Goal: Transaction & Acquisition: Purchase product/service

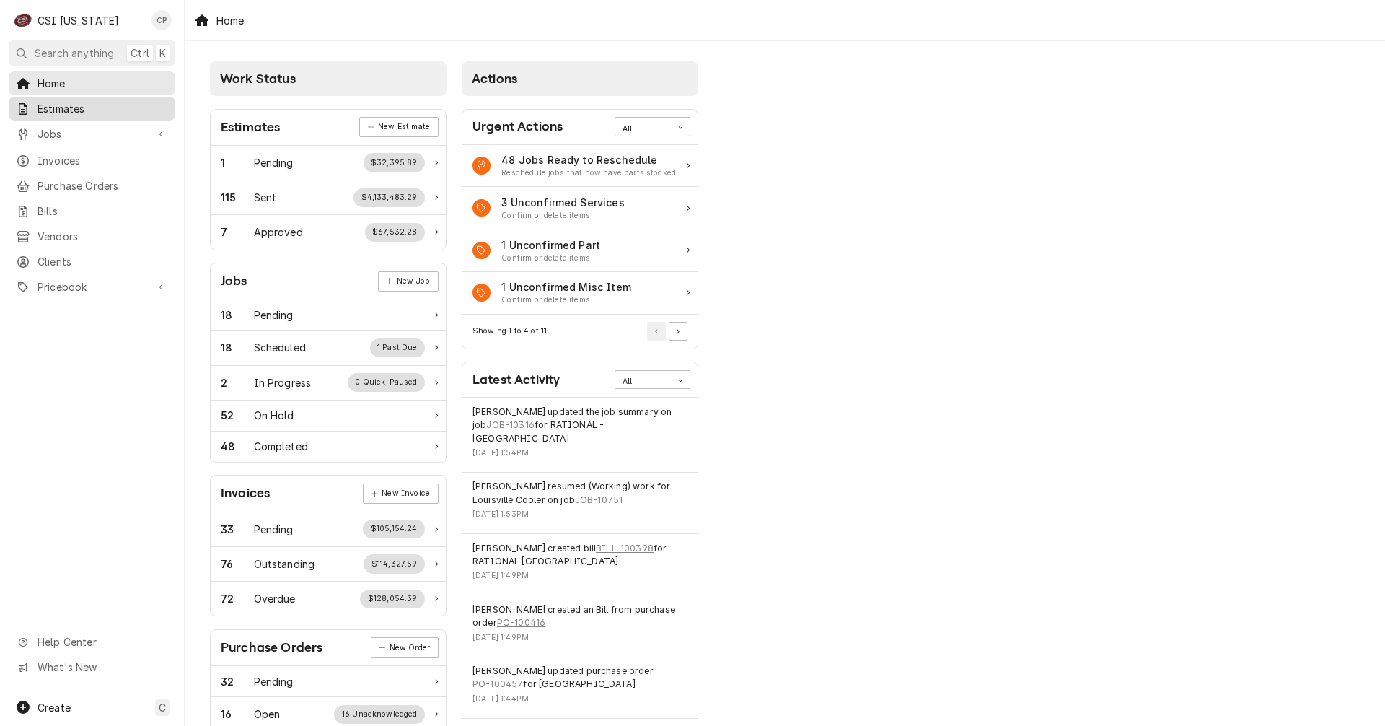
click at [74, 111] on span "Estimates" at bounding box center [103, 108] width 131 height 15
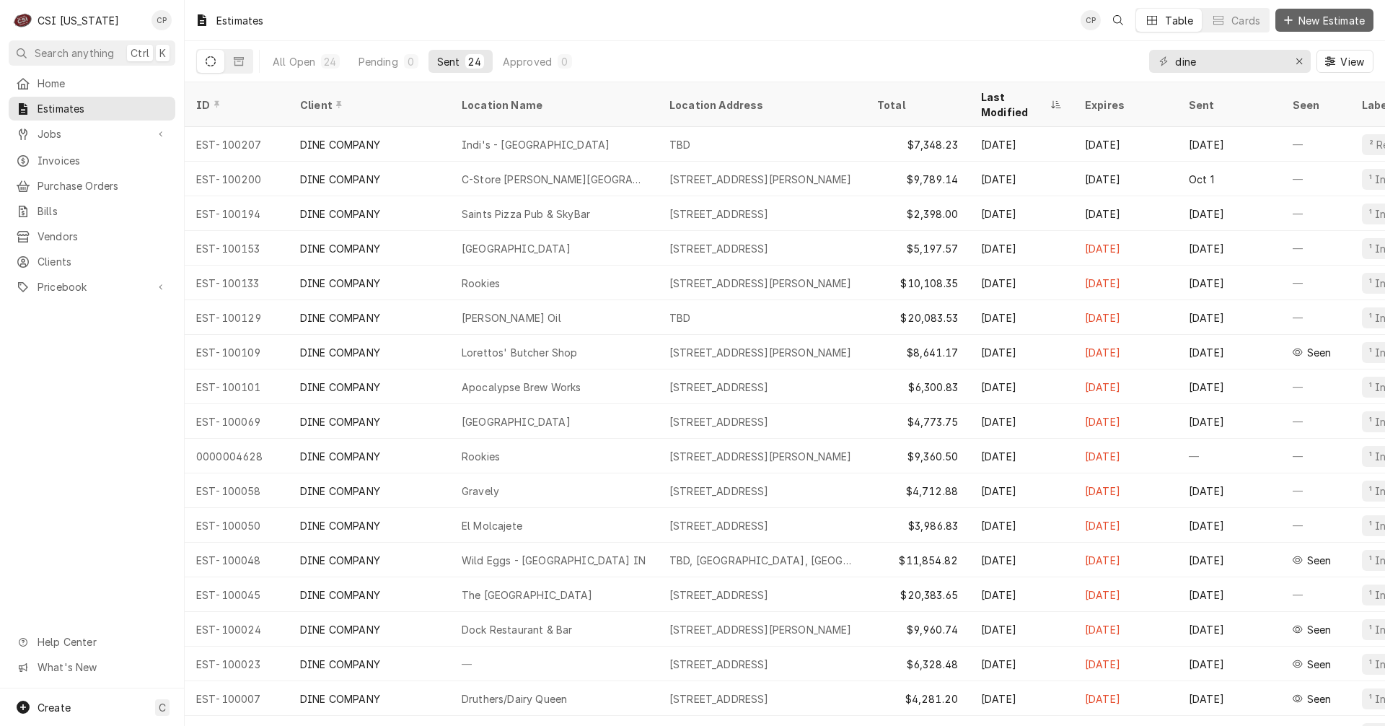
click at [1318, 21] on span "New Estimate" at bounding box center [1331, 20] width 72 height 15
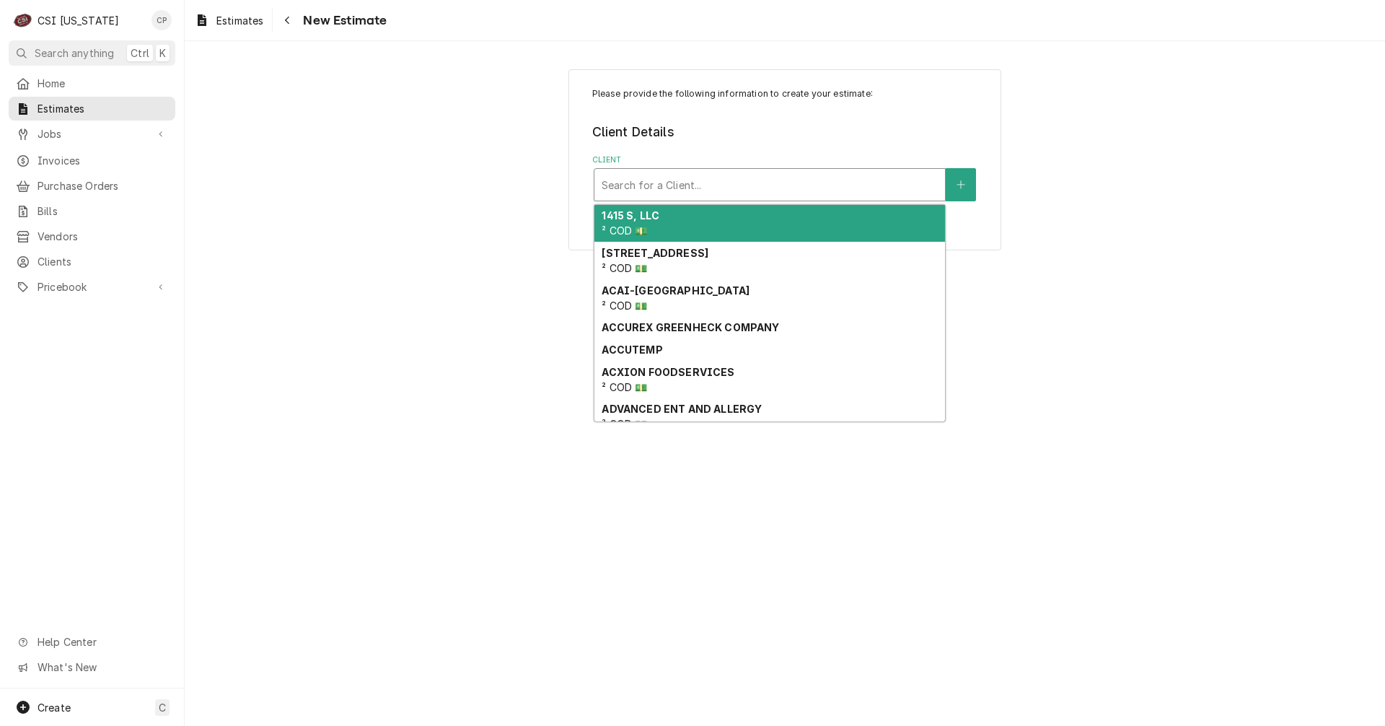
click at [653, 188] on div "Client" at bounding box center [770, 185] width 336 height 26
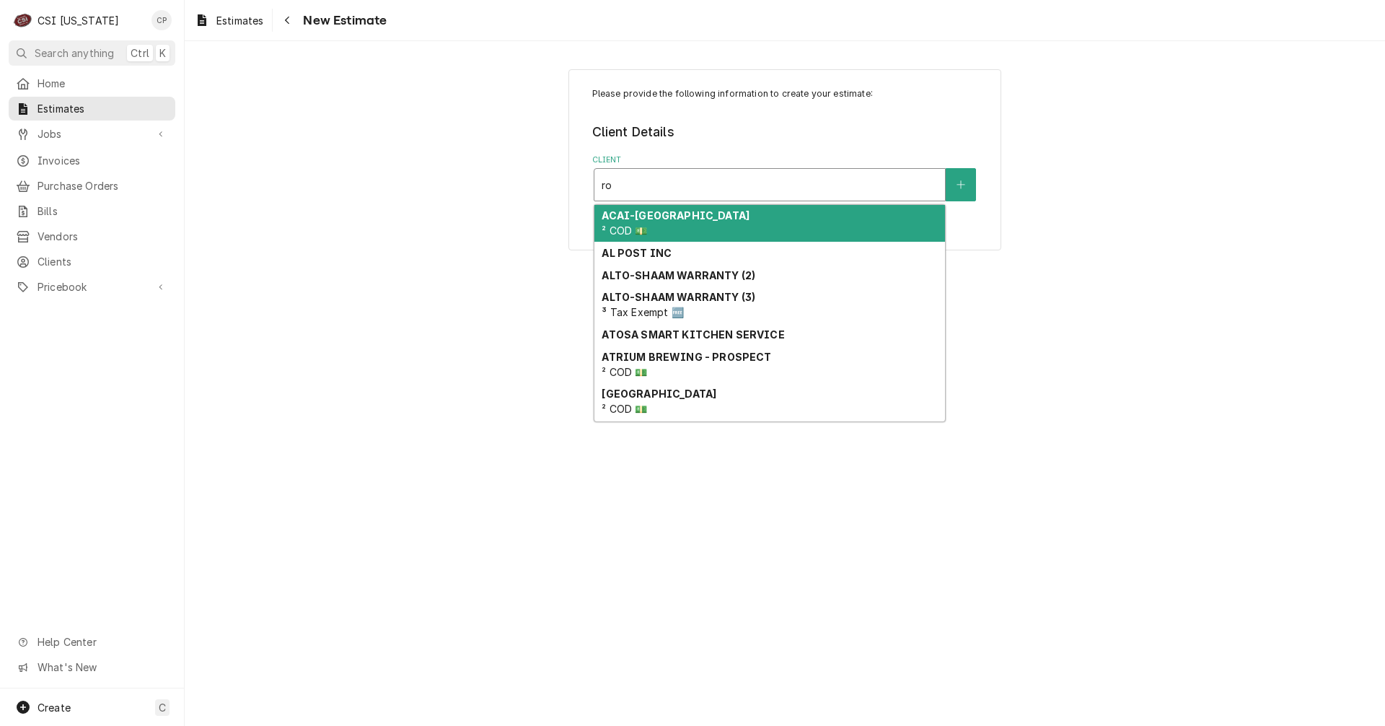
type input "rob"
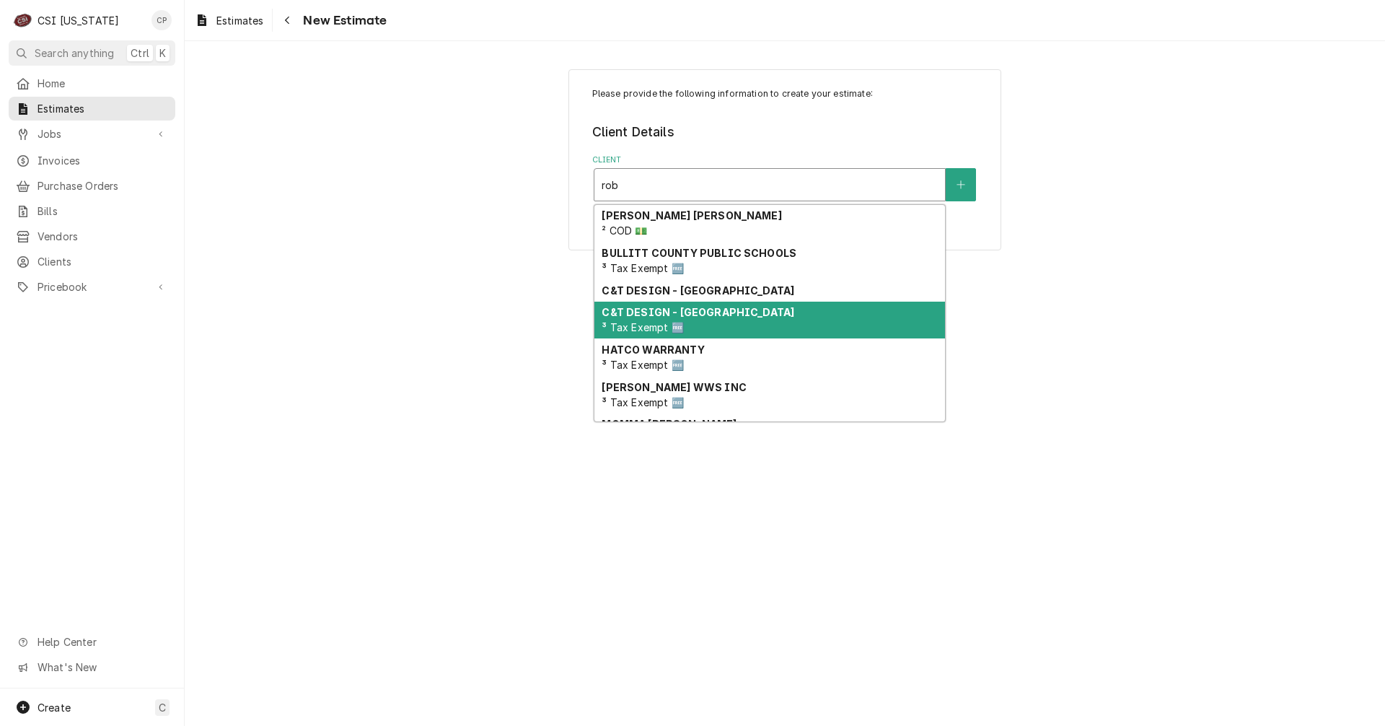
scroll to position [51, 0]
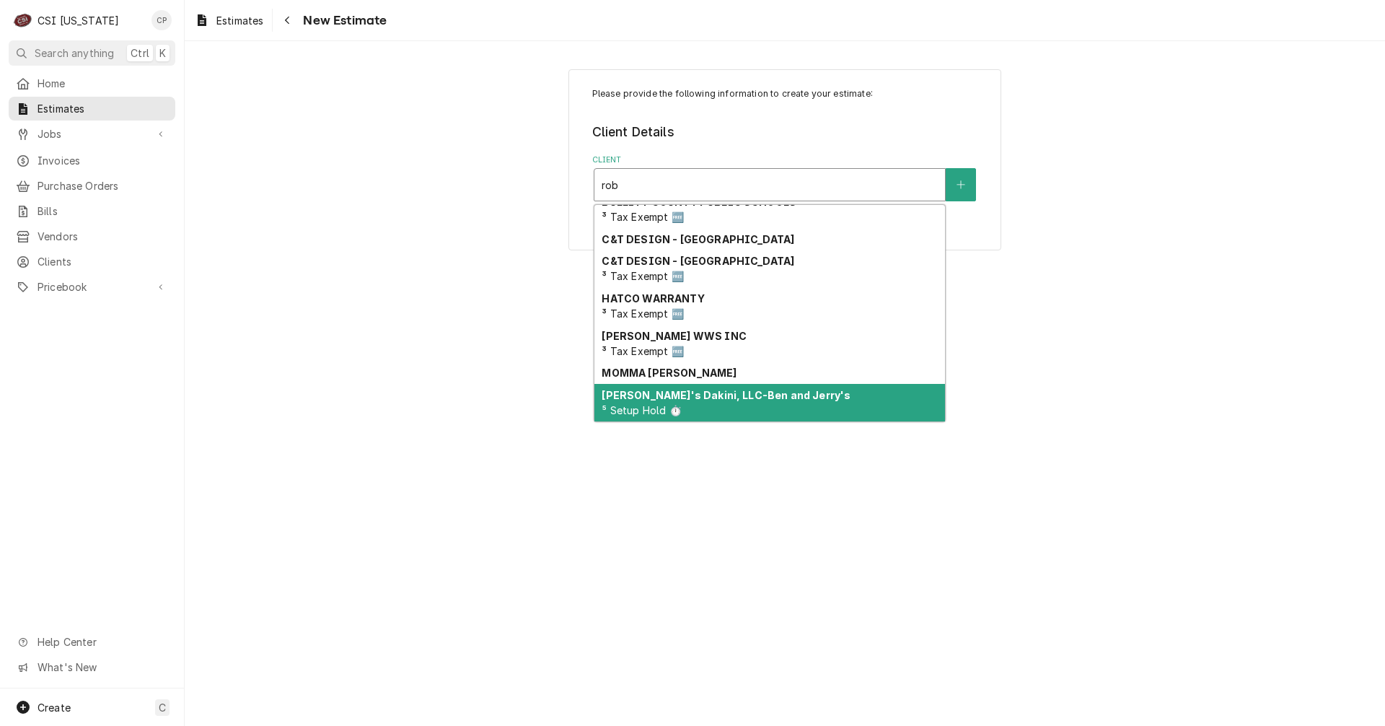
click at [713, 401] on div "Robin's Dakini, LLC-Ben and Jerry's ⁵ Setup Hold ⏱️" at bounding box center [769, 403] width 351 height 38
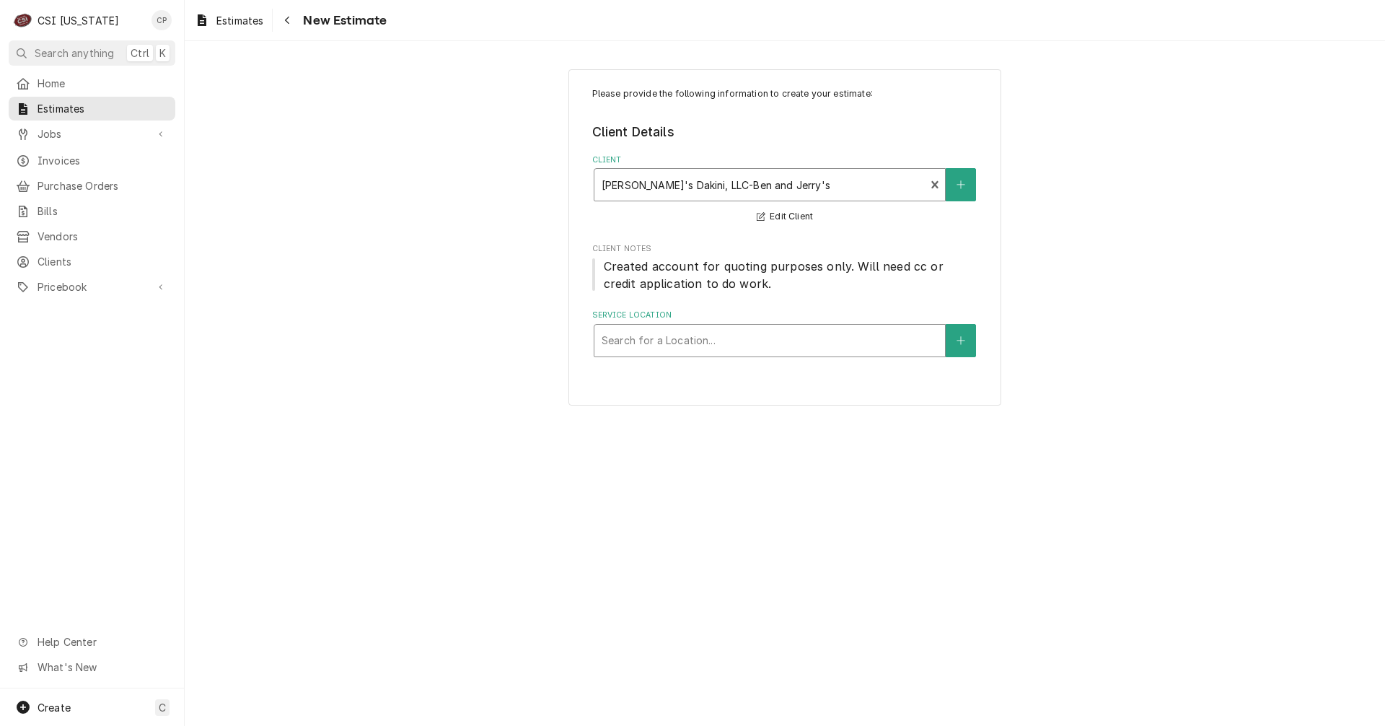
click at [734, 344] on div "Service Location" at bounding box center [770, 340] width 336 height 26
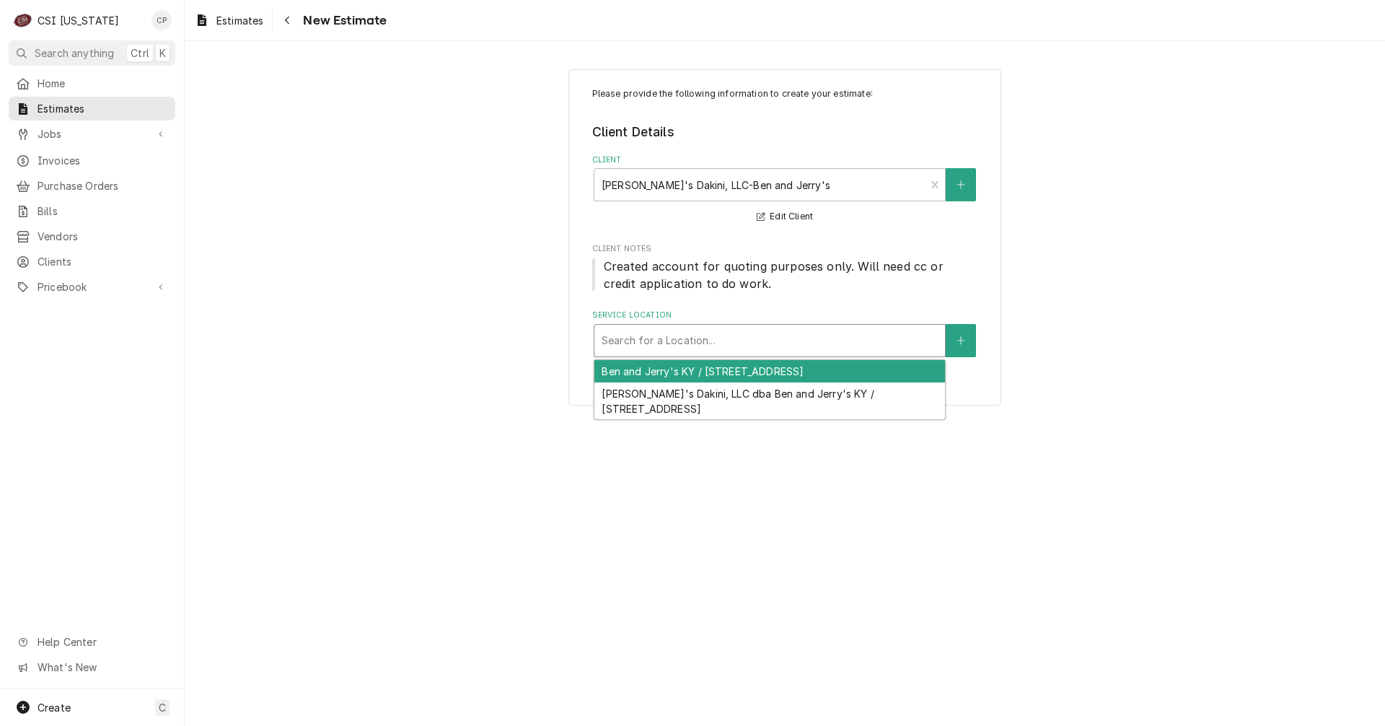
click at [748, 373] on div "Ben and Jerry's KY / 13301 Shelbyville Rd, Louisville, KY 40223" at bounding box center [769, 371] width 351 height 22
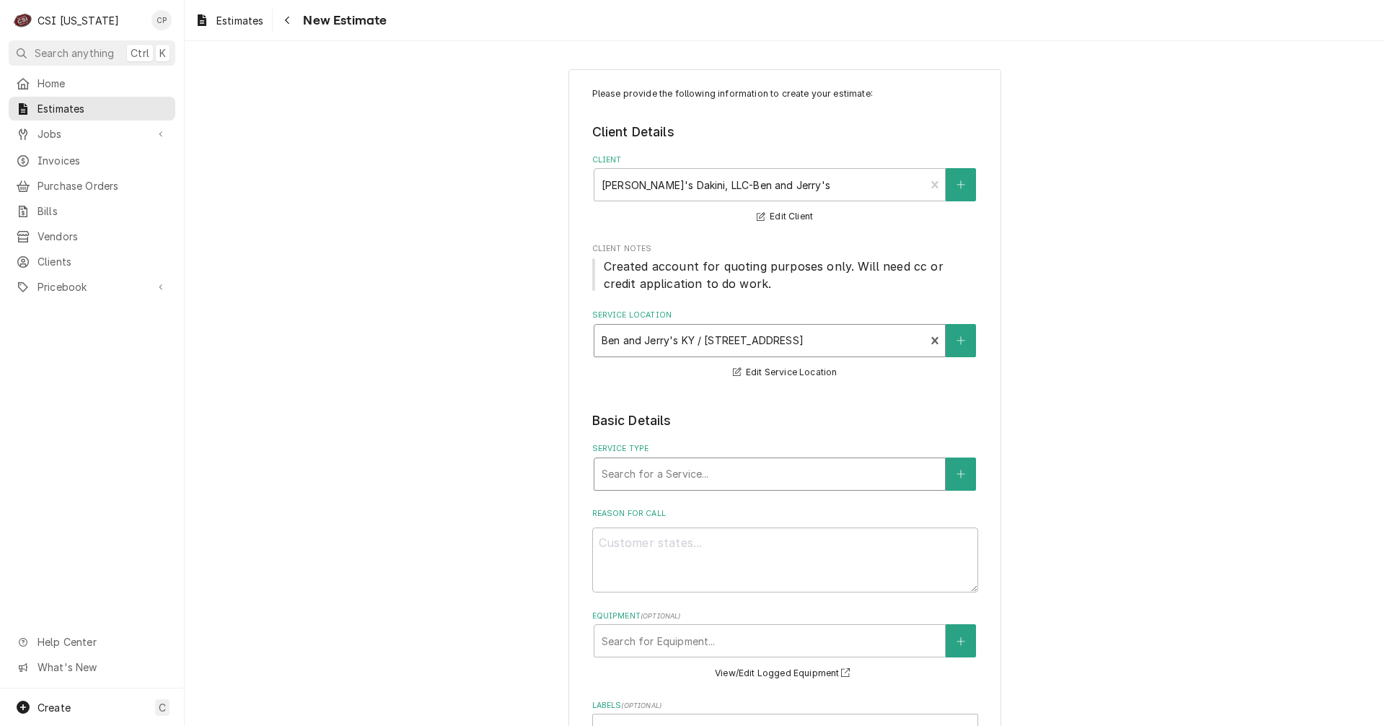
click at [757, 479] on div "Service Type" at bounding box center [770, 474] width 336 height 26
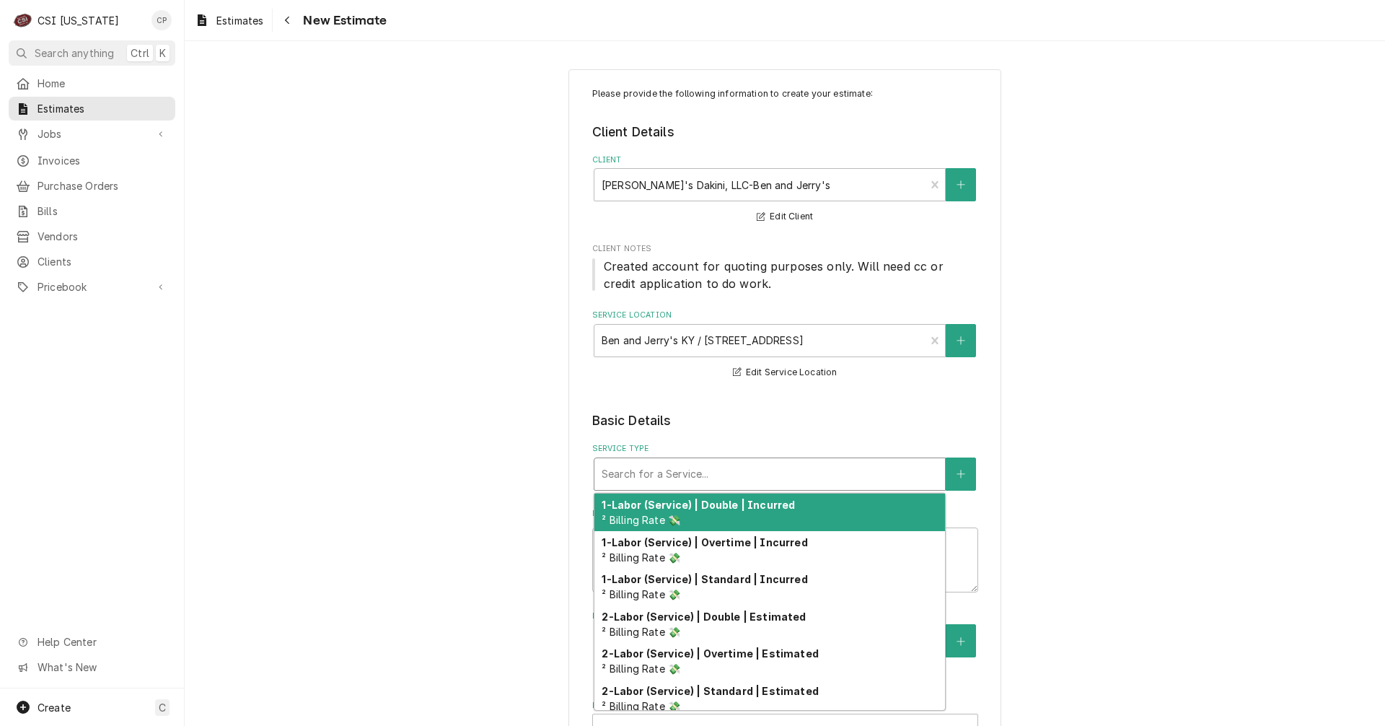
type textarea "x"
type input "w"
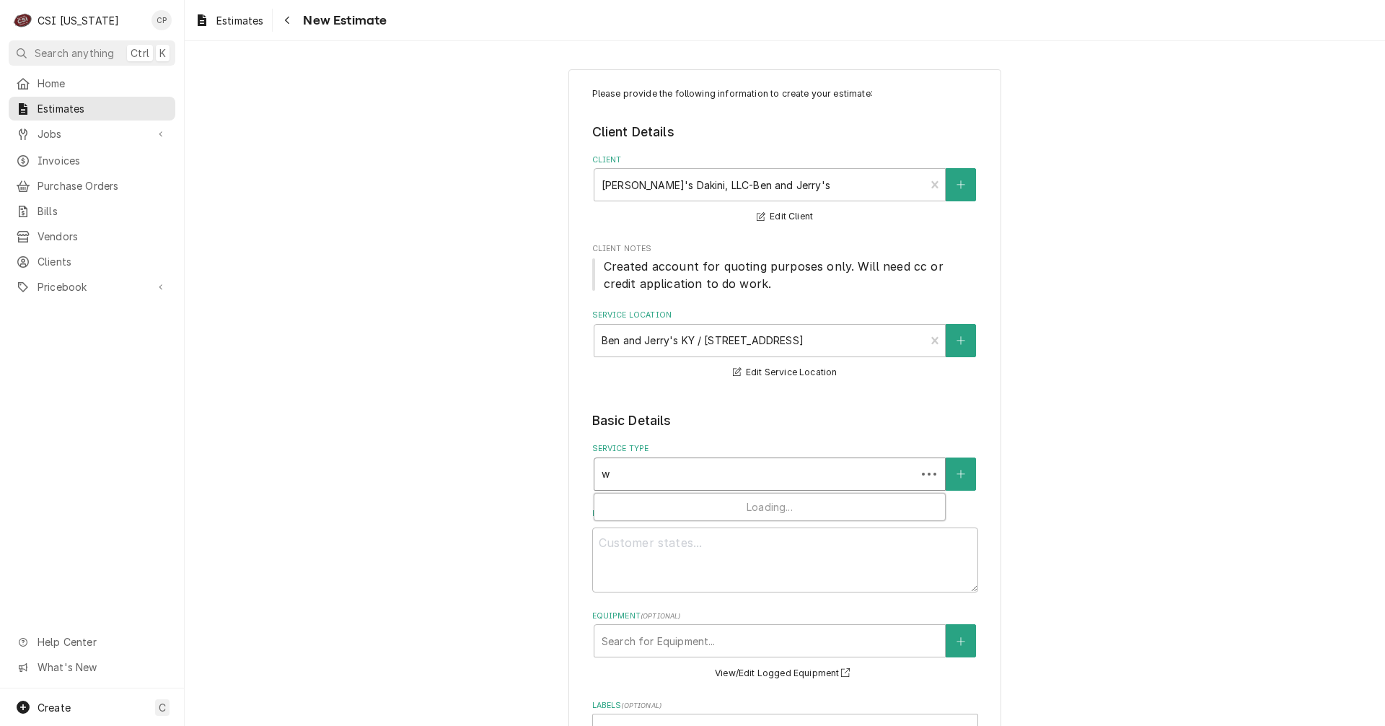
type textarea "x"
type input "wl"
type textarea "x"
type input "wla"
type textarea "x"
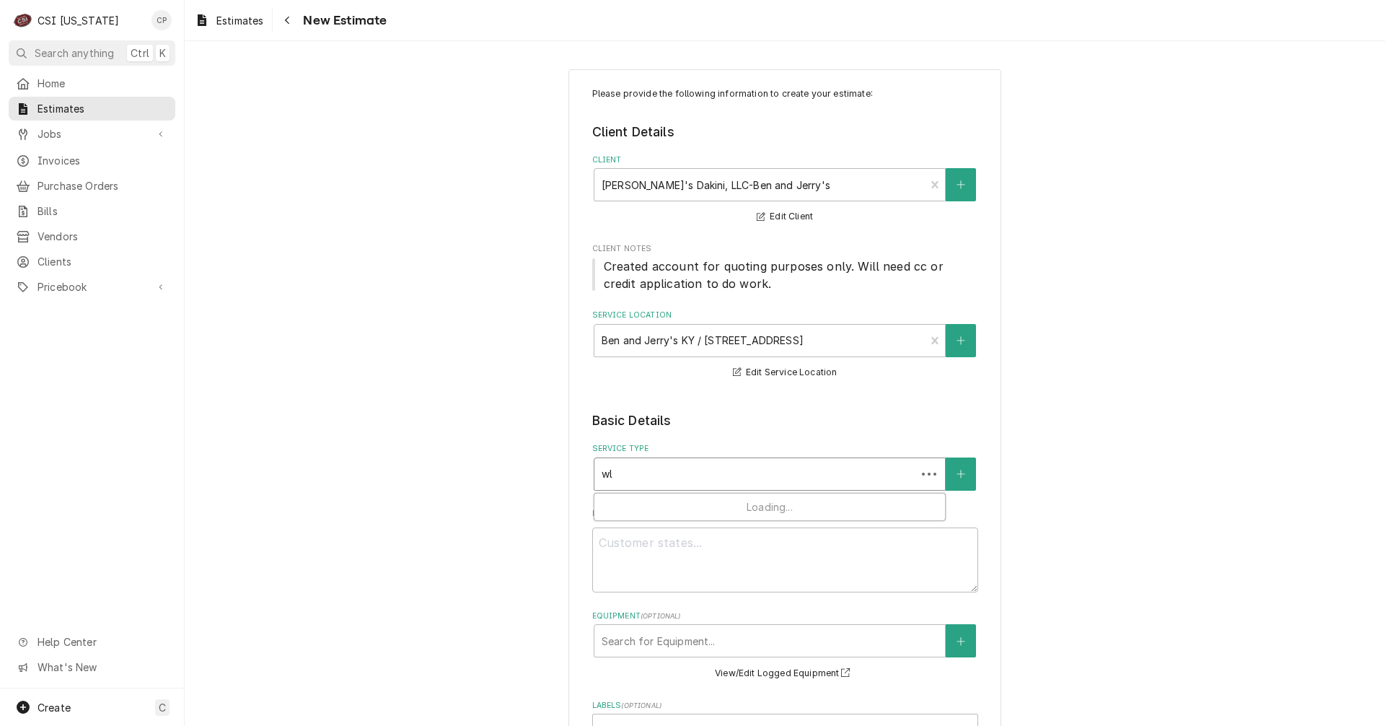
type input "wlak"
type textarea "x"
type input "wla"
type textarea "x"
type input "wl"
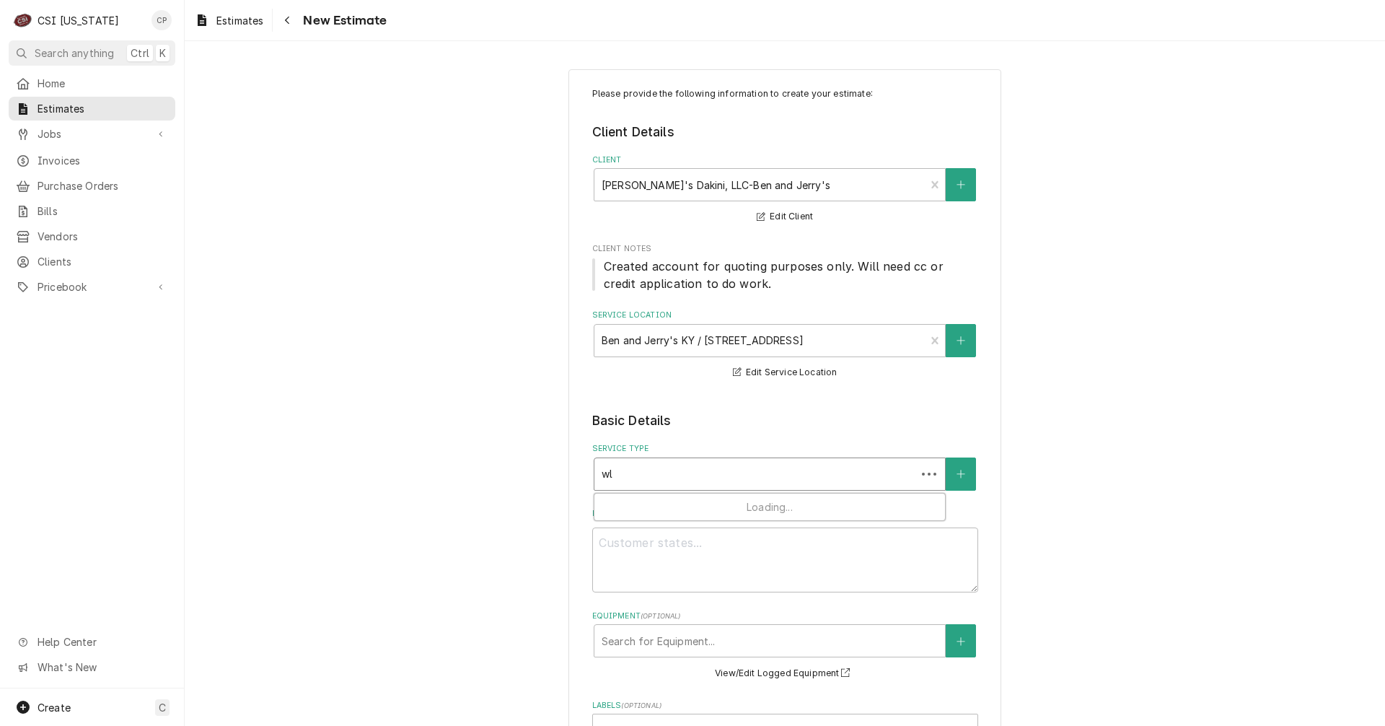
type textarea "x"
type input "w"
type textarea "x"
type input "wa"
type textarea "x"
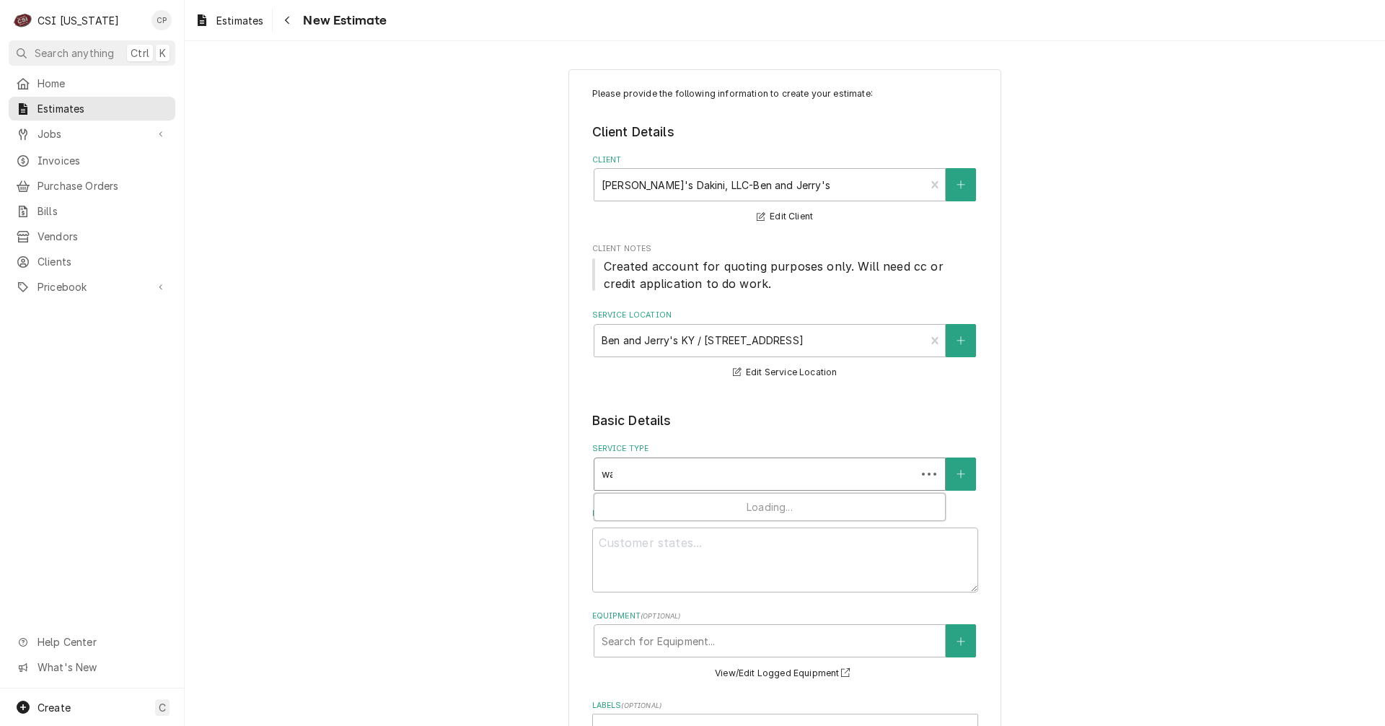
type input "wal"
type textarea "x"
type input "walk"
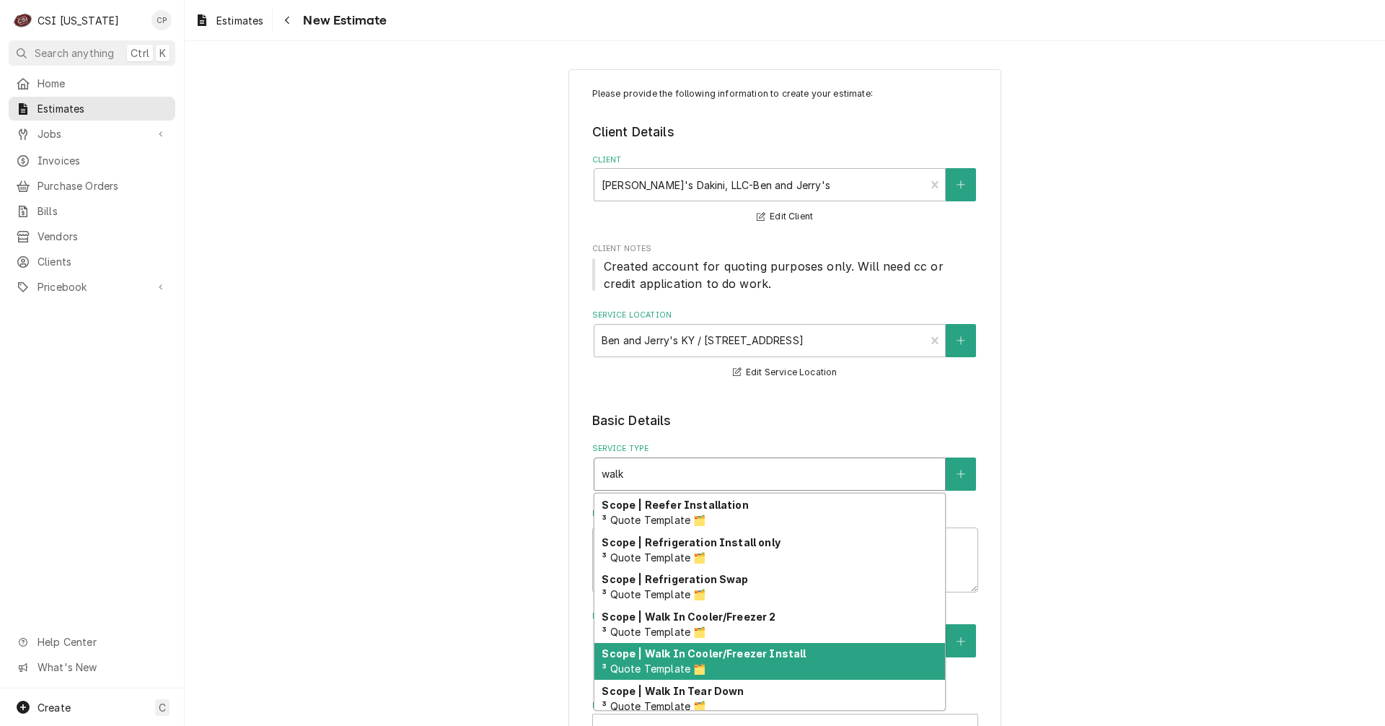
click at [719, 666] on div "Scope | Walk In Cooler/Freezer Install ³ Quote Template 🗂️" at bounding box center [769, 662] width 351 height 38
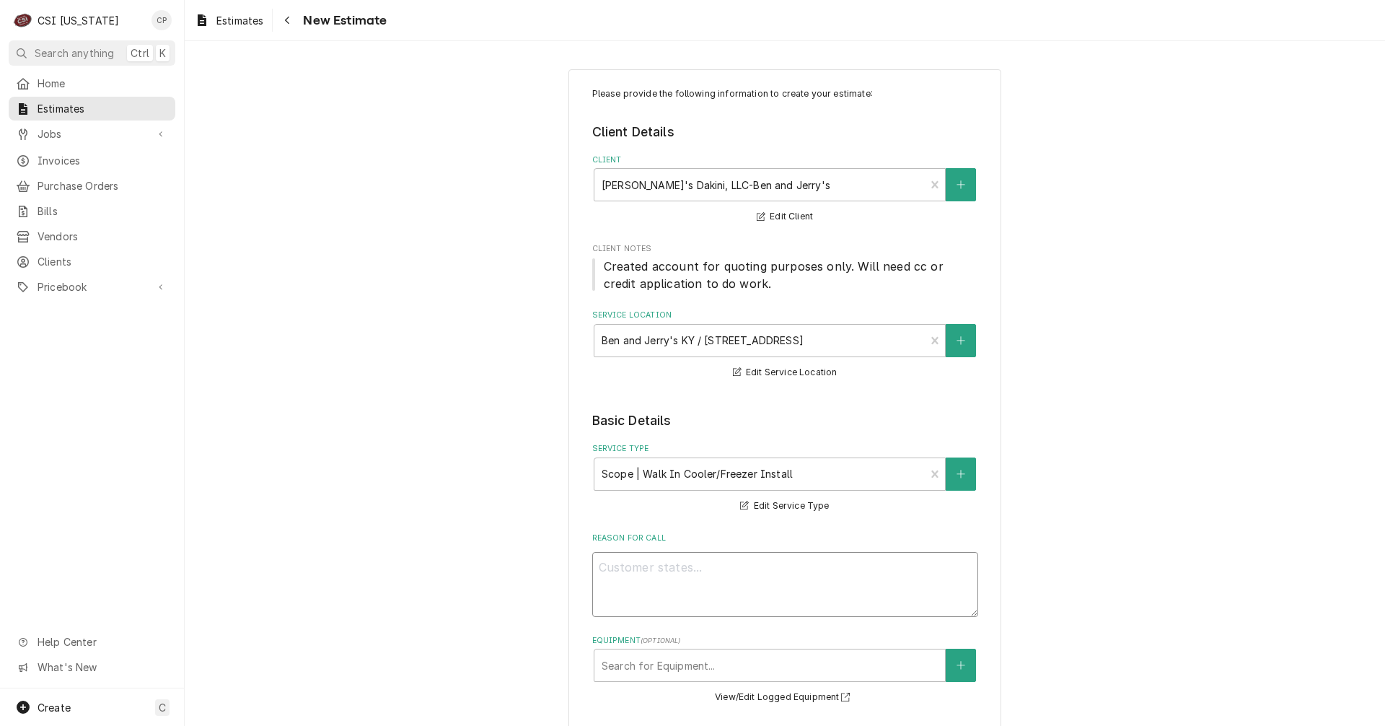
click at [681, 563] on textarea "Reason For Call" at bounding box center [785, 584] width 386 height 65
type textarea "x"
type textarea "B"
type textarea "x"
type textarea "Bu"
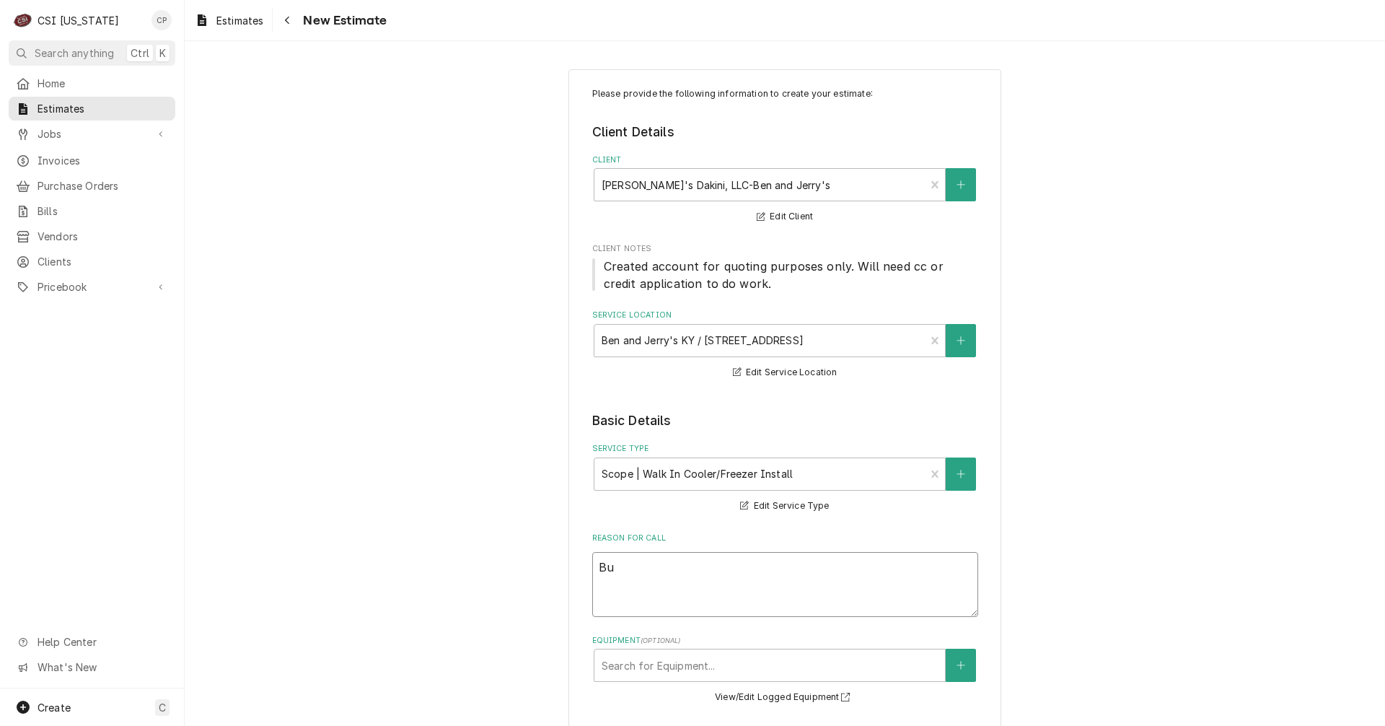
type textarea "x"
type textarea "Bui"
type textarea "x"
type textarea "Buil"
type textarea "x"
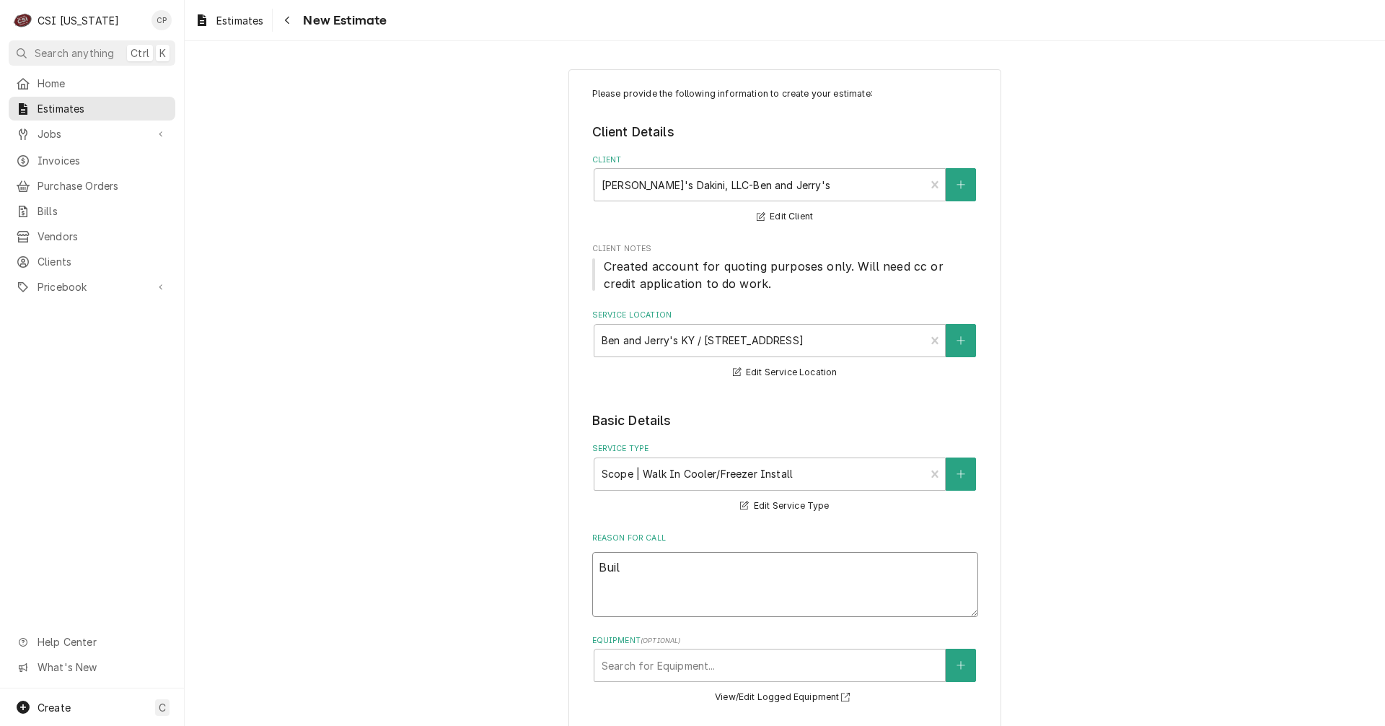
type textarea "Build"
type textarea "x"
type textarea "Build"
type textarea "x"
type textarea "Build c"
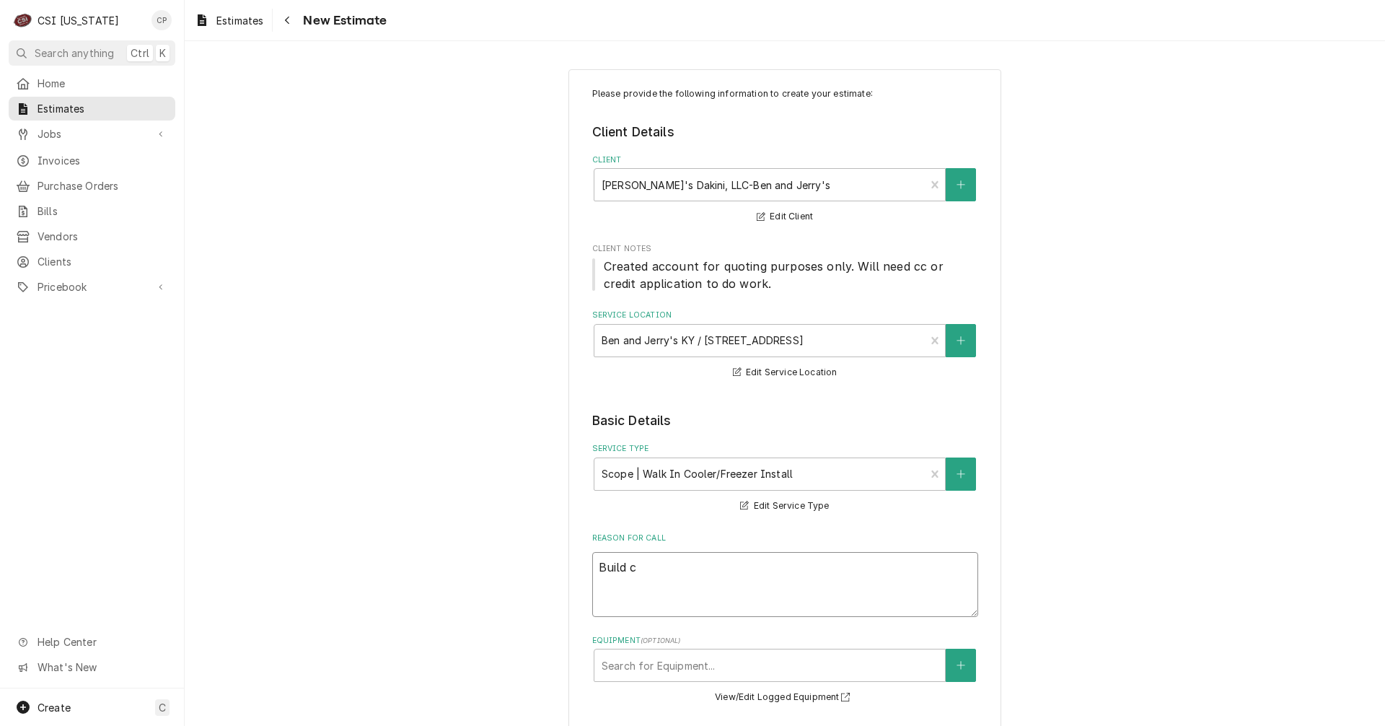
type textarea "x"
type textarea "Build cu"
type textarea "x"
type textarea "Build cus"
type textarea "x"
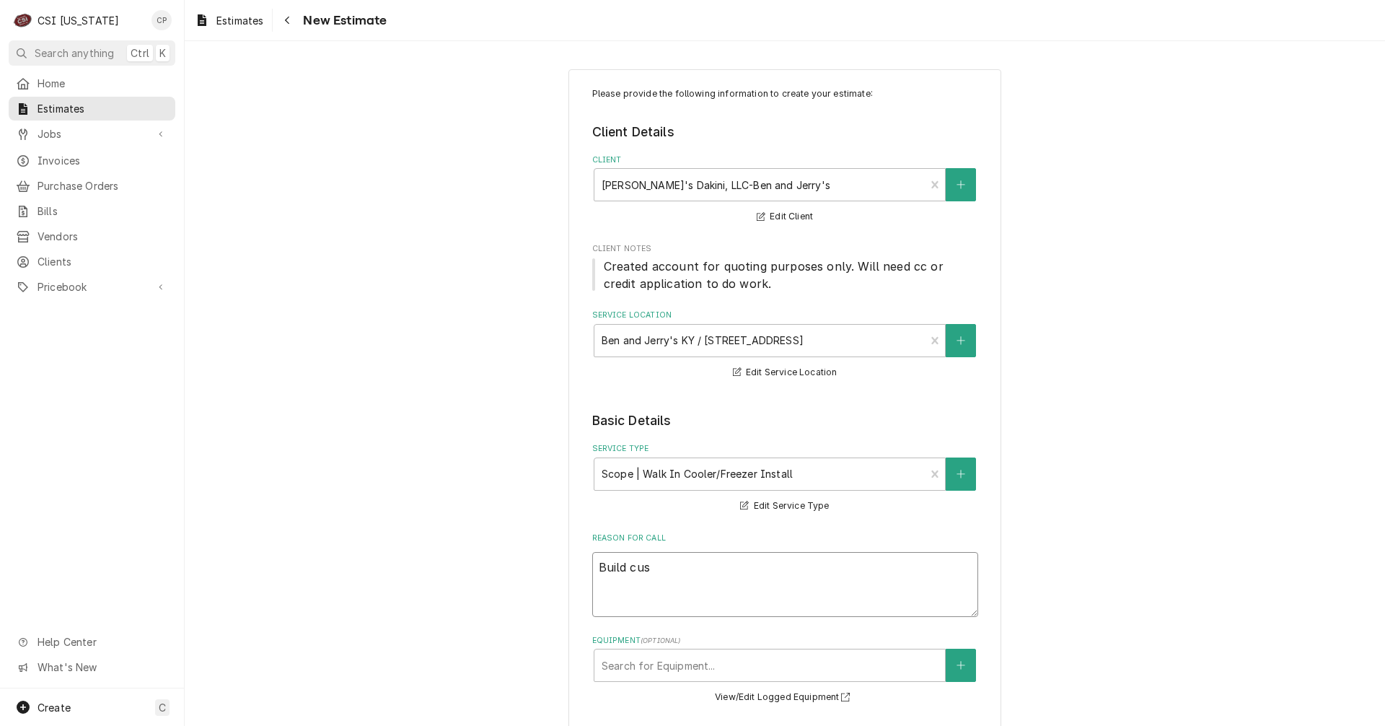
type textarea "Build cuso"
type textarea "x"
type textarea "Build cusot"
type textarea "x"
type textarea "Build cusotm"
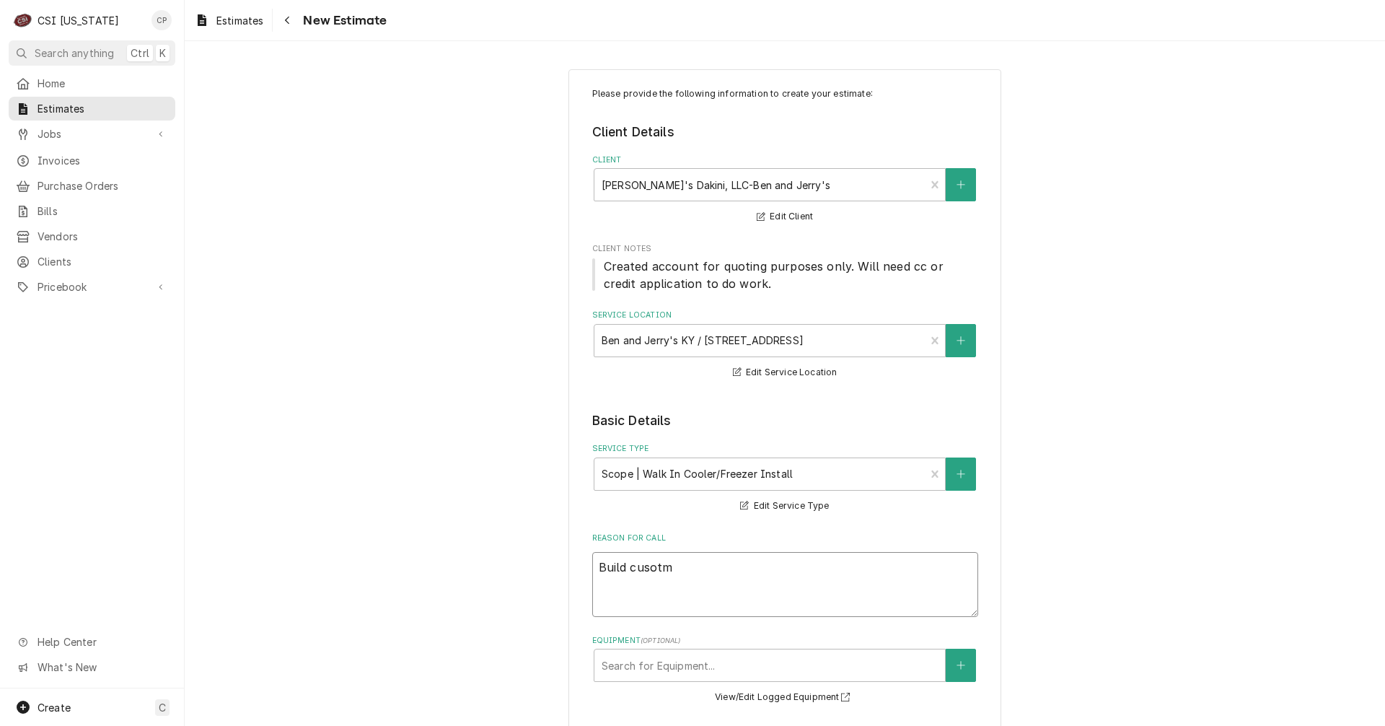
type textarea "x"
type textarea "Build cusotmer"
type textarea "x"
type textarea "Build cusotmer"
type textarea "x"
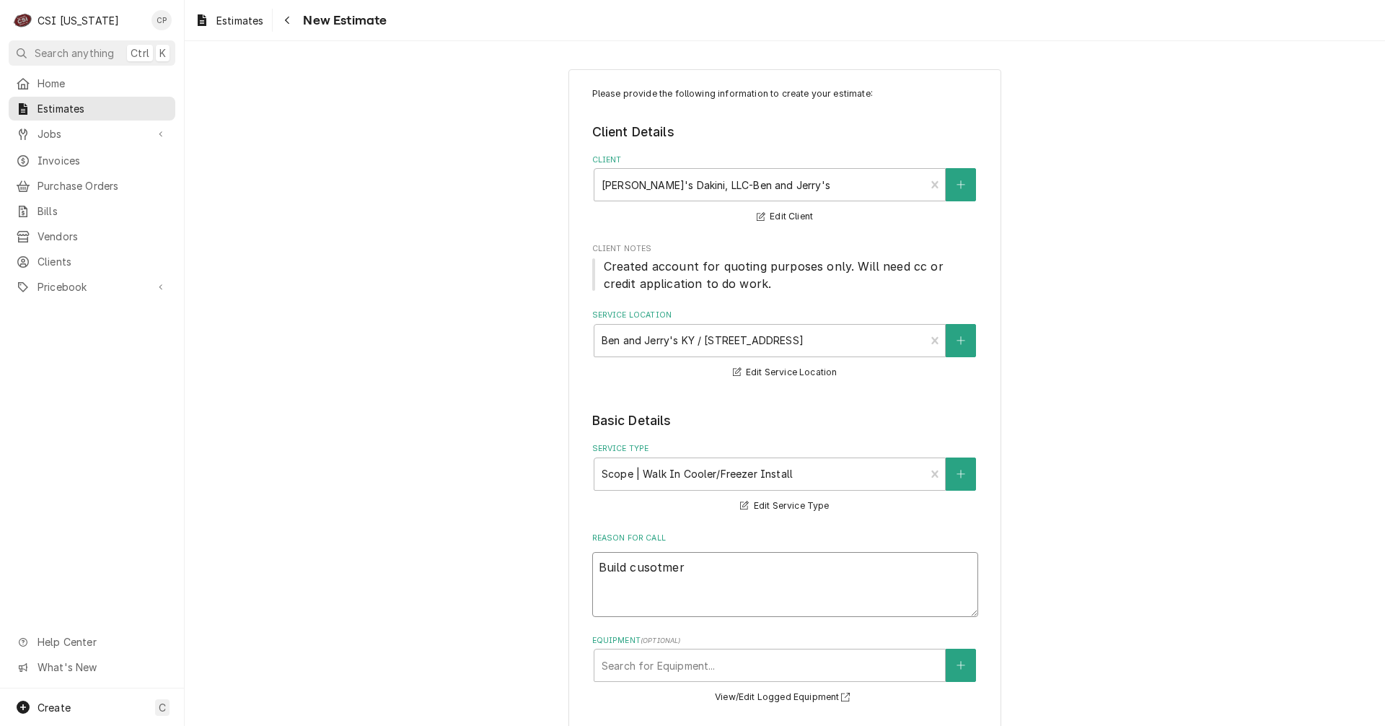
type textarea "Build cusotmer"
type textarea "x"
type textarea "Build cusotme"
type textarea "x"
type textarea "Build cusotm"
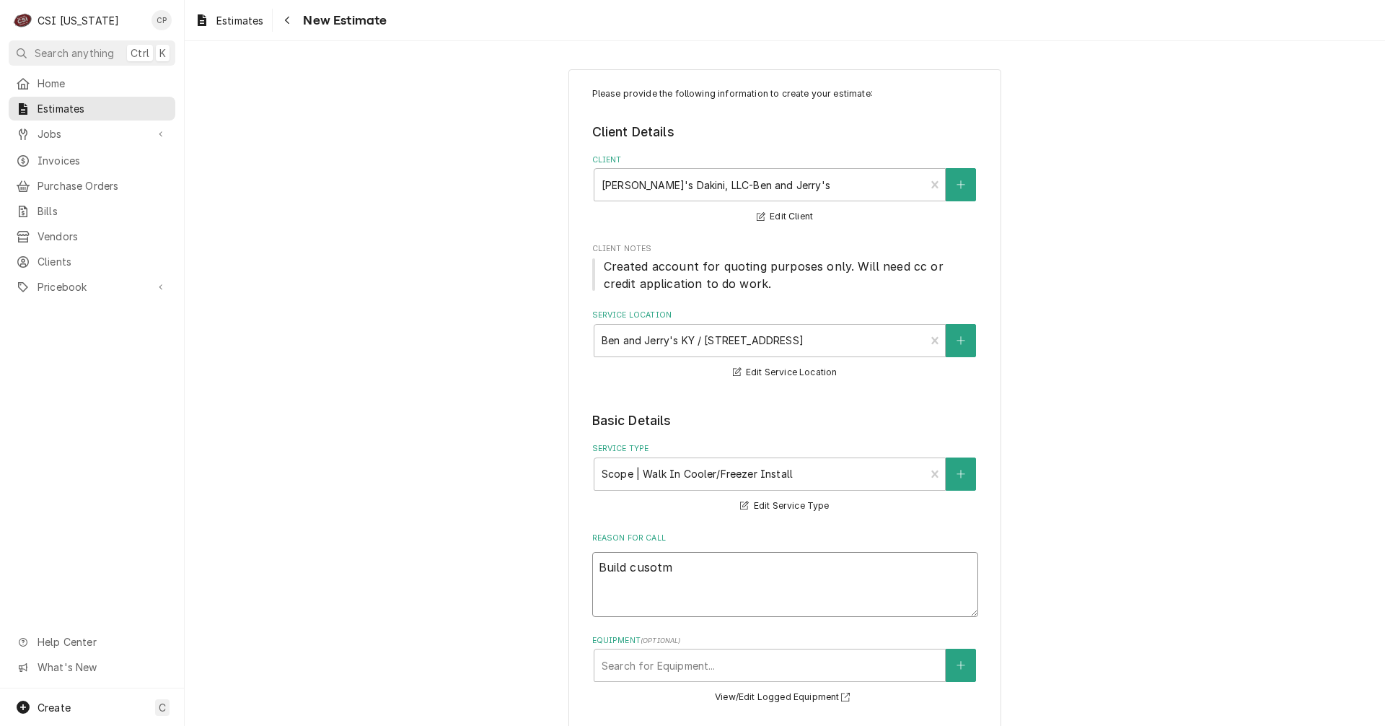
type textarea "x"
type textarea "Build cusot"
type textarea "x"
type textarea "Build cuso"
type textarea "x"
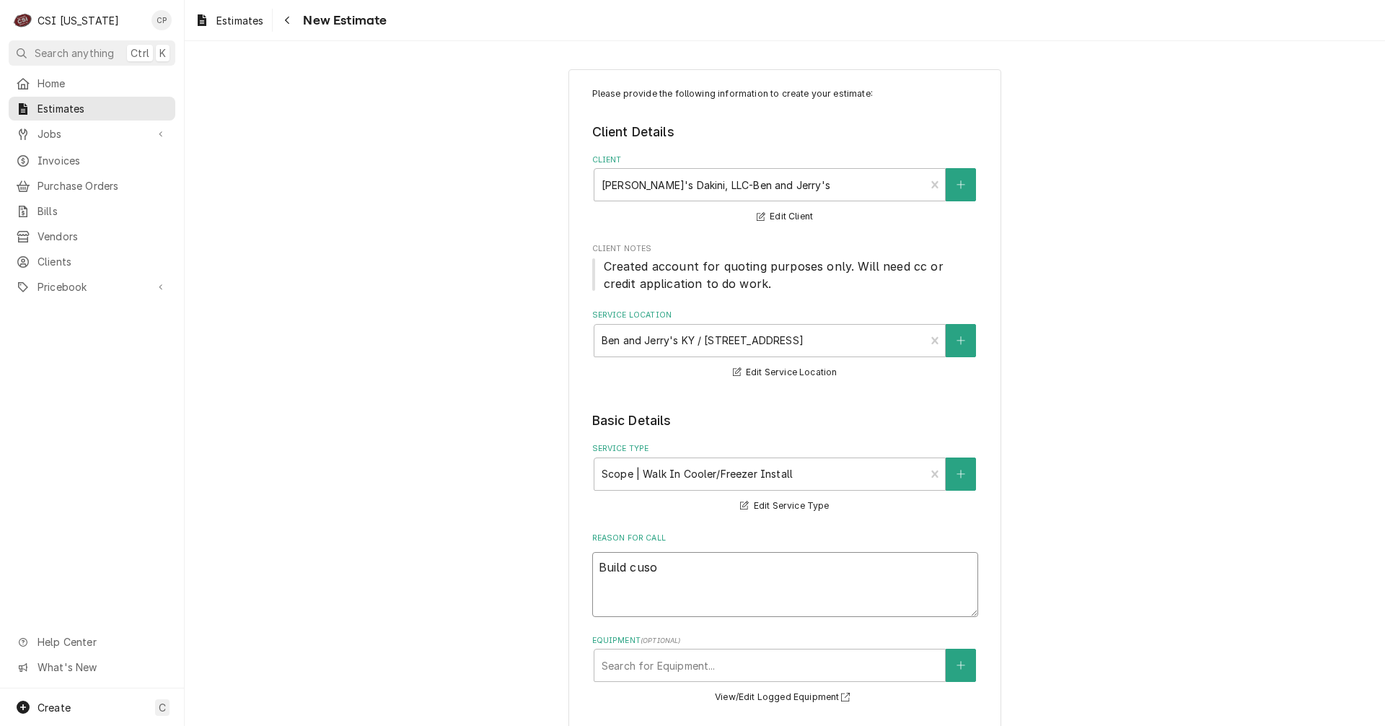
type textarea "Build cus"
type textarea "x"
type textarea "Build cust"
type textarea "x"
type textarea "Build custo"
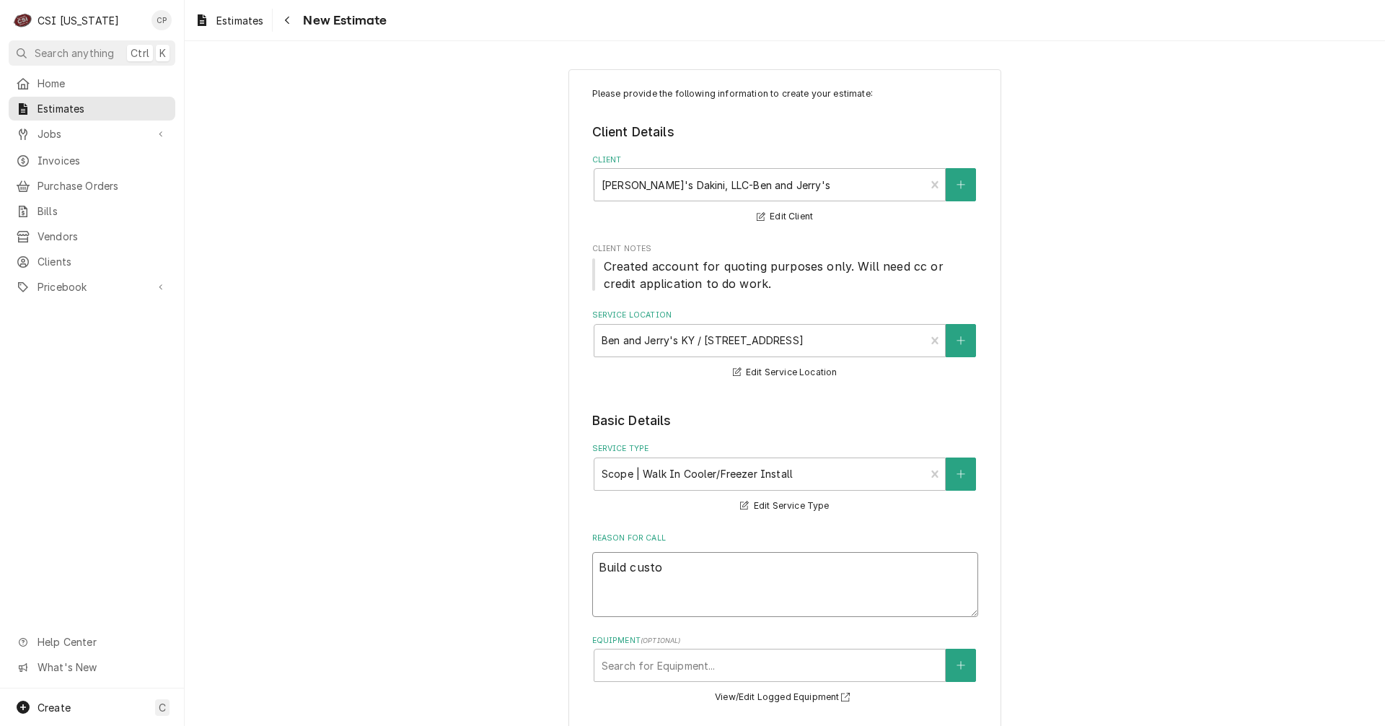
type textarea "x"
type textarea "Build custom"
type textarea "x"
type textarea "Build custome"
type textarea "x"
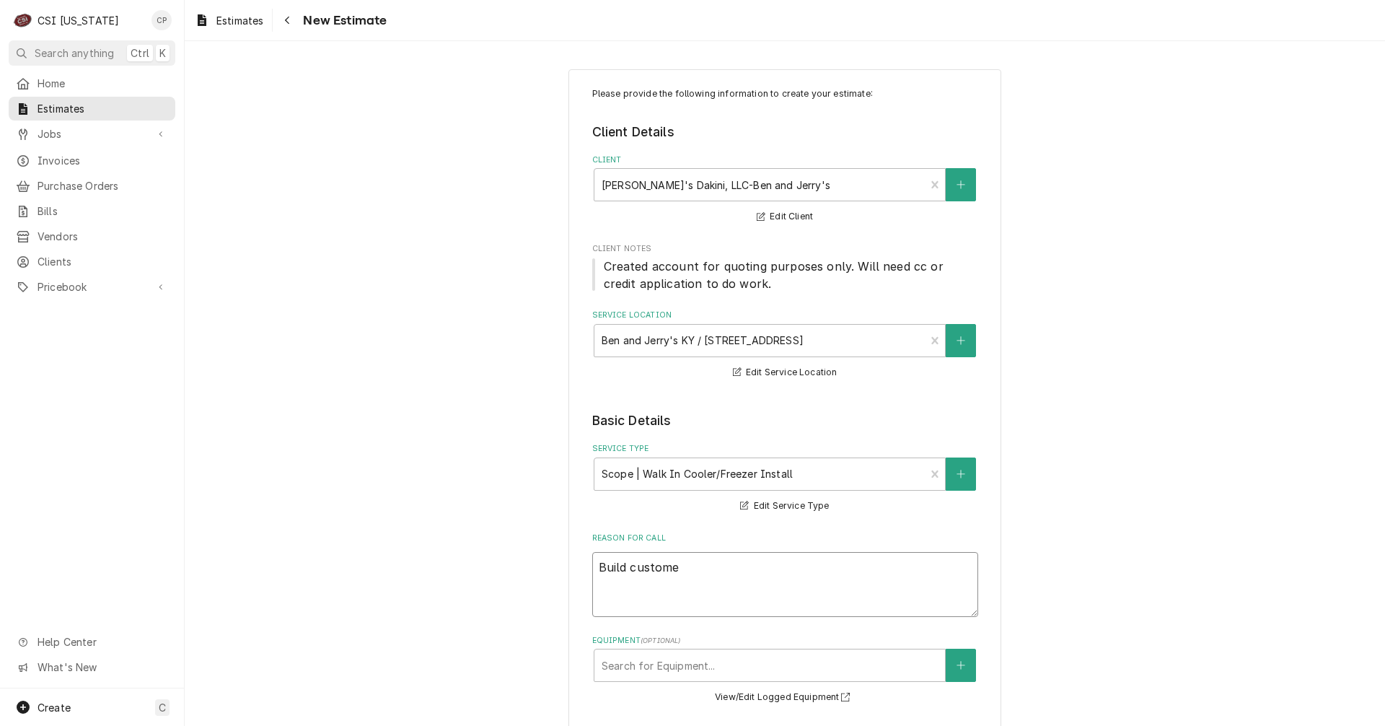
type textarea "Build customer"
type textarea "x"
type textarea "Build customer"
type textarea "x"
type textarea "Build customer w"
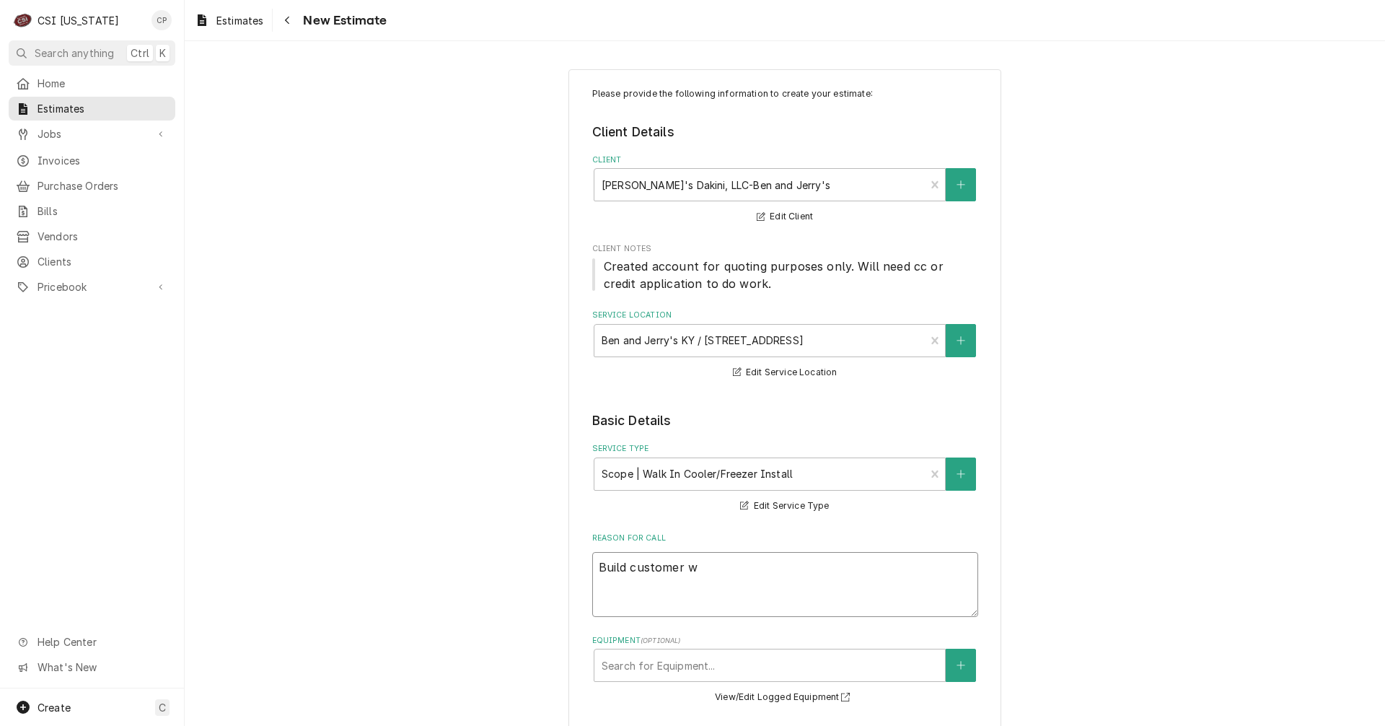
type textarea "x"
type textarea "Build customer wa"
type textarea "x"
type textarea "Build customer wal"
type textarea "x"
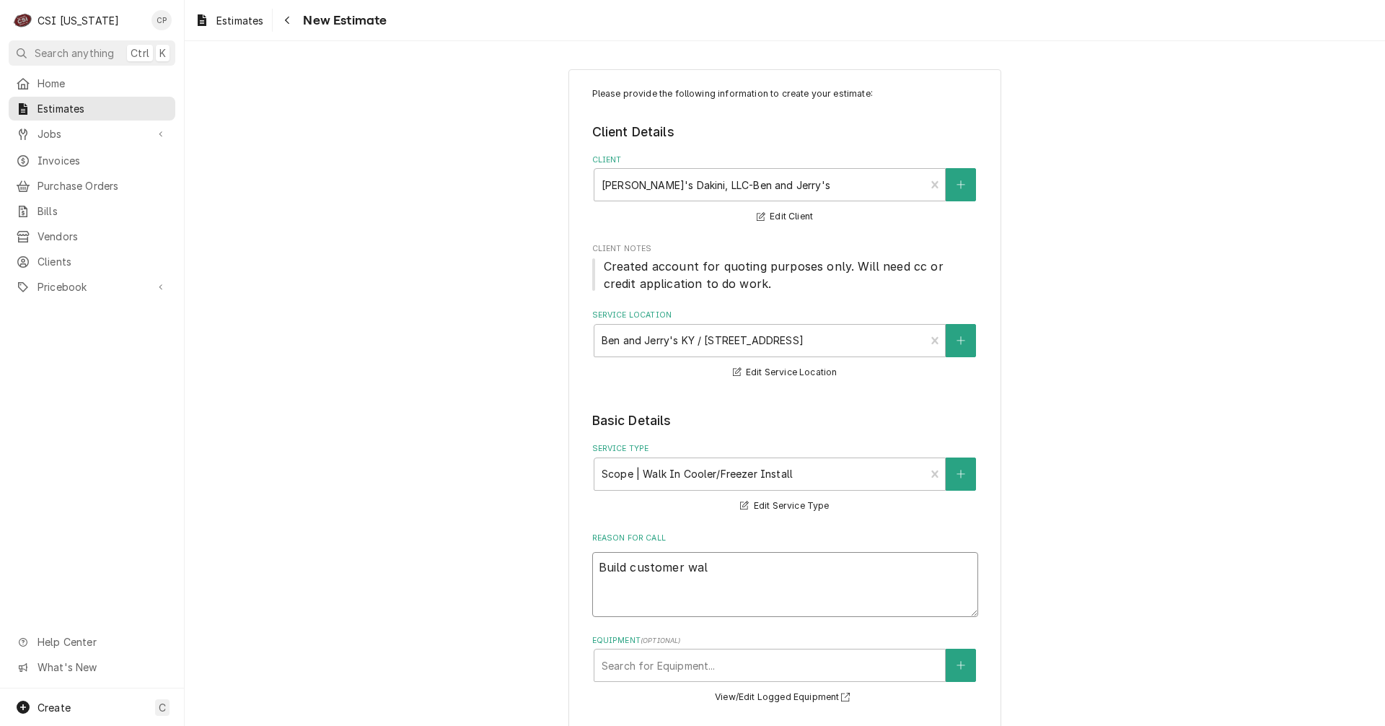
type textarea "Build customer walk"
type textarea "x"
type textarea "Build customer walk-"
type textarea "x"
type textarea "Build customer walk-i"
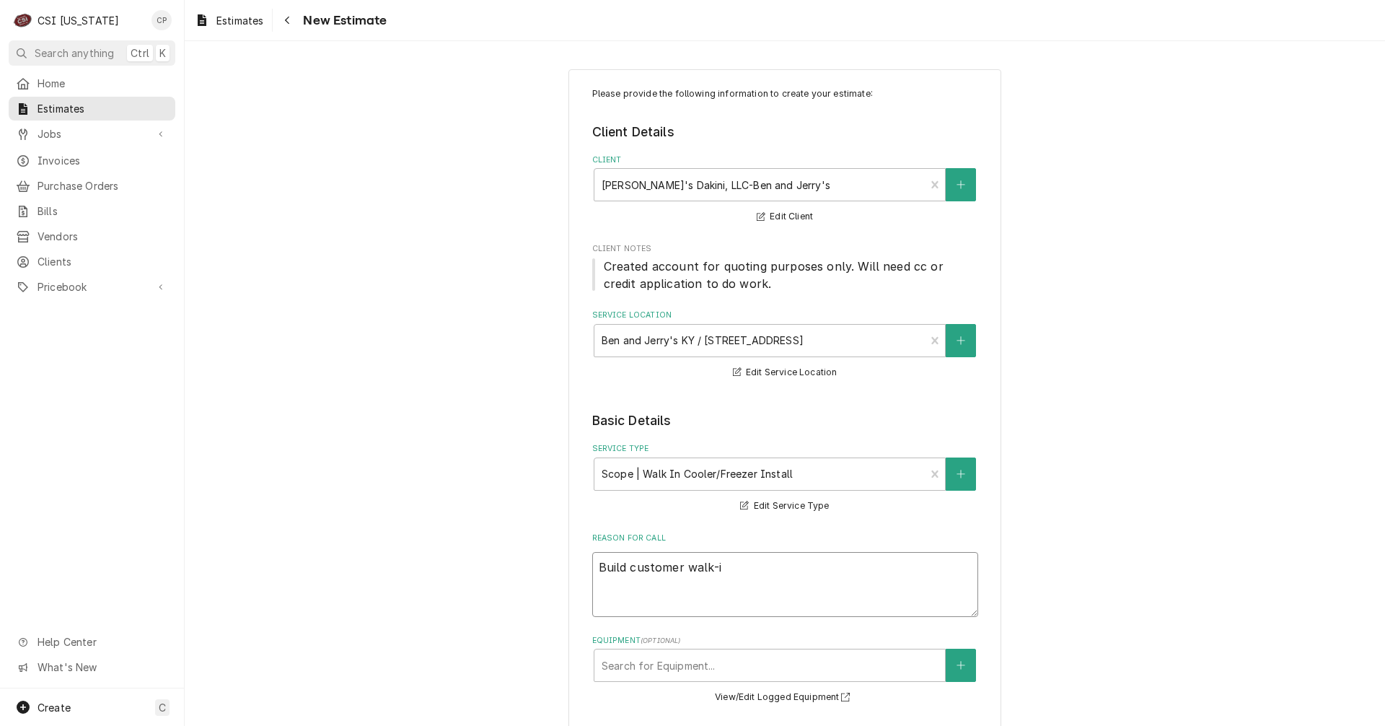
type textarea "x"
type textarea "Build customer walk-in"
type textarea "x"
type textarea "Build customer walk-in"
type textarea "x"
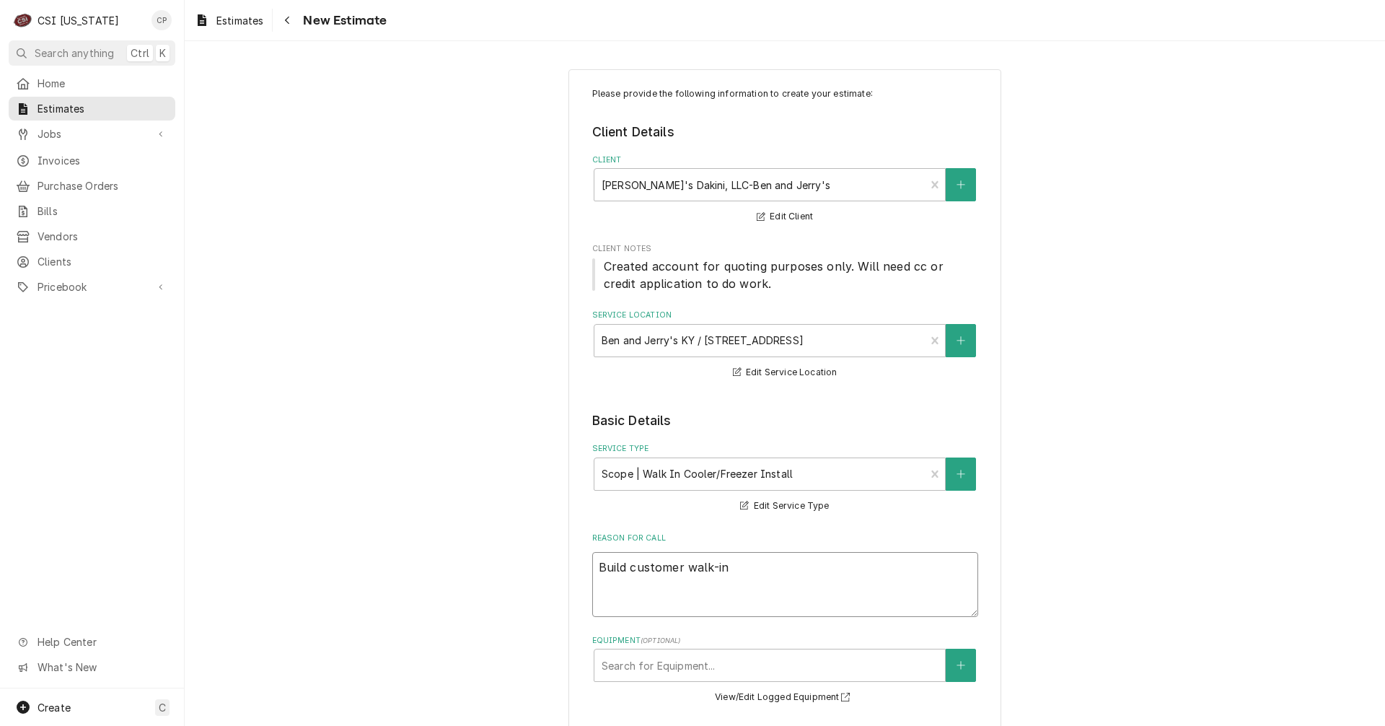
type textarea "Build customer walk-in b"
type textarea "x"
type textarea "Build customer walk-in bo"
type textarea "x"
type textarea "Build customer walk-in box"
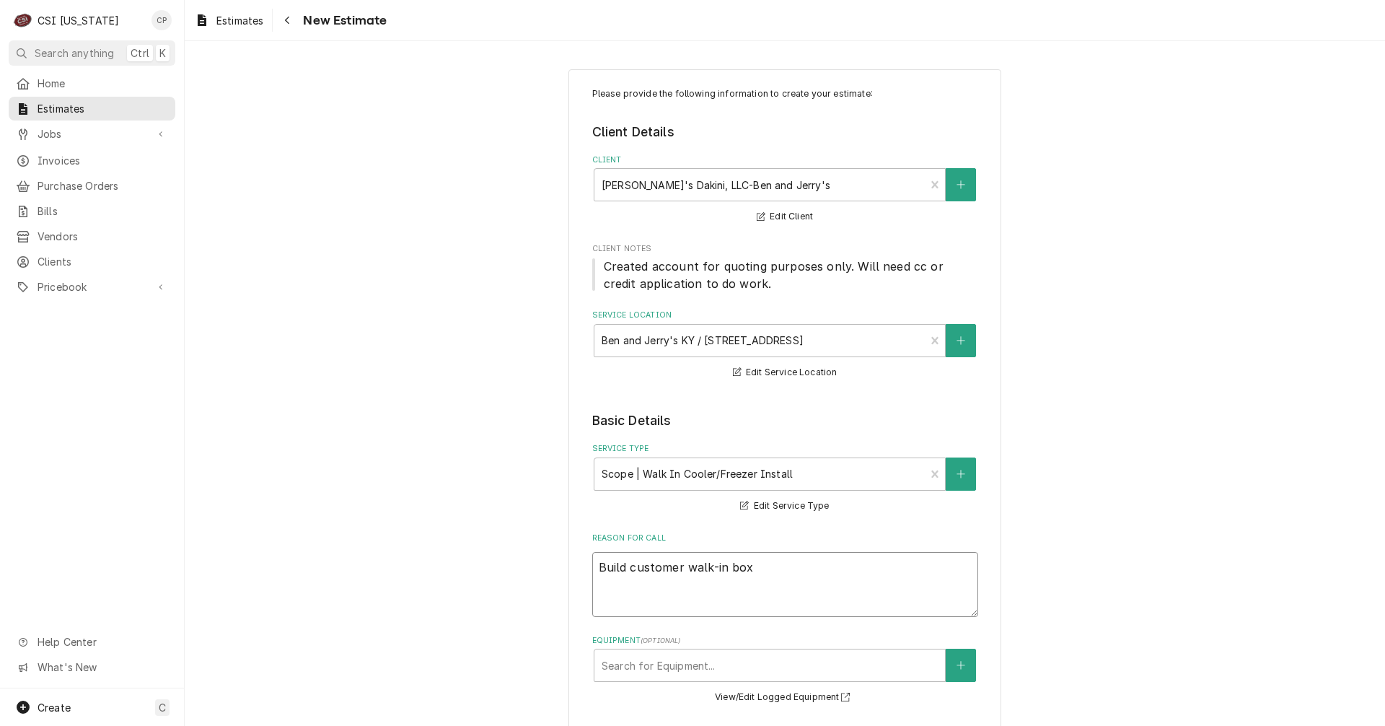
type textarea "x"
type textarea "Build customer walk-in box"
type textarea "x"
type textarea "Build customer walk-in box a"
type textarea "x"
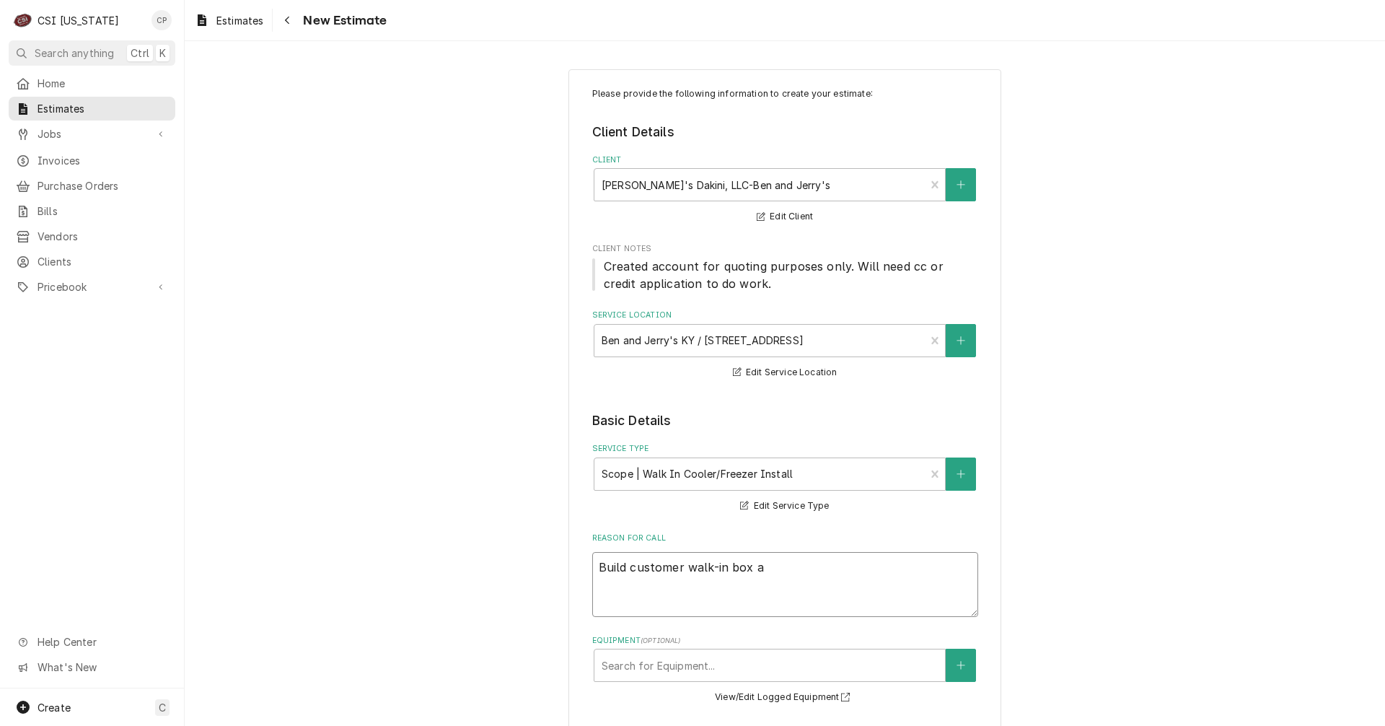
type textarea "Build customer walk-in box an"
type textarea "x"
type textarea "Build customer walk-in box and"
type textarea "x"
type textarea "Build customer walk-in box and"
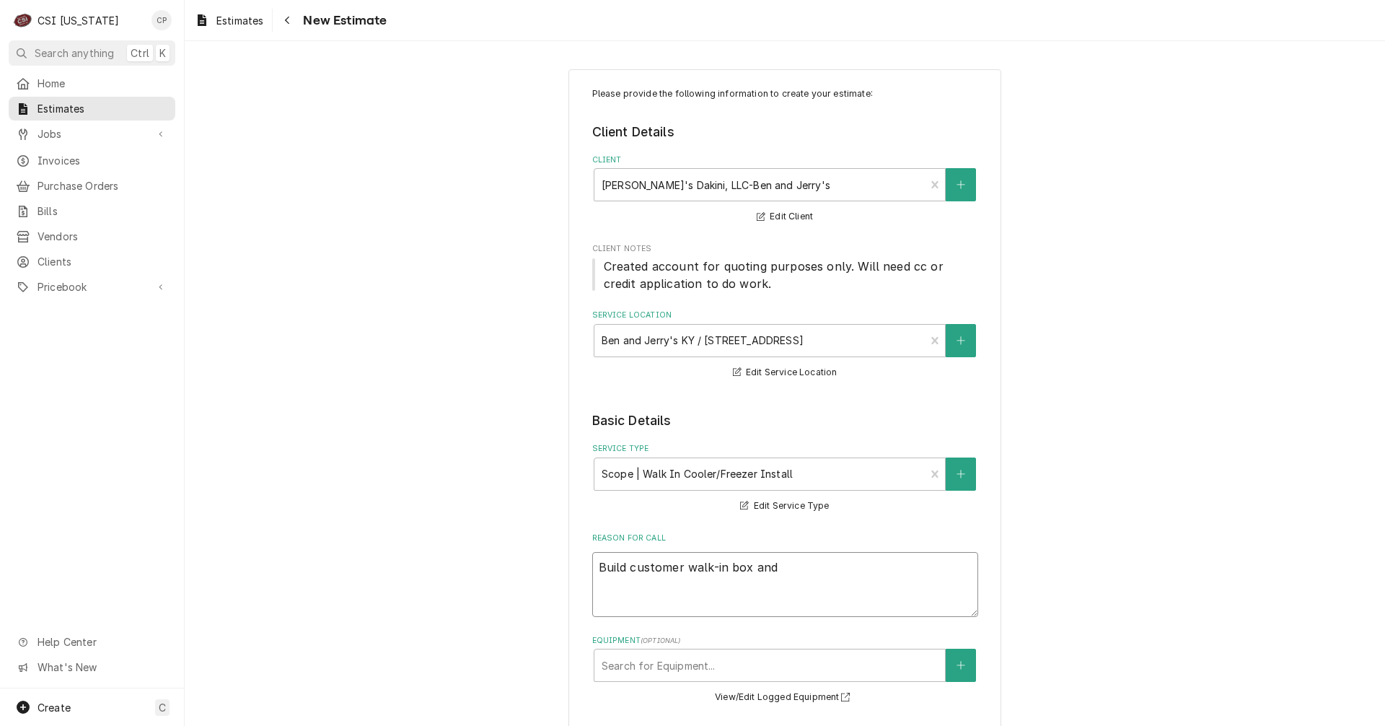
type textarea "x"
type textarea "Build customer walk-in box and d"
type textarea "x"
type textarea "Build customer walk-in box and do"
type textarea "x"
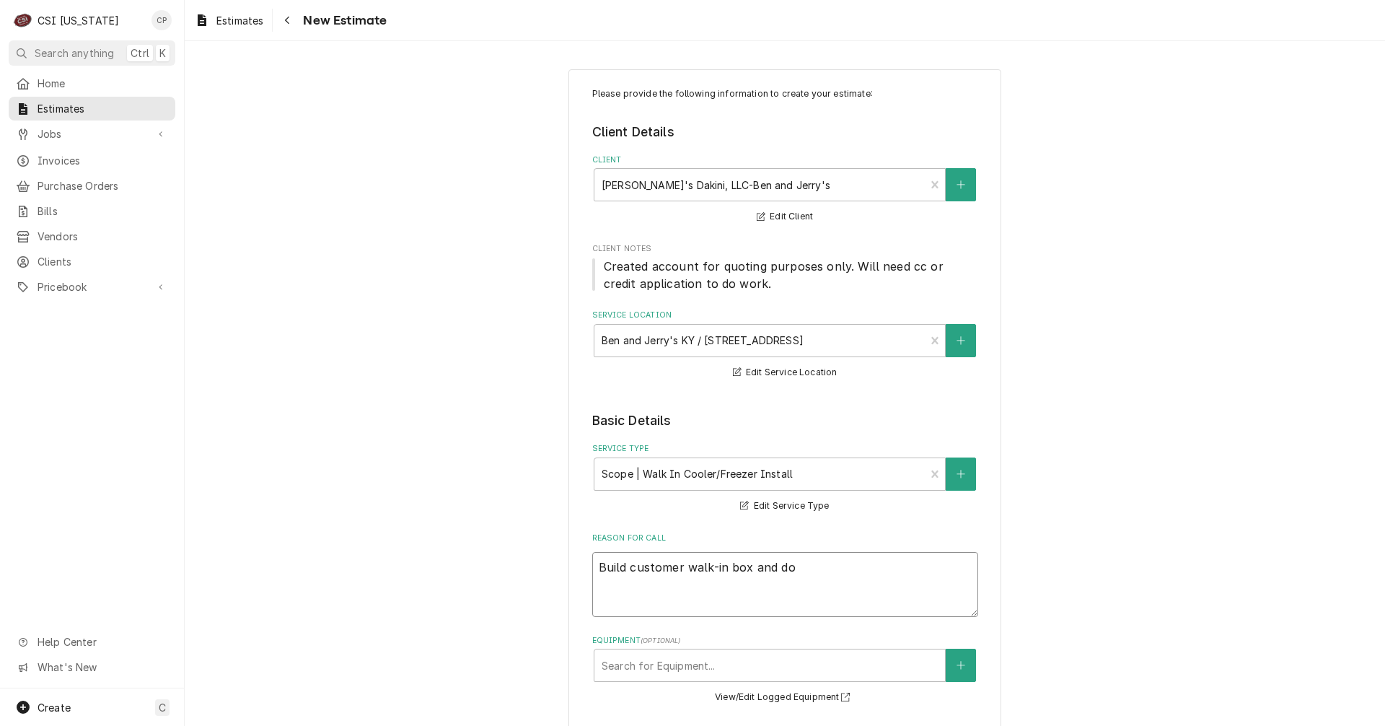
type textarea "Build customer walk-in box and do"
type textarea "x"
type textarea "Build customer walk-in box and do a"
type textarea "x"
type textarea "Build customer walk-in box and do al"
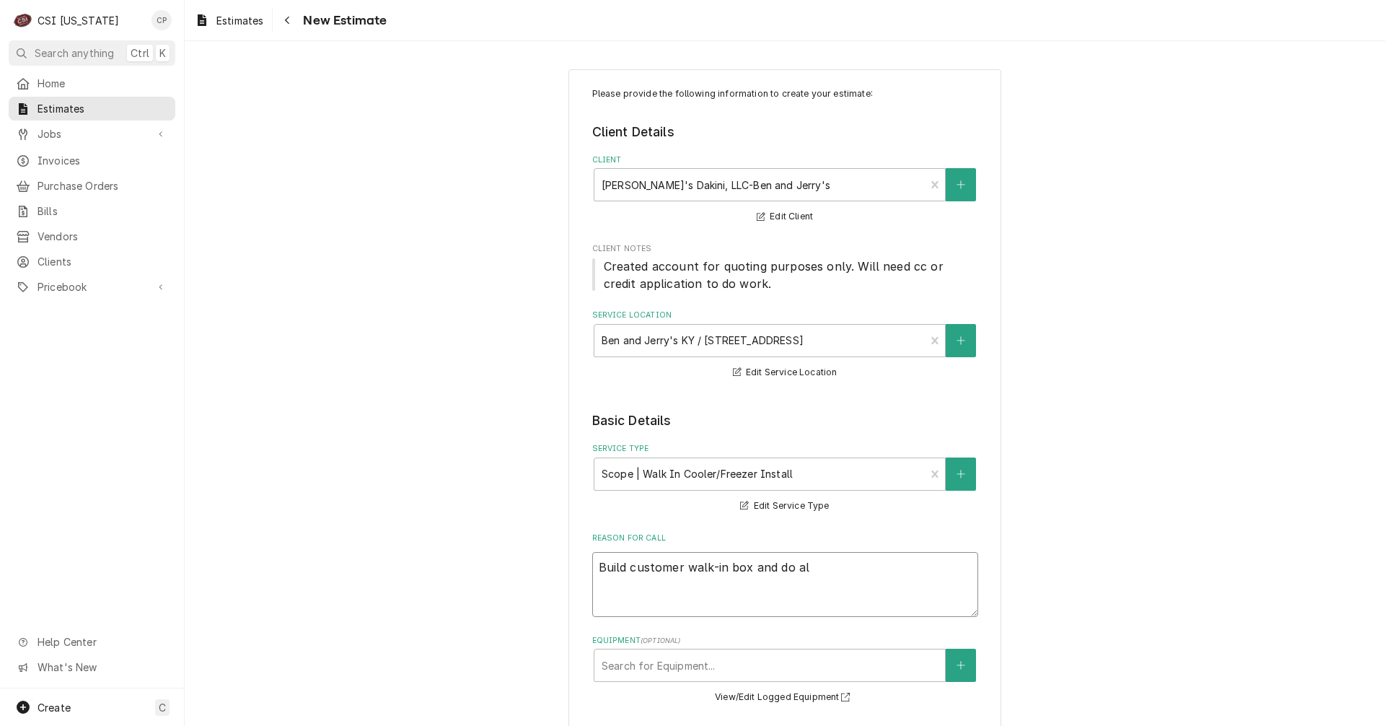
type textarea "x"
type textarea "Build customer walk-in box and do all"
type textarea "x"
type textarea "Build customer walk-in box and do all"
type textarea "x"
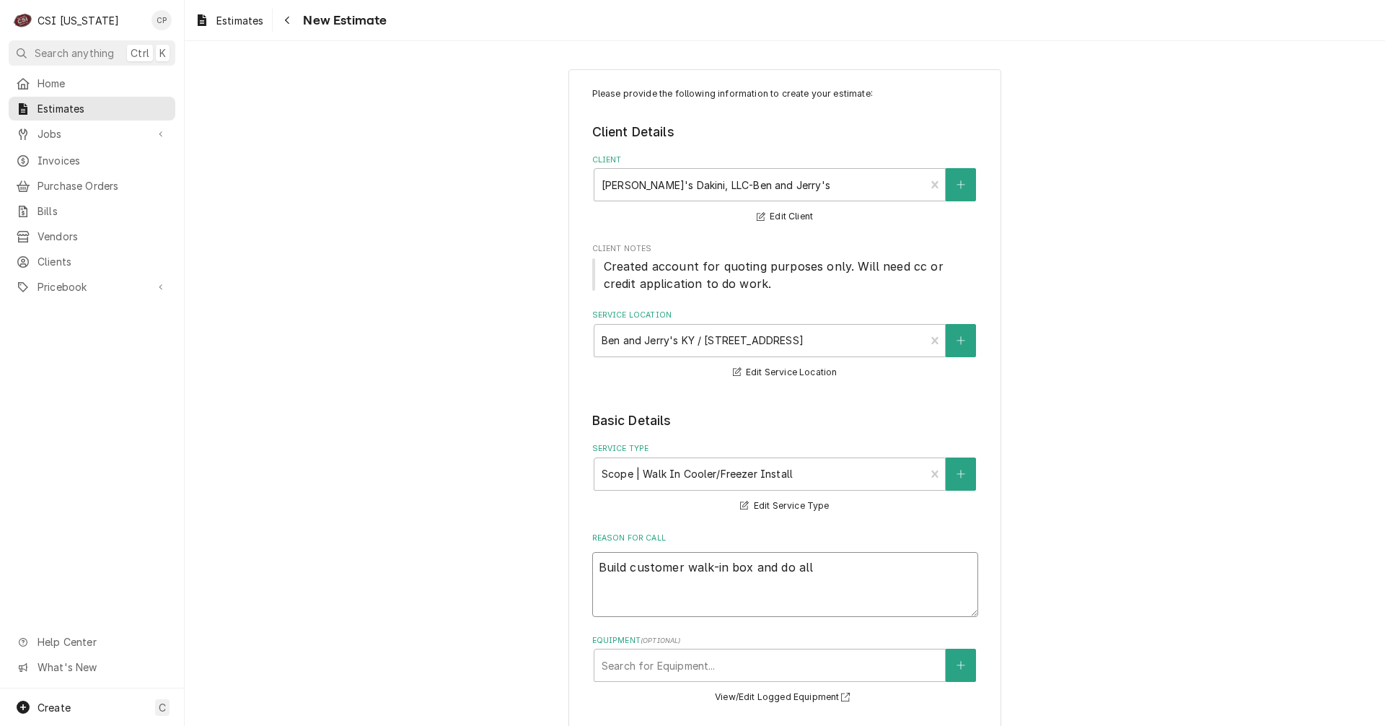
type textarea "Build customer walk-in box and do all r"
type textarea "x"
type textarea "Build customer walk-in box and do all re"
type textarea "x"
type textarea "Build customer walk-in box and do all ref"
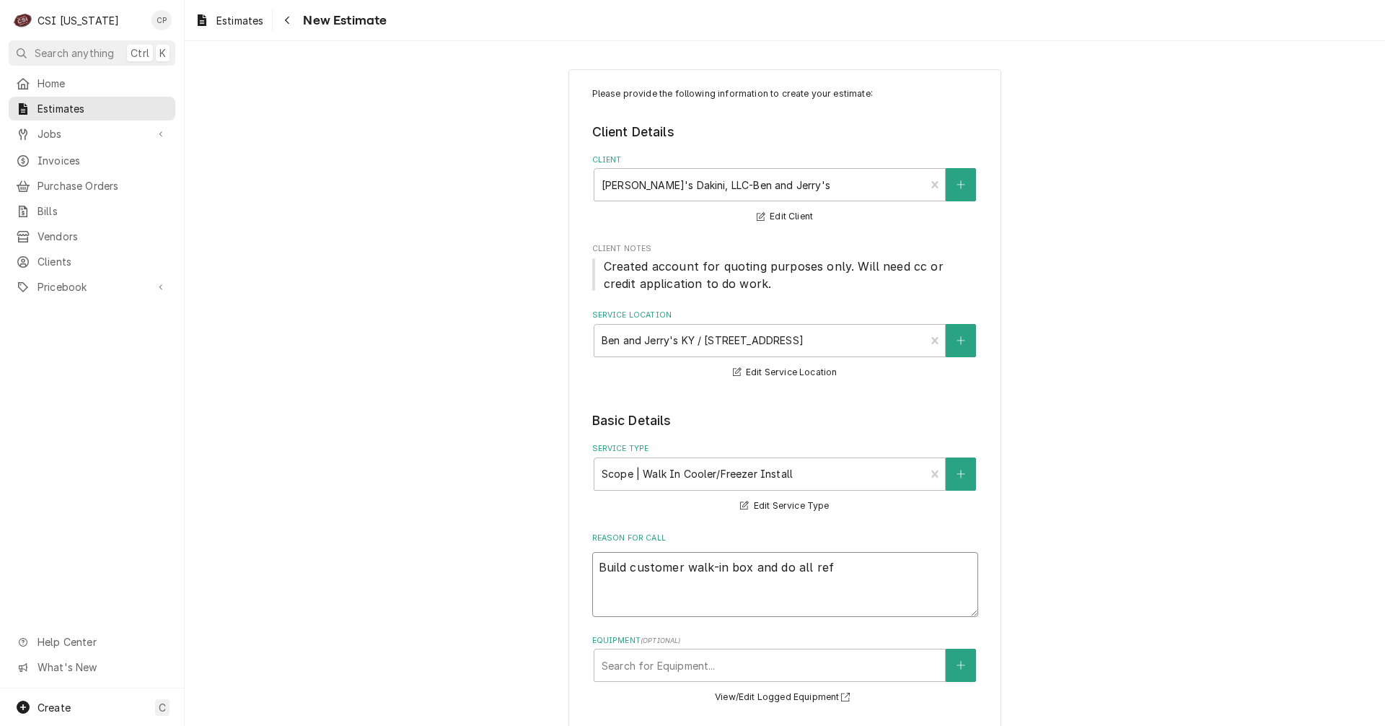
type textarea "x"
type textarea "Build customer walk-in box and do all refr"
type textarea "x"
type textarea "Build customer walk-in box and do all refri"
type textarea "x"
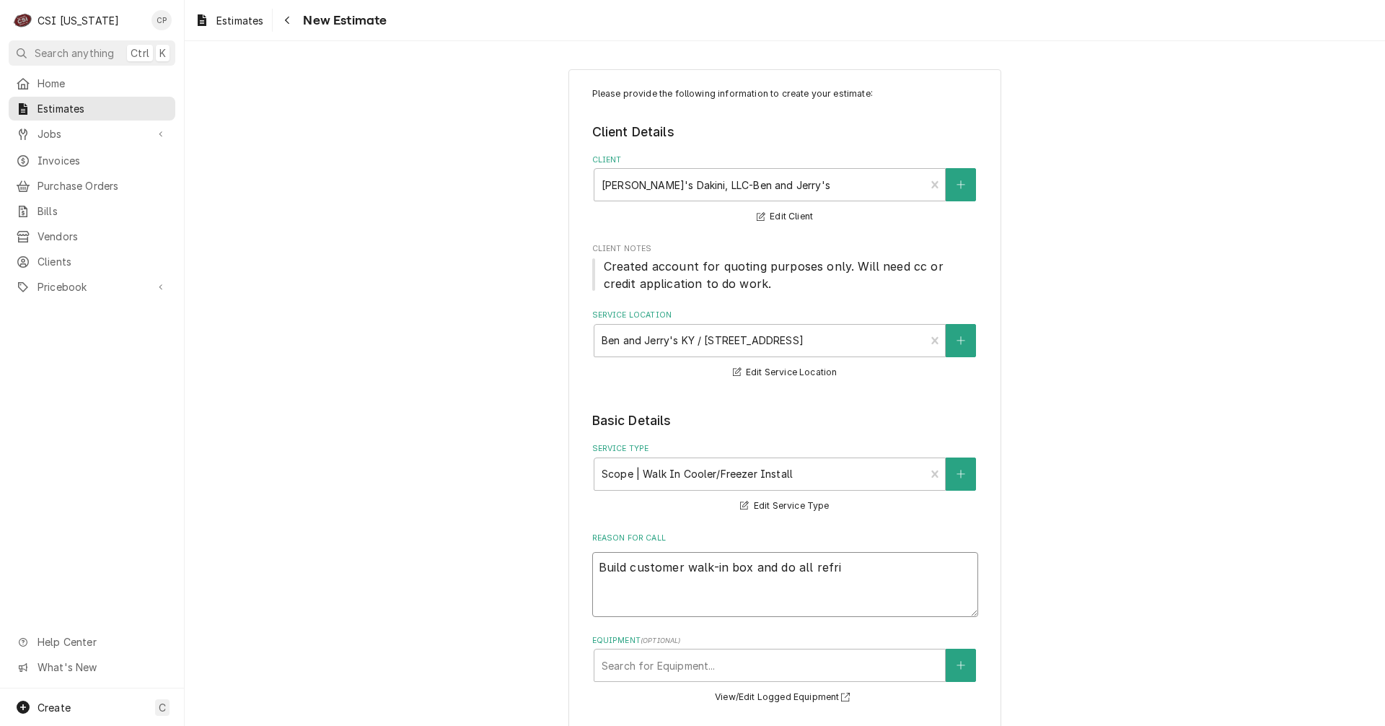
type textarea "Build customer walk-in box and do all refrig"
type textarea "x"
type textarea "Build customer walk-in box and do all refrige"
type textarea "x"
type textarea "Build customer walk-in box and do all refrigea"
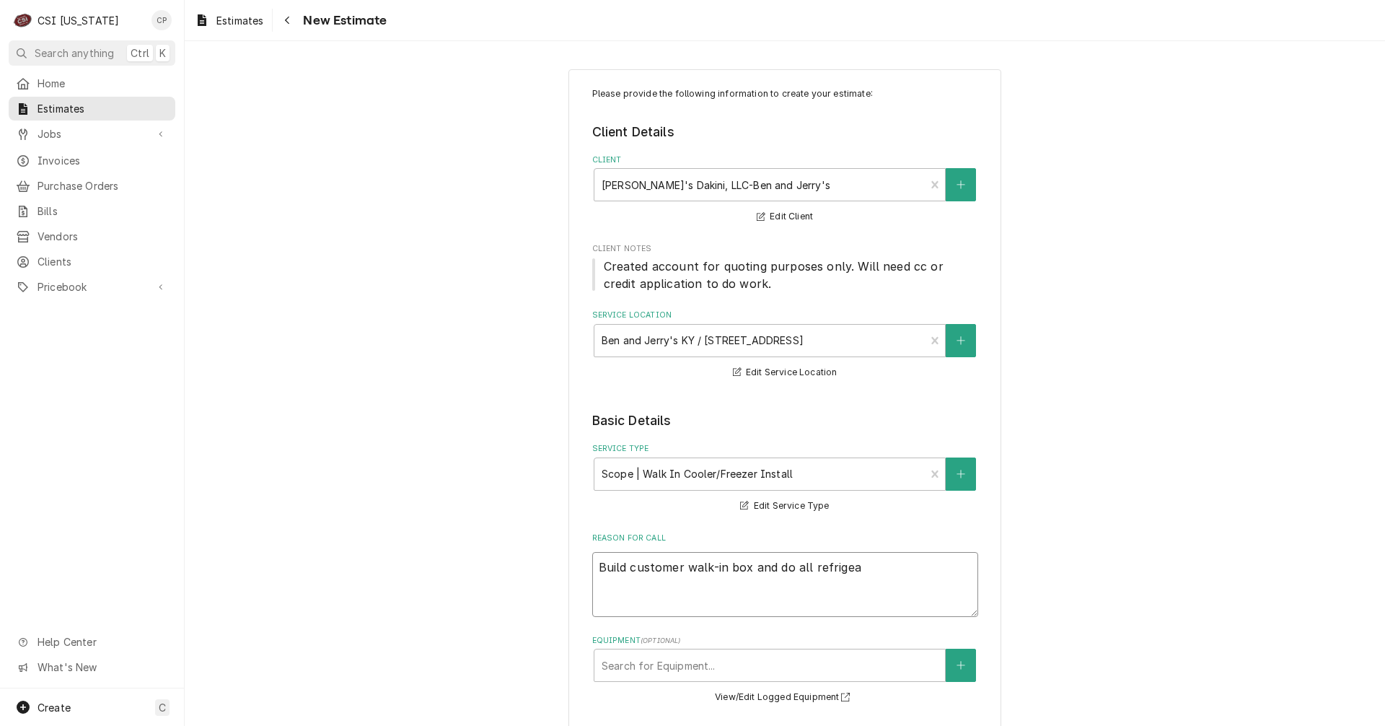
type textarea "x"
type textarea "Build customer walk-in box and do all refrigear"
type textarea "x"
type textarea "Build customer walk-in box and do all refrigea"
type textarea "x"
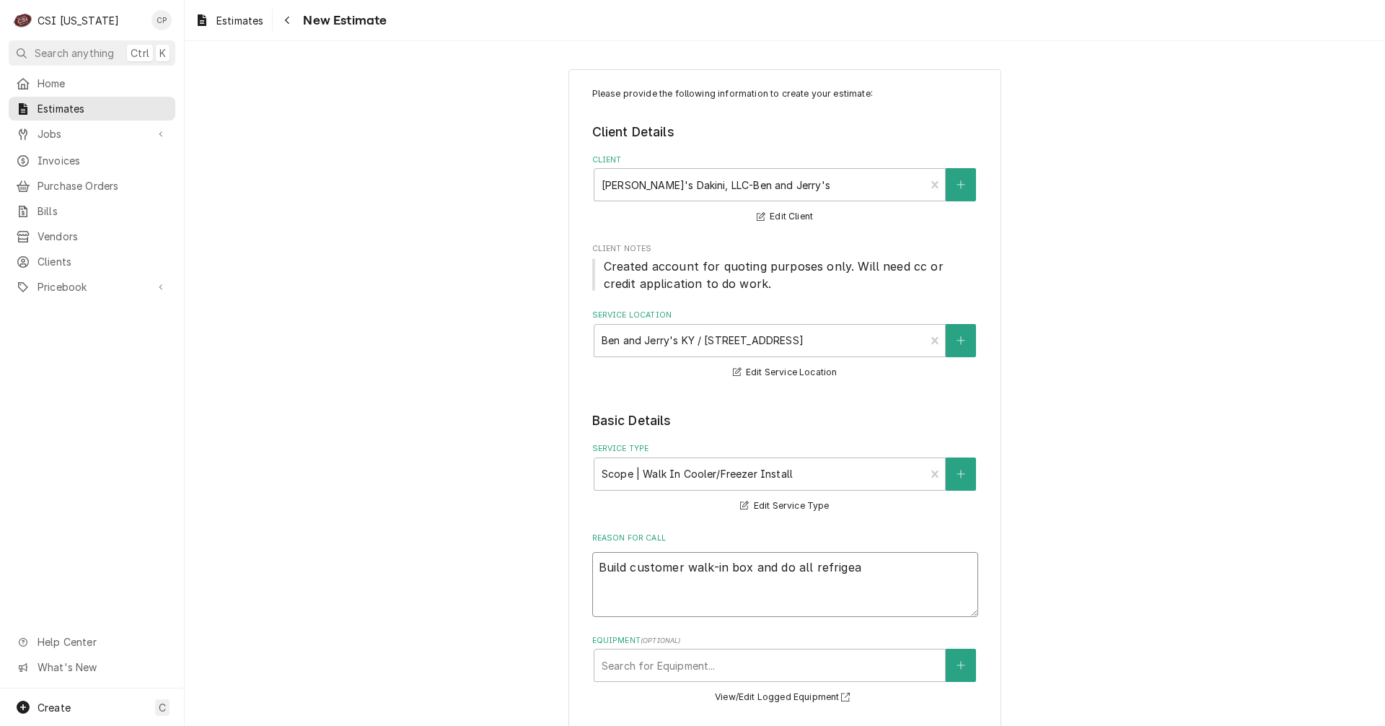
type textarea "Build customer walk-in box and do all refrige"
type textarea "x"
type textarea "Build customer walk-in box and do all refrig"
type textarea "x"
type textarea "Build customer walk-in box and do all refri"
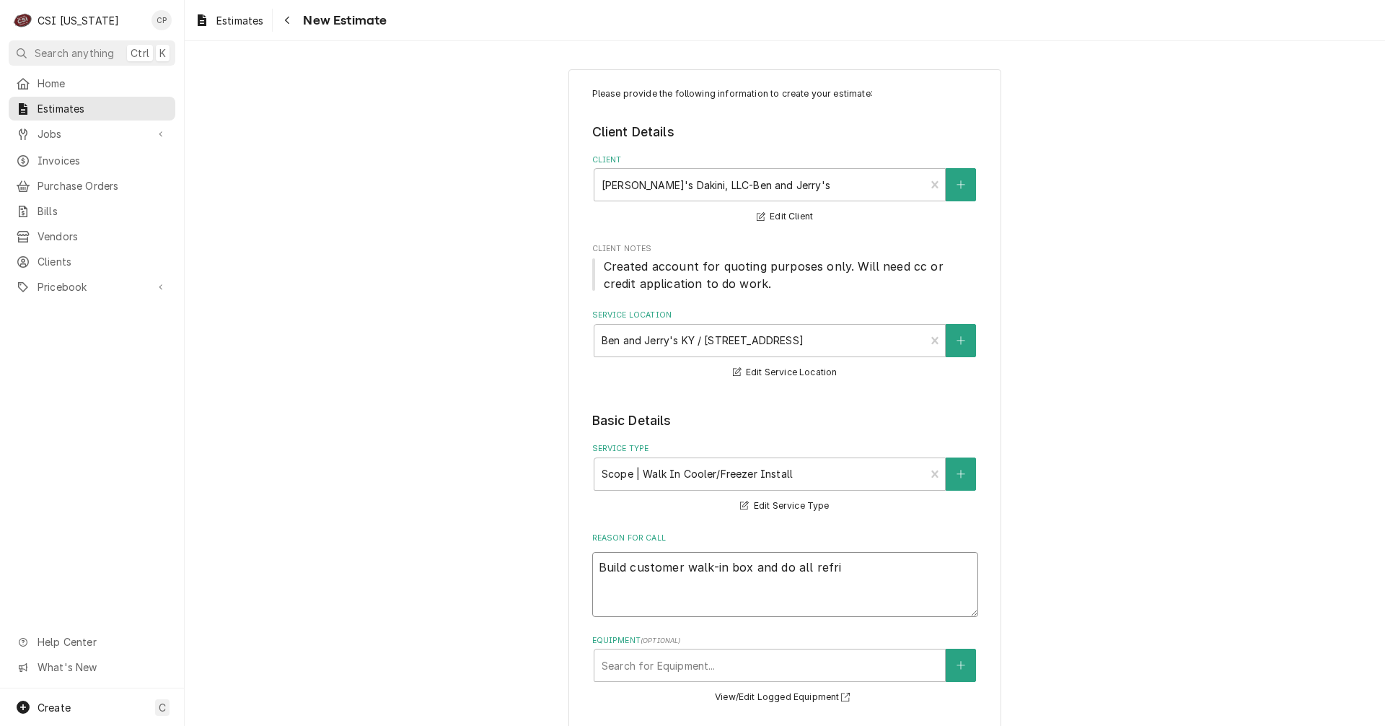
type textarea "x"
type textarea "Build customer walk-in box and do all refr"
type textarea "x"
type textarea "Build customer walk-in box and do all ref"
type textarea "x"
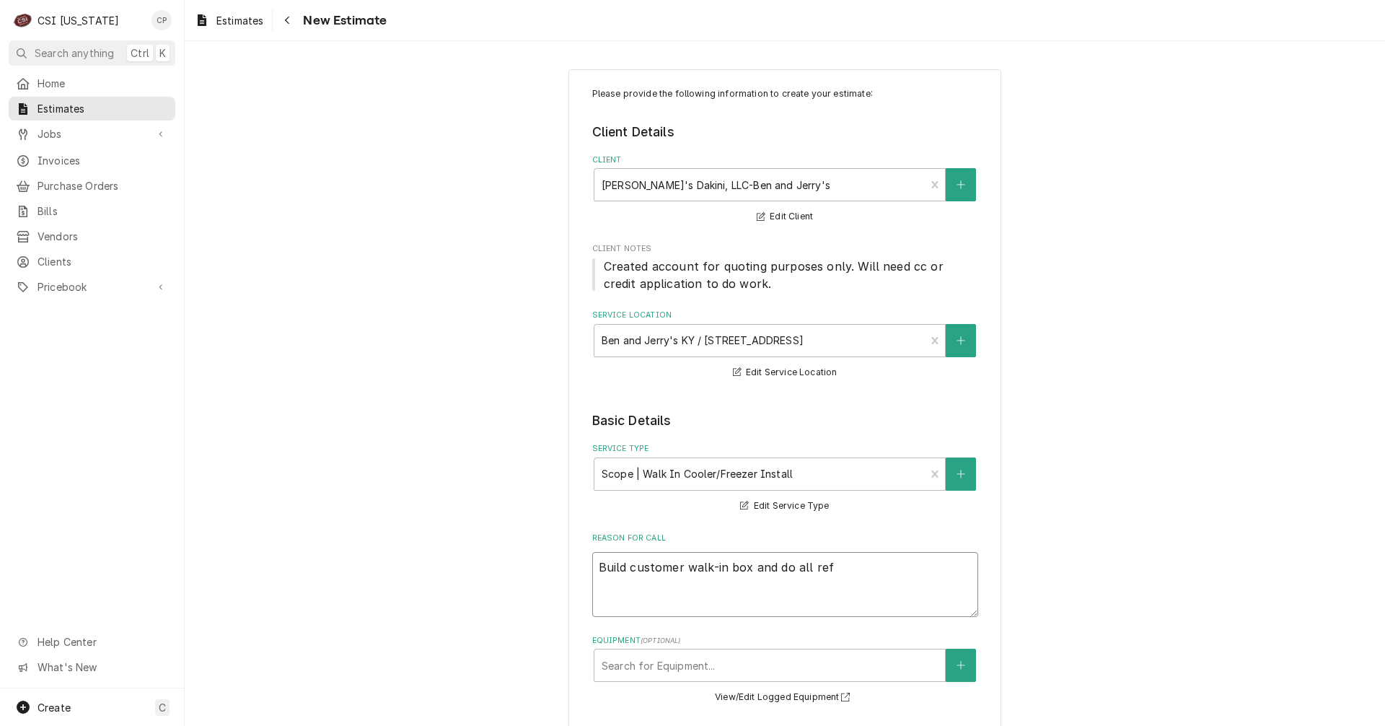
type textarea "Build customer walk-in box and do all re"
type textarea "x"
type textarea "Build customer walk-in box and do all r"
type textarea "x"
type textarea "Build customer walk-in box and do all"
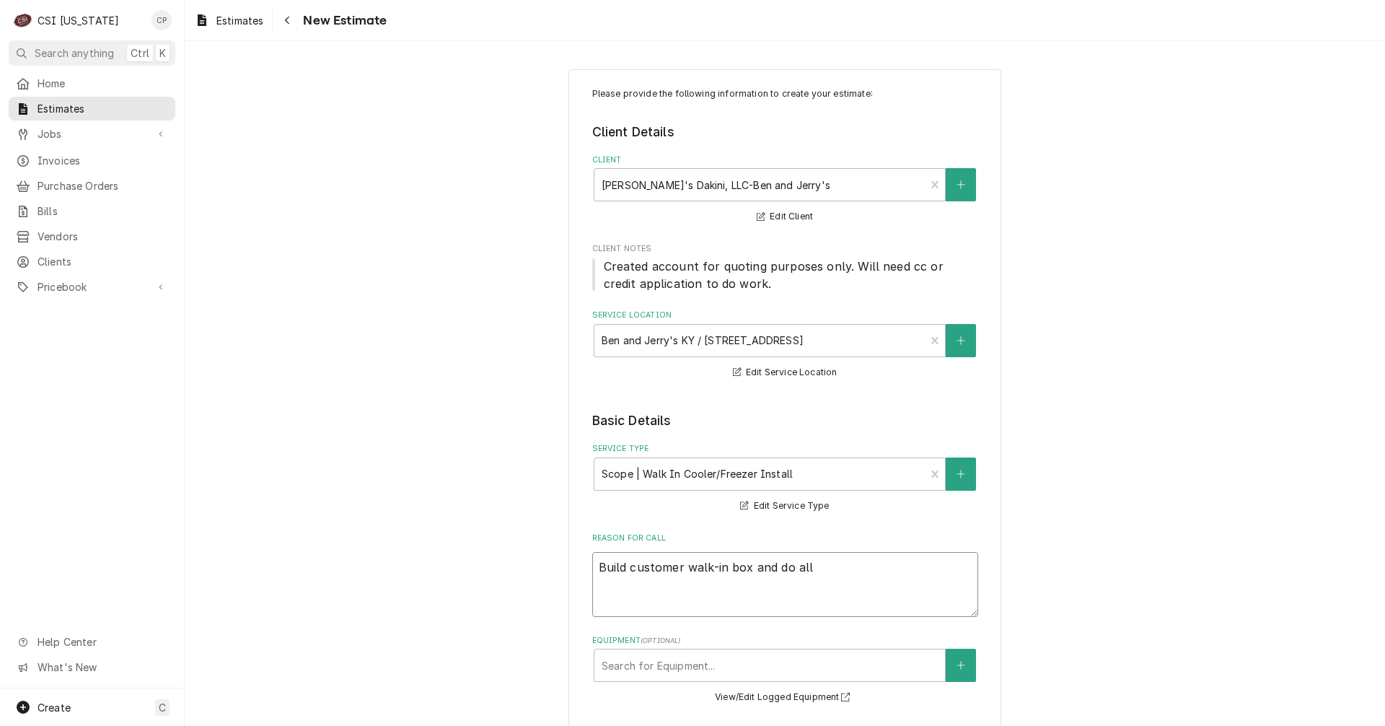
type textarea "x"
type textarea "Build customer walk-in box and do all"
type textarea "x"
type textarea "Build customer walk-in box and do al"
type textarea "x"
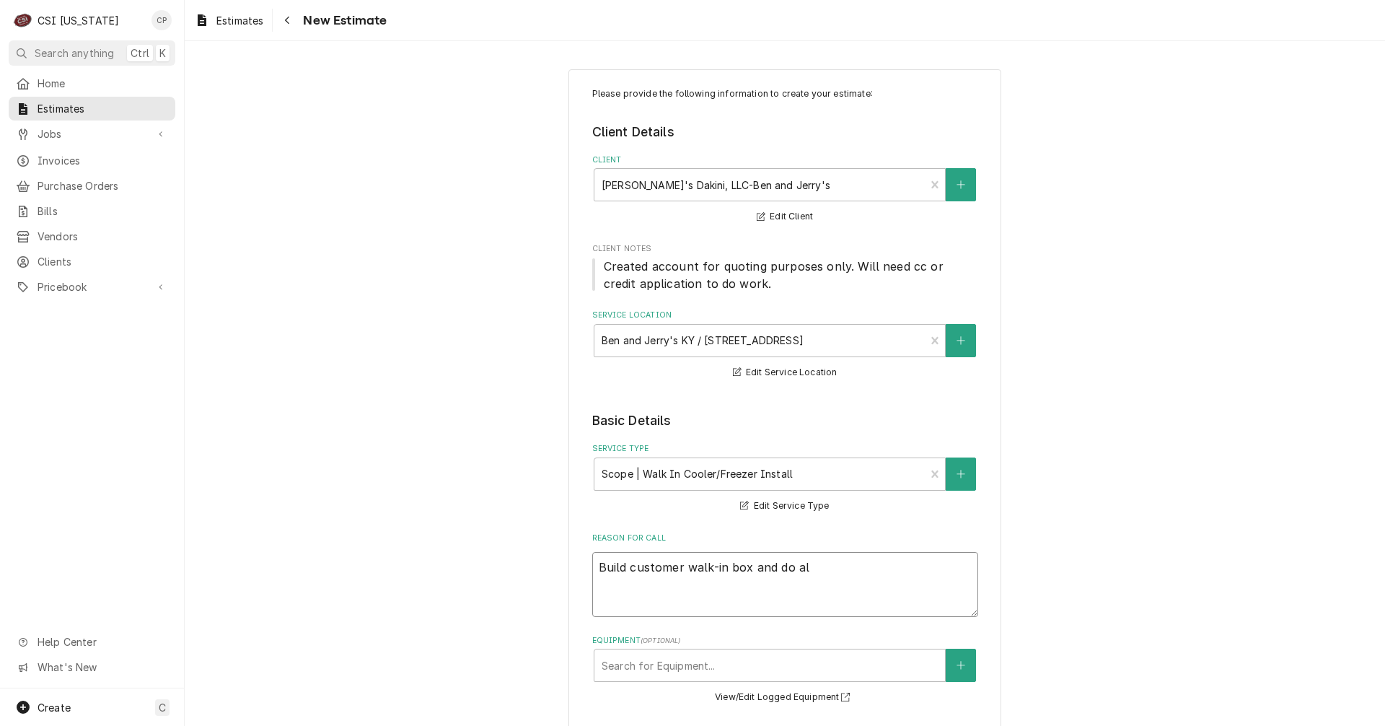
type textarea "Build customer walk-in box and do a"
type textarea "x"
type textarea "Build customer walk-in box and do"
type textarea "x"
type textarea "Build customer walk-in box and do"
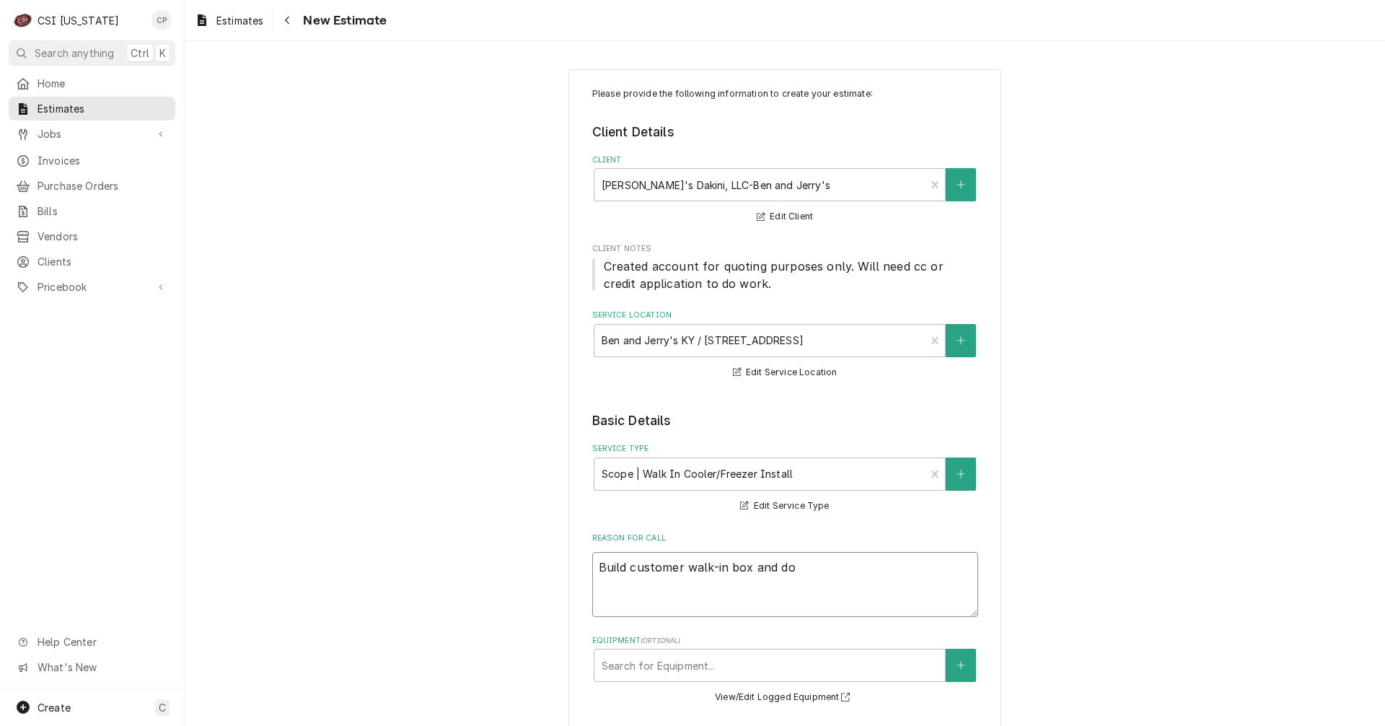
type textarea "x"
type textarea "Build customer walk-in box and d"
type textarea "x"
type textarea "Build customer walk-in box and"
type textarea "x"
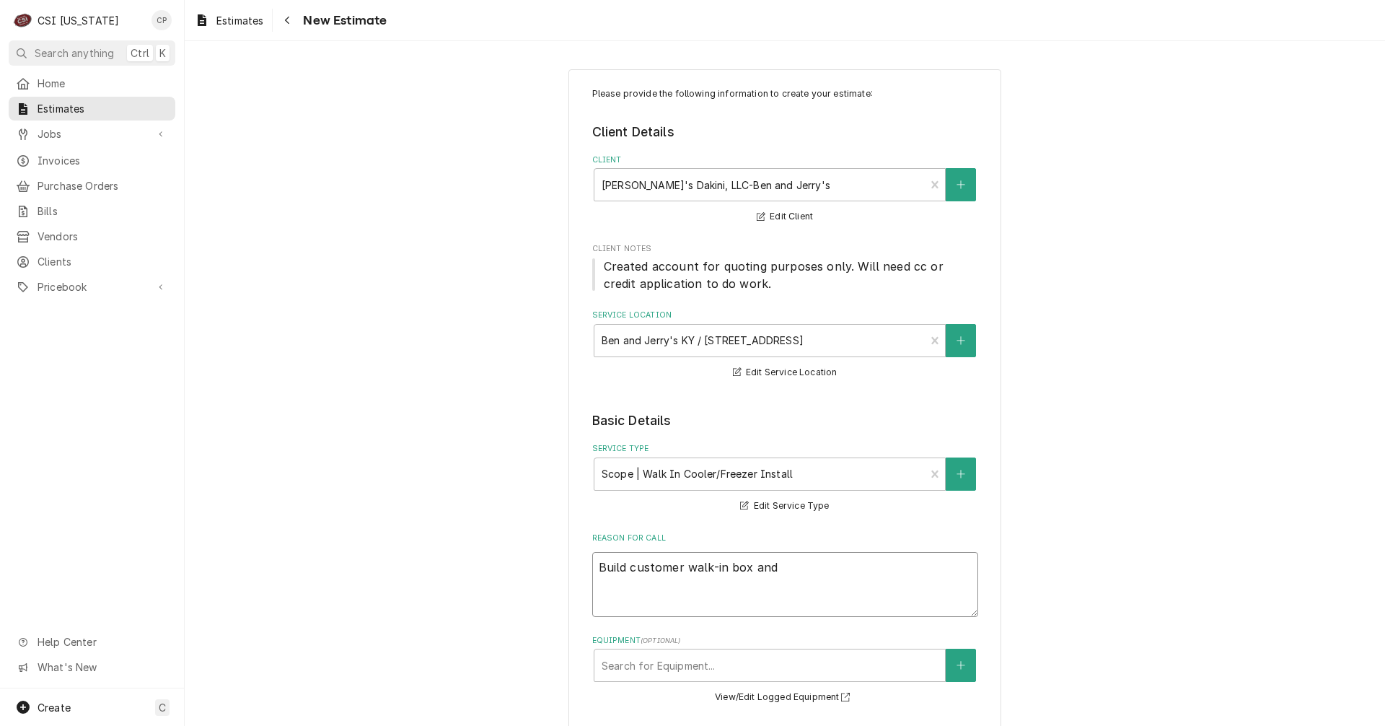
type textarea "Build customer walk-in box and i"
type textarea "x"
type textarea "Build customer walk-in box and in"
type textarea "x"
type textarea "Build customer walk-in box and ins"
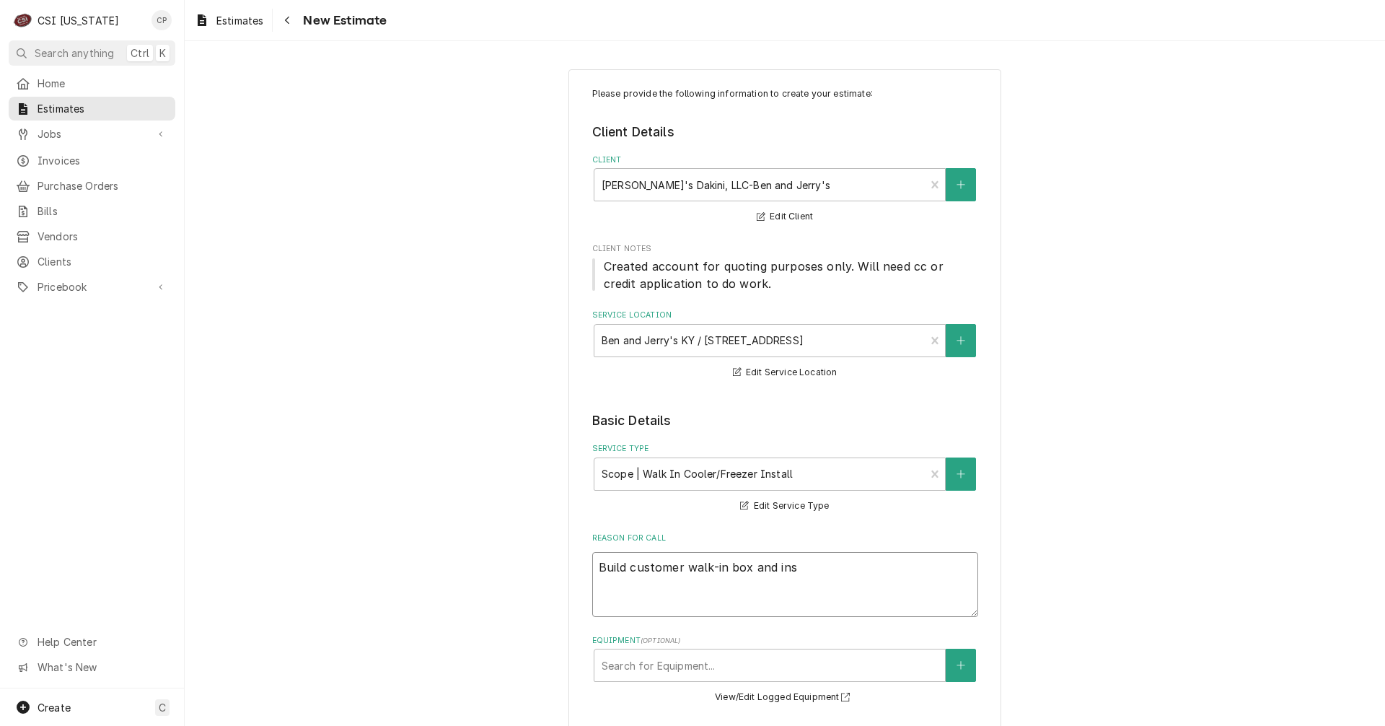
type textarea "x"
type textarea "Build customer walk-in box and inst"
type textarea "x"
type textarea "Build customer walk-in box and insta"
type textarea "x"
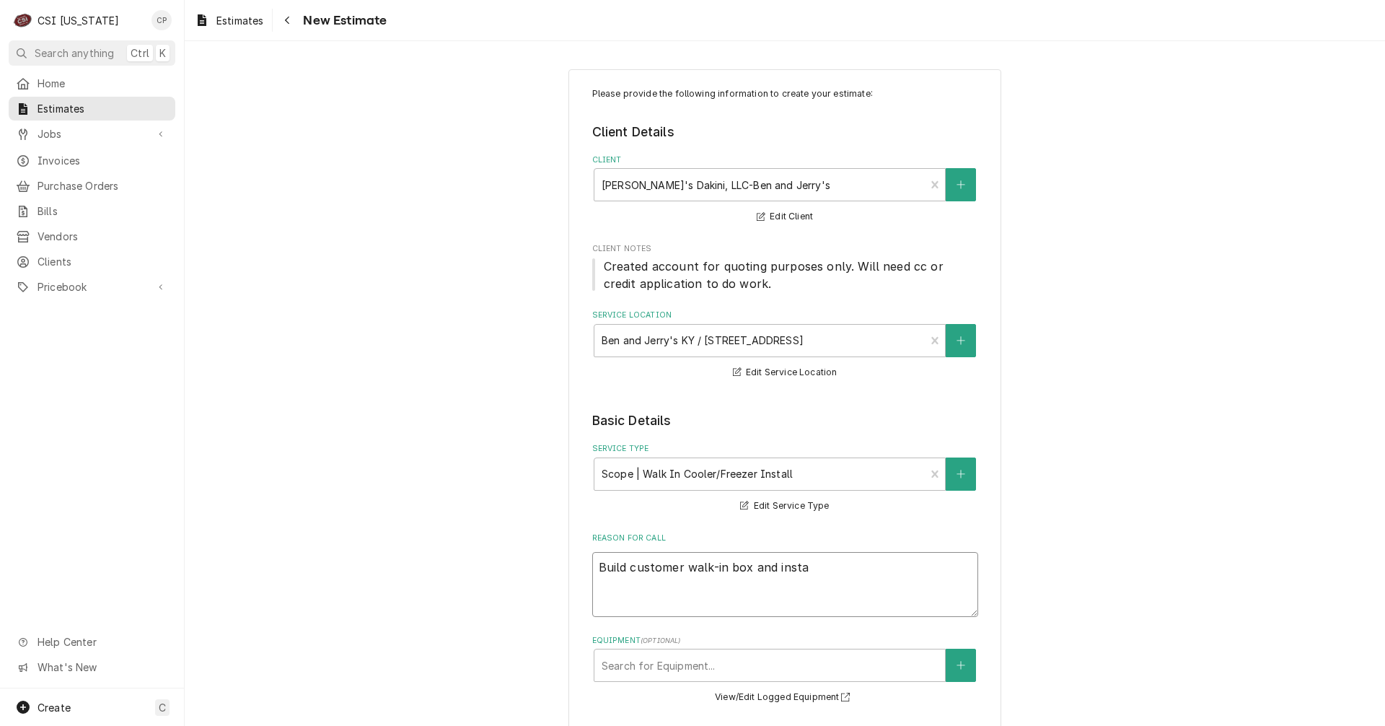
type textarea "Build customer walk-in box and instal"
type textarea "x"
type textarea "Build customer walk-in box and install"
type textarea "x"
type textarea "Build customer walk-in box and install"
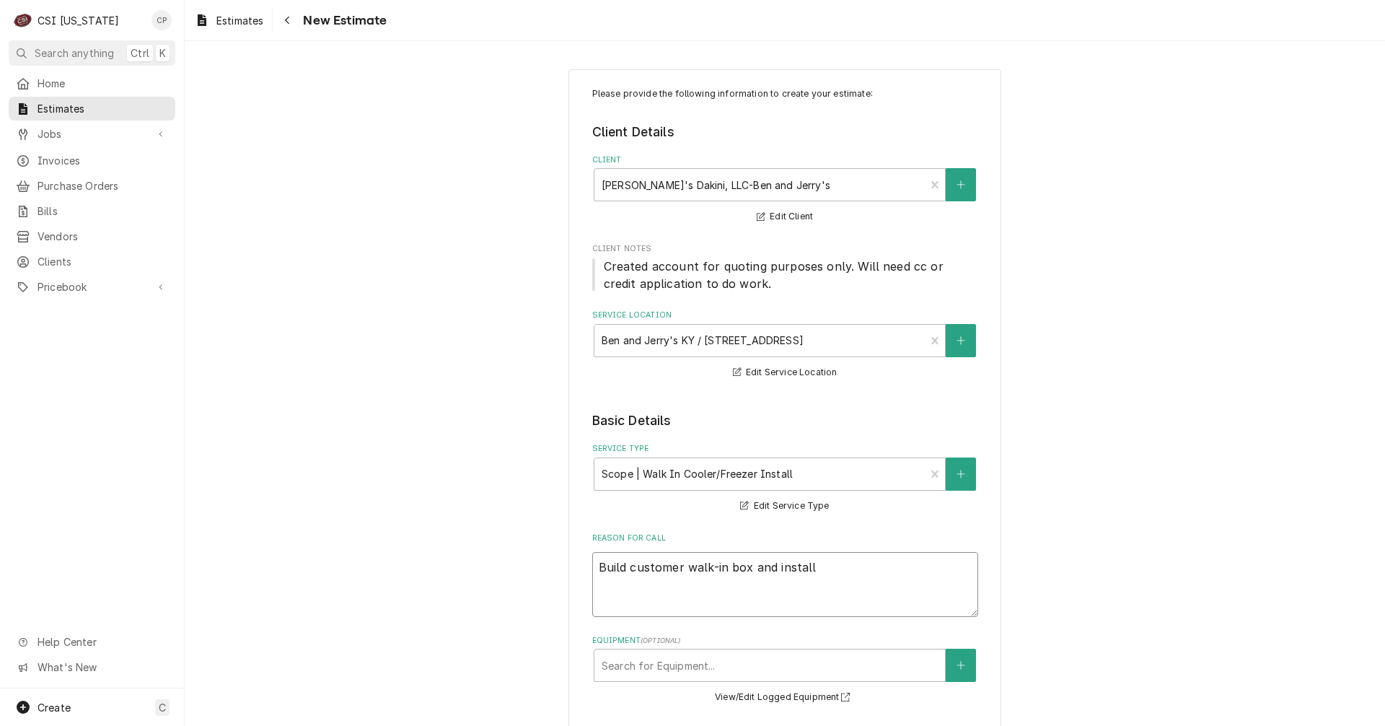
type textarea "x"
type textarea "Build customer walk-in box and install r"
type textarea "x"
type textarea "Build customer walk-in box and install re"
type textarea "x"
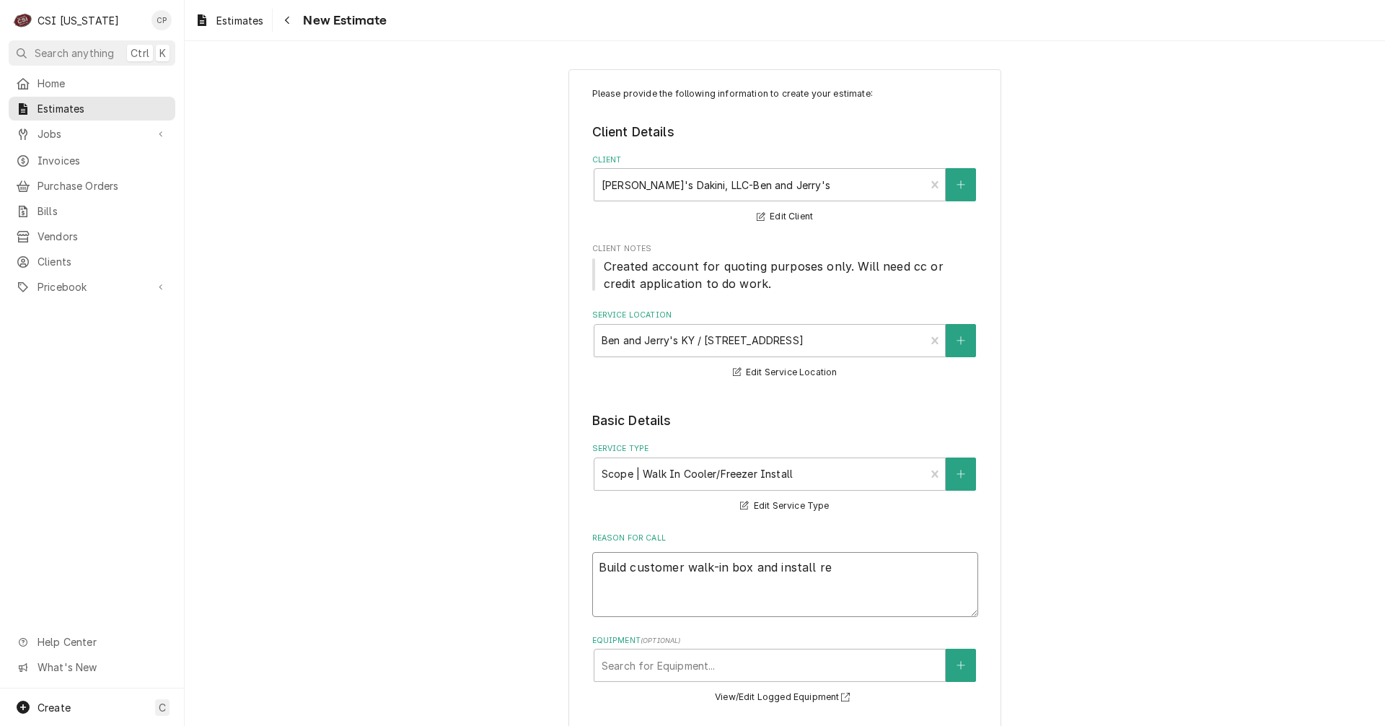
type textarea "Build customer walk-in box and install ref"
type textarea "x"
type textarea "Build customer walk-in box and install refr"
type textarea "x"
type textarea "Build customer walk-in box and install refri"
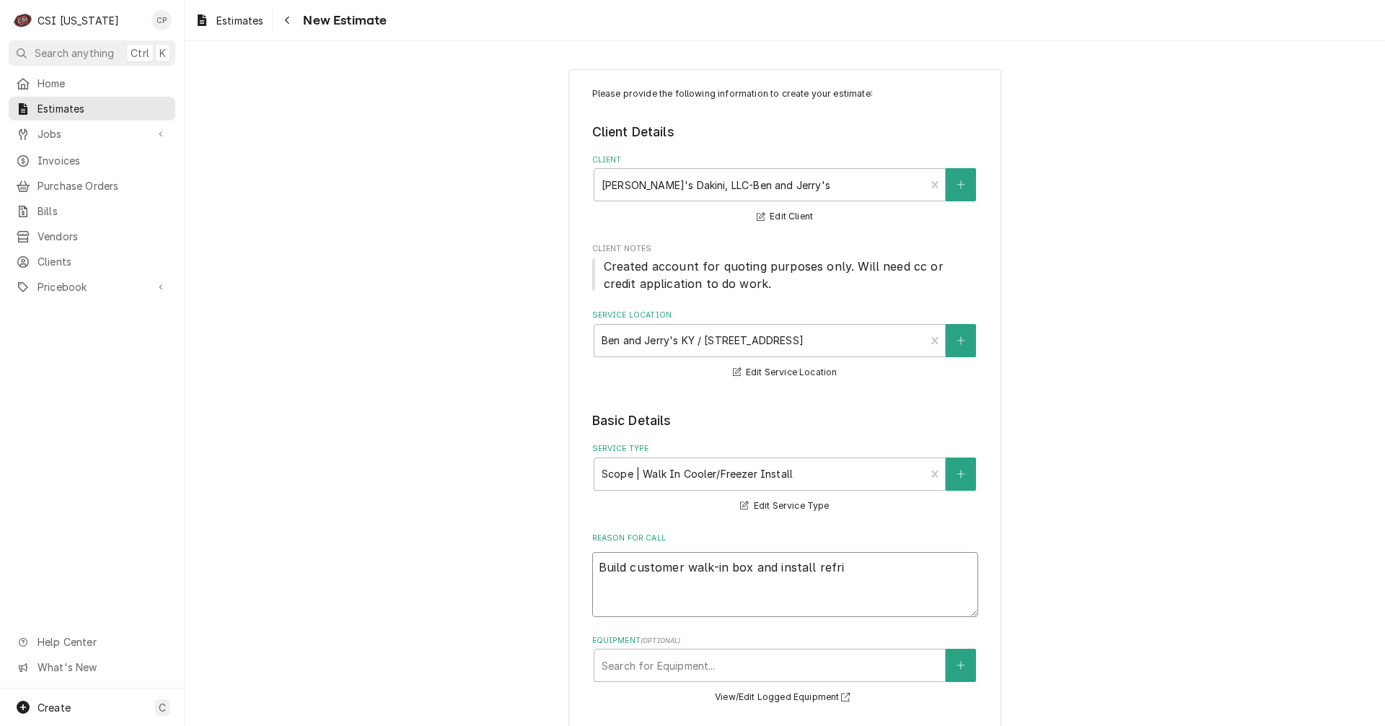
type textarea "x"
type textarea "Build customer walk-in box and install refrig"
type textarea "x"
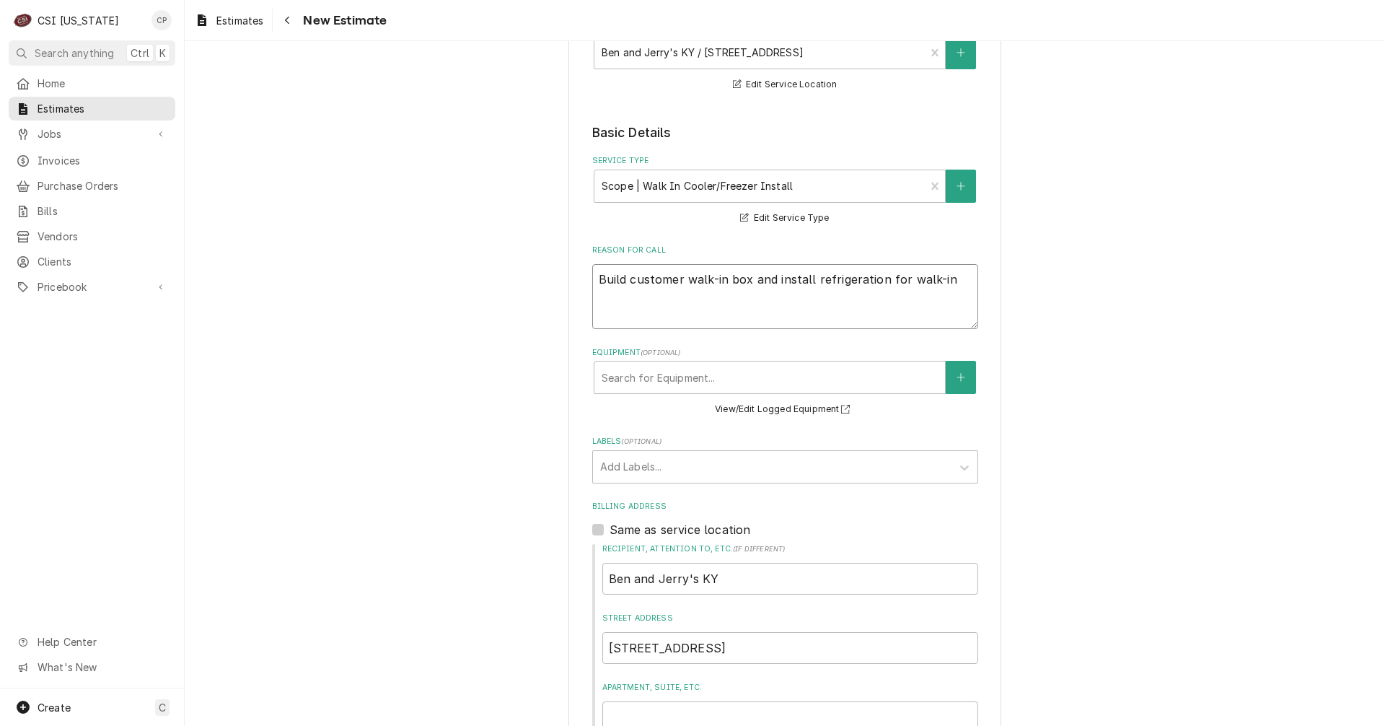
scroll to position [289, 0]
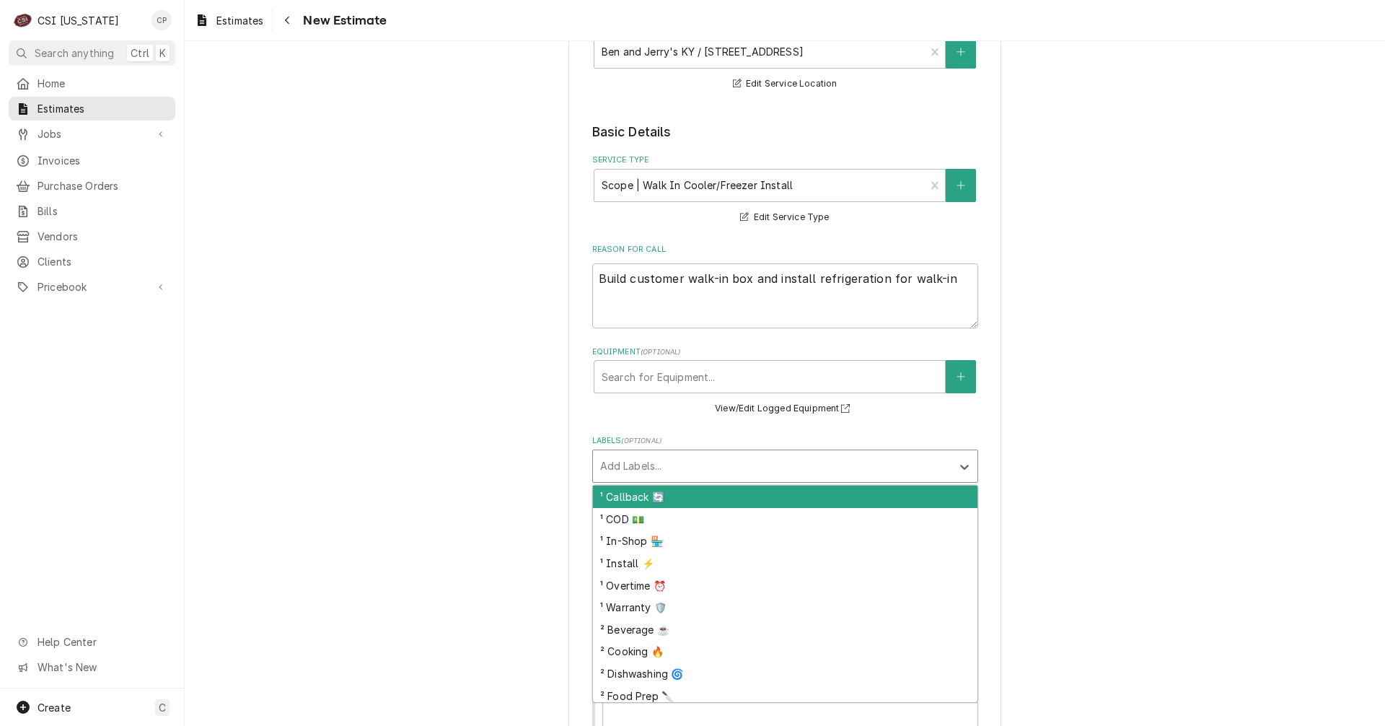
click at [639, 464] on div "Labels" at bounding box center [772, 466] width 344 height 26
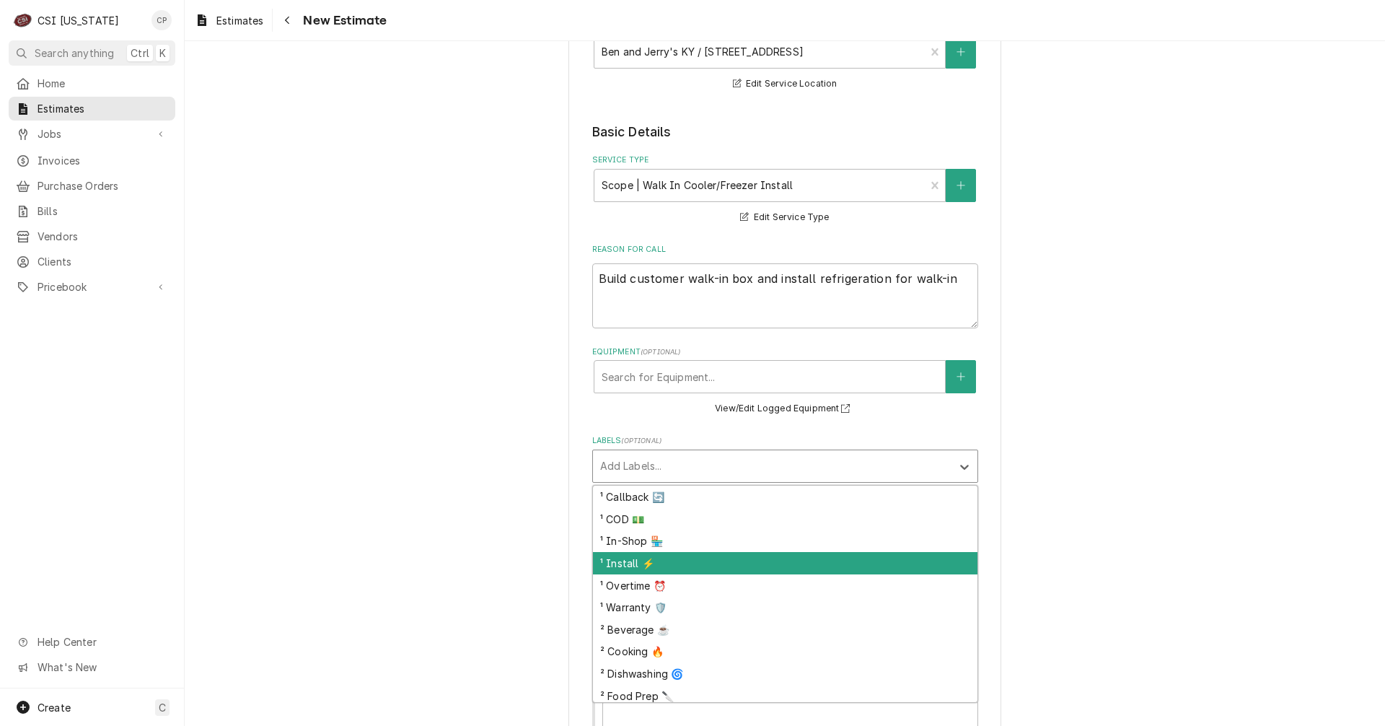
click at [626, 563] on div "¹ Install ⚡️" at bounding box center [785, 563] width 384 height 22
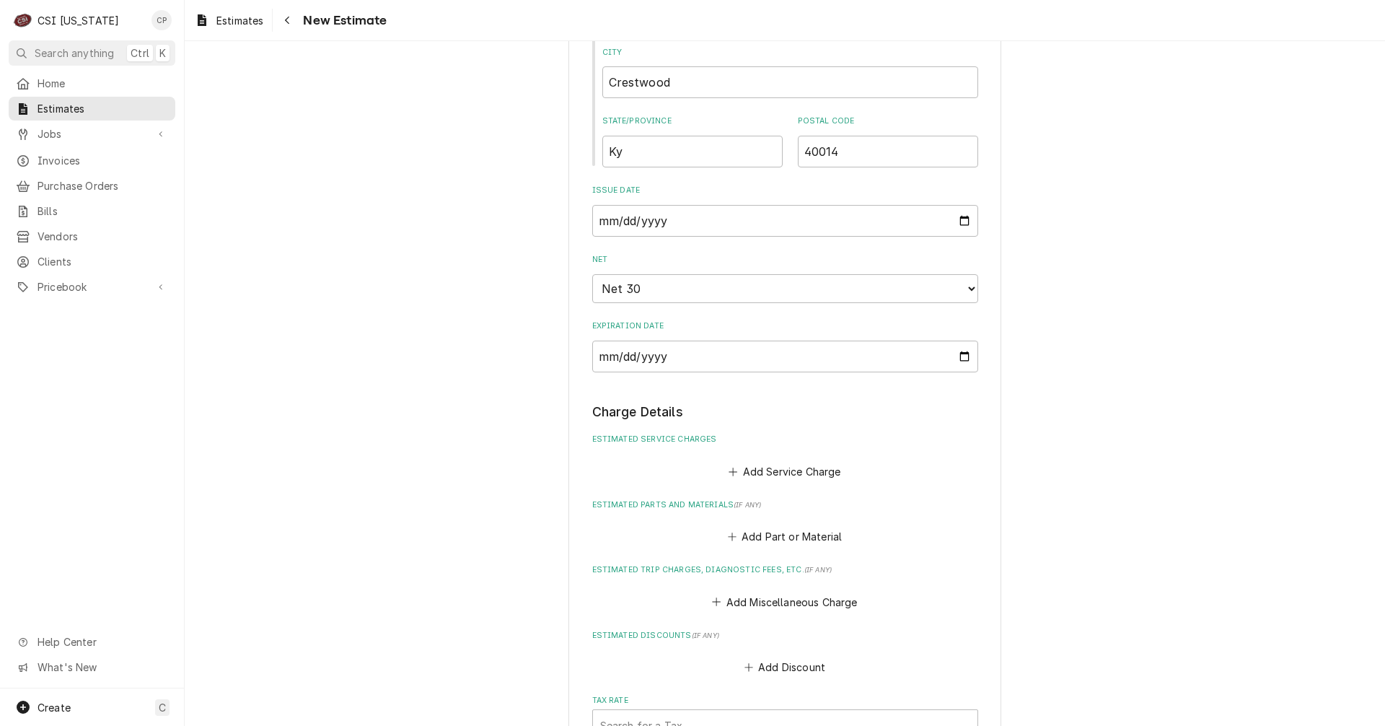
scroll to position [1010, 0]
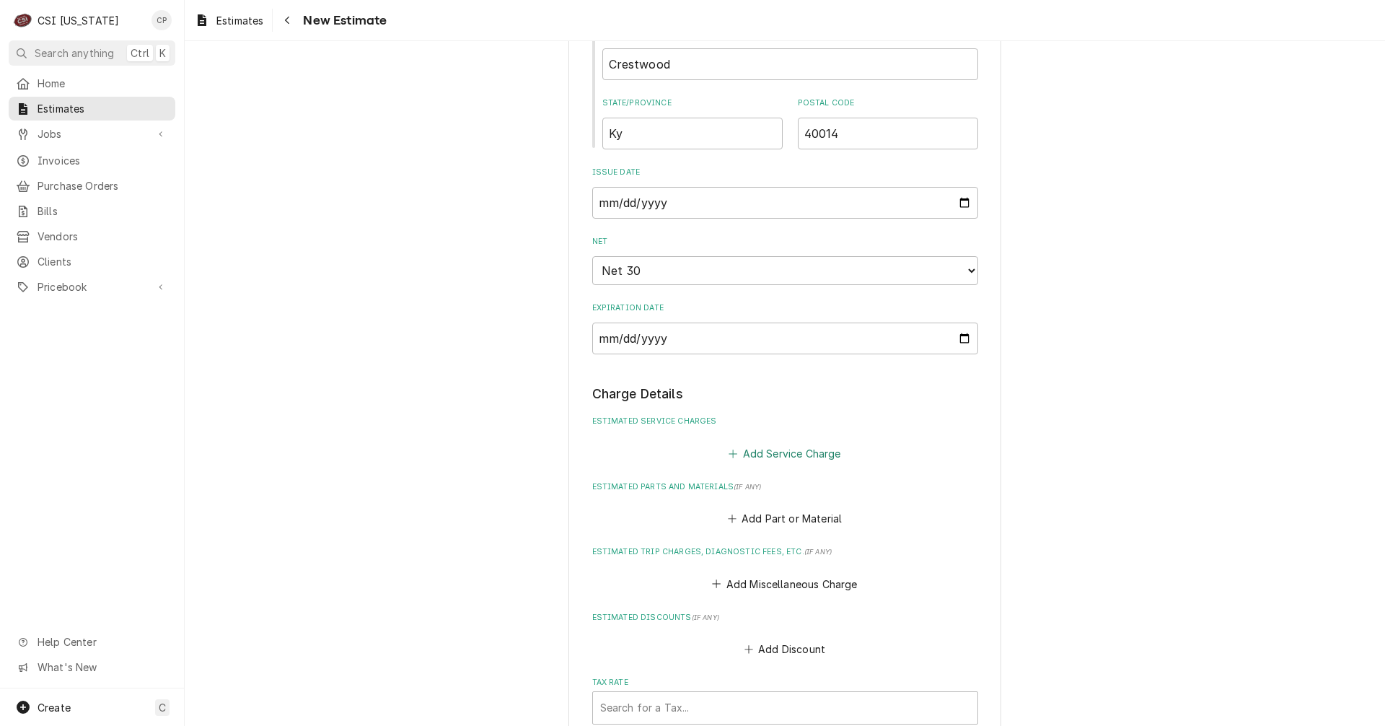
click at [792, 453] on button "Add Service Charge" at bounding box center [784, 453] width 117 height 20
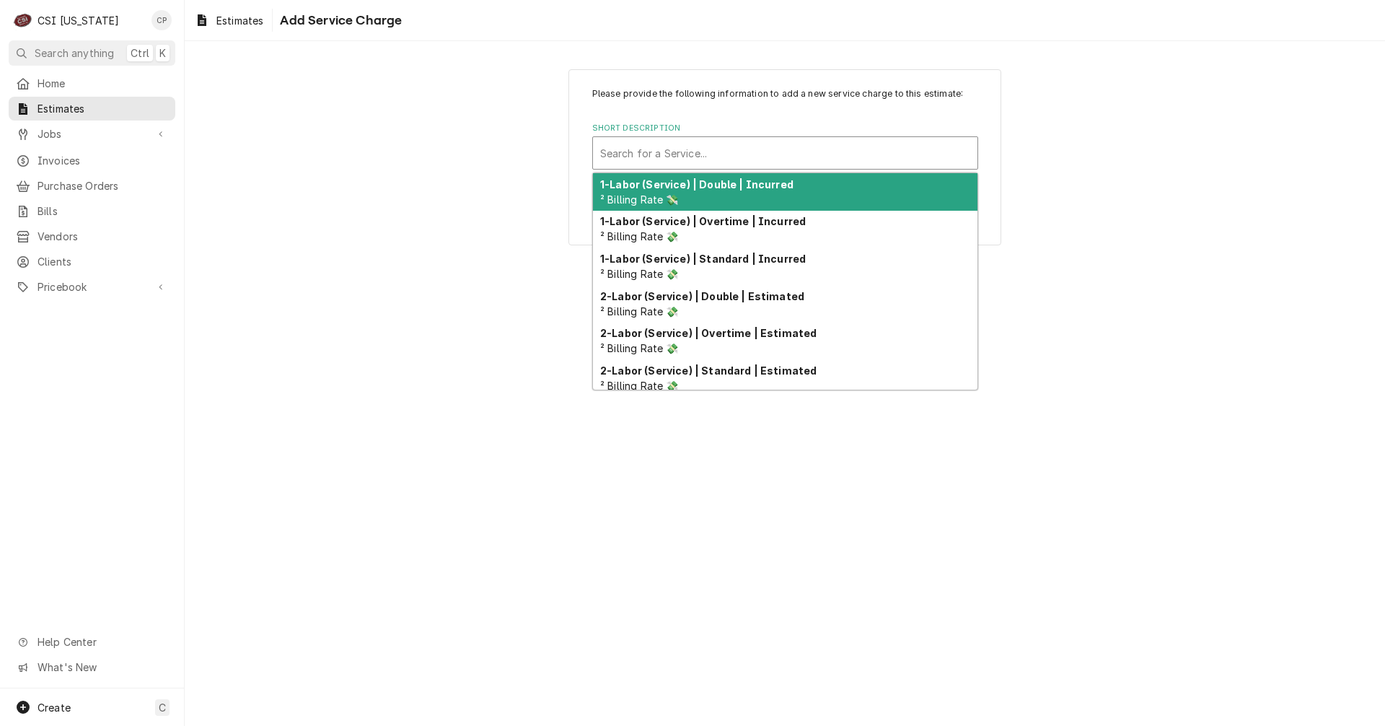
click at [682, 151] on div "Short Description" at bounding box center [785, 153] width 370 height 26
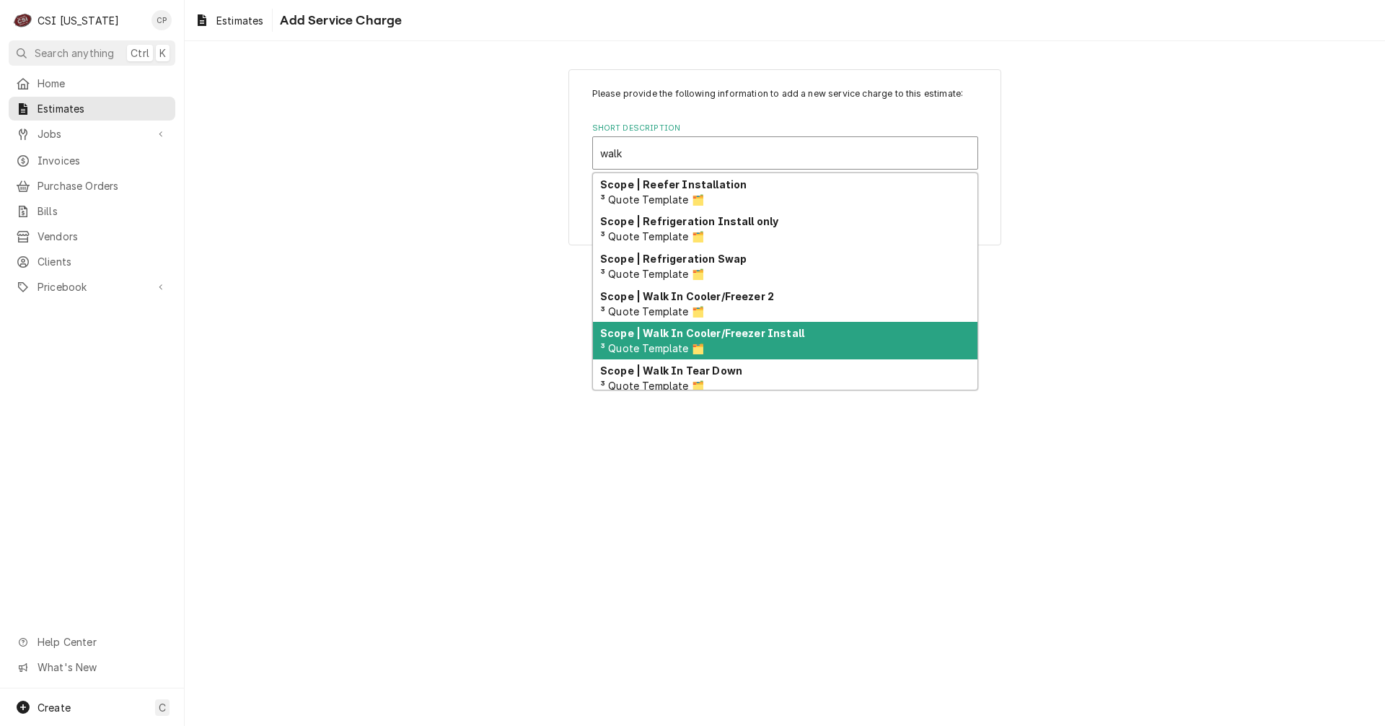
click at [704, 343] on div "Scope | Walk In Cooler/Freezer Install ³ Quote Template 🗂️" at bounding box center [785, 341] width 384 height 38
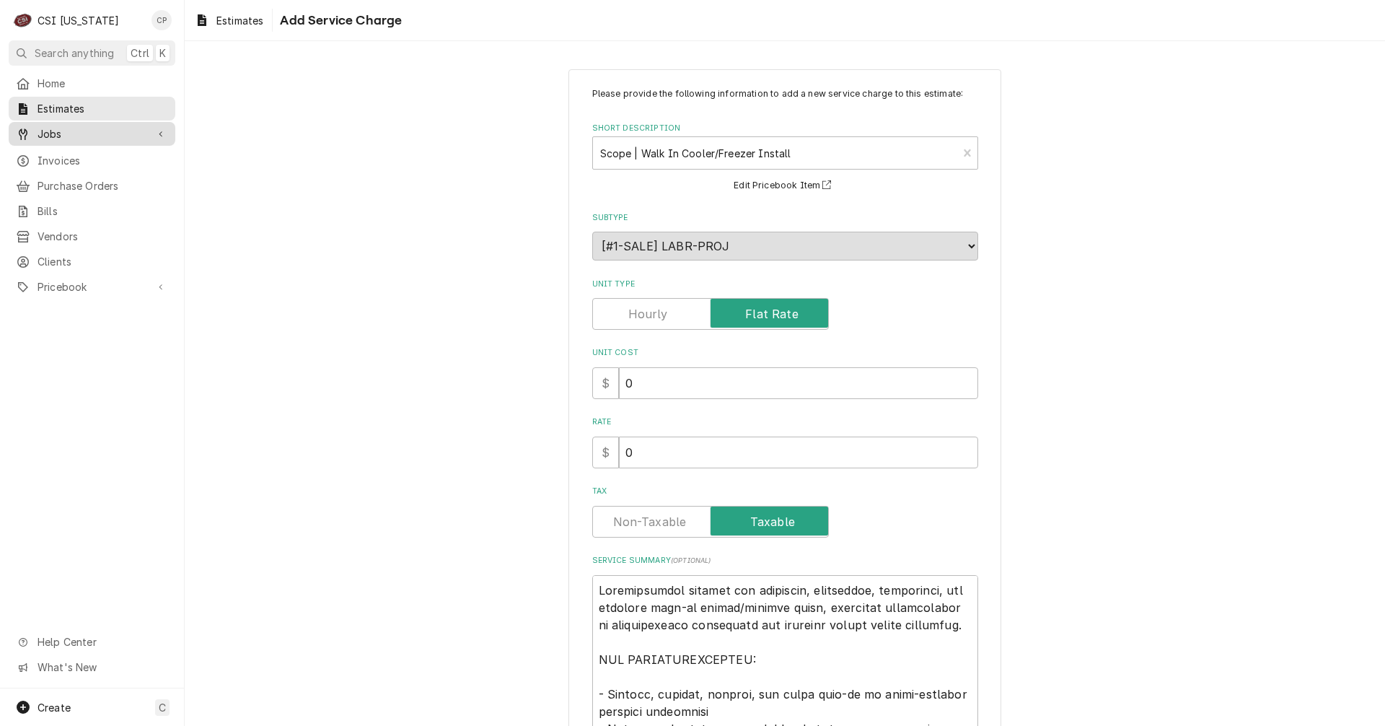
click at [53, 131] on span "Jobs" at bounding box center [92, 133] width 109 height 15
click at [43, 160] on span "Jobs" at bounding box center [103, 158] width 131 height 15
click at [594, 457] on div "$ 0" at bounding box center [785, 452] width 386 height 32
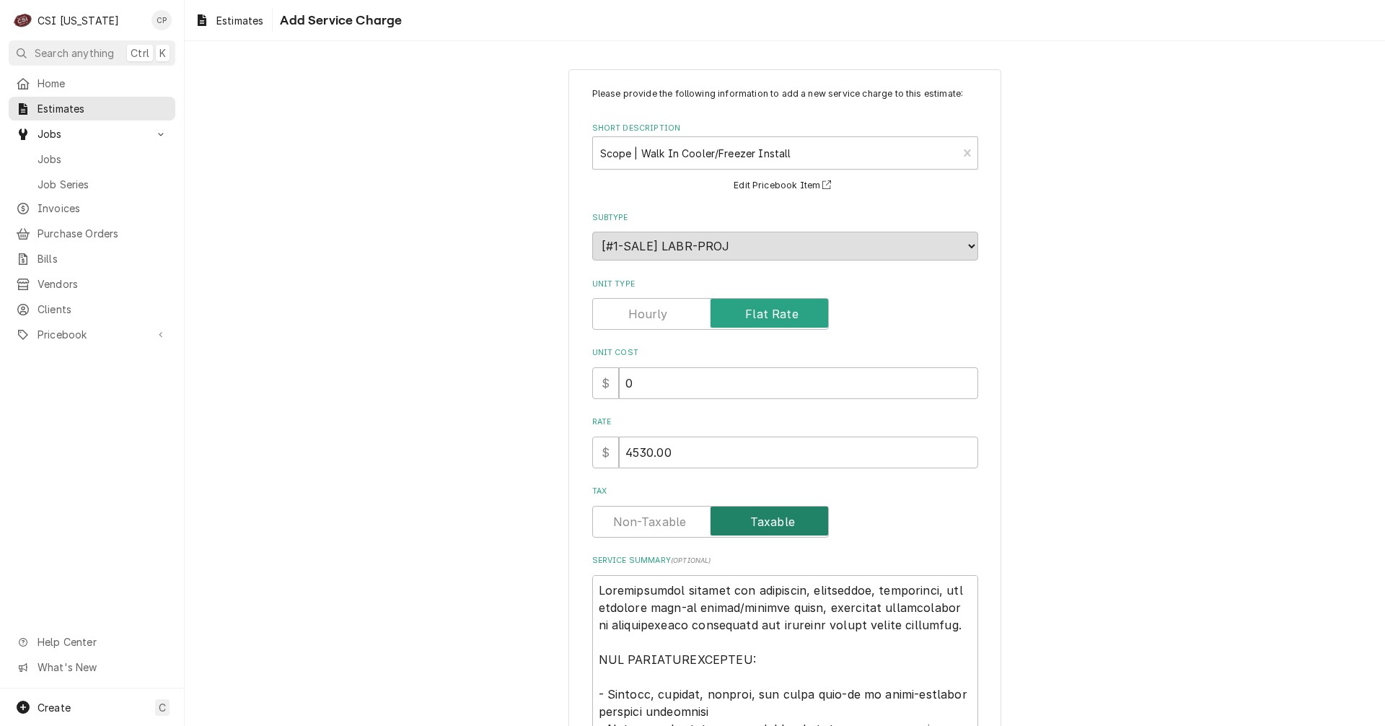
click at [791, 529] on span "Tax" at bounding box center [769, 520] width 118 height 29
click at [791, 529] on input "Tax" at bounding box center [711, 522] width 224 height 32
click at [778, 528] on label "Tax" at bounding box center [710, 522] width 237 height 32
click at [778, 528] on input "Tax" at bounding box center [711, 522] width 224 height 32
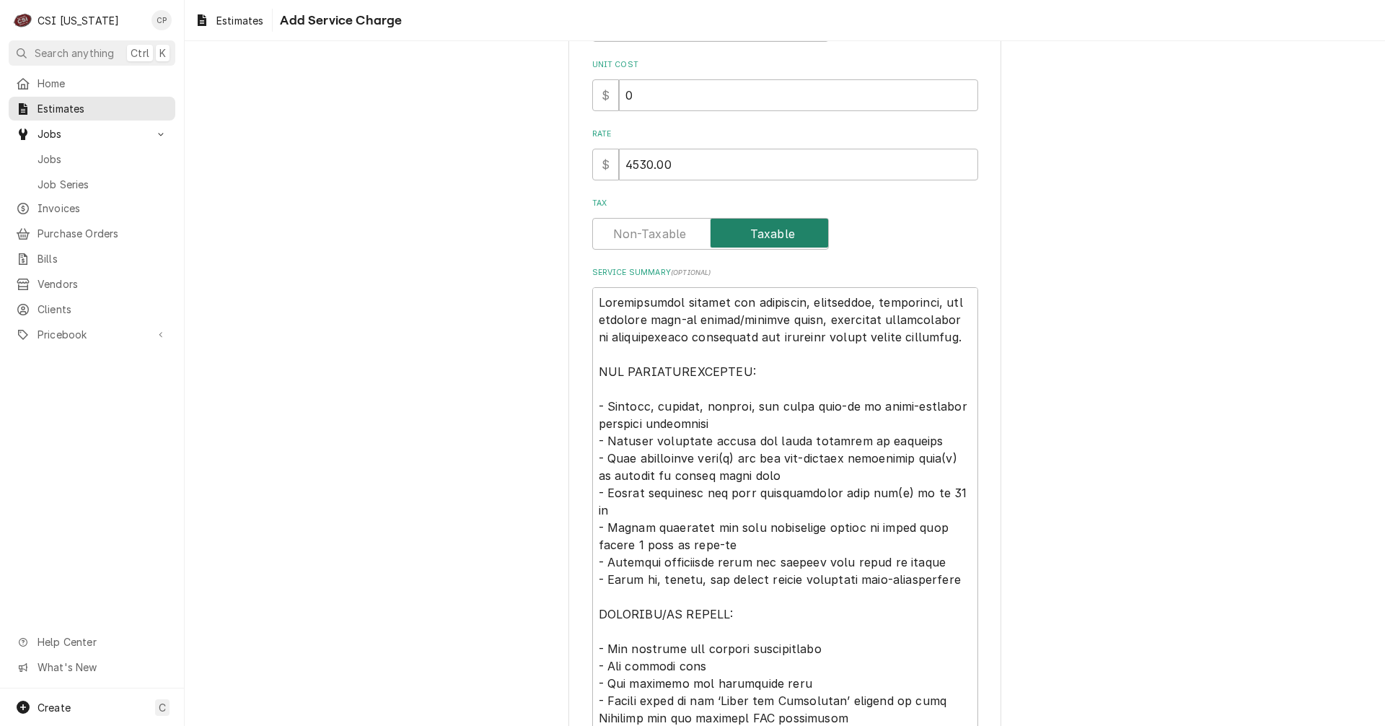
scroll to position [289, 0]
click at [796, 302] on textarea "Service Summary ( optional )" at bounding box center [785, 543] width 386 height 515
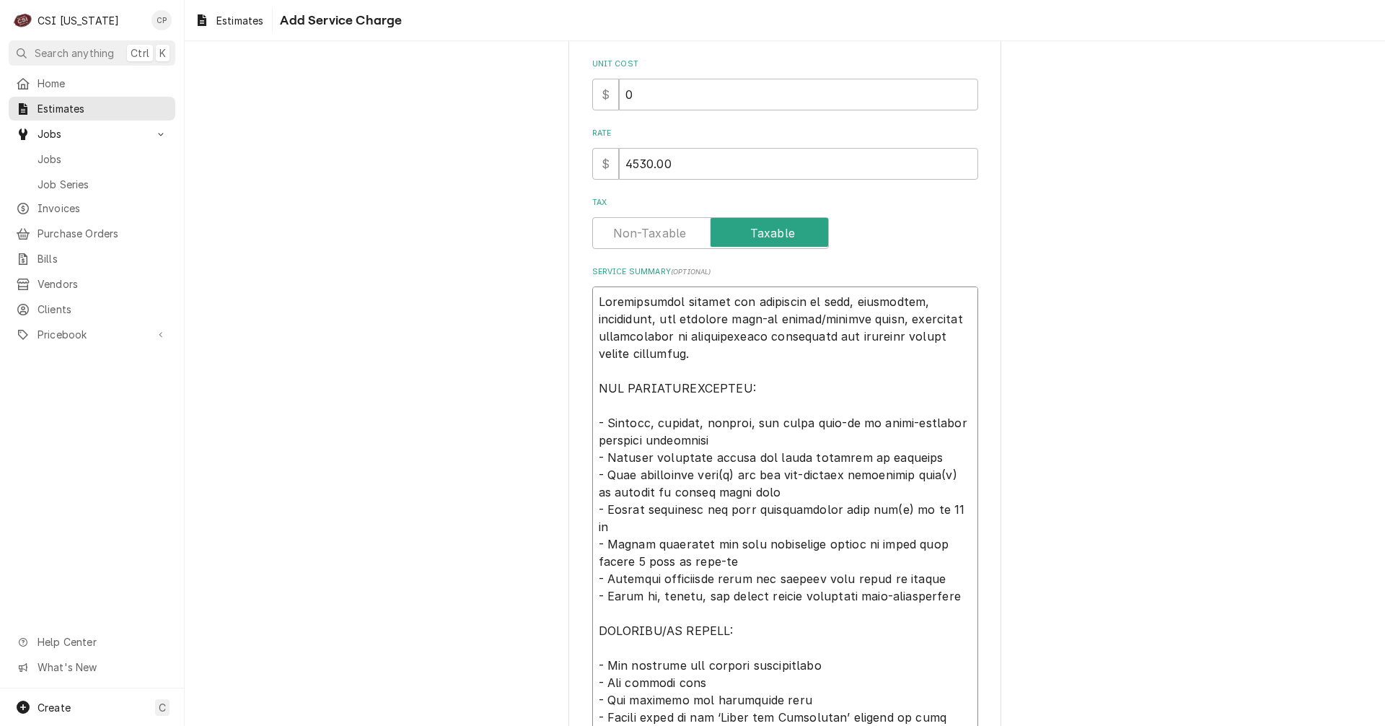
drag, startPoint x: 654, startPoint y: 317, endPoint x: 597, endPoint y: 321, distance: 57.1
click at [597, 321] on textarea "Service Summary ( optional )" at bounding box center [785, 552] width 386 height 532
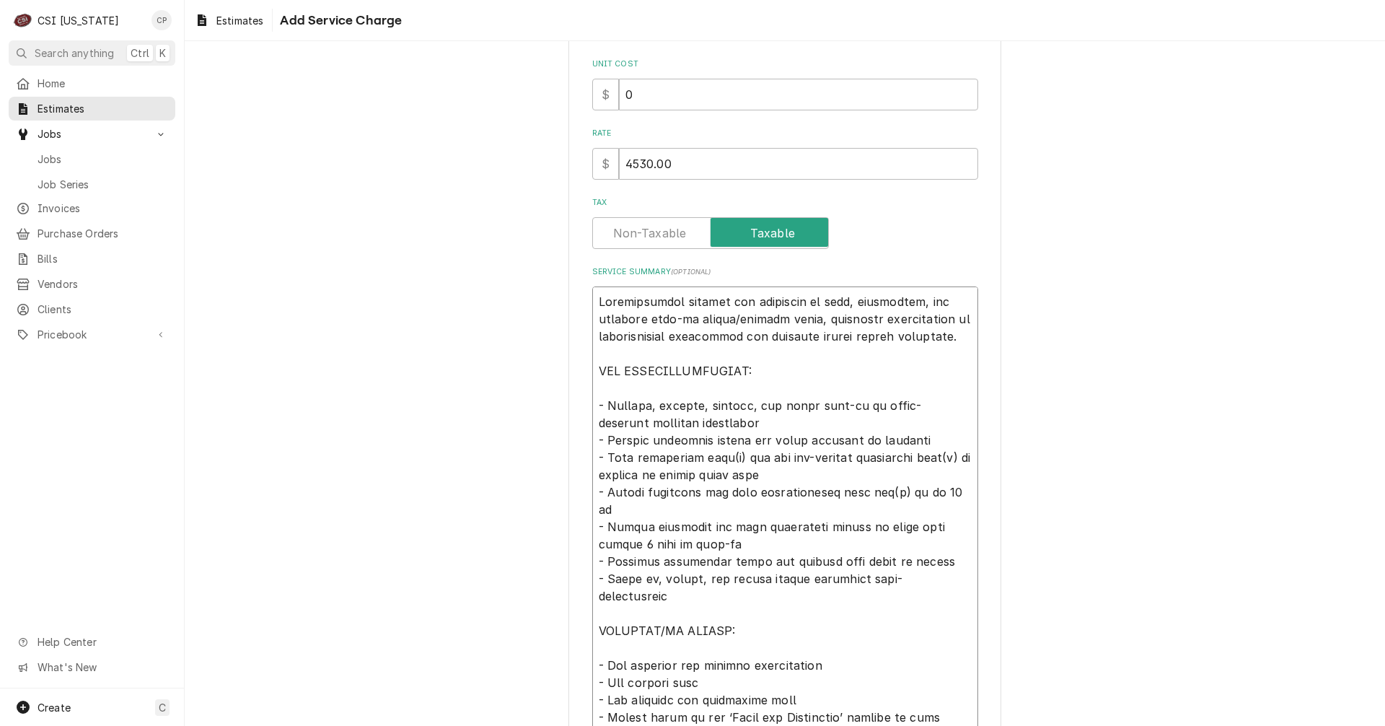
click at [643, 404] on textarea "Service Summary ( optional )" at bounding box center [785, 543] width 386 height 515
drag, startPoint x: 785, startPoint y: 405, endPoint x: 742, endPoint y: 400, distance: 43.7
click at [742, 400] on textarea "Service Summary ( optional )" at bounding box center [785, 543] width 386 height 515
click at [723, 458] on textarea "Service Summary ( optional )" at bounding box center [785, 543] width 386 height 515
click at [731, 457] on textarea "Service Summary ( optional )" at bounding box center [785, 543] width 386 height 515
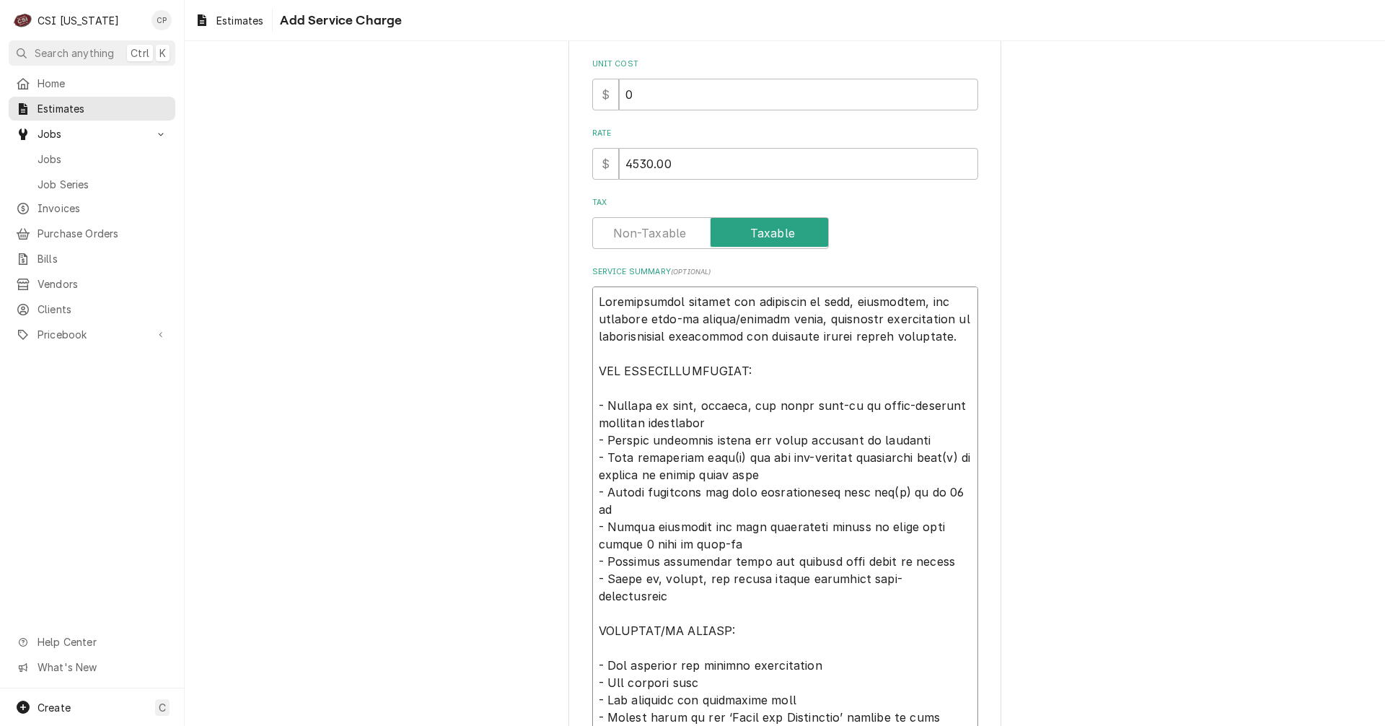
click at [734, 452] on textarea "Service Summary ( optional )" at bounding box center [785, 543] width 386 height 515
click at [942, 458] on textarea "Service Summary ( optional )" at bounding box center [785, 543] width 386 height 515
click at [874, 493] on textarea "Service Summary ( optional )" at bounding box center [785, 543] width 386 height 515
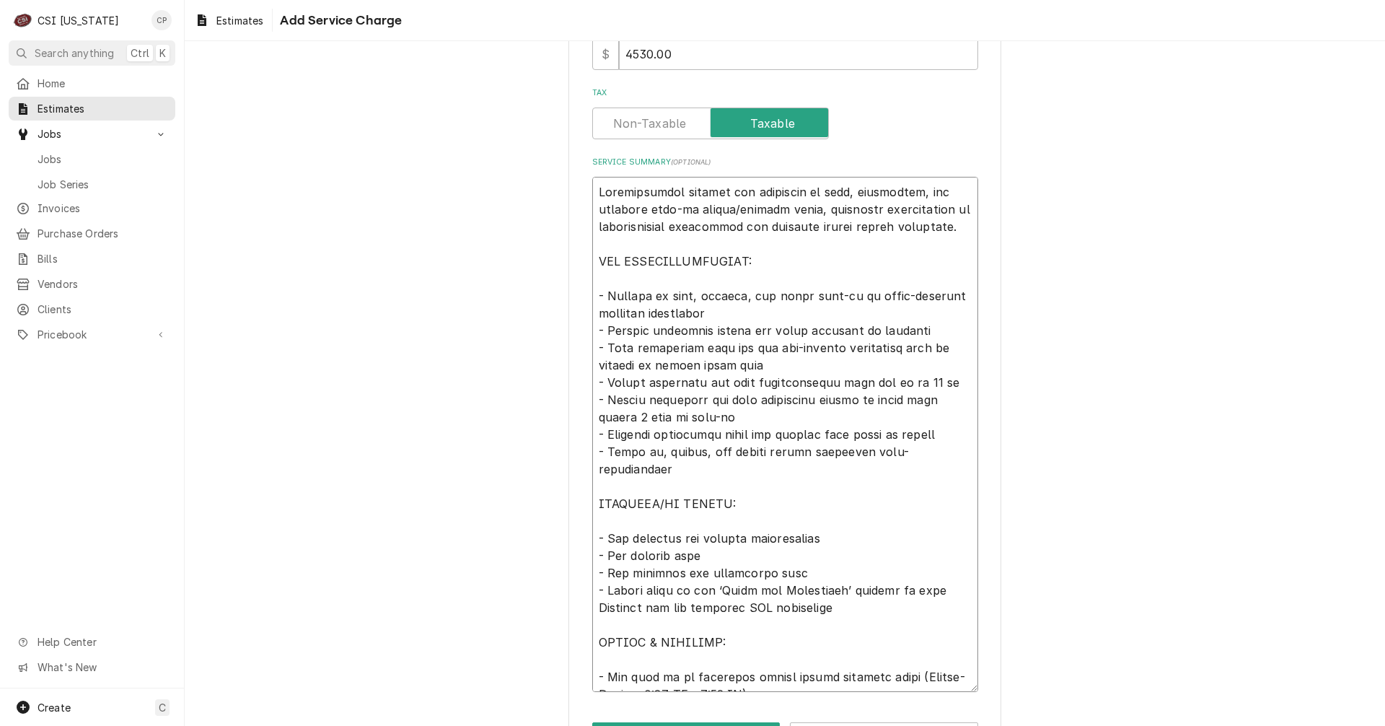
scroll to position [452, 0]
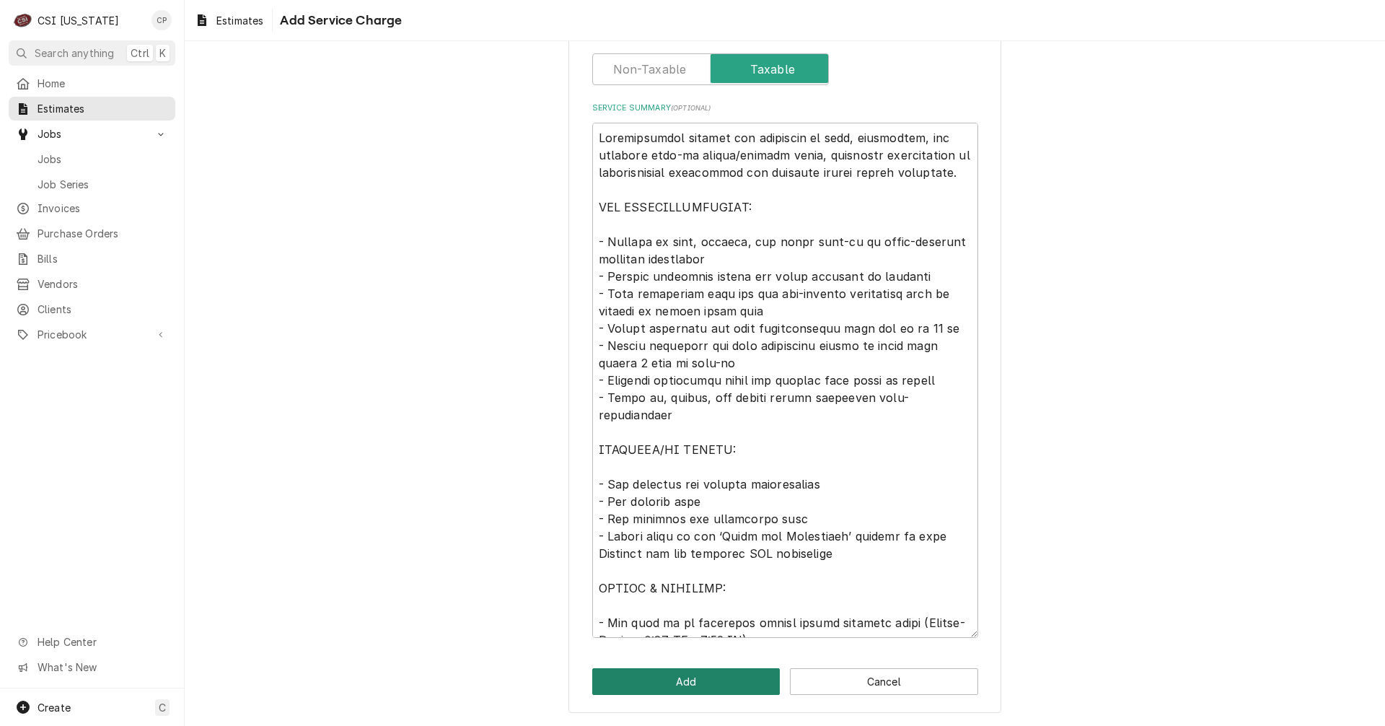
click at [716, 674] on button "Add" at bounding box center [686, 681] width 188 height 27
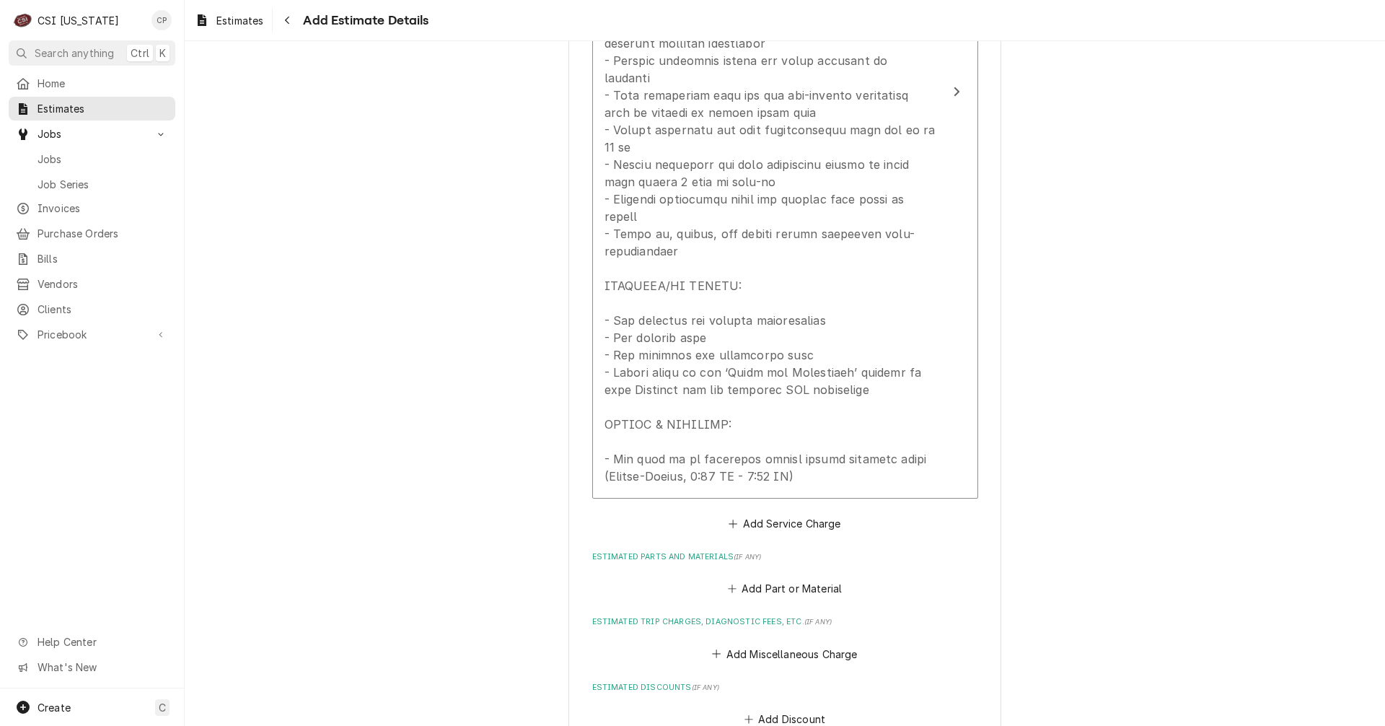
scroll to position [1786, 0]
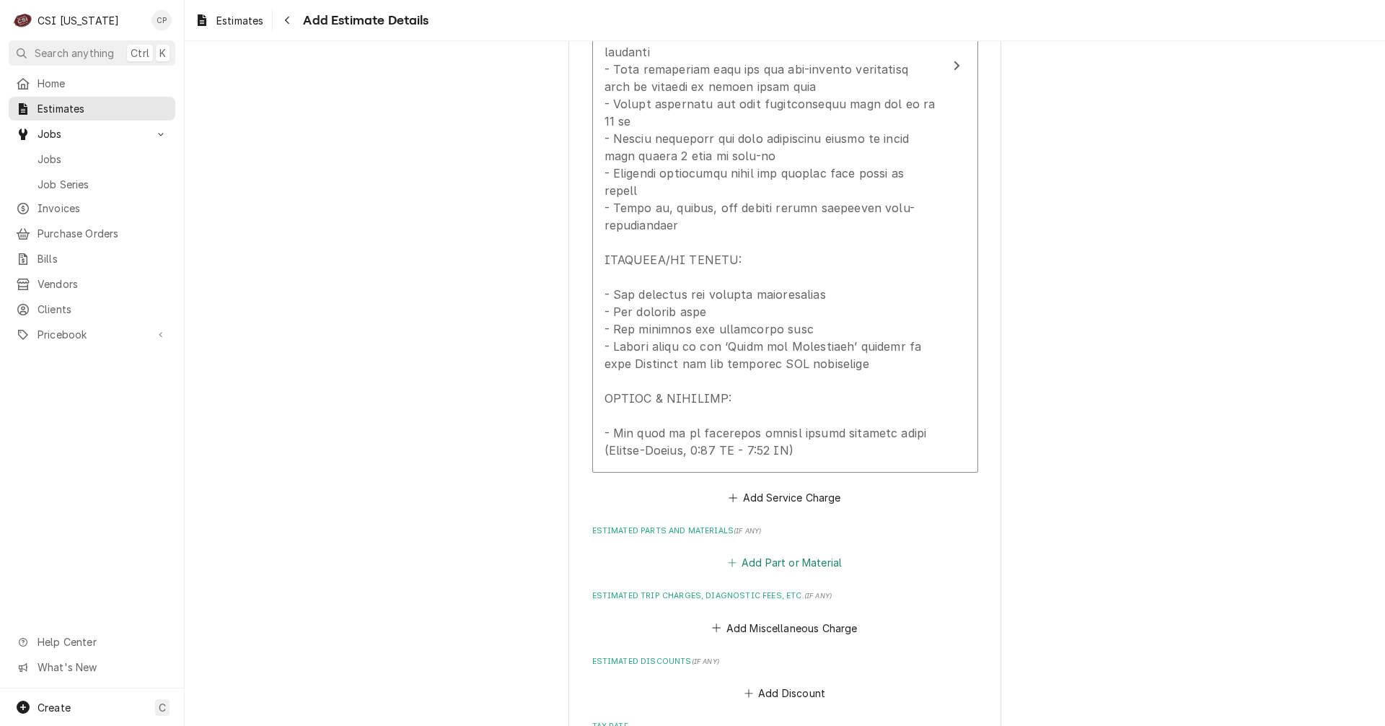
click at [791, 552] on button "Add Part or Material" at bounding box center [784, 562] width 119 height 20
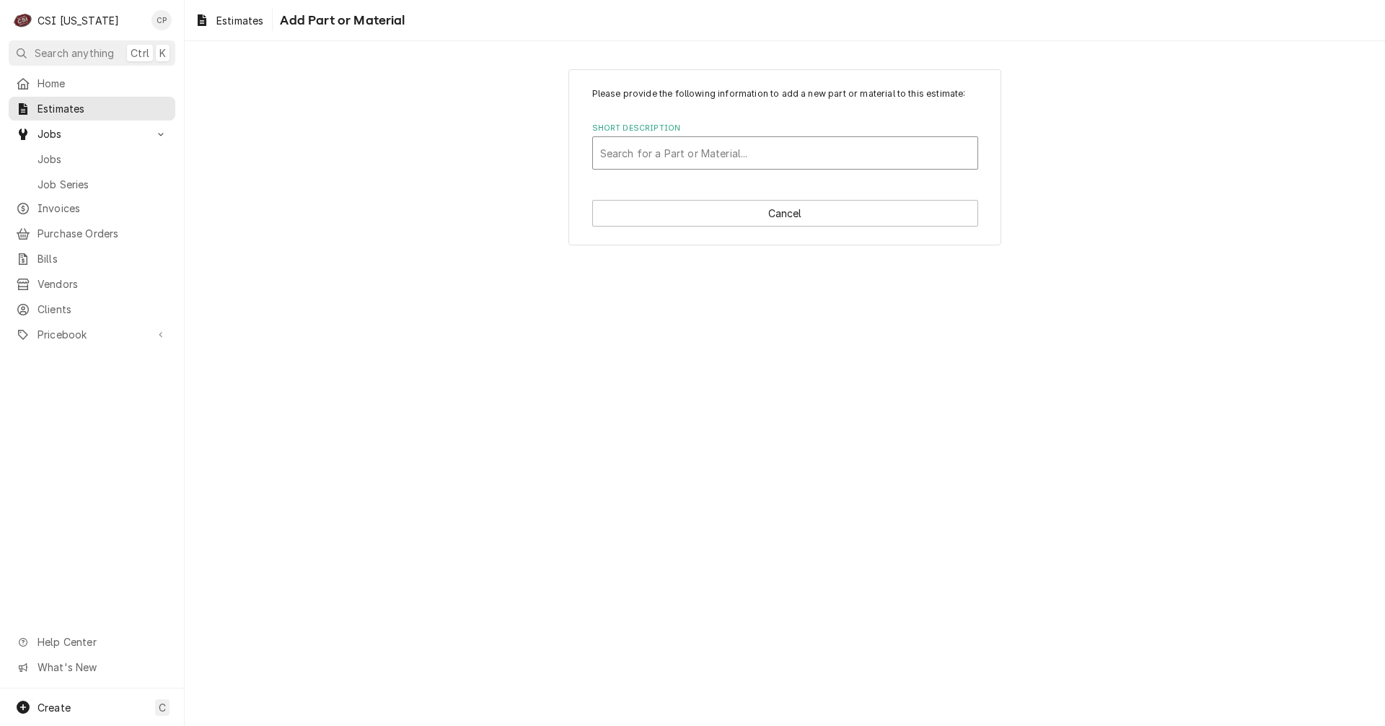
click at [651, 159] on div "Short Description" at bounding box center [785, 153] width 370 height 26
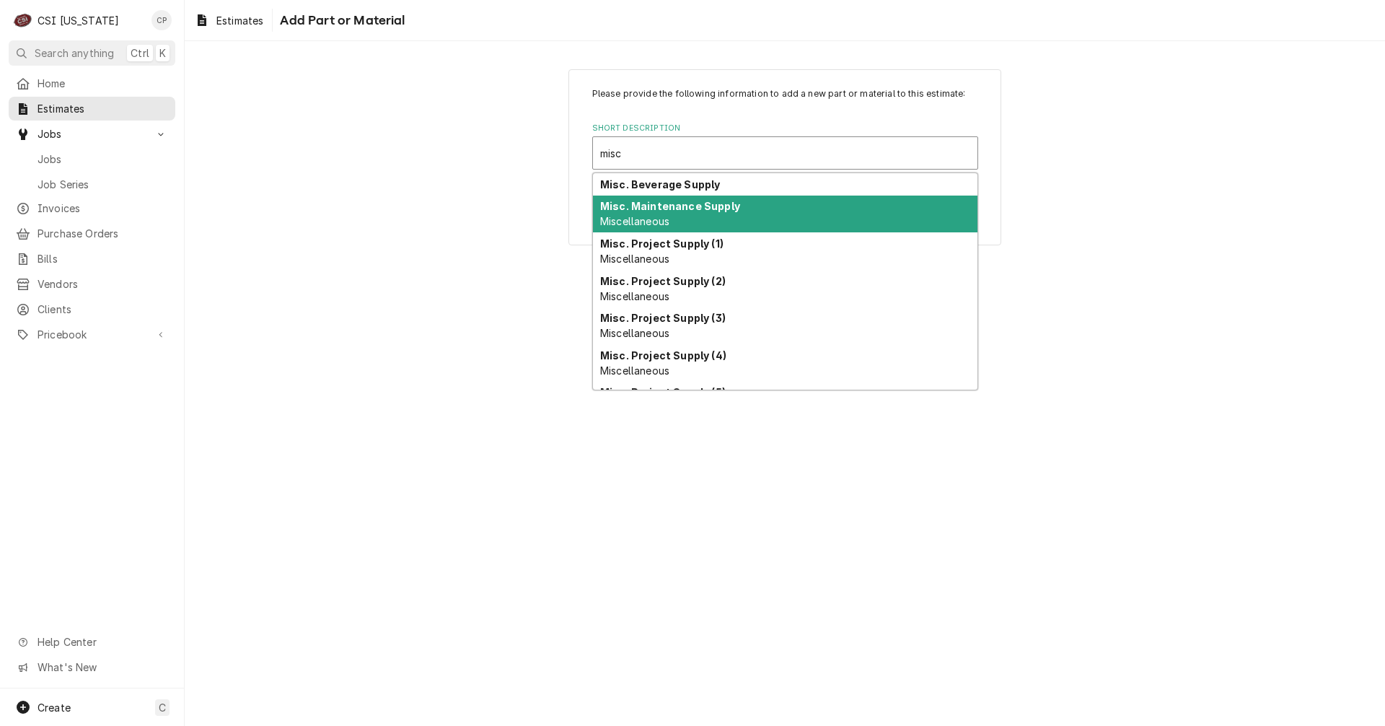
click at [668, 231] on div "Misc. Maintenance Supply Miscellaneous" at bounding box center [785, 214] width 384 height 38
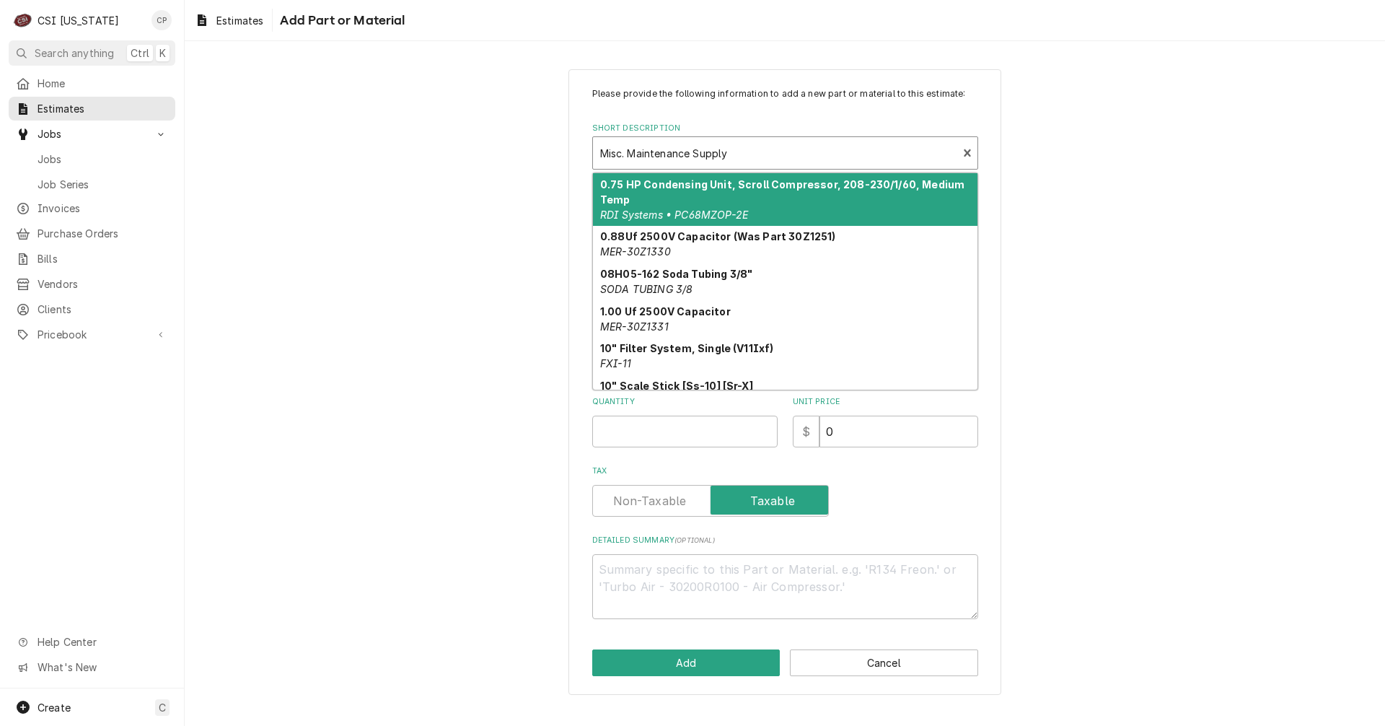
click at [762, 157] on div "Short Description" at bounding box center [775, 153] width 351 height 26
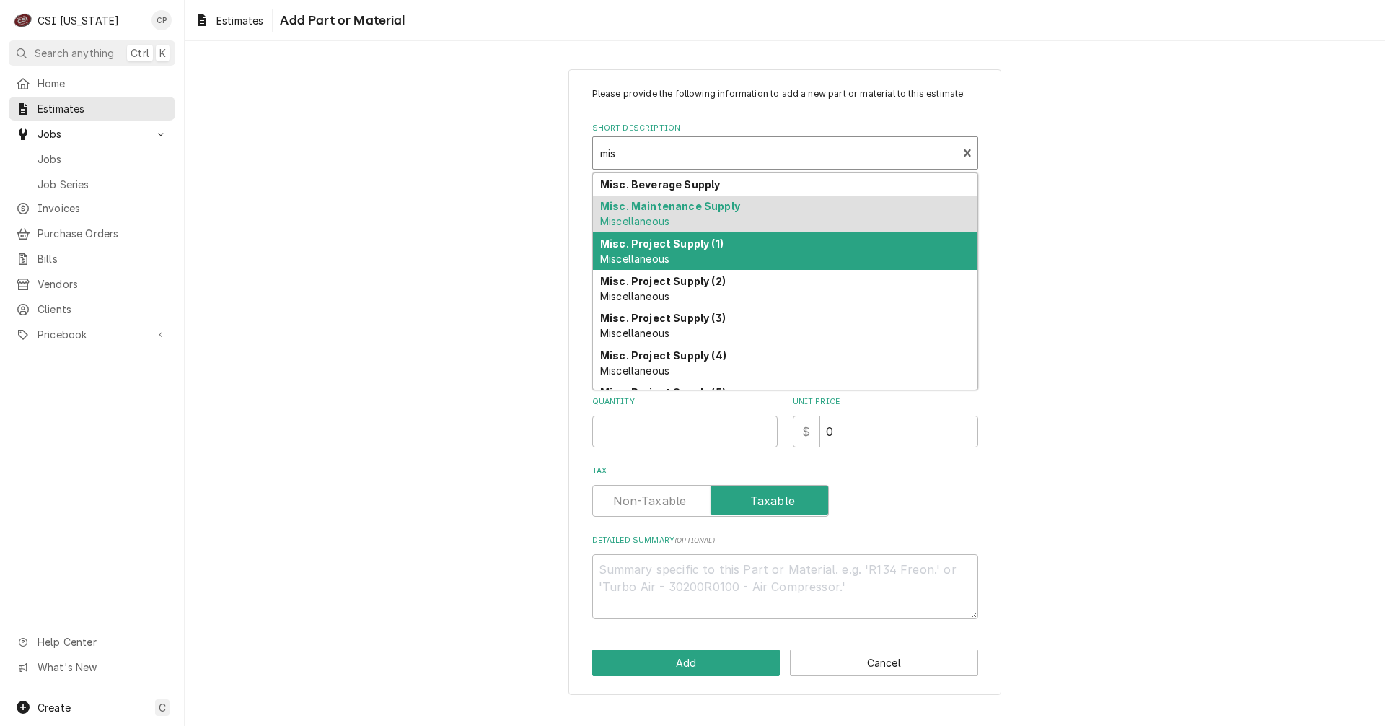
click at [668, 245] on strong "Misc. Project Supply (1)" at bounding box center [661, 243] width 123 height 12
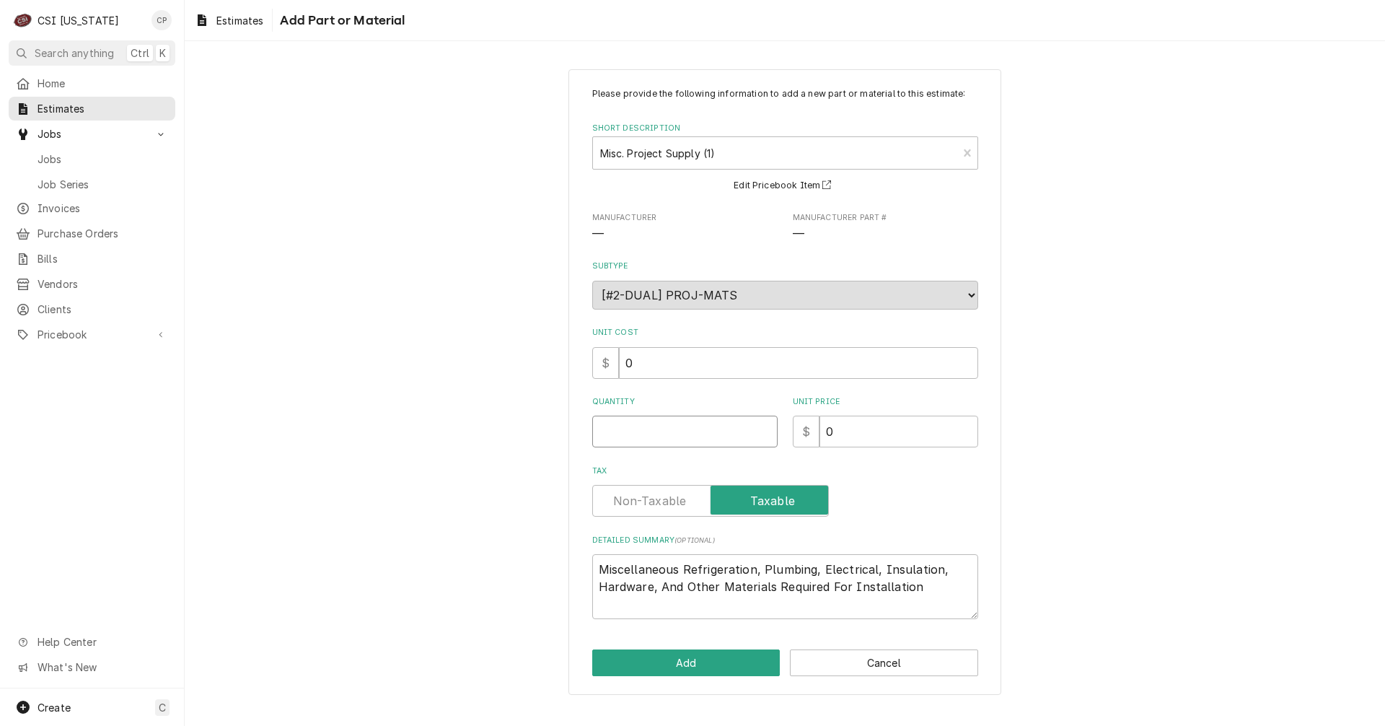
click at [681, 433] on input "Quantity" at bounding box center [684, 431] width 185 height 32
click at [694, 658] on button "Add" at bounding box center [686, 662] width 188 height 27
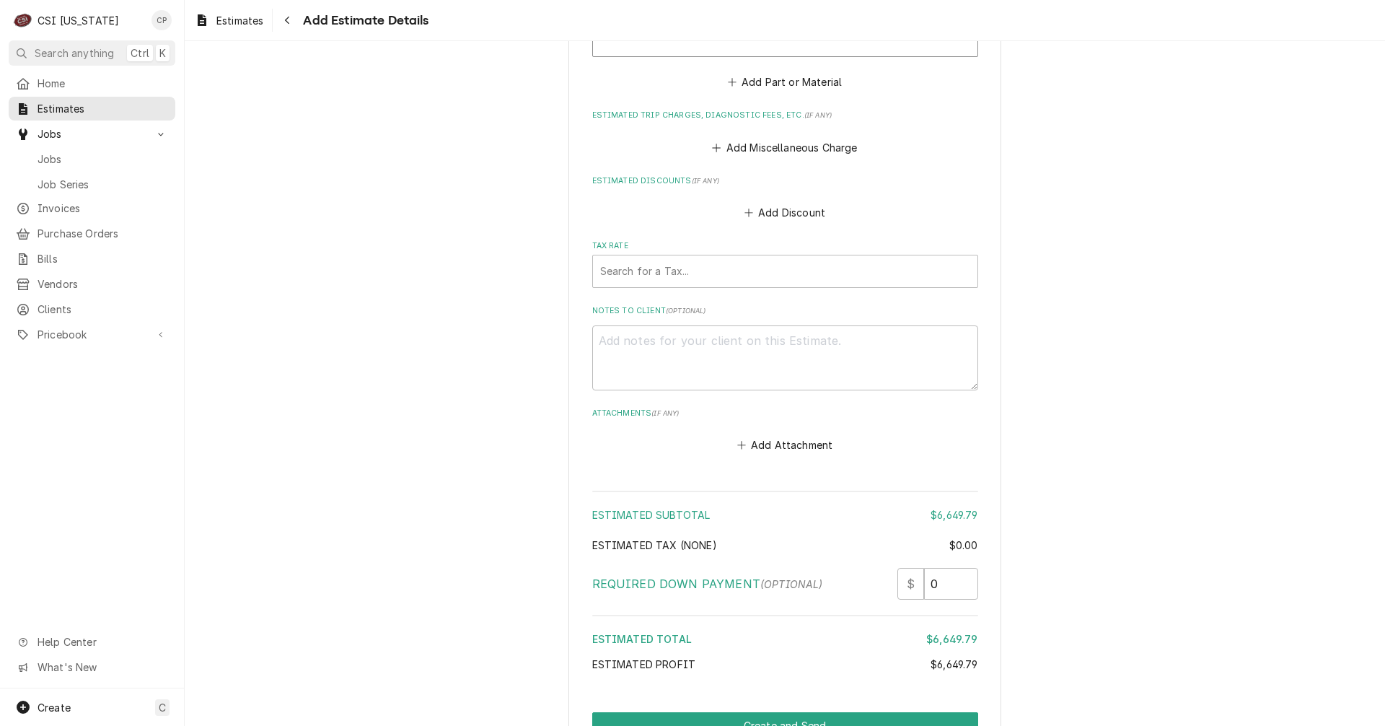
scroll to position [2641, 0]
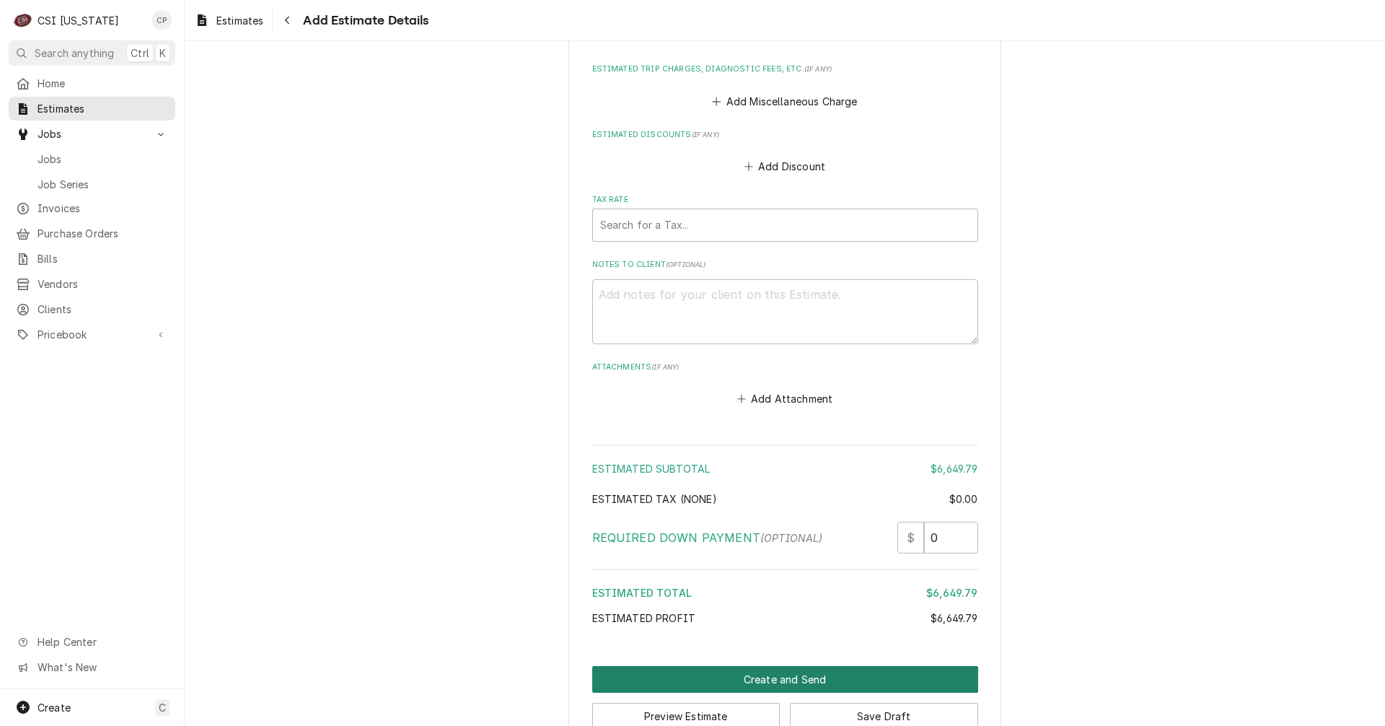
click at [857, 666] on button "Create and Send" at bounding box center [785, 679] width 386 height 27
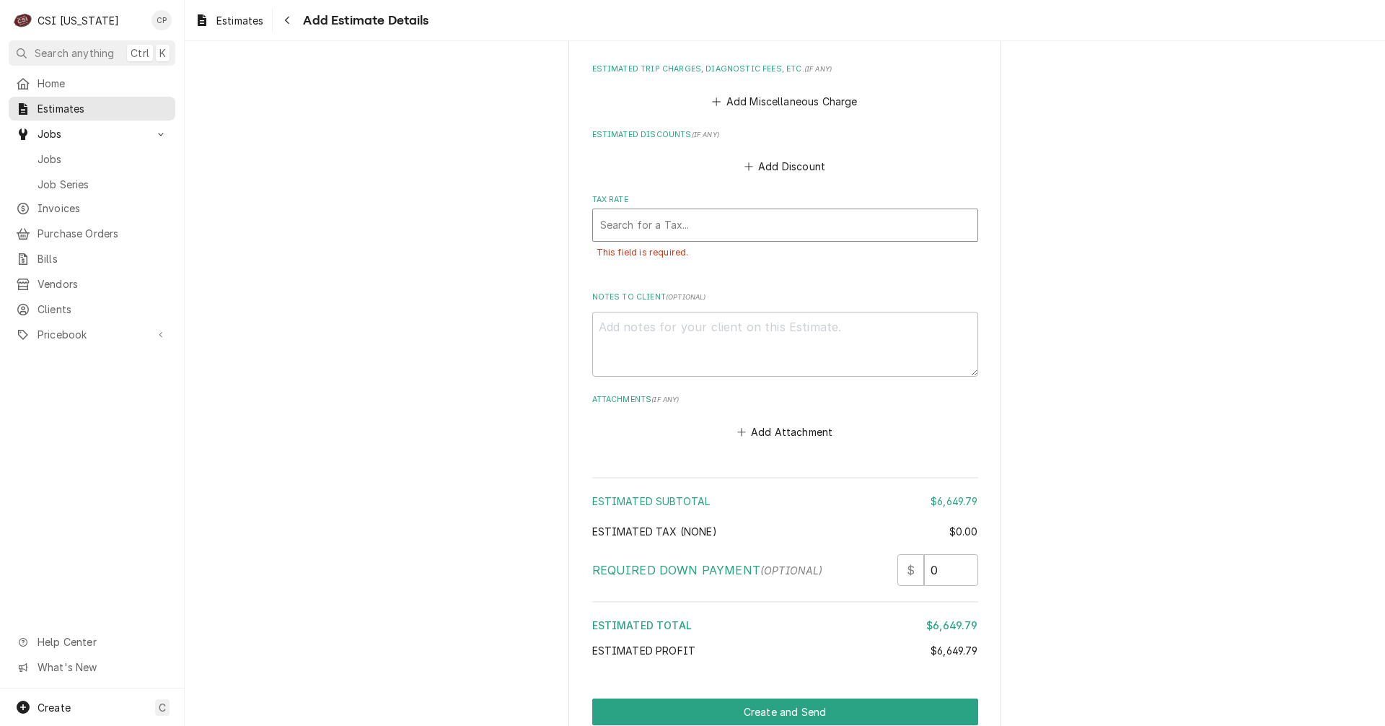
click at [644, 212] on div "Tax Rate" at bounding box center [785, 225] width 370 height 26
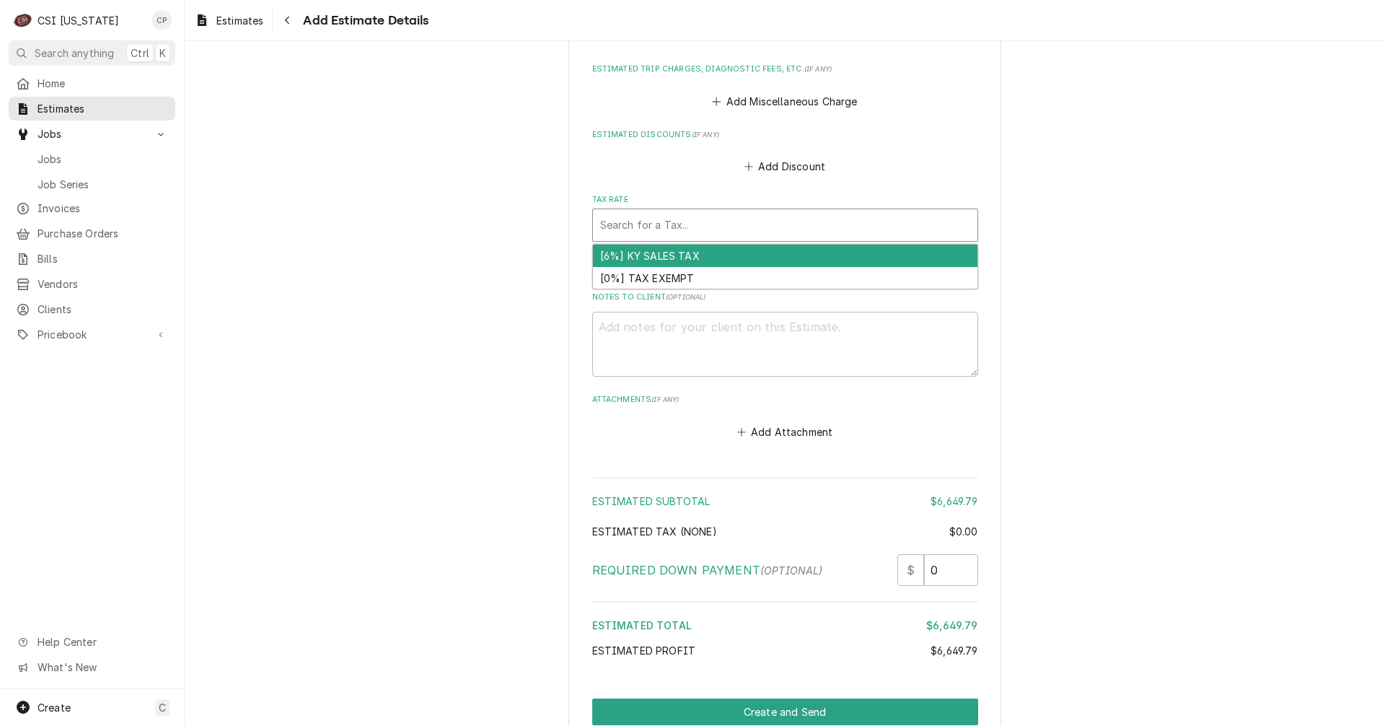
click at [641, 245] on div "[6%] KY SALES TAX" at bounding box center [785, 256] width 384 height 22
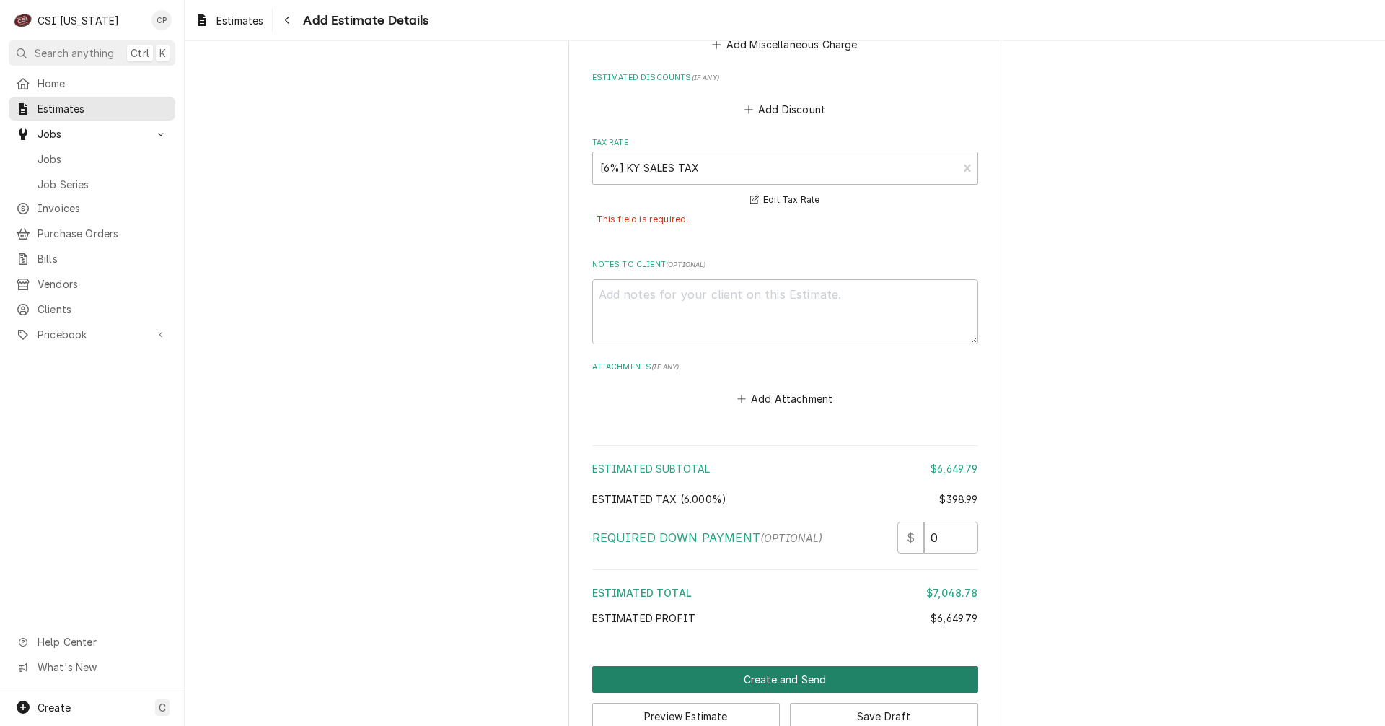
click at [816, 666] on button "Create and Send" at bounding box center [785, 679] width 386 height 27
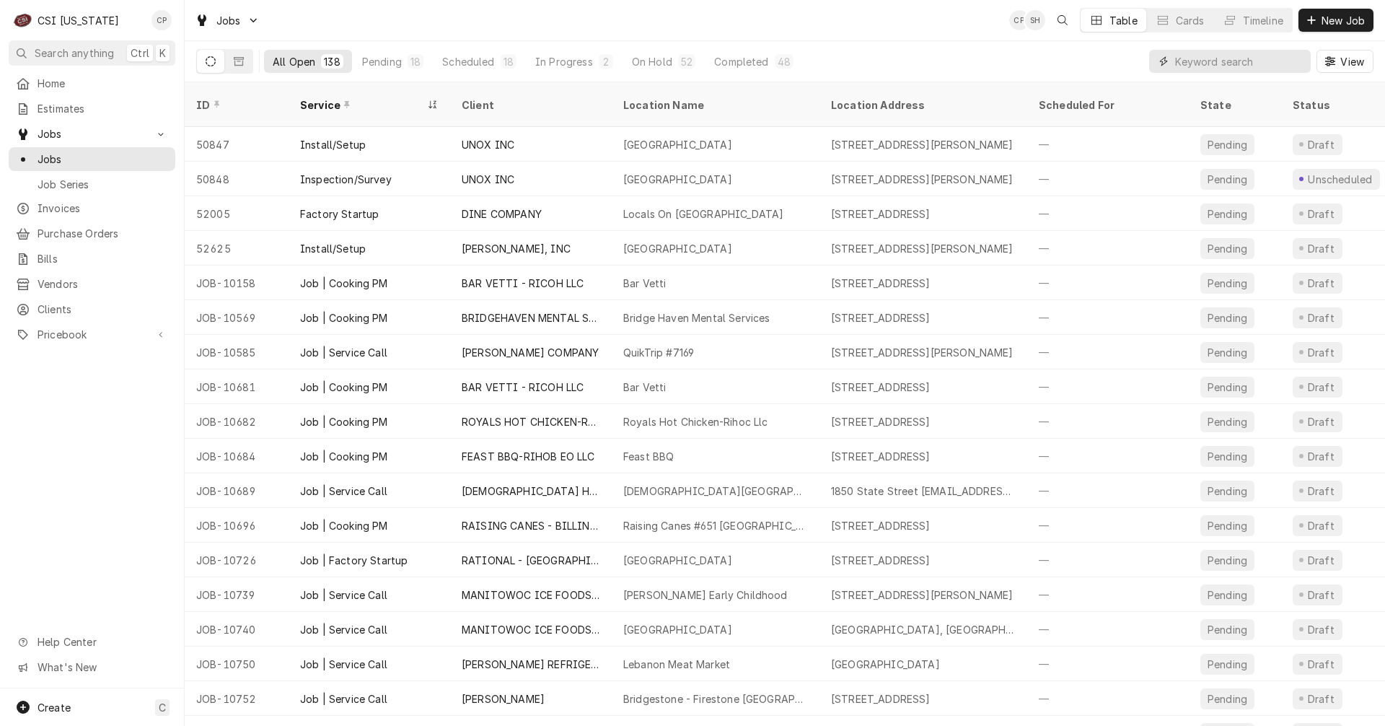
click at [1236, 59] on input "Dynamic Content Wrapper" at bounding box center [1239, 61] width 128 height 23
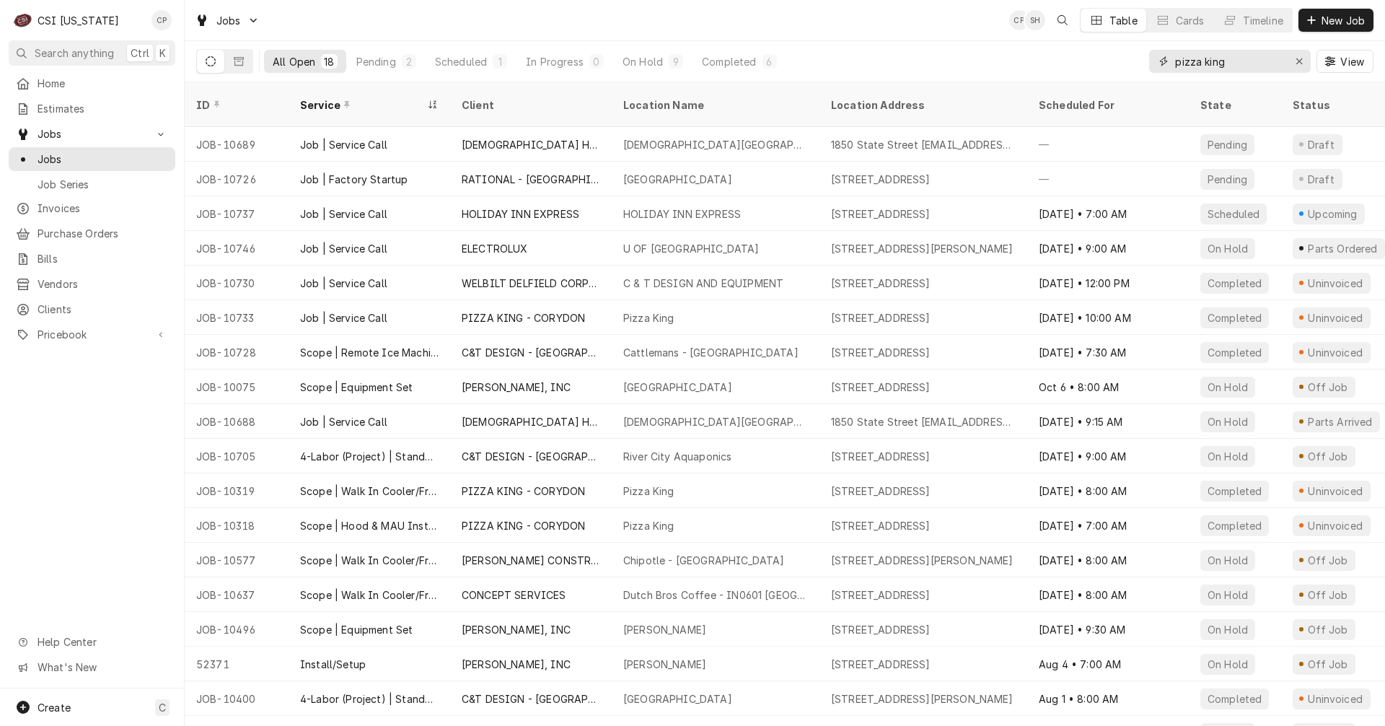
type input "pizza king"
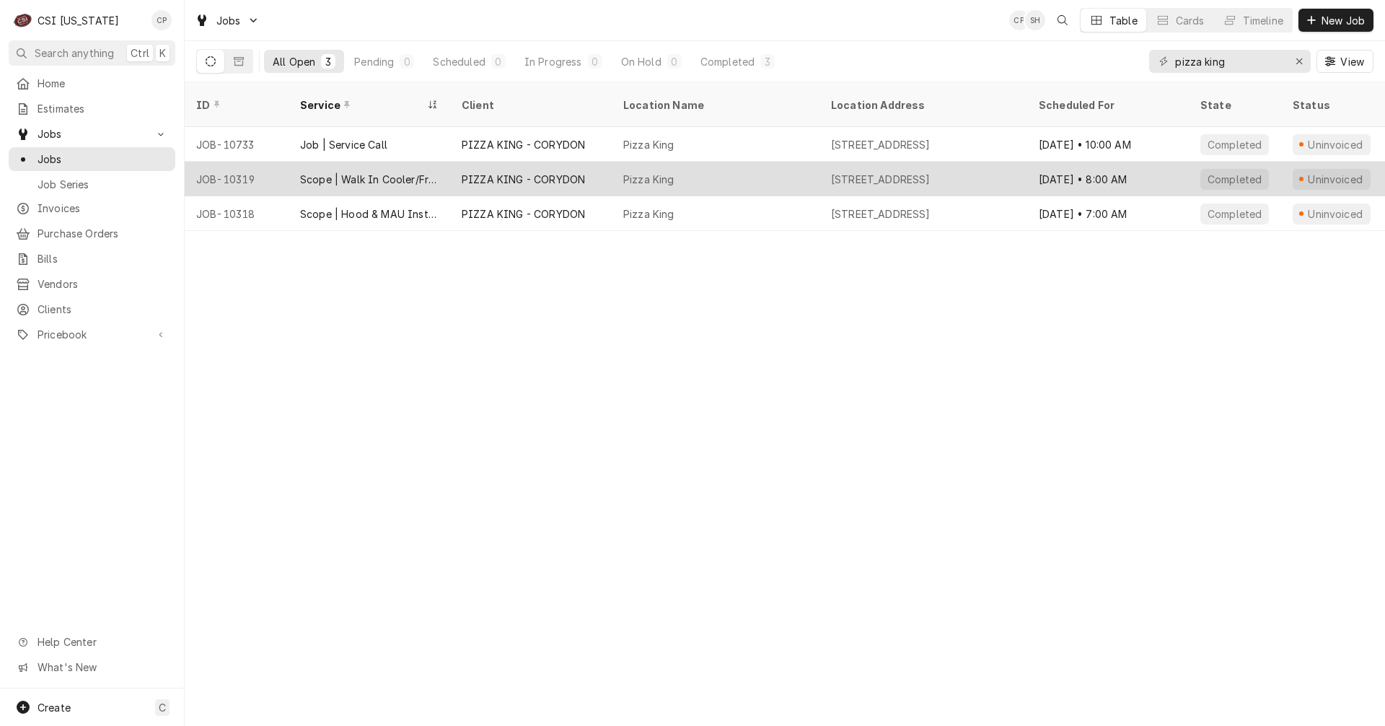
click at [384, 169] on div "Scope | Walk In Cooler/Freezer Install" at bounding box center [370, 179] width 162 height 35
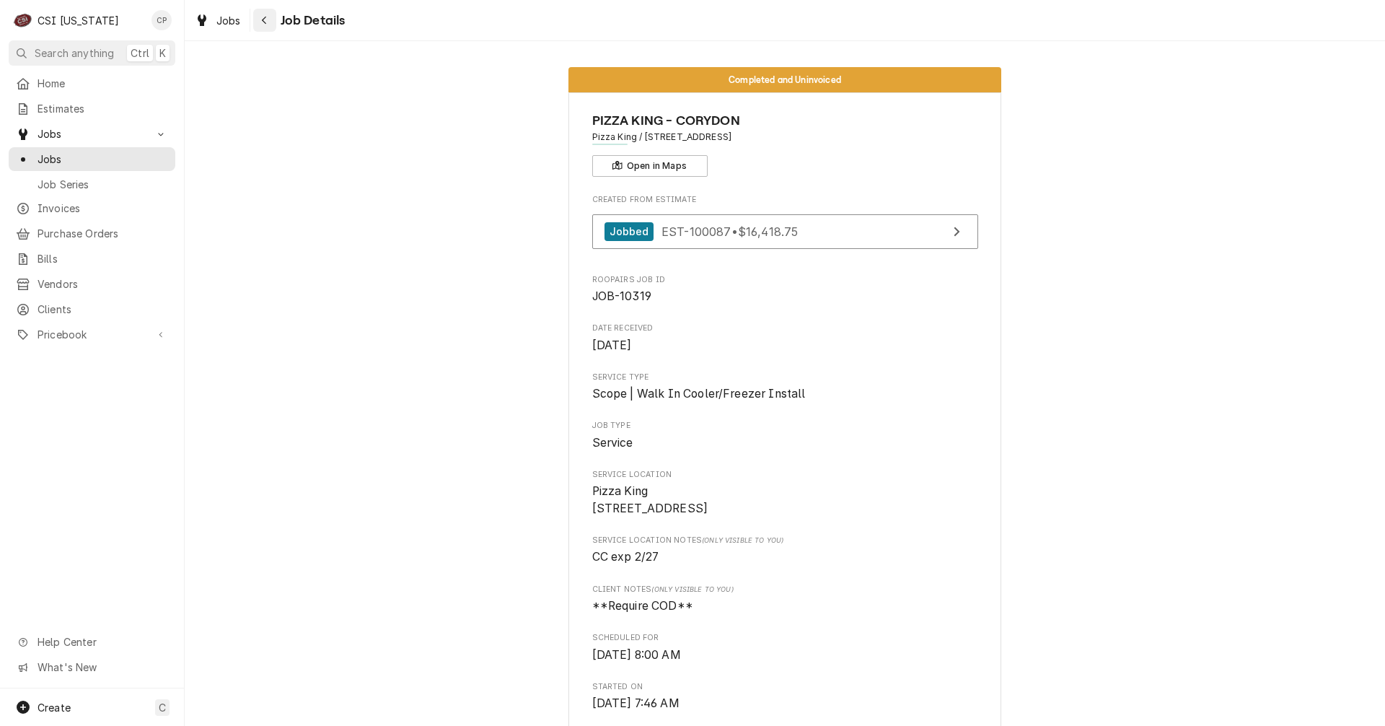
click at [263, 20] on icon "Navigate back" at bounding box center [264, 20] width 6 height 10
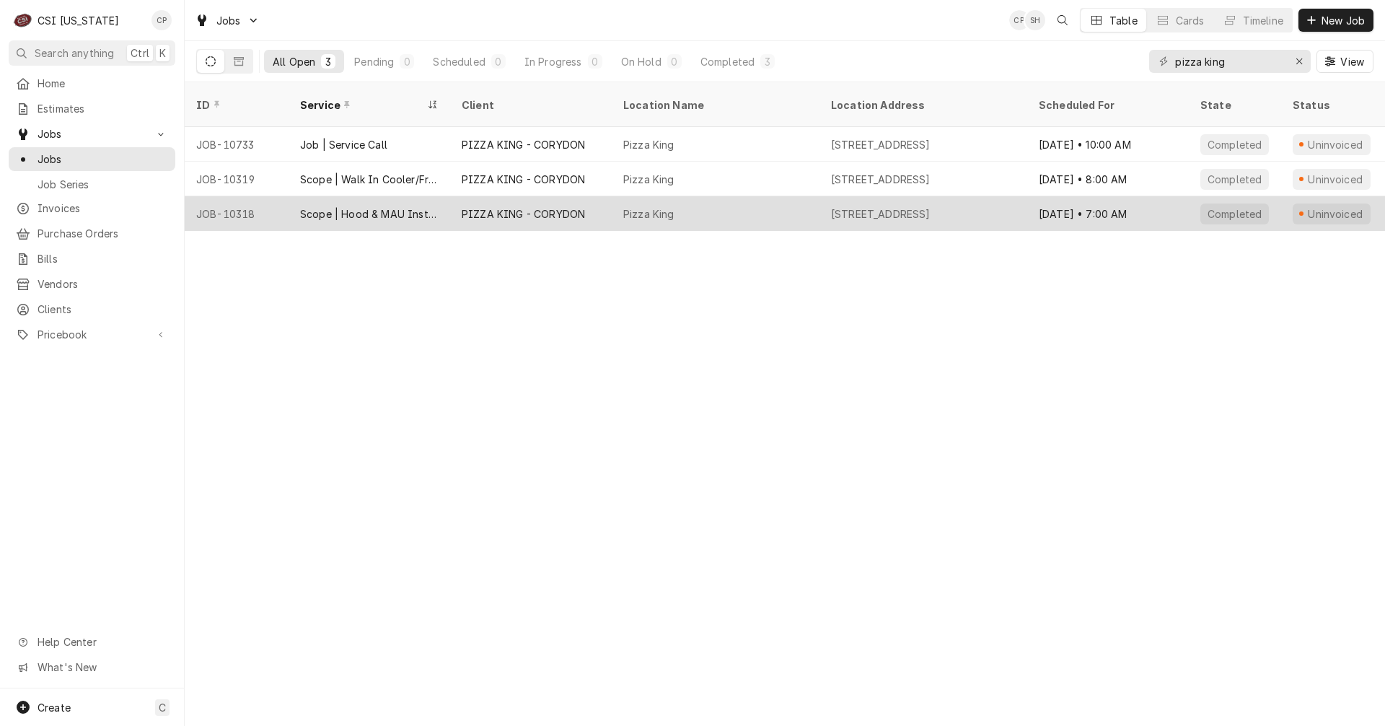
click at [399, 206] on div "Scope | Hood & MAU Install" at bounding box center [369, 213] width 138 height 15
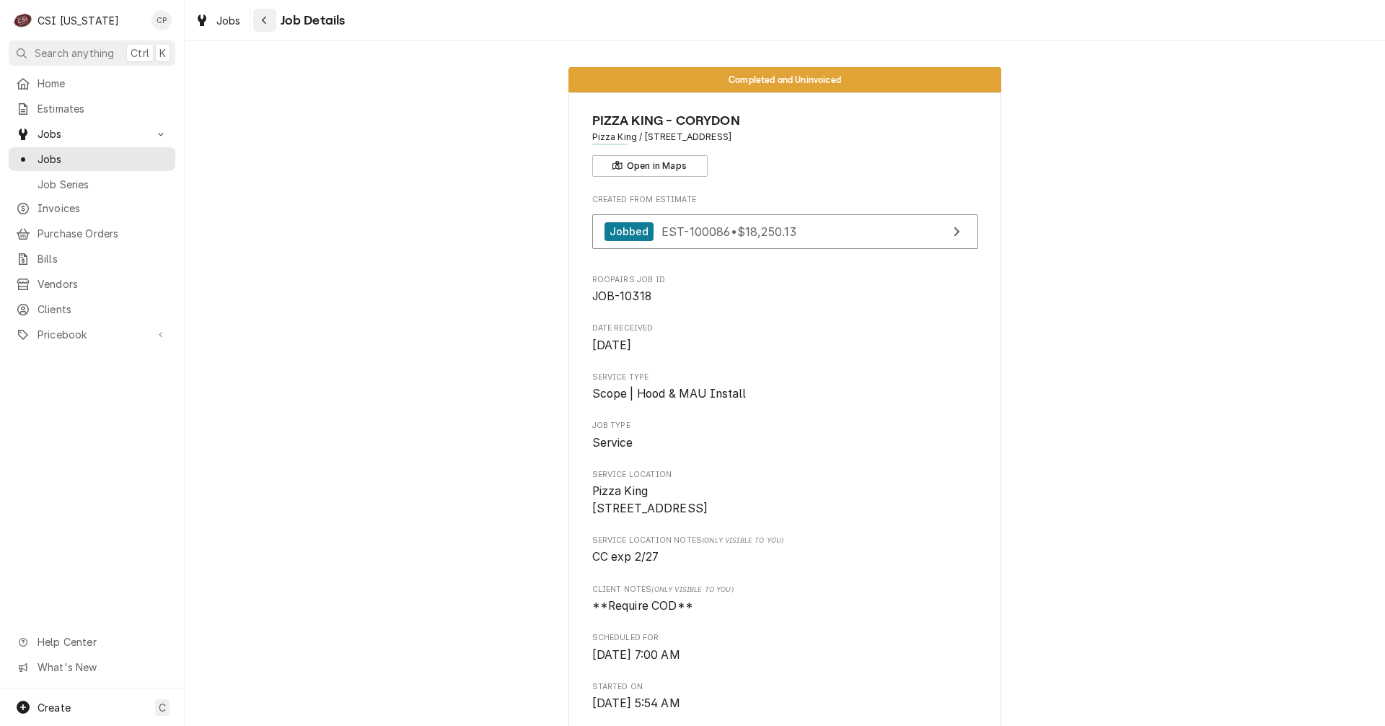
click at [265, 15] on icon "Navigate back" at bounding box center [264, 20] width 6 height 10
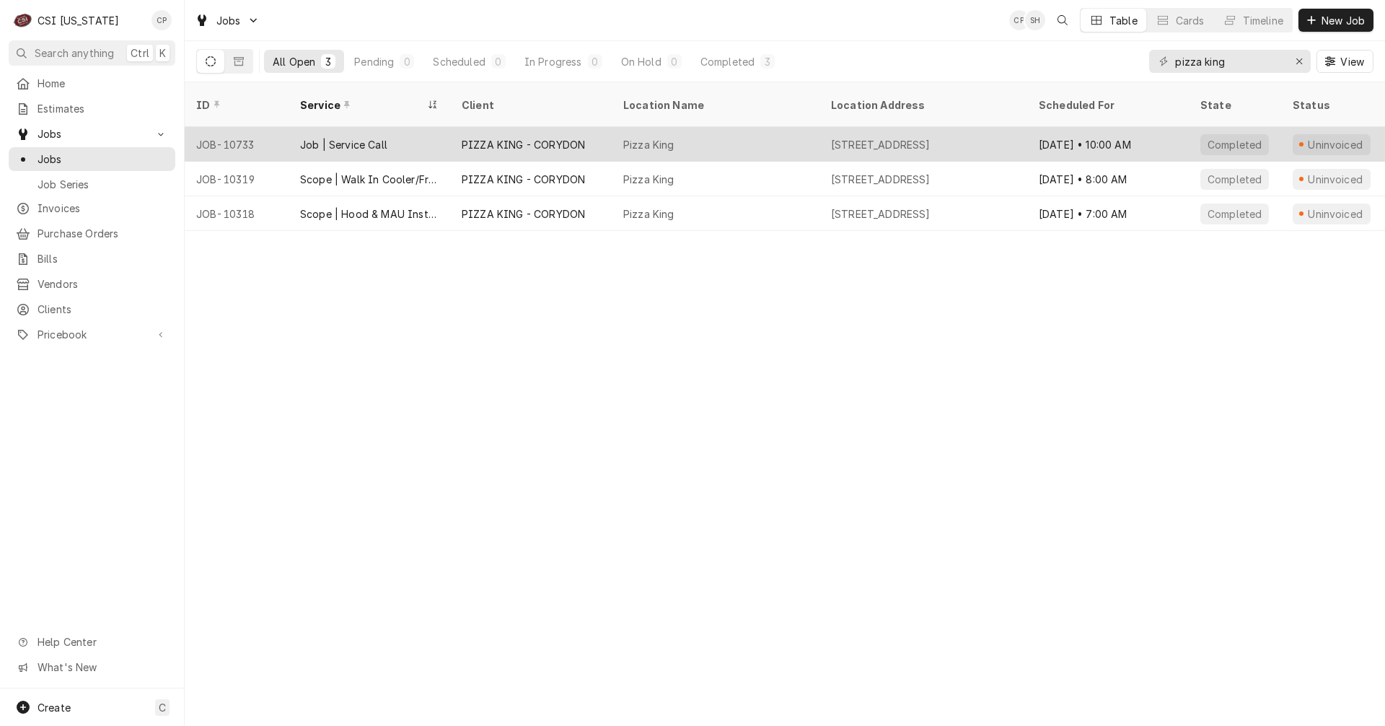
click at [338, 137] on div "Job | Service Call" at bounding box center [343, 144] width 87 height 15
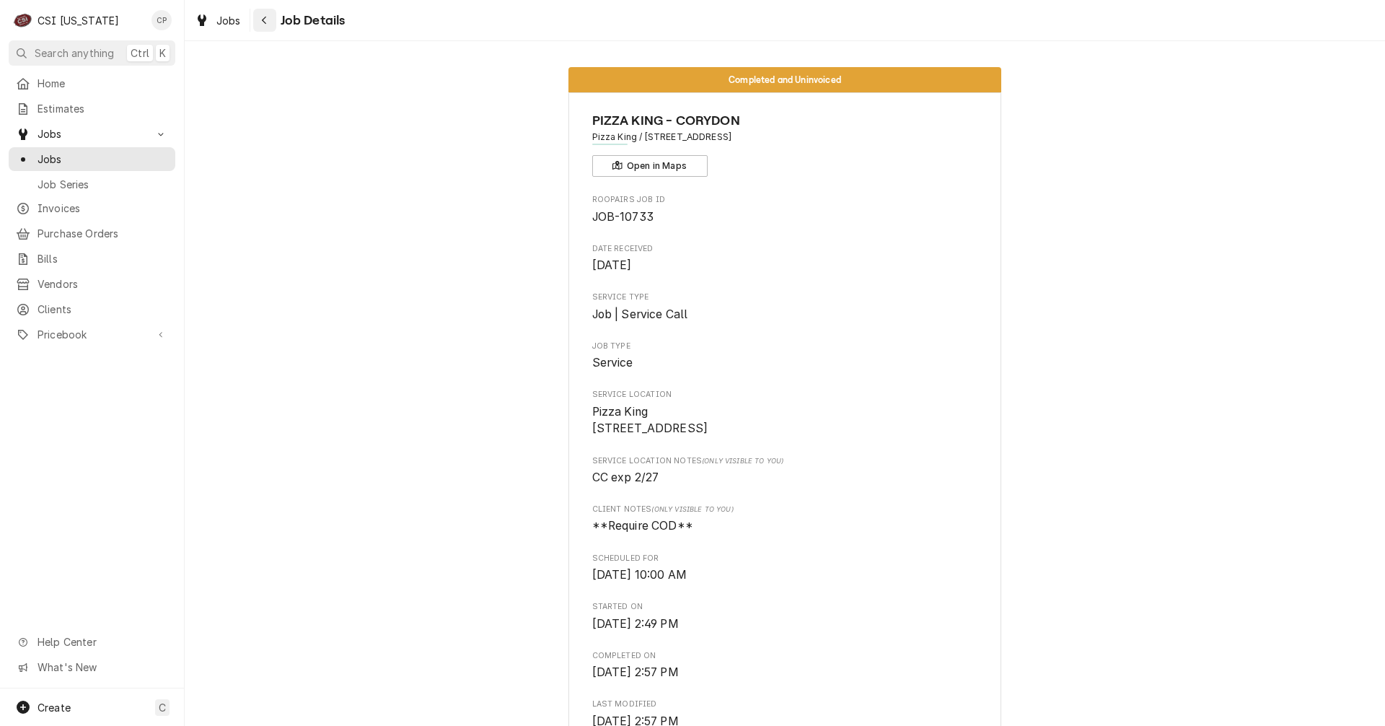
click at [265, 23] on icon "Navigate back" at bounding box center [264, 21] width 4 height 8
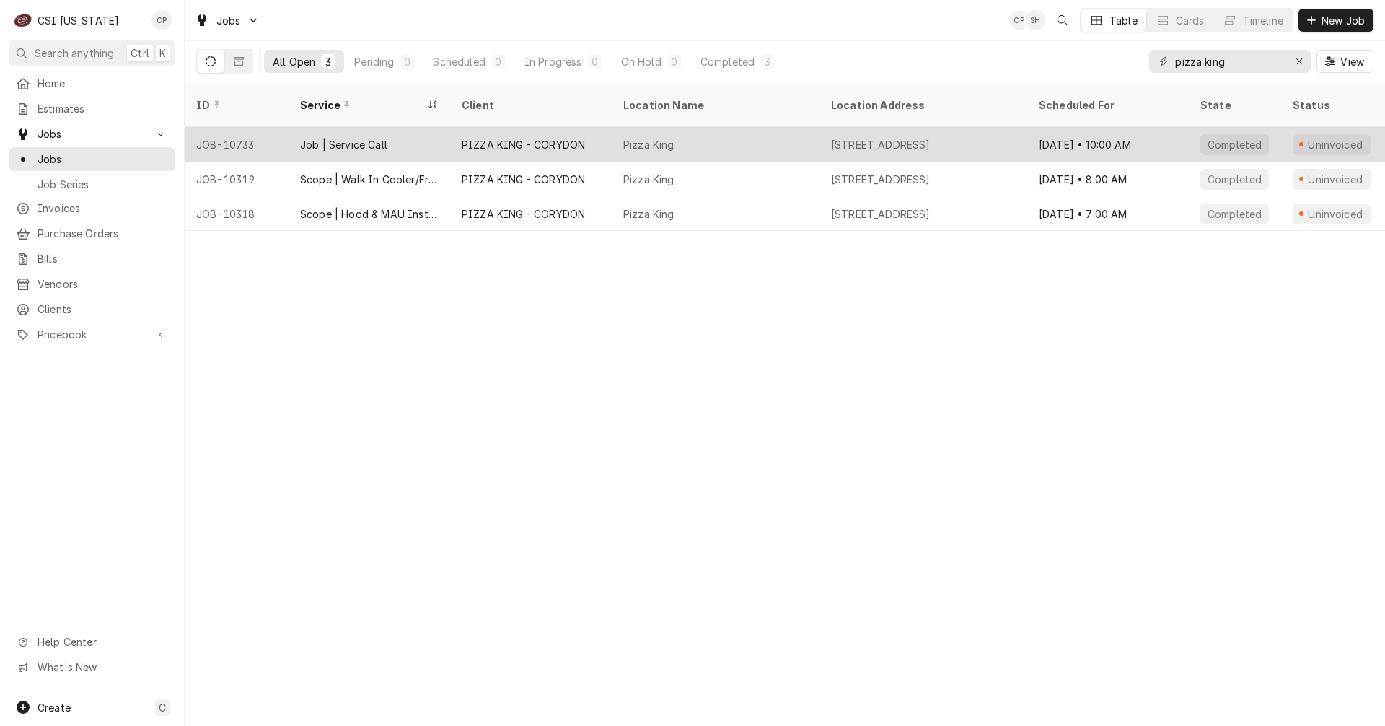
click at [572, 137] on div "PIZZA KING - CORYDON" at bounding box center [523, 144] width 123 height 15
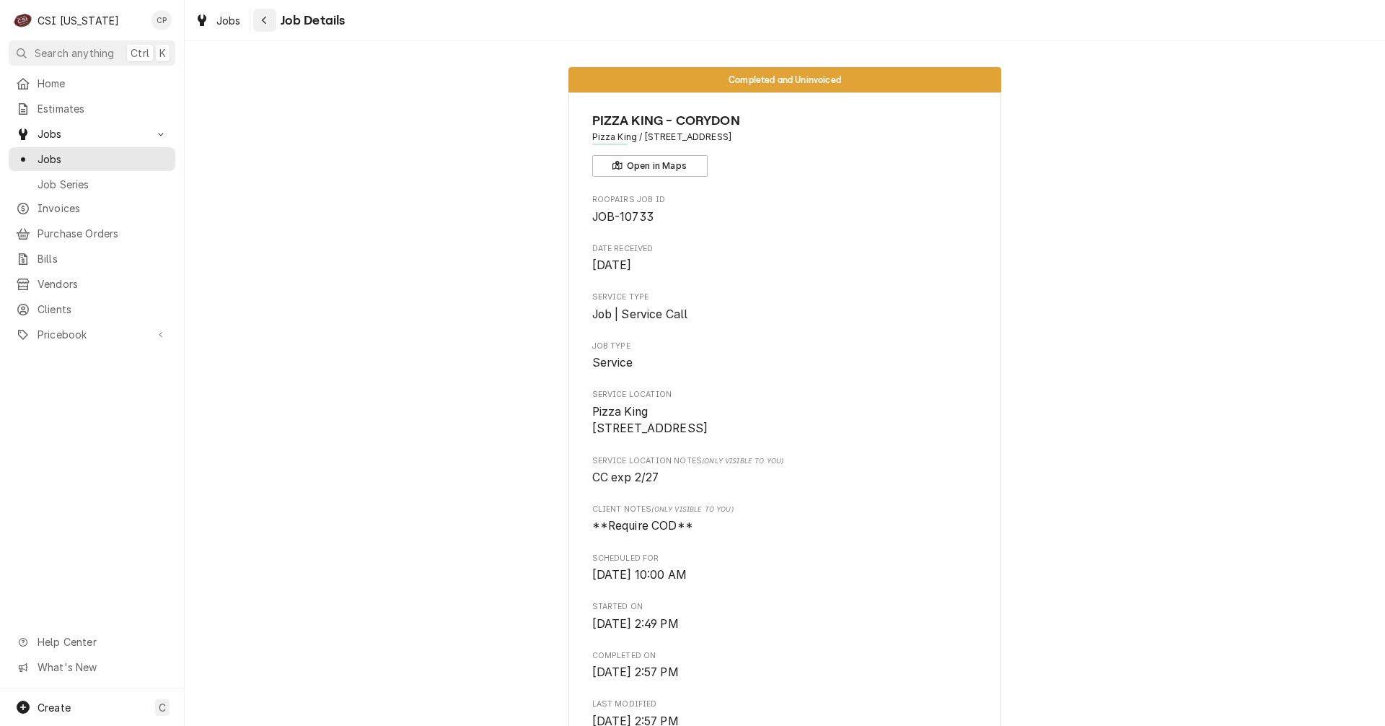
click at [270, 14] on div "Navigate back" at bounding box center [264, 20] width 14 height 14
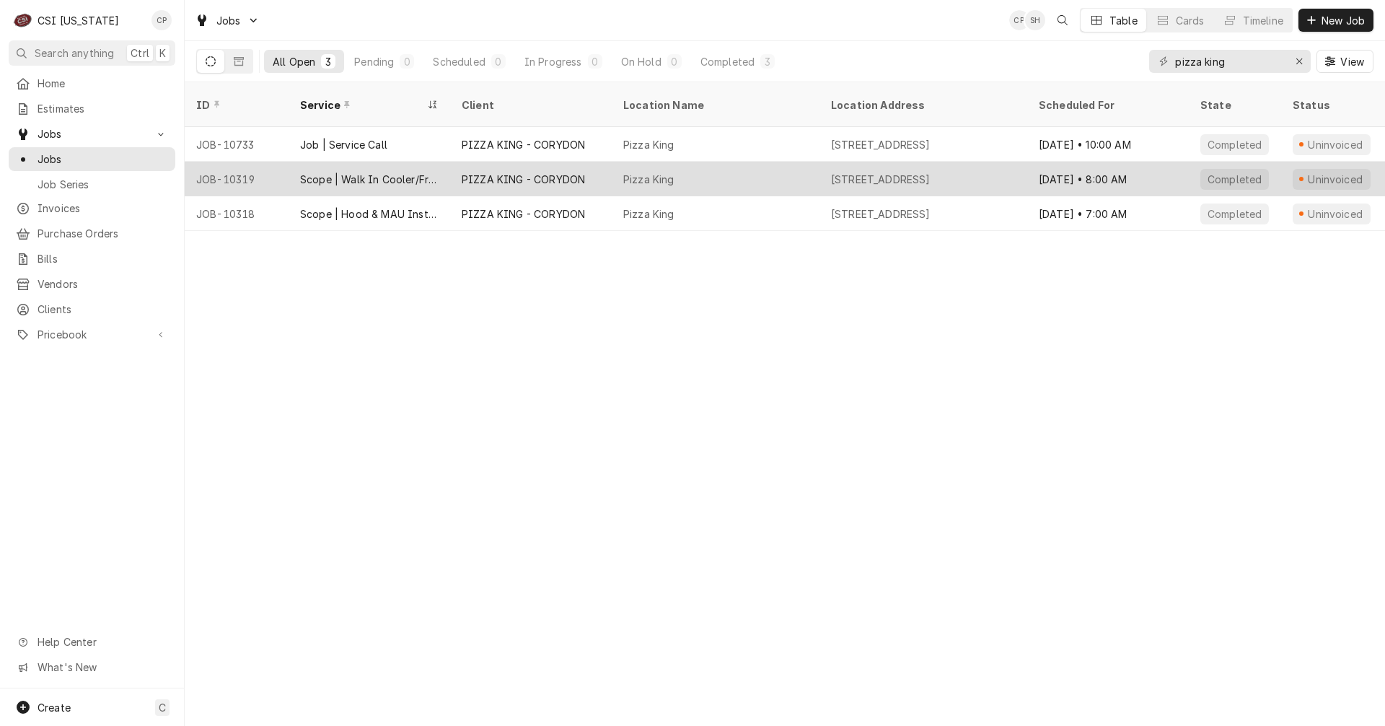
click at [502, 172] on div "PIZZA KING - CORYDON" at bounding box center [523, 179] width 123 height 15
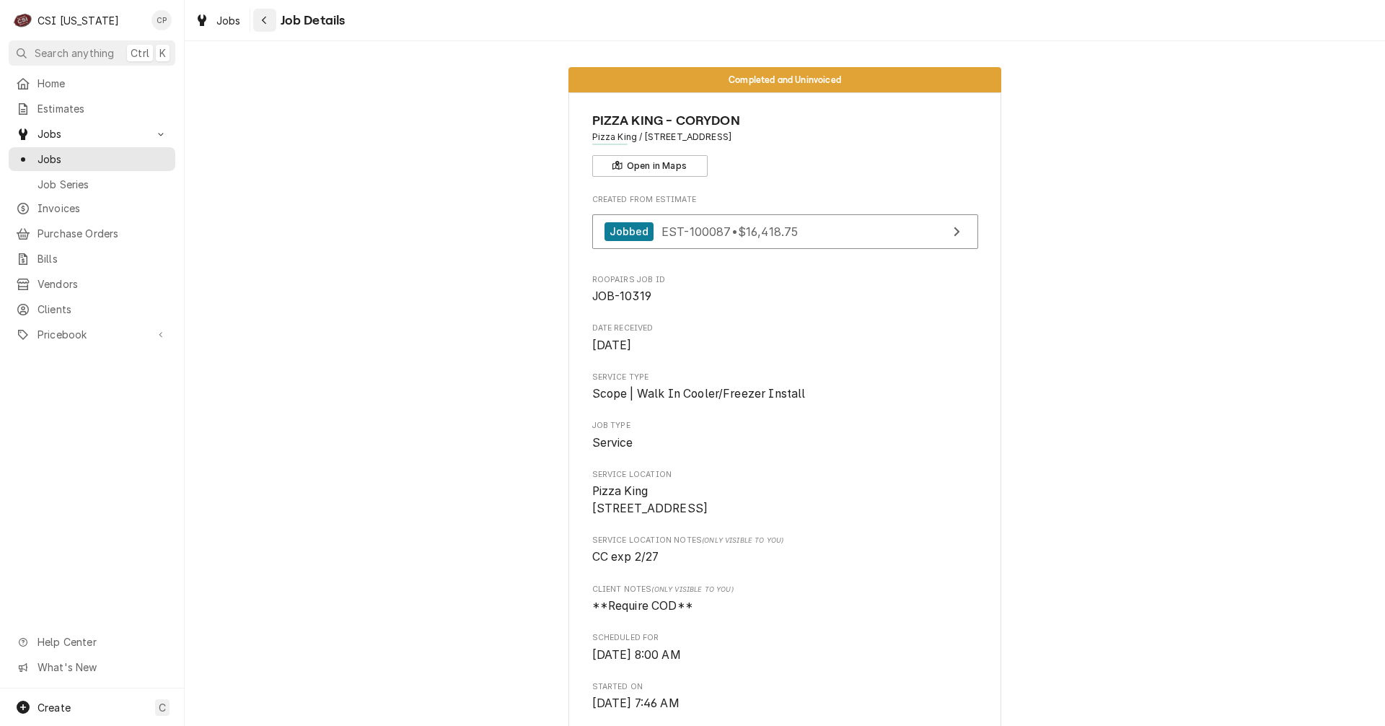
click at [261, 22] on icon "Navigate back" at bounding box center [264, 20] width 6 height 10
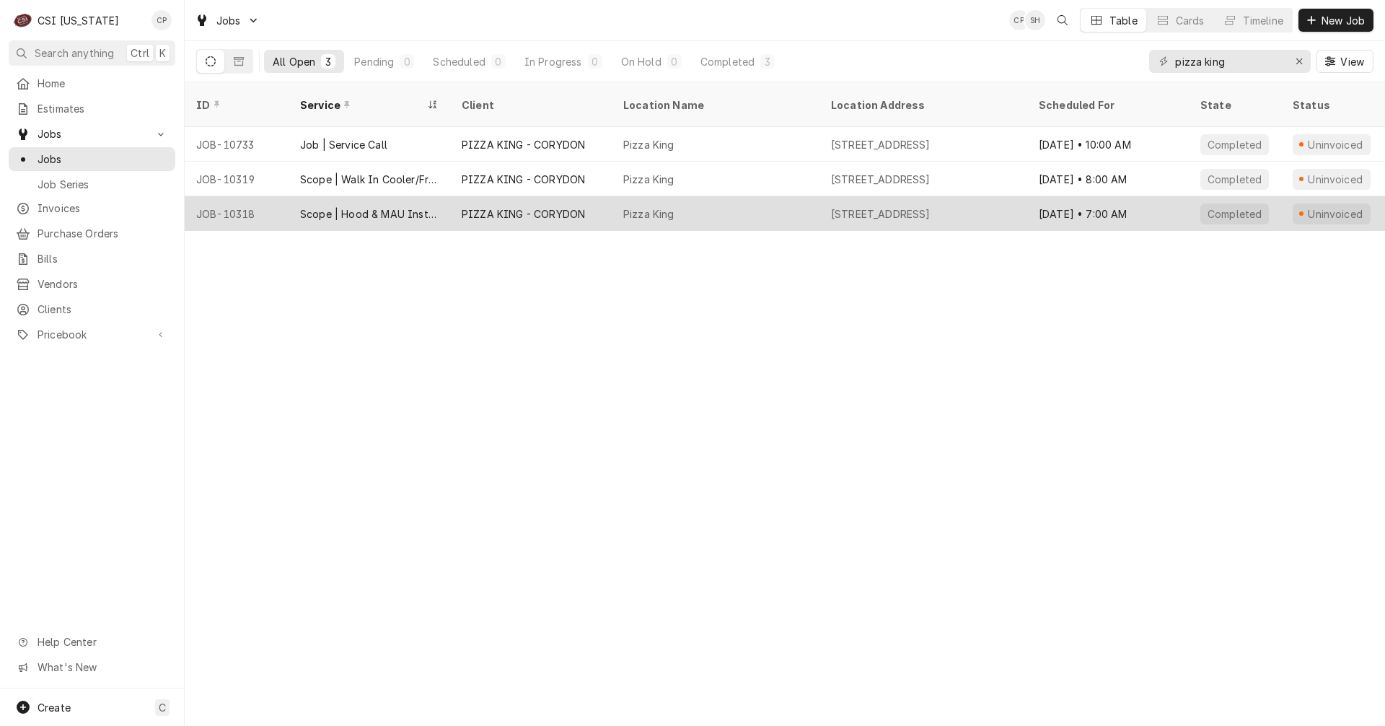
click at [496, 203] on div "PIZZA KING - CORYDON" at bounding box center [531, 213] width 162 height 35
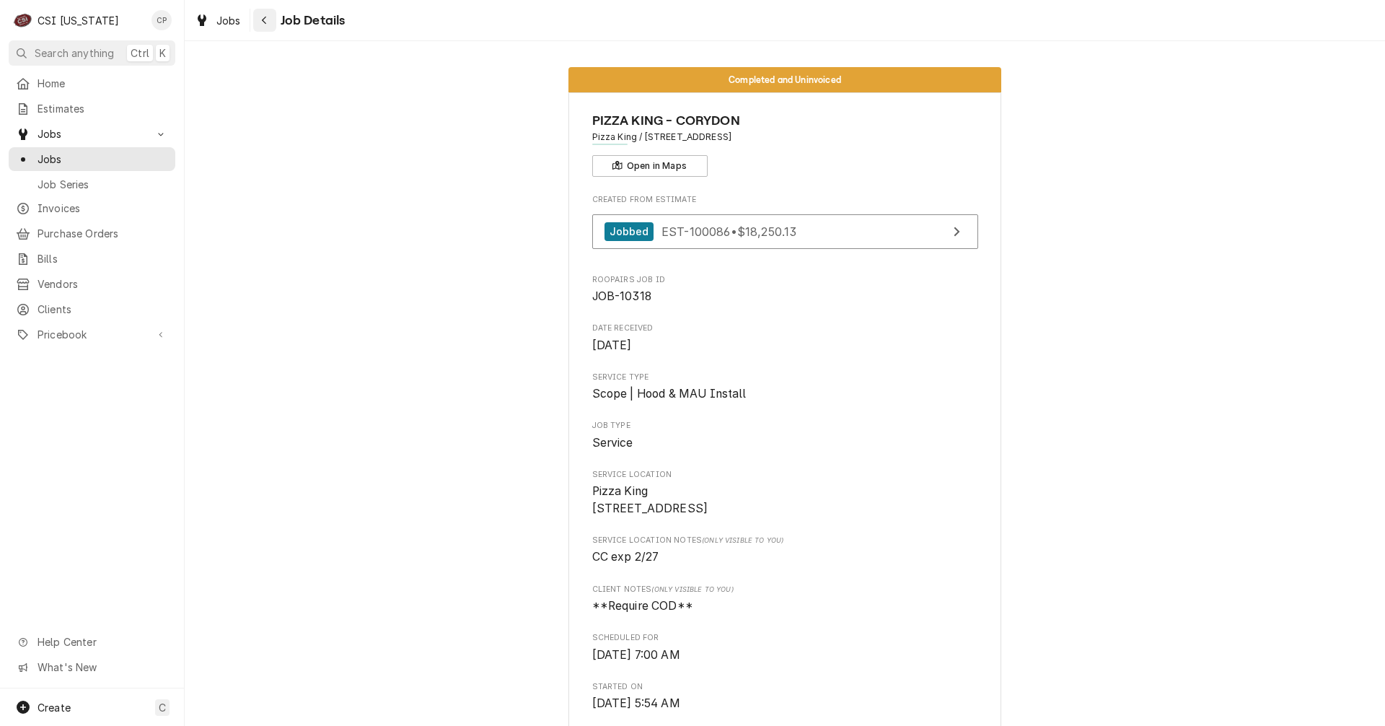
click at [263, 20] on icon "Navigate back" at bounding box center [264, 20] width 6 height 10
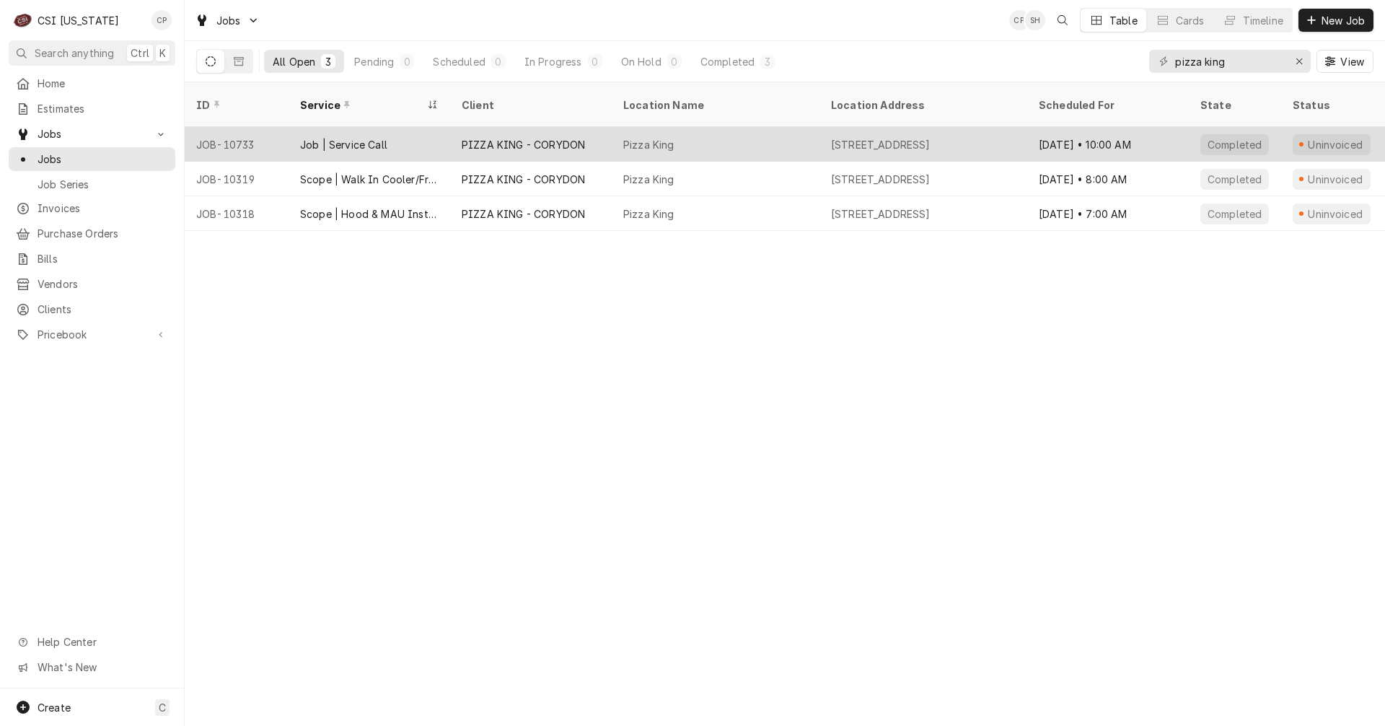
click at [536, 134] on div "PIZZA KING - CORYDON" at bounding box center [531, 144] width 162 height 35
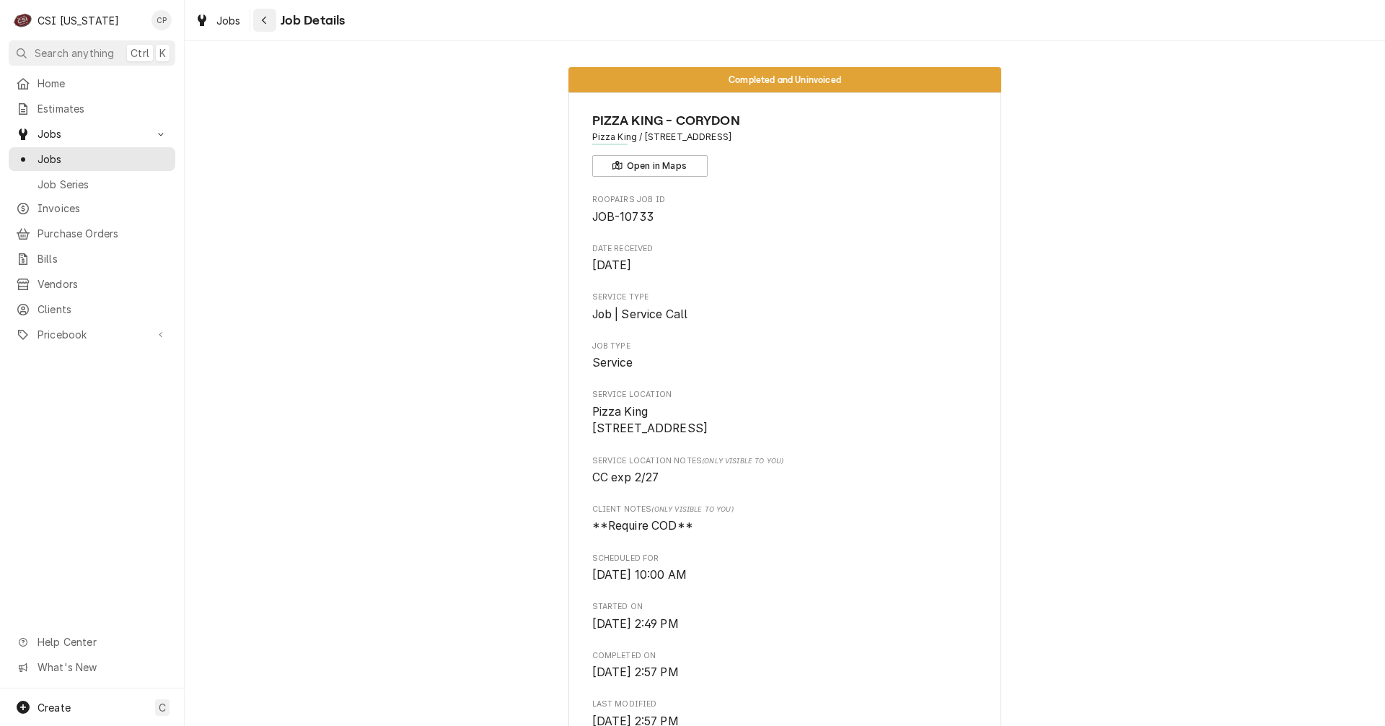
click at [265, 19] on icon "Navigate back" at bounding box center [264, 20] width 6 height 10
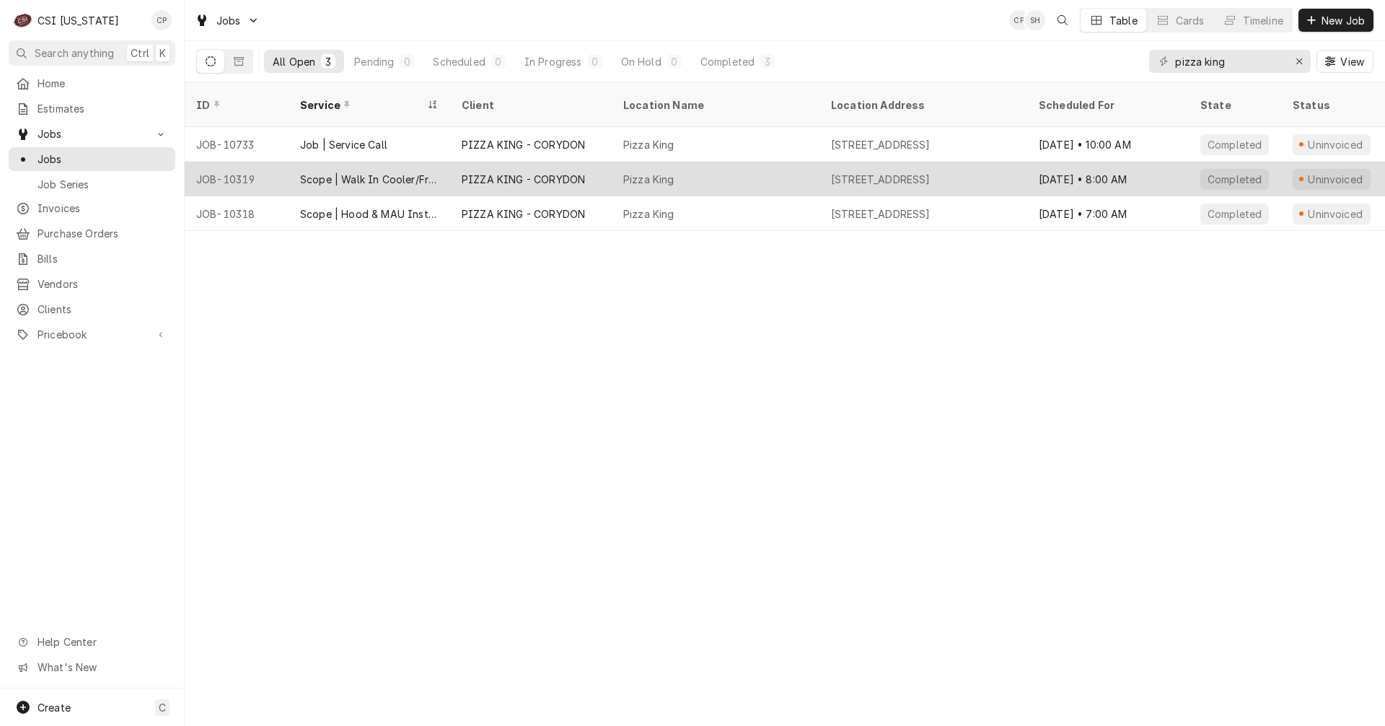
click at [507, 170] on div "PIZZA KING - CORYDON" at bounding box center [531, 179] width 162 height 35
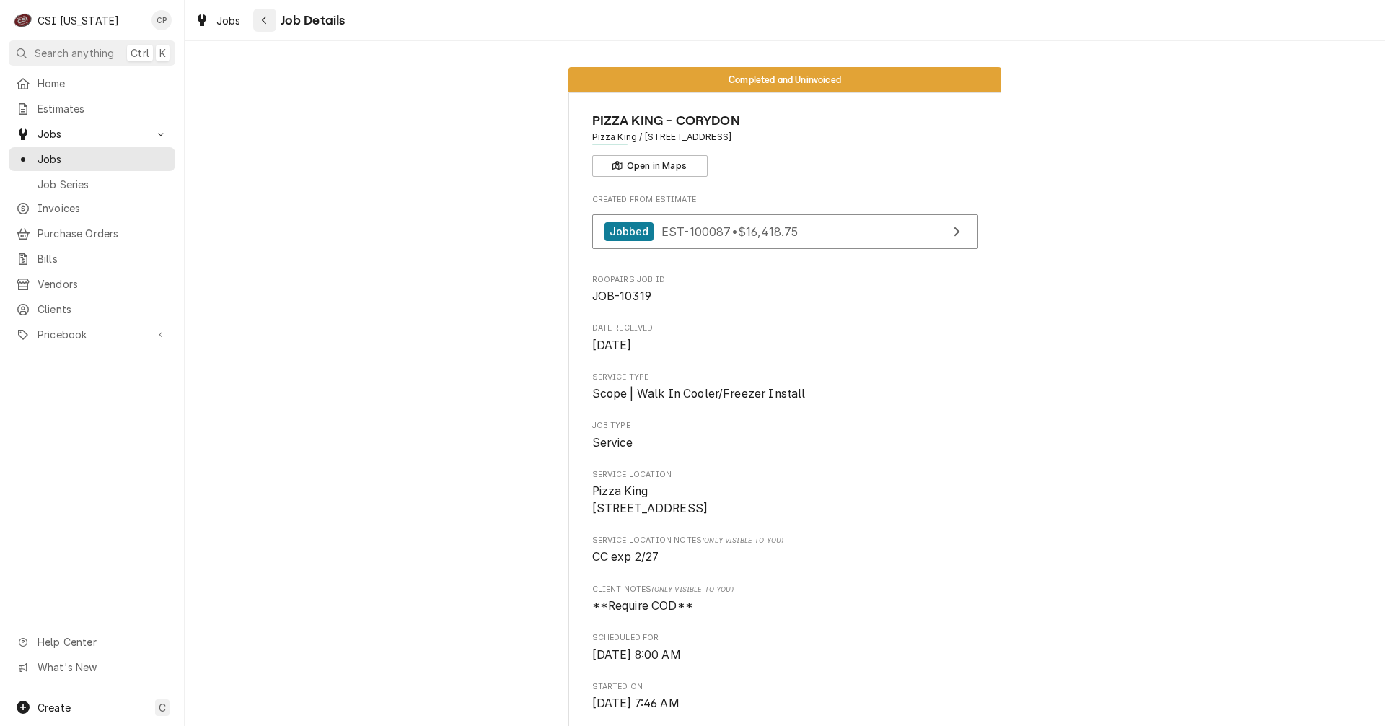
click at [263, 25] on icon "Navigate back" at bounding box center [264, 20] width 6 height 10
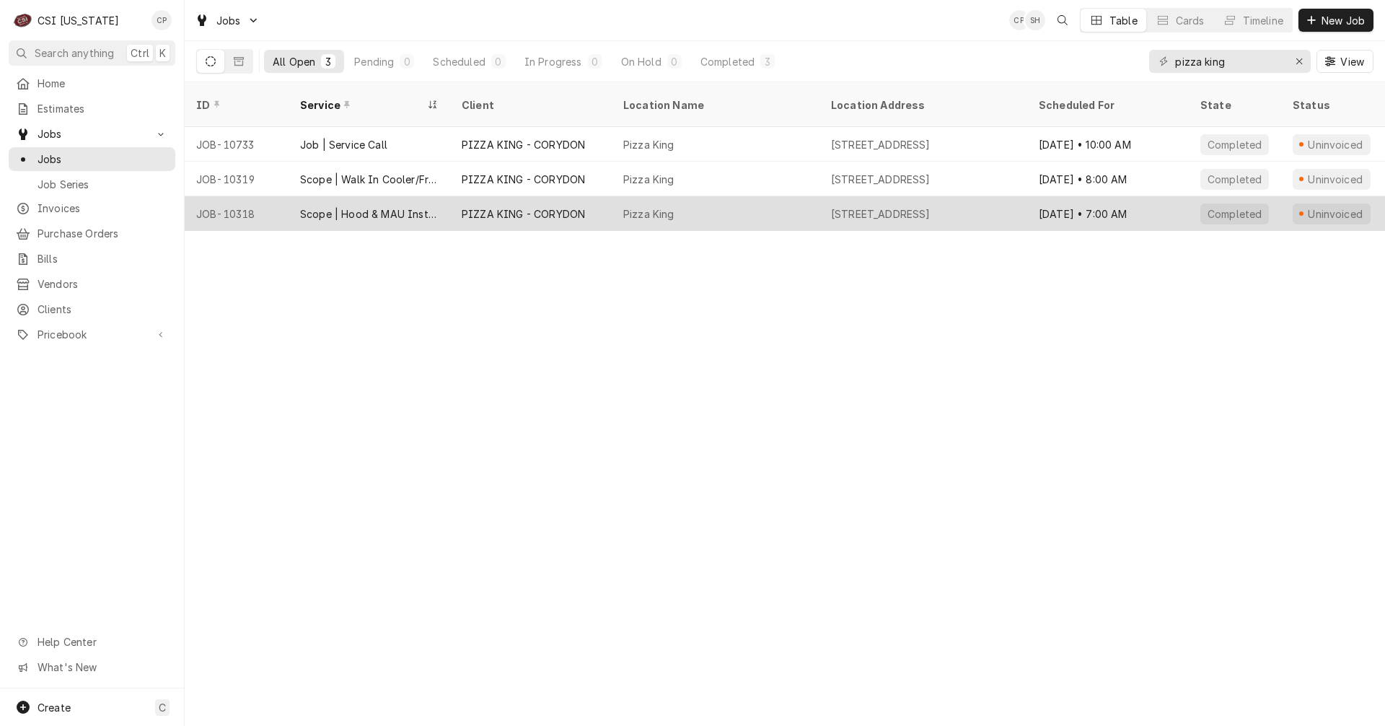
click at [550, 206] on div "PIZZA KING - CORYDON" at bounding box center [523, 213] width 123 height 15
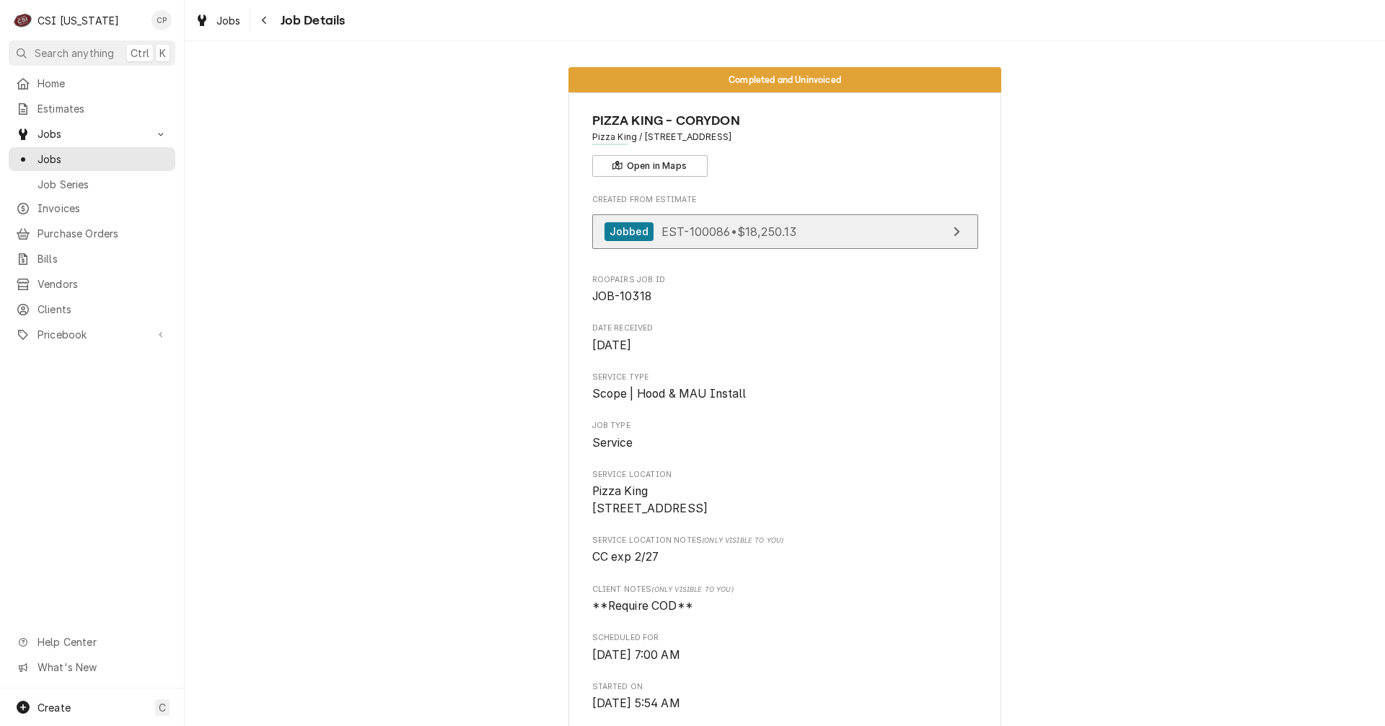
click at [868, 232] on link "Jobbed EST-100086 • $18,250.13" at bounding box center [785, 231] width 386 height 35
click at [268, 24] on div "Navigate back" at bounding box center [264, 20] width 14 height 14
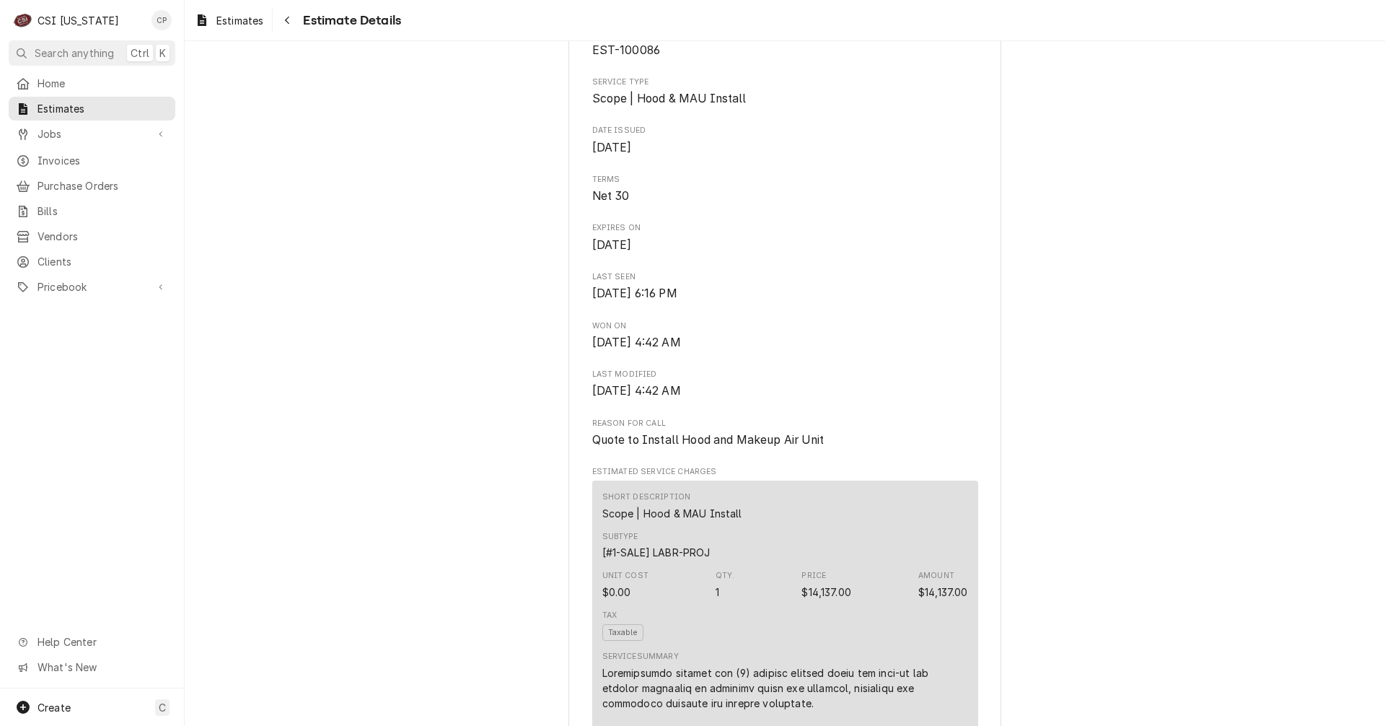
scroll to position [216, 0]
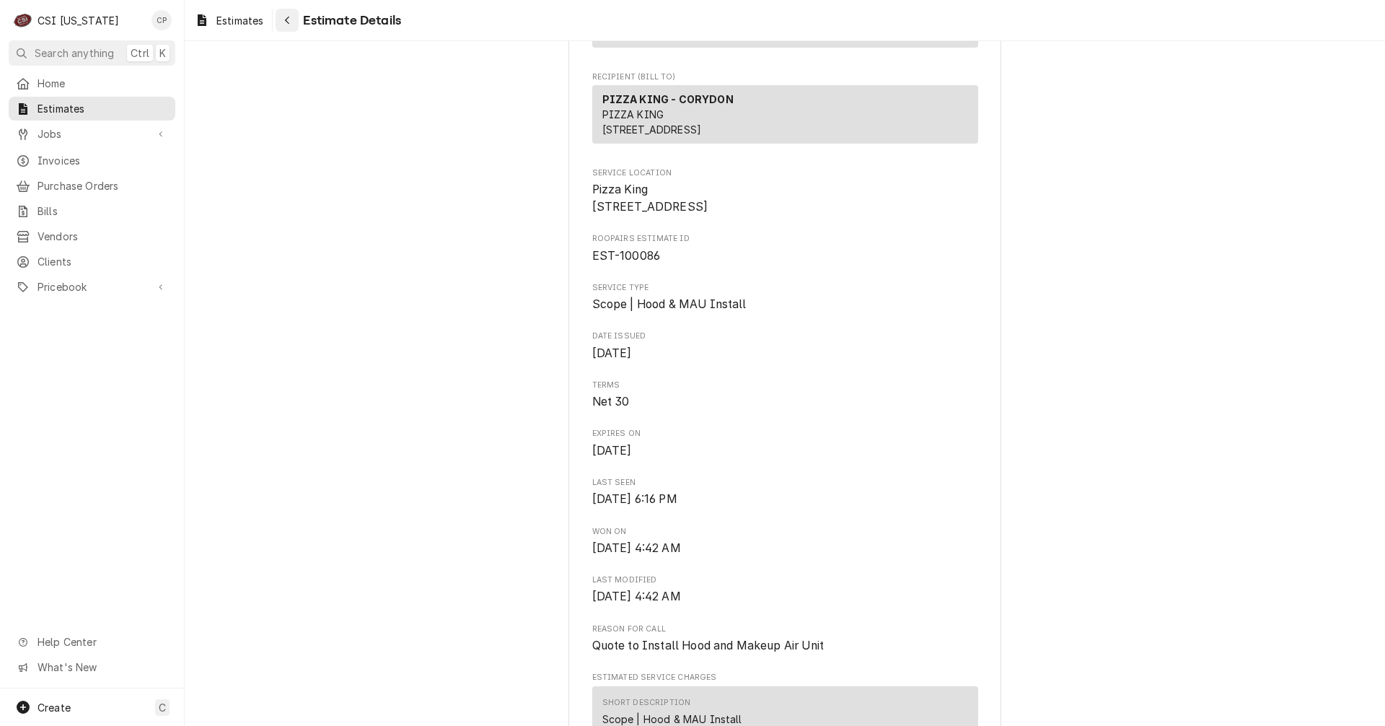
click at [290, 22] on icon "Navigate back" at bounding box center [287, 20] width 6 height 10
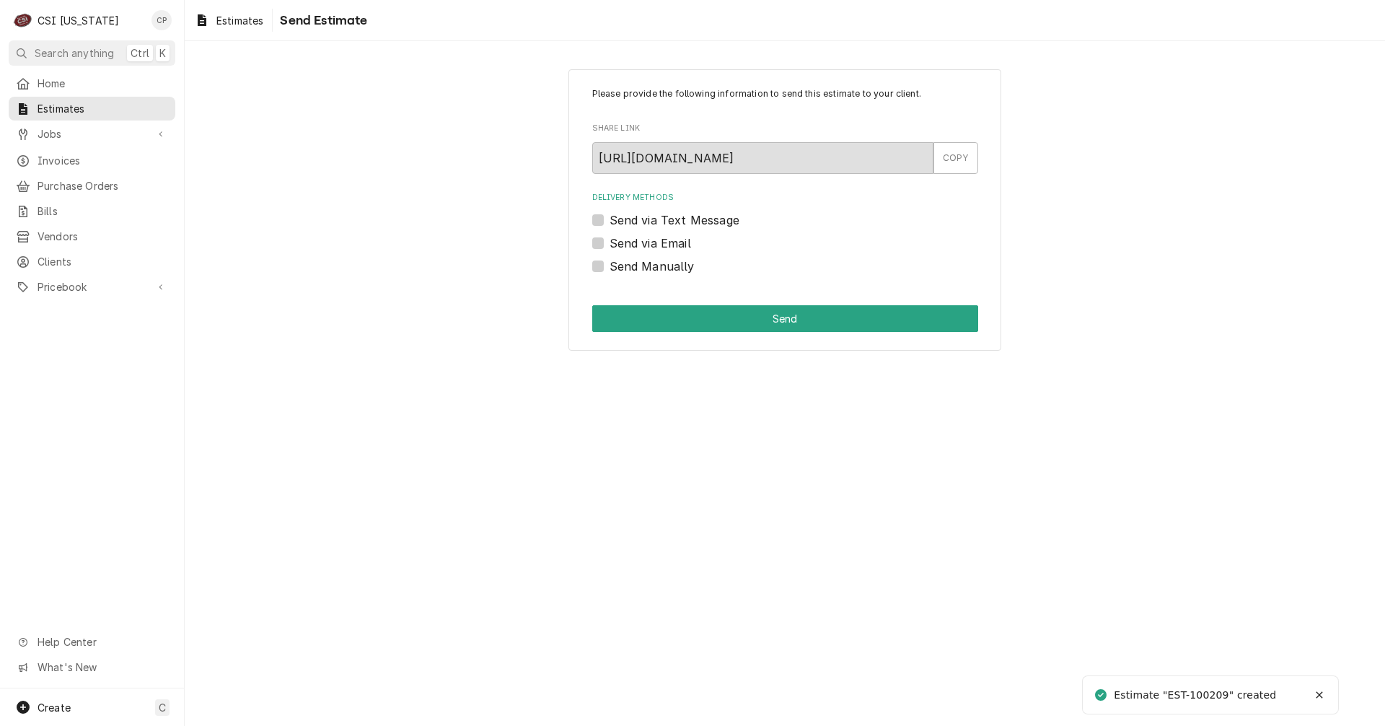
click at [609, 245] on label "Send via Email" at bounding box center [650, 242] width 82 height 17
click at [609, 245] on input "Send via Email" at bounding box center [802, 250] width 386 height 32
checkbox input "true"
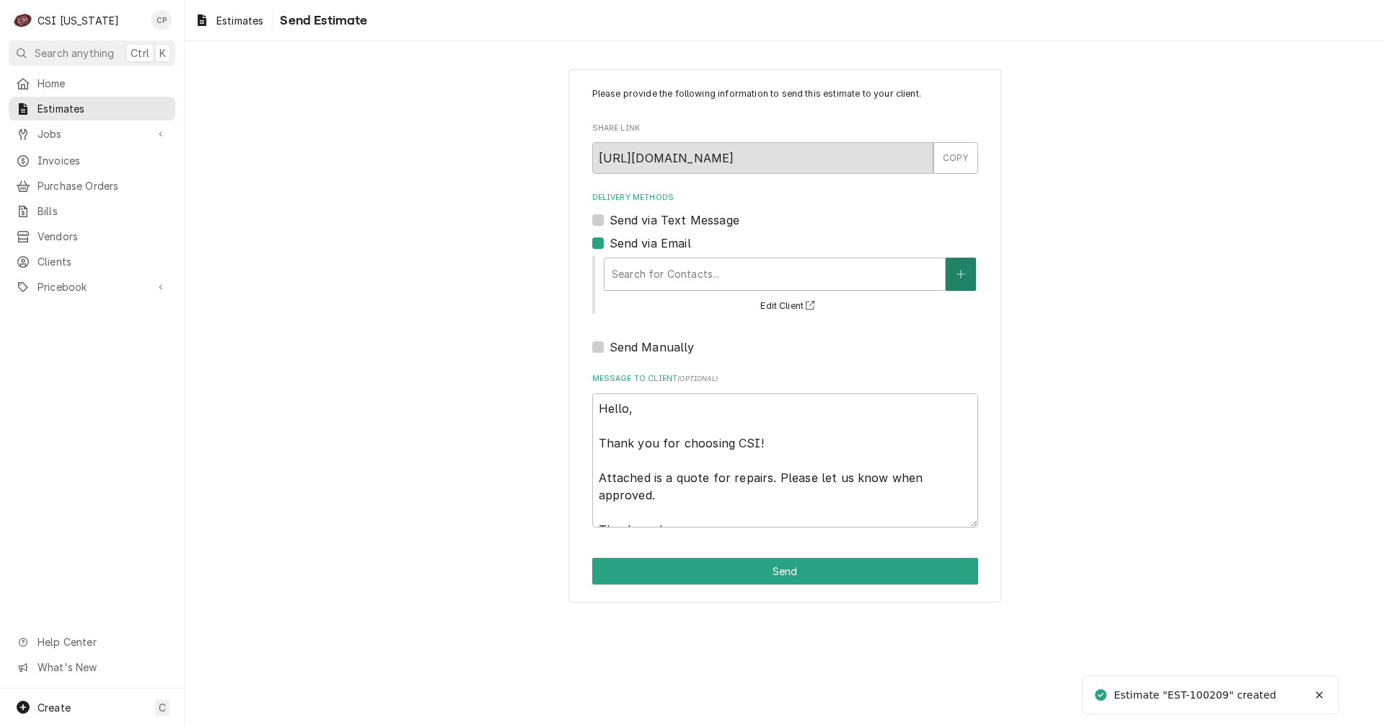
click at [967, 281] on button "Delivery Methods" at bounding box center [961, 273] width 30 height 33
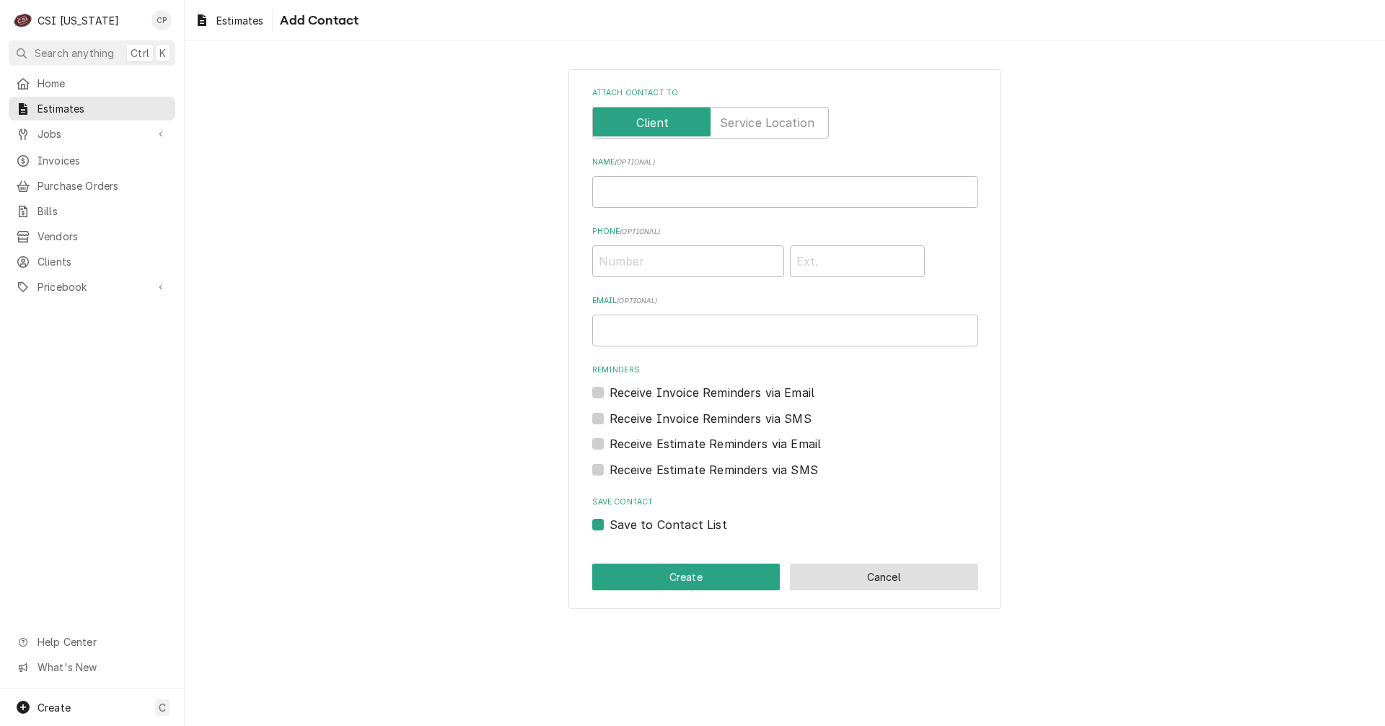
click at [854, 573] on button "Cancel" at bounding box center [884, 576] width 188 height 27
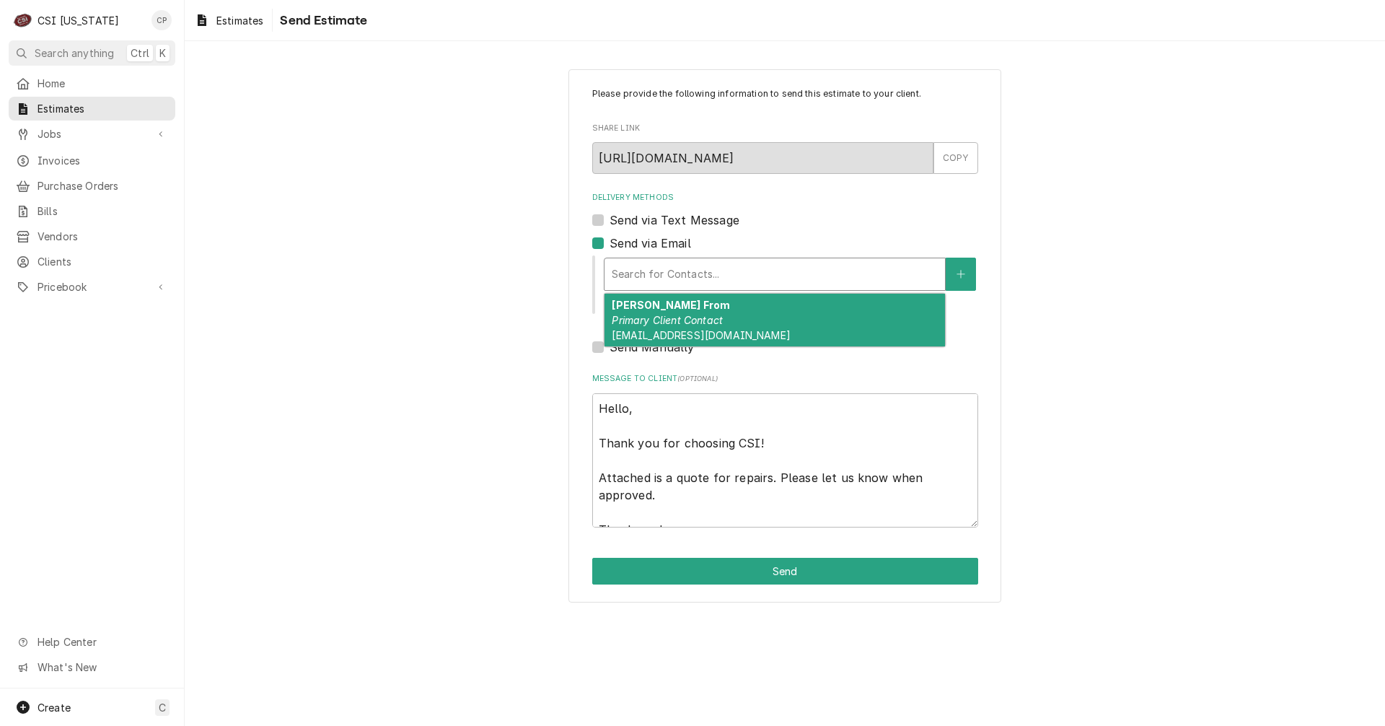
click at [736, 275] on div "Delivery Methods" at bounding box center [775, 274] width 326 height 26
click at [636, 325] on em "Primary Client Contact" at bounding box center [667, 320] width 111 height 12
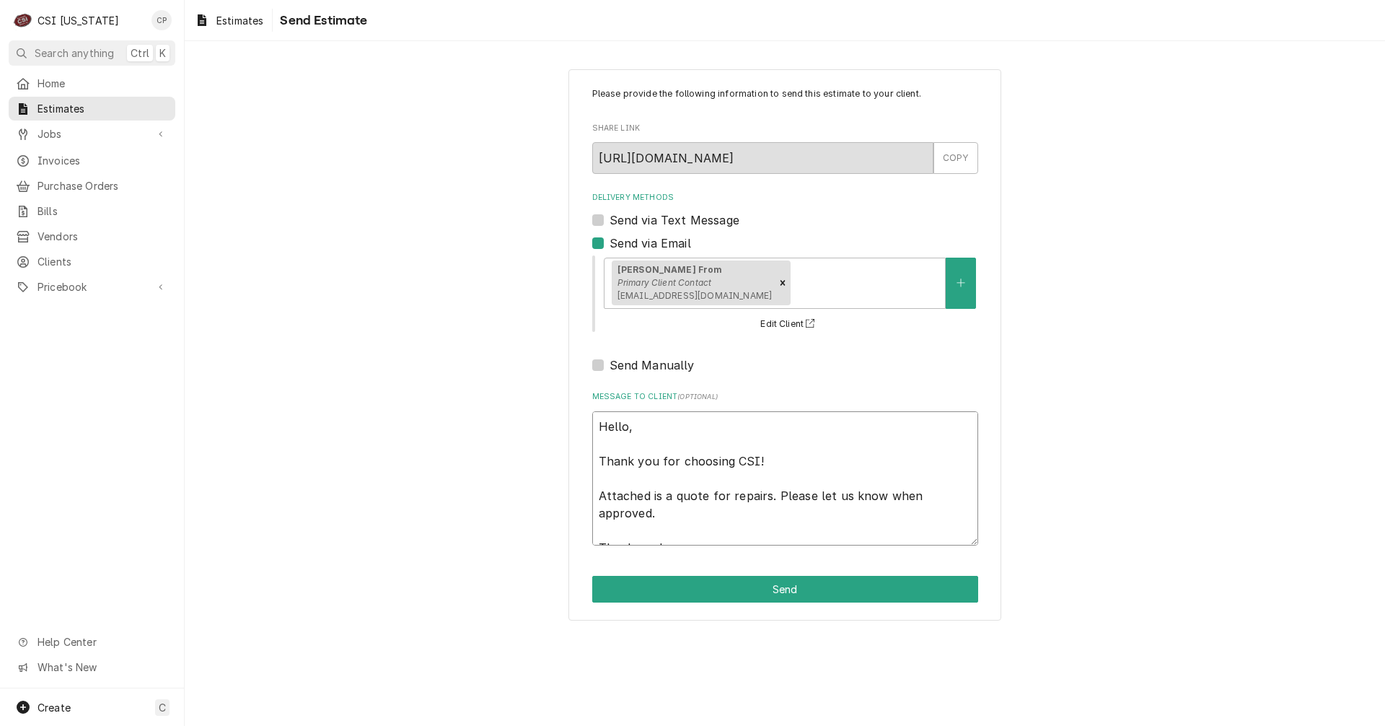
drag, startPoint x: 666, startPoint y: 494, endPoint x: 904, endPoint y: 509, distance: 238.5
click at [904, 509] on textarea "Hello, Thank you for choosing CSI! Attached is a quote for repairs. Please let …" at bounding box center [785, 478] width 386 height 134
type textarea "x"
type textarea "Hello, Thank you for choosing CSI! Attached is t Thank you!"
type textarea "x"
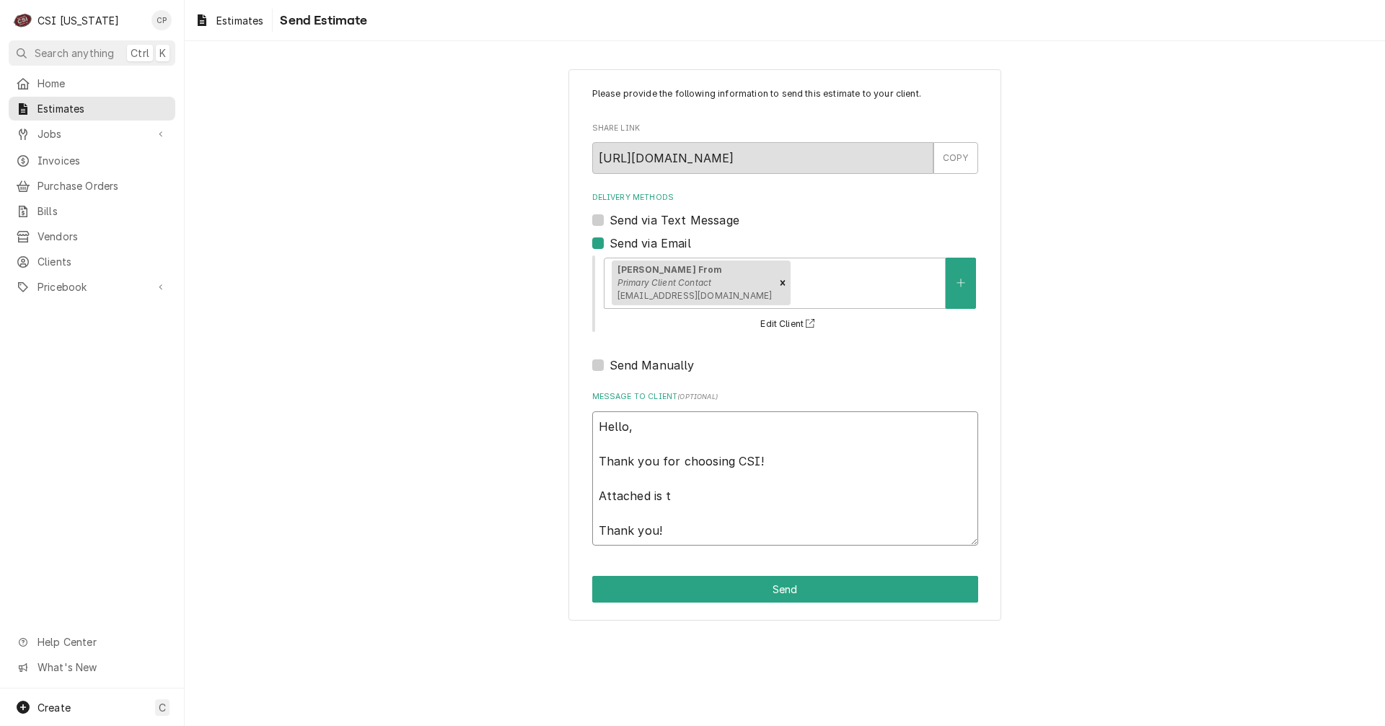
type textarea "Hello, Thank you for choosing CSI! Attached is th Thank you!"
type textarea "x"
type textarea "Hello, Thank you for choosing CSI! Attached is the Thank you!"
type textarea "x"
type textarea "Hello, Thank you for choosing CSI! Attached is the Thank you!"
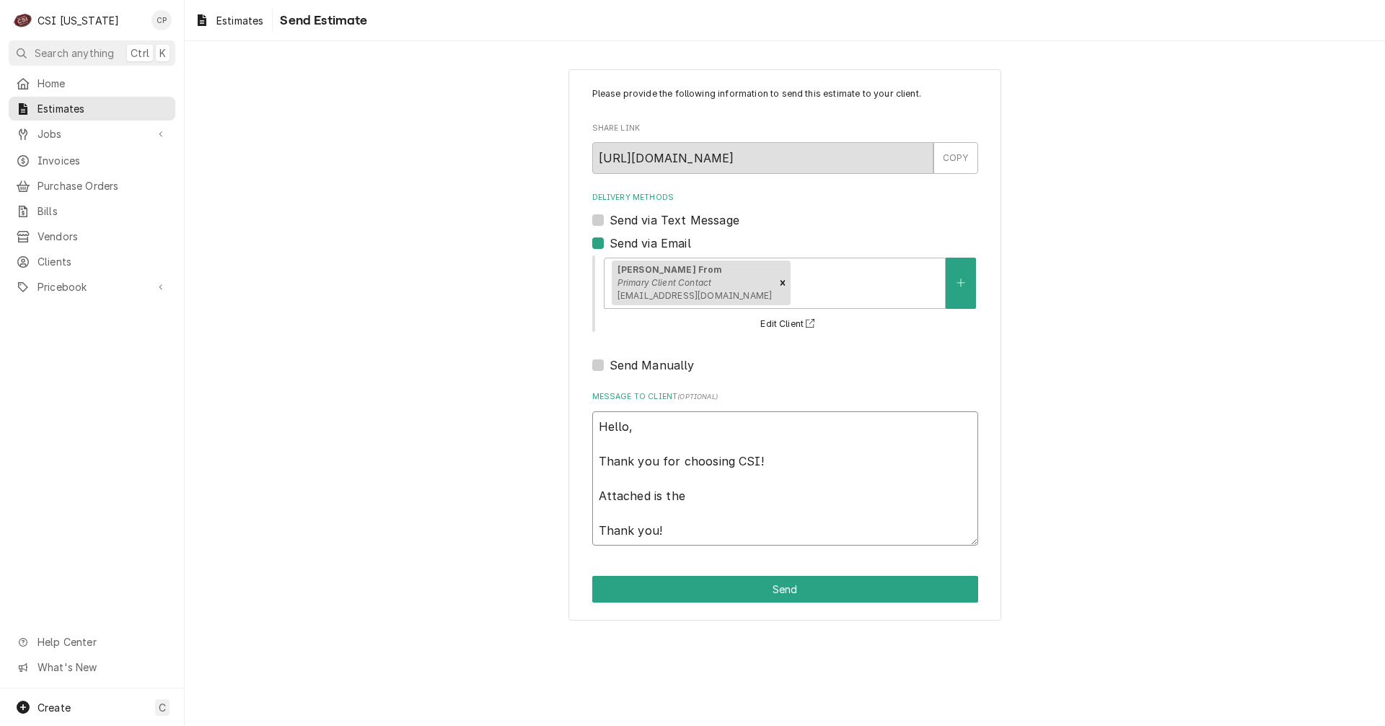
type textarea "x"
type textarea "Hello, Thank you for choosing CSI! Attached is the q Thank you!"
type textarea "x"
type textarea "Hello, Thank you for choosing CSI! Attached is the qu Thank you!"
type textarea "x"
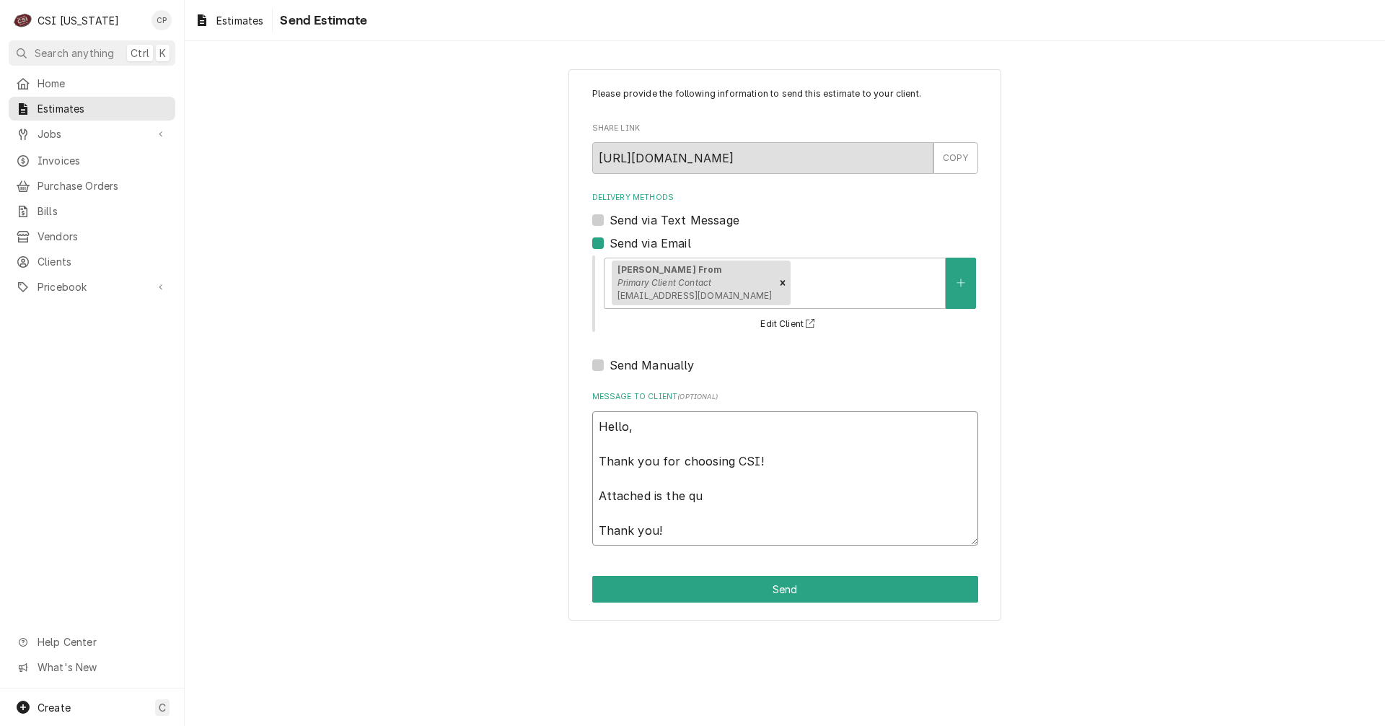
type textarea "Hello, Thank you for choosing CSI! Attached is the quo Thank you!"
type textarea "x"
type textarea "Hello, Thank you for choosing CSI! Attached is the quot Thank you!"
type textarea "x"
type textarea "Hello, Thank you for choosing CSI! Attached is the quote Thank you!"
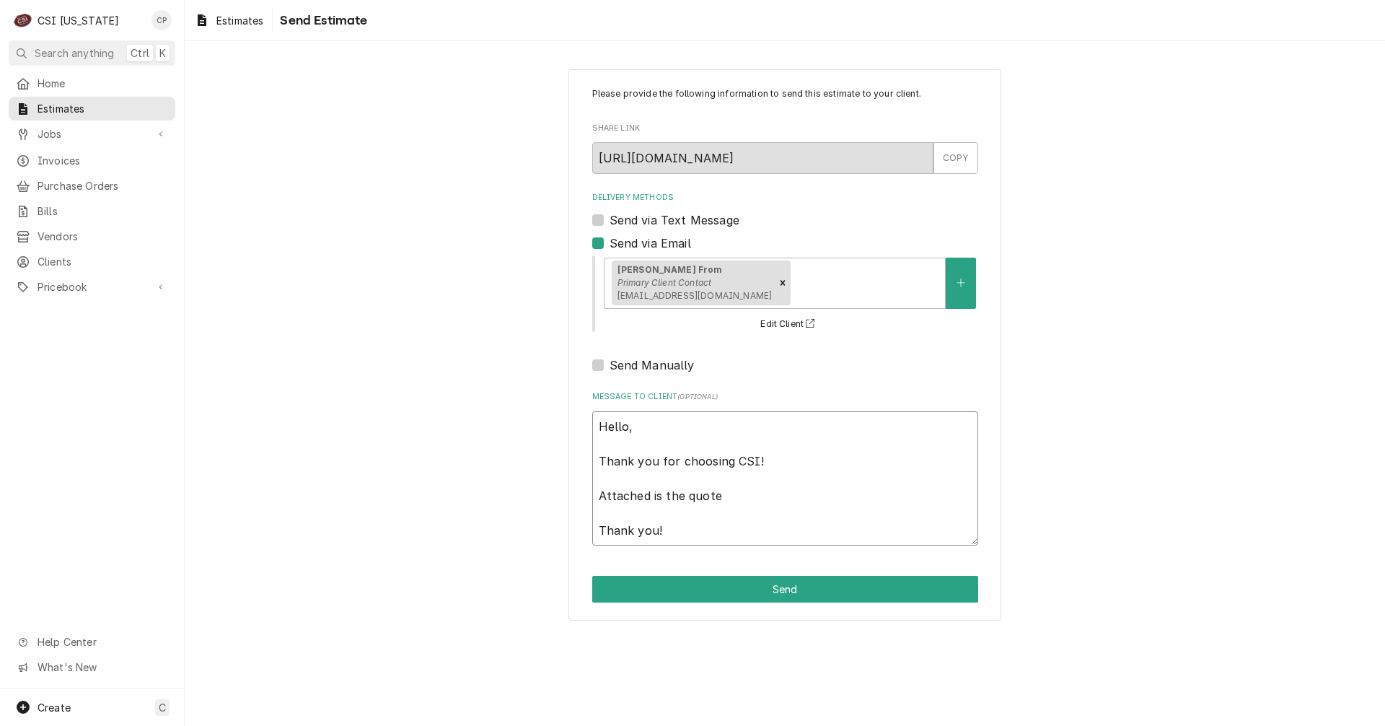
type textarea "x"
type textarea "Hello, Thank you for choosing CSI! Attached is the quote Thank you!"
type textarea "x"
type textarea "Hello, Thank you for choosing CSI! Attached is the quote f Thank you!"
type textarea "x"
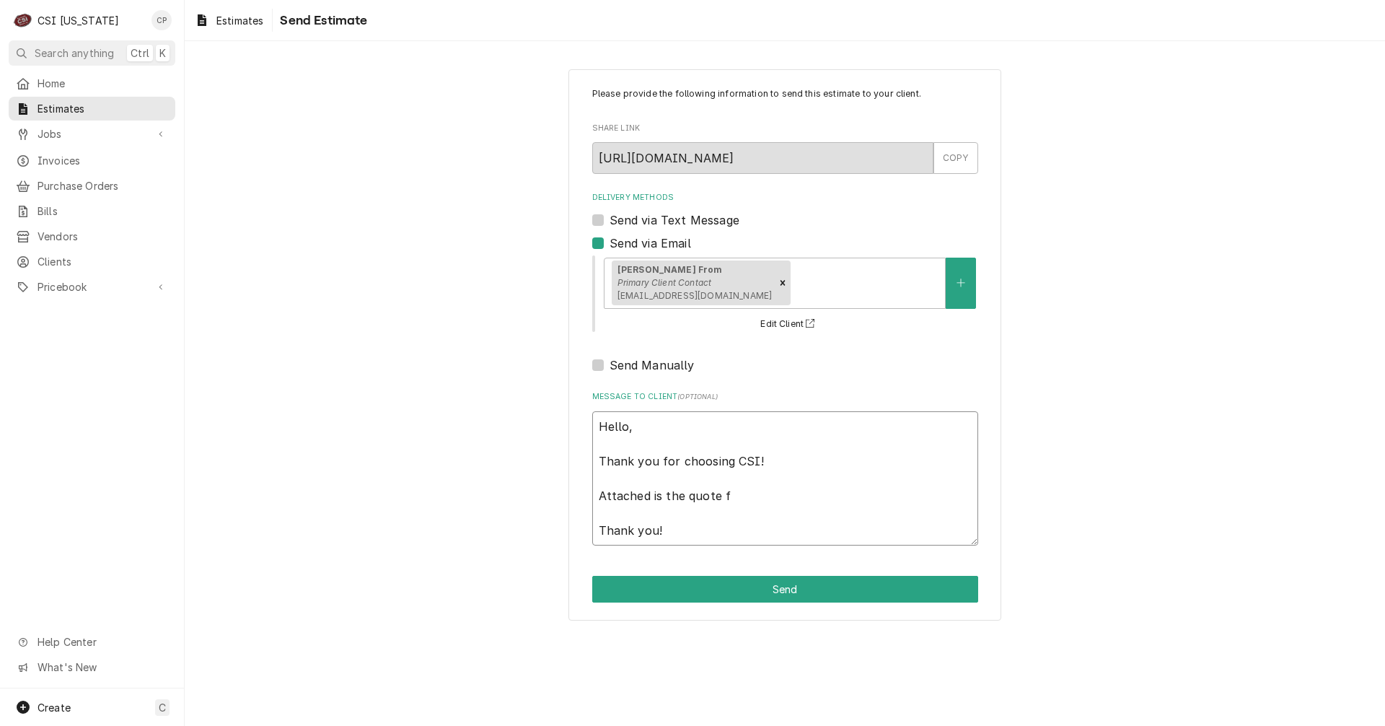
type textarea "Hello, Thank you for choosing CSI! Attached is the quote fo Thank you!"
type textarea "x"
type textarea "Hello, Thank you for choosing CSI! Attached is the quote for Thank you!"
type textarea "x"
type textarea "Hello, Thank you for choosing CSI! Attached is the quote for Thank you!"
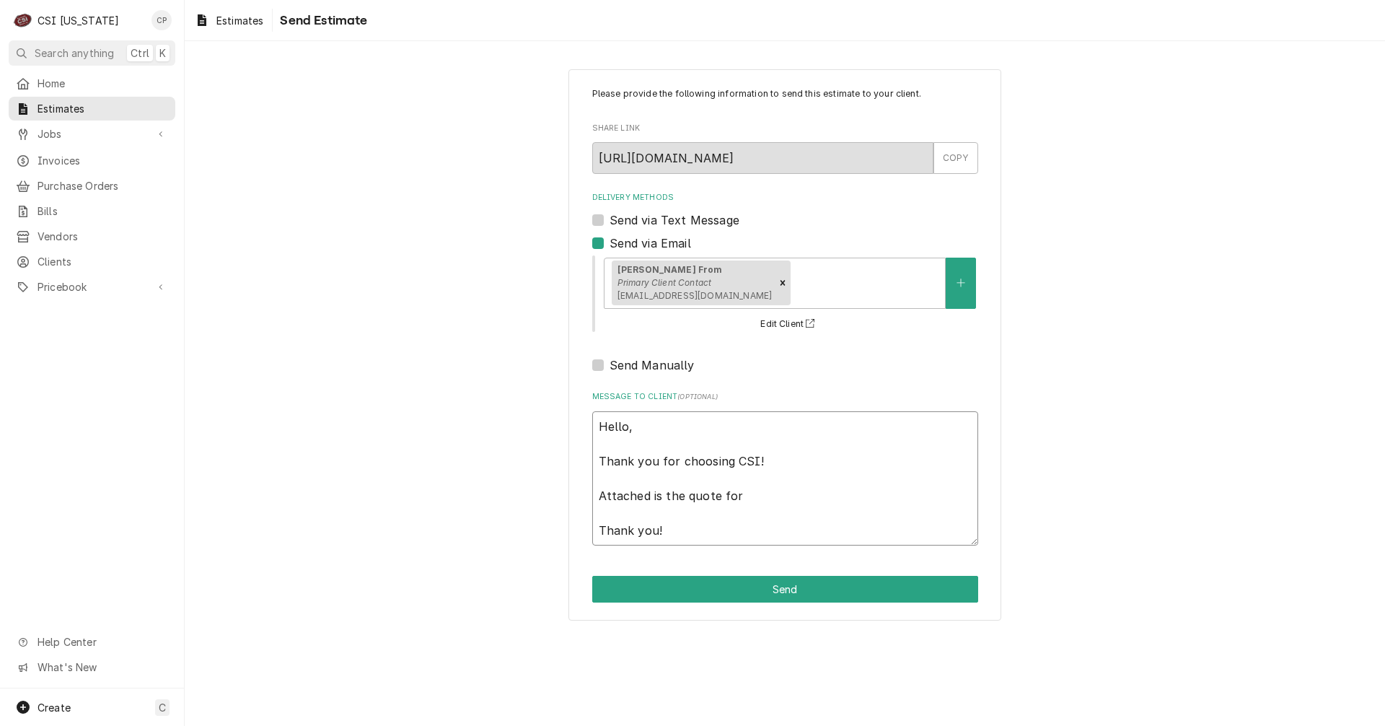
type textarea "x"
type textarea "Hello, Thank you for choosing CSI! Attached is the quote for t Thank you!"
type textarea "x"
type textarea "Hello, Thank you for choosing CSI! Attached is the quote for th Thank you!"
type textarea "x"
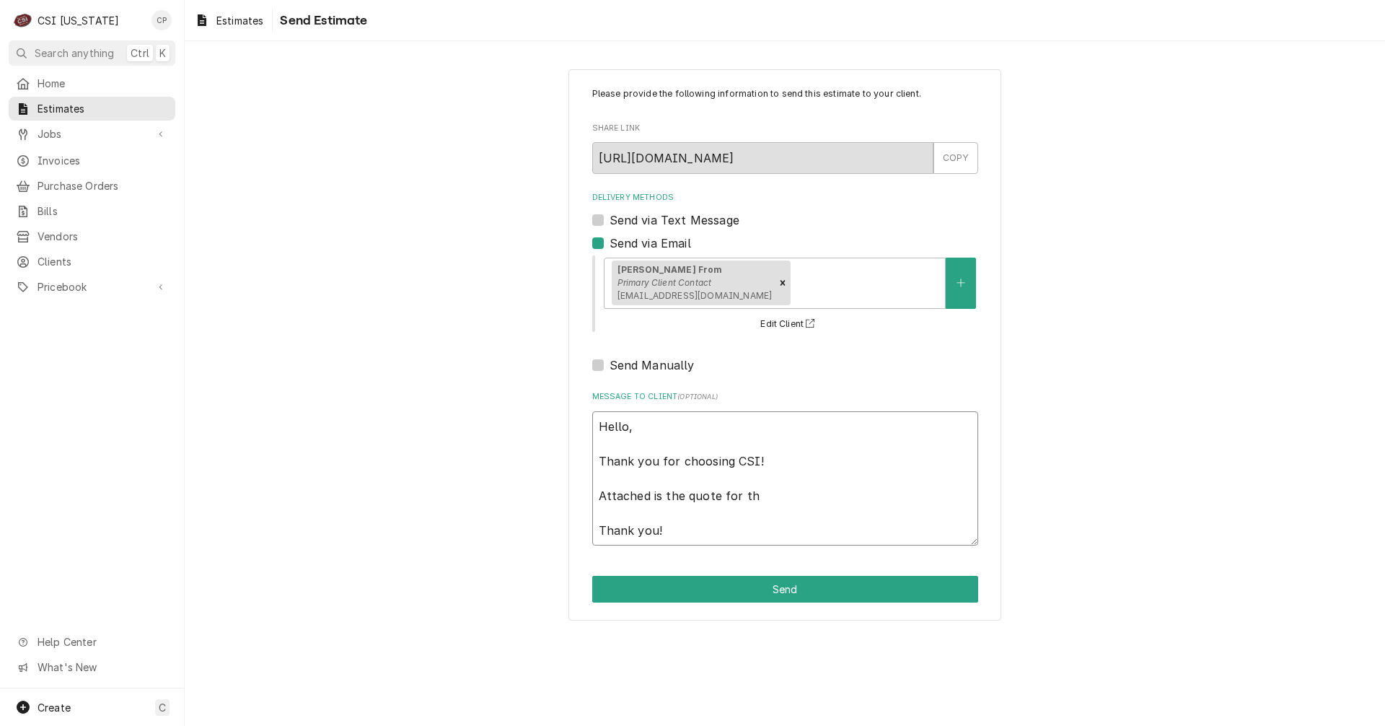
type textarea "Hello, Thank you for choosing CSI! Attached is the quote for the Thank you!"
type textarea "x"
type textarea "Hello, Thank you for choosing CSI! Attached is the quote for the Thank you!"
type textarea "x"
type textarea "Hello, Thank you for choosing CSI! Attached is the quote for the b Thank you!"
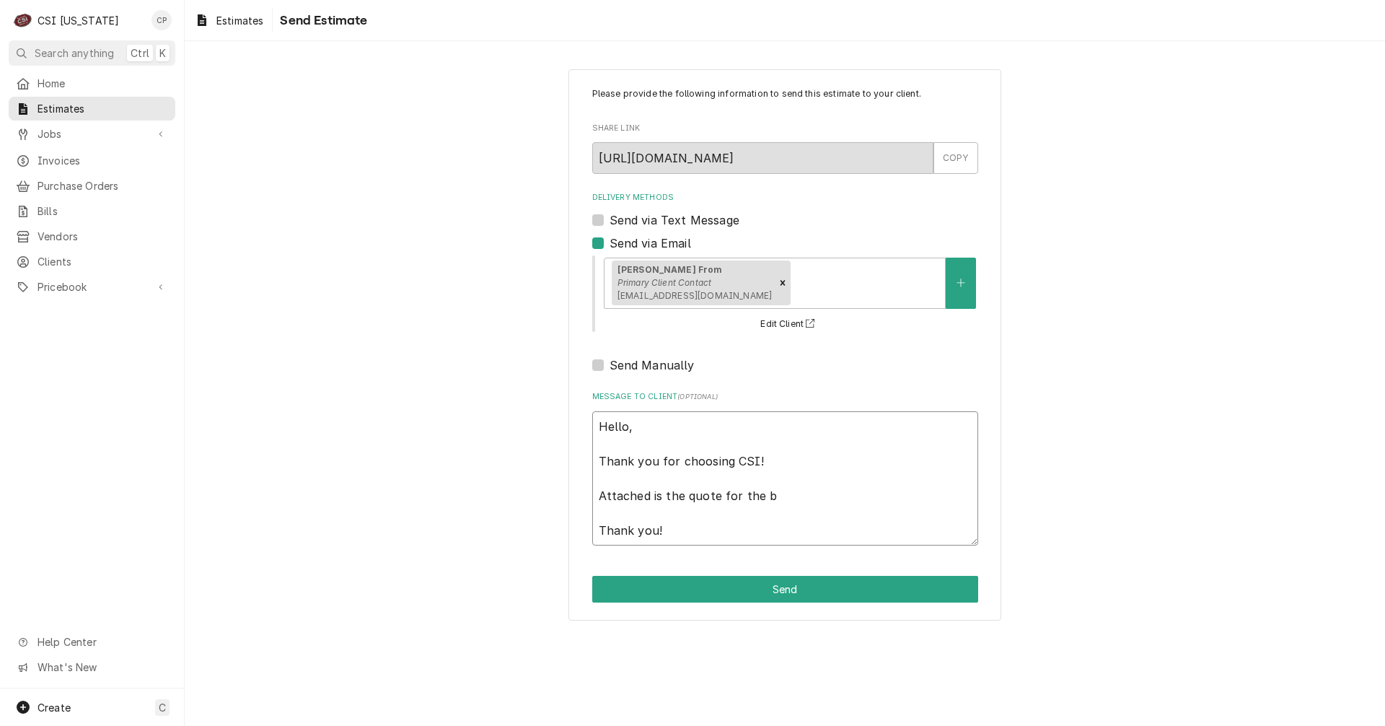
type textarea "x"
type textarea "Hello, Thank you for choosing CSI! Attached is the quote for the bu Thank you!"
type textarea "x"
type textarea "Hello, Thank you for choosing CSI! Attached is the quote for the bui Thank you!"
type textarea "x"
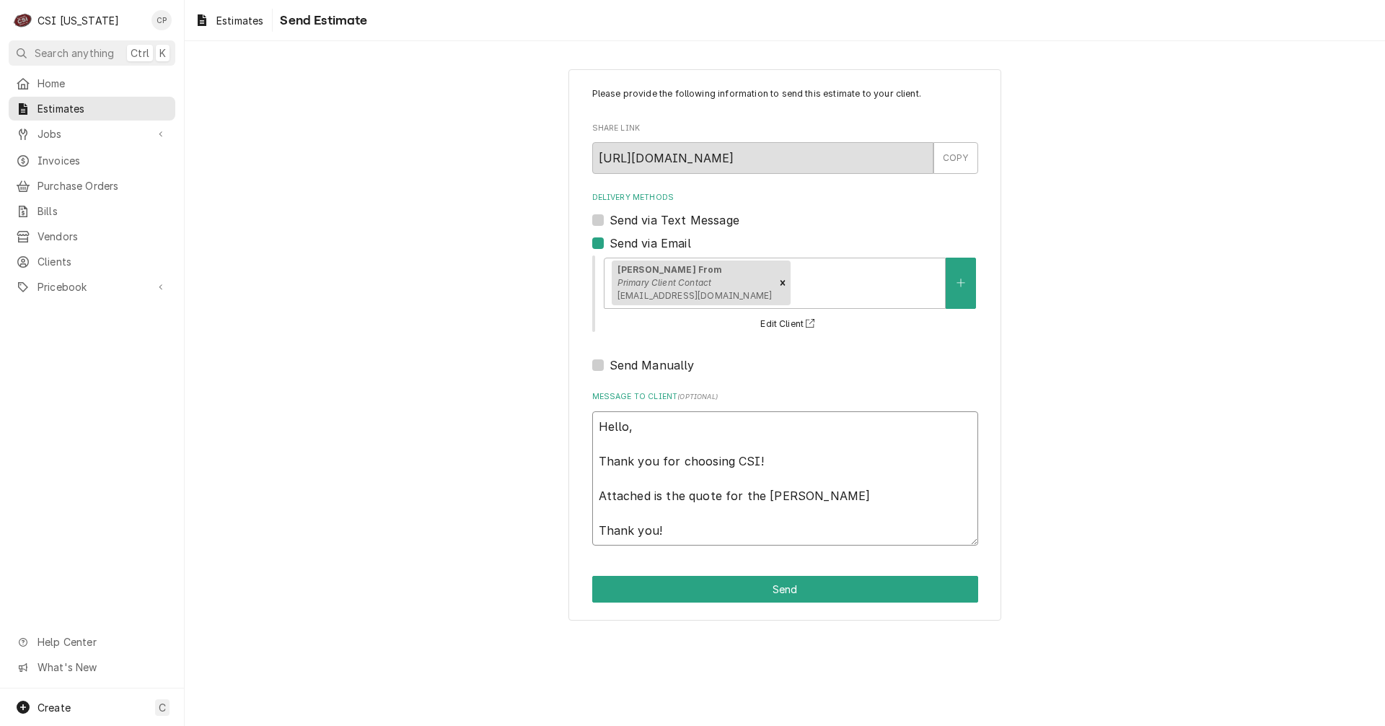
type textarea "Hello, Thank you for choosing CSI! Attached is the quote for the buil Thank you!"
type textarea "x"
type textarea "Hello, Thank you for choosing CSI! Attached is the quote for the build Thank yo…"
type textarea "x"
type textarea "Hello, Thank you for choosing CSI! Attached is the quote for the buildi Thank y…"
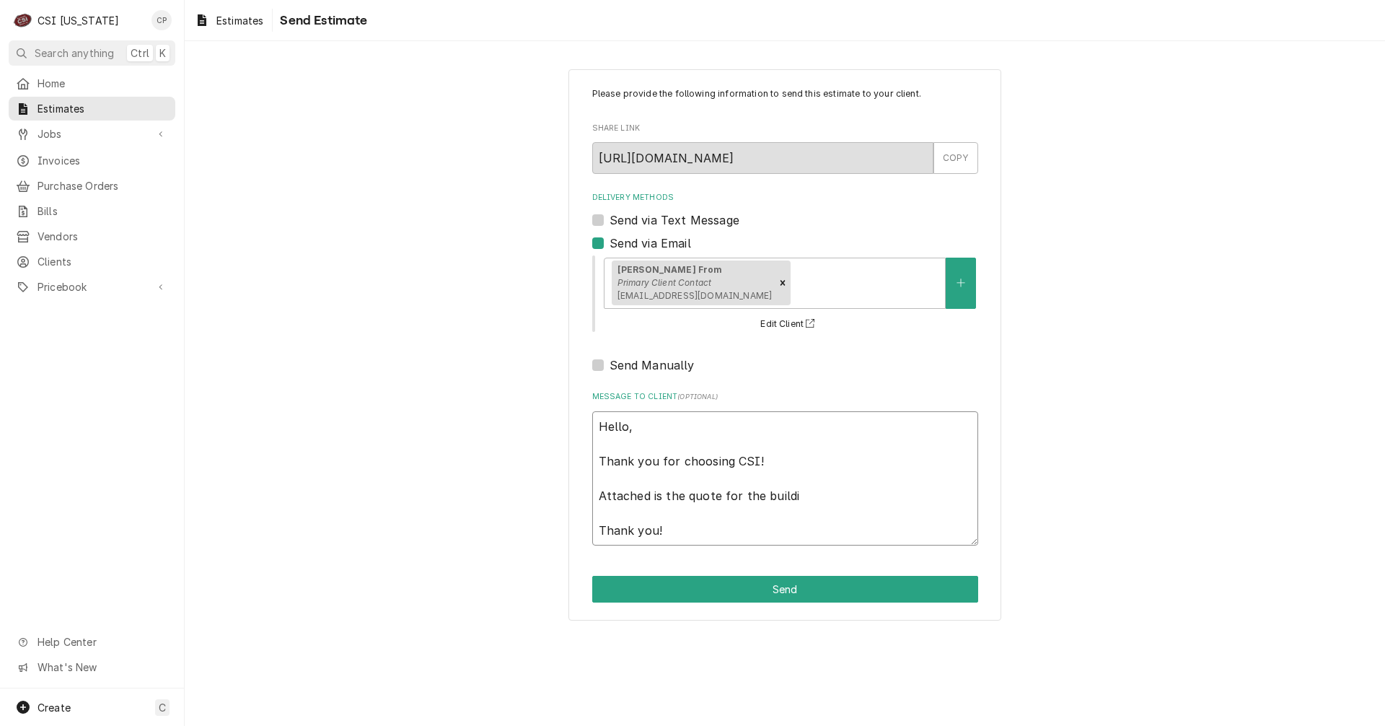
type textarea "x"
type textarea "Hello, Thank you for choosing CSI! Attached is the quote for the buildin Thank …"
type textarea "x"
type textarea "Hello, Thank you for choosing CSI! Attached is the quote for the building Thank…"
type textarea "x"
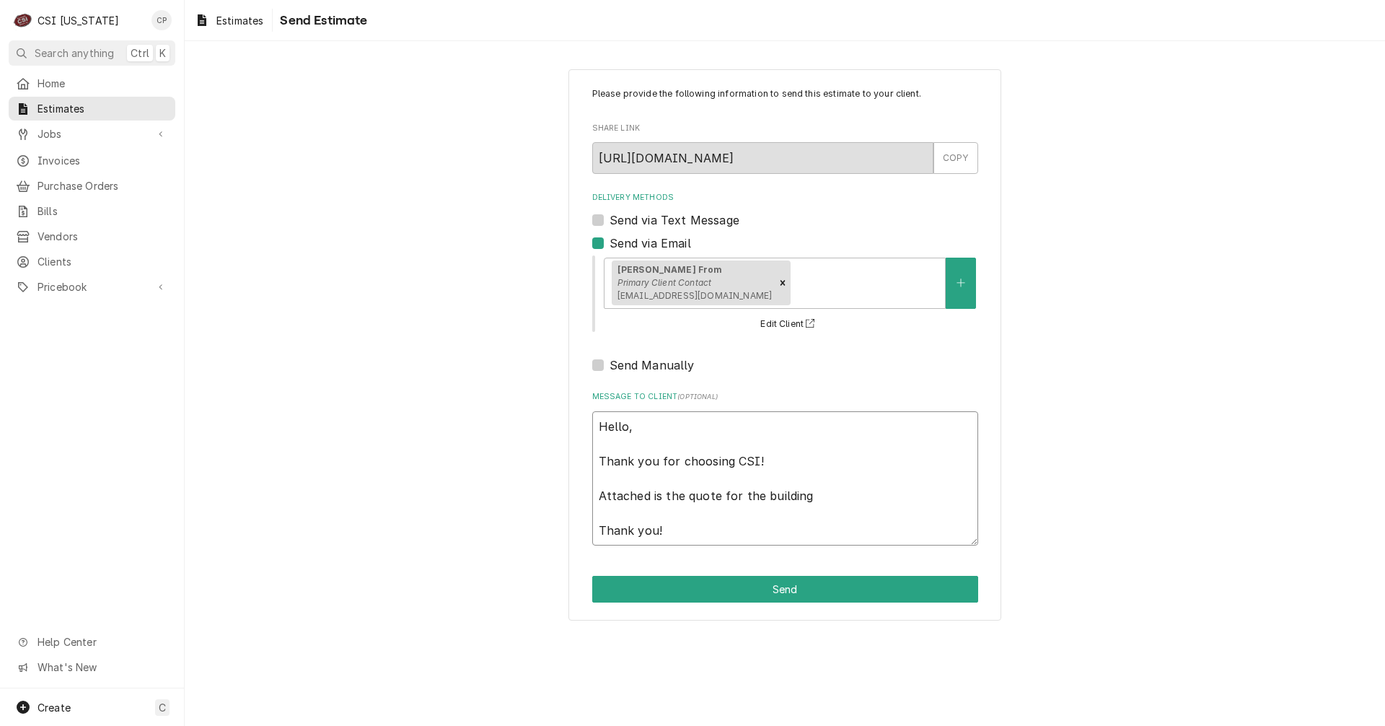
type textarea "Hello, Thank you for choosing CSI! Attached is the quote for the building Thank…"
type textarea "x"
type textarea "Hello, Thank you for choosing CSI! Attached is the quote for the building a Tha…"
type textarea "x"
type textarea "Hello, Thank you for choosing CSI! Attached is the quote for the building an Th…"
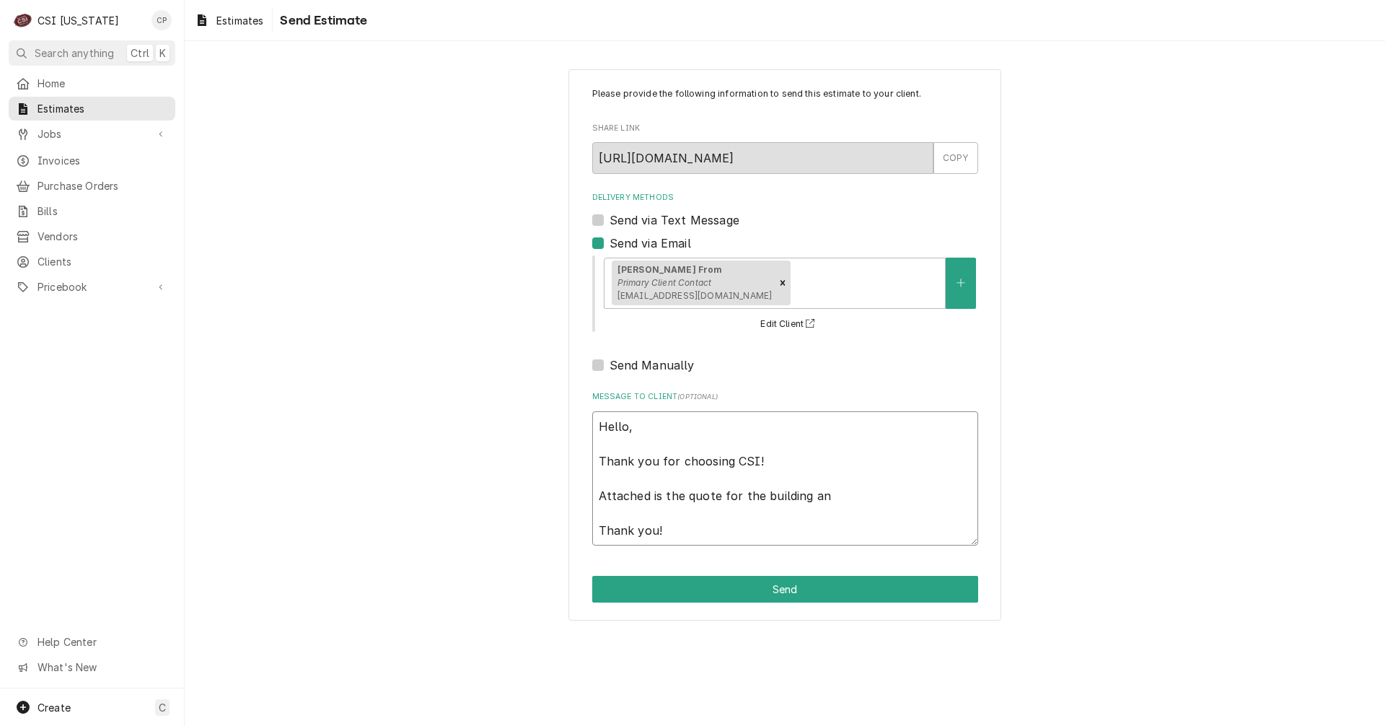
type textarea "x"
type textarea "Hello, Thank you for choosing CSI! Attached is the quote for the building and T…"
type textarea "x"
type textarea "Hello, Thank you for choosing CSI! Attached is the quote for the building and T…"
type textarea "x"
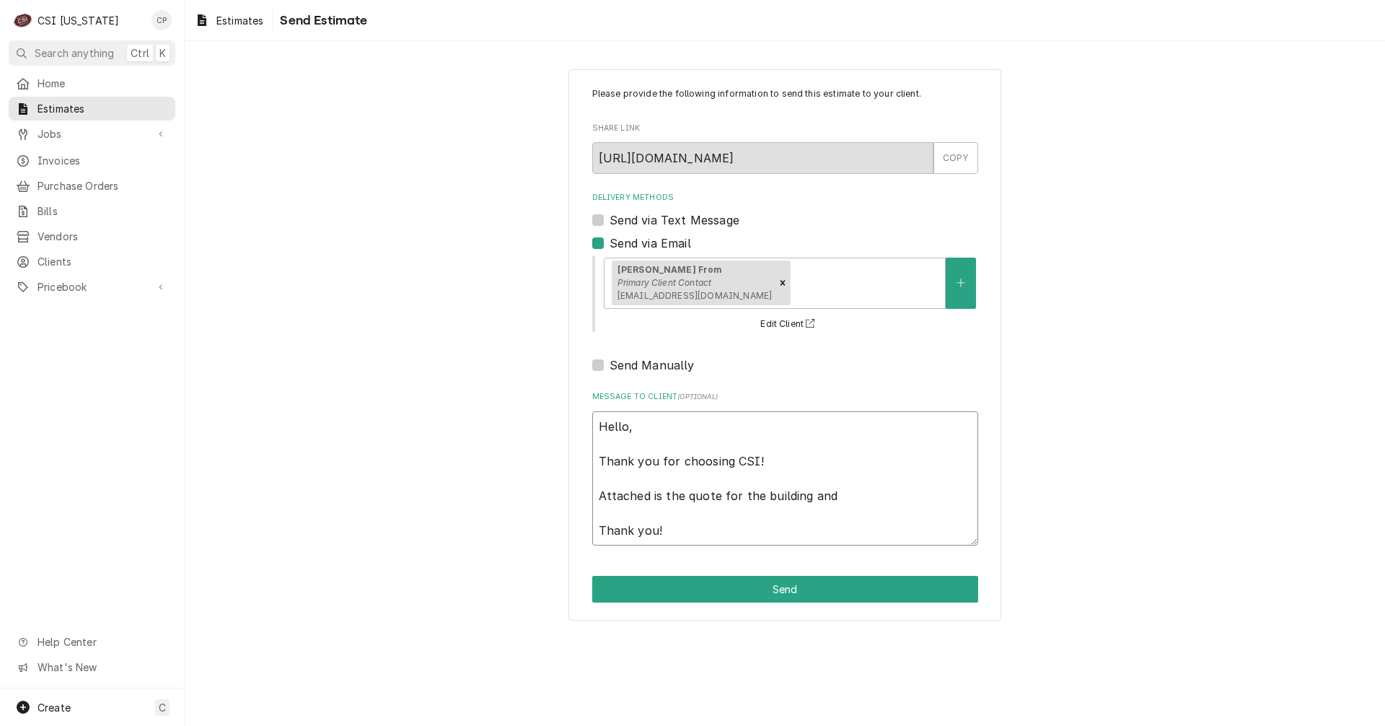
type textarea "Hello, Thank you for choosing CSI! Attached is the quote for the building and i…"
type textarea "x"
type textarea "Hello, Thank you for choosing CSI! Attached is the quote for the building and i…"
type textarea "x"
type textarea "Hello, Thank you for choosing CSI! Attached is the quote for the building and i…"
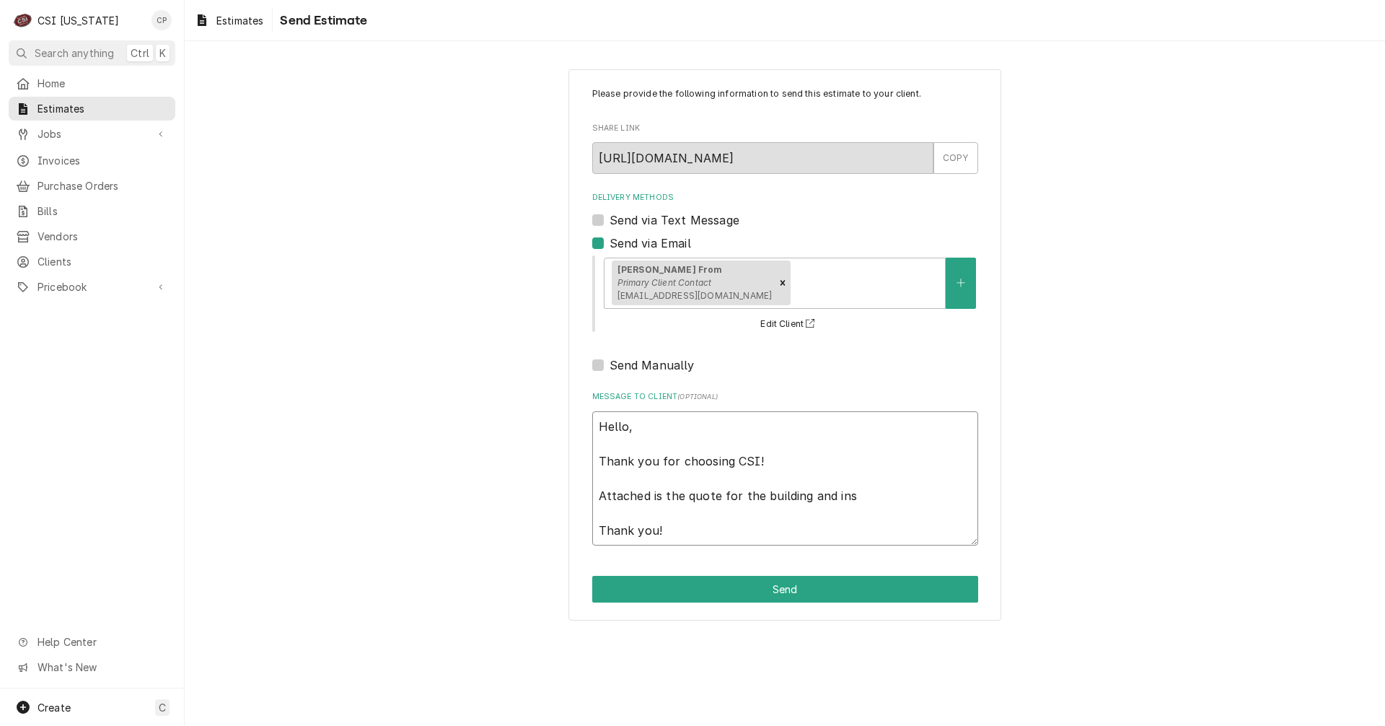
type textarea "x"
type textarea "Hello, Thank you for choosing CSI! Attached is the quote for the building and i…"
type textarea "x"
type textarea "Hello, Thank you for choosing CSI! Attached is the quote for the building and i…"
type textarea "x"
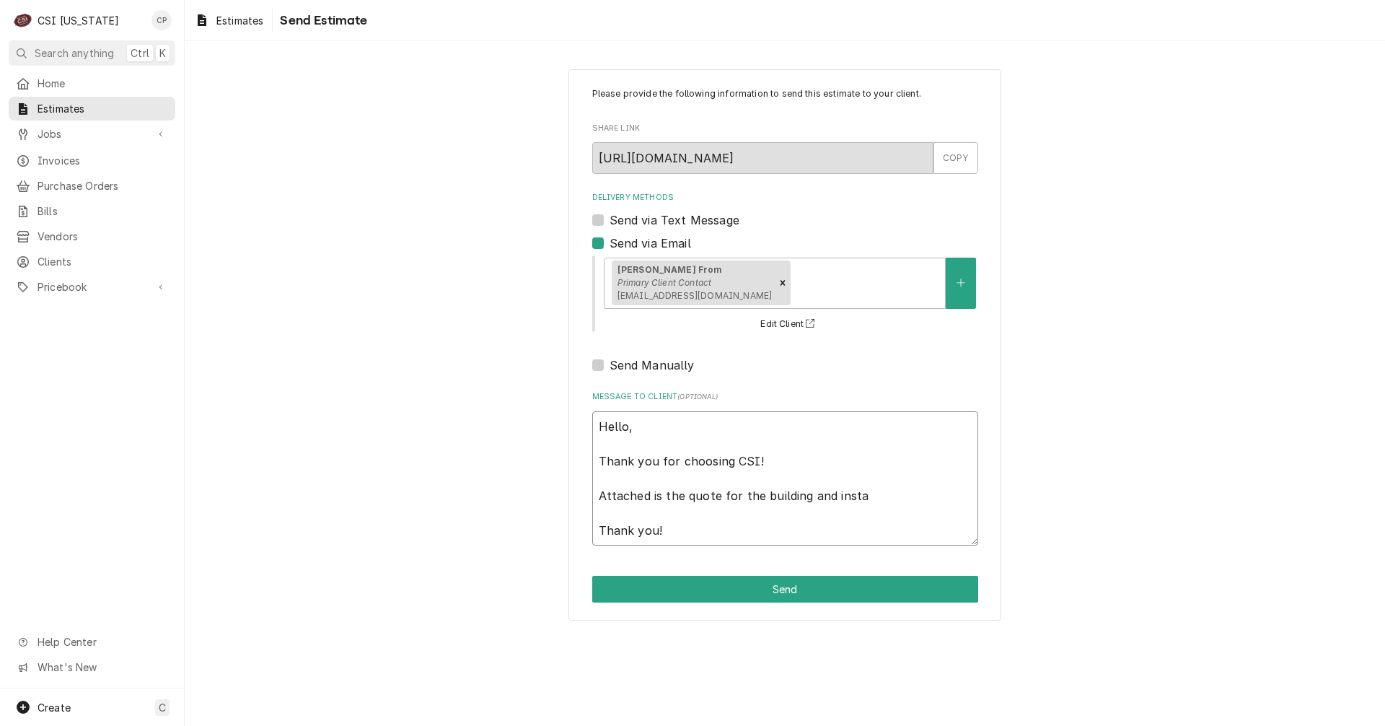
type textarea "Hello, Thank you for choosing CSI! Attached is the quote for the building and i…"
type textarea "x"
type textarea "Hello, Thank you for choosing CSI! Attached is the quote for the building and i…"
type textarea "x"
type textarea "Hello, Thank you for choosing CSI! Attached is the quote for the building and i…"
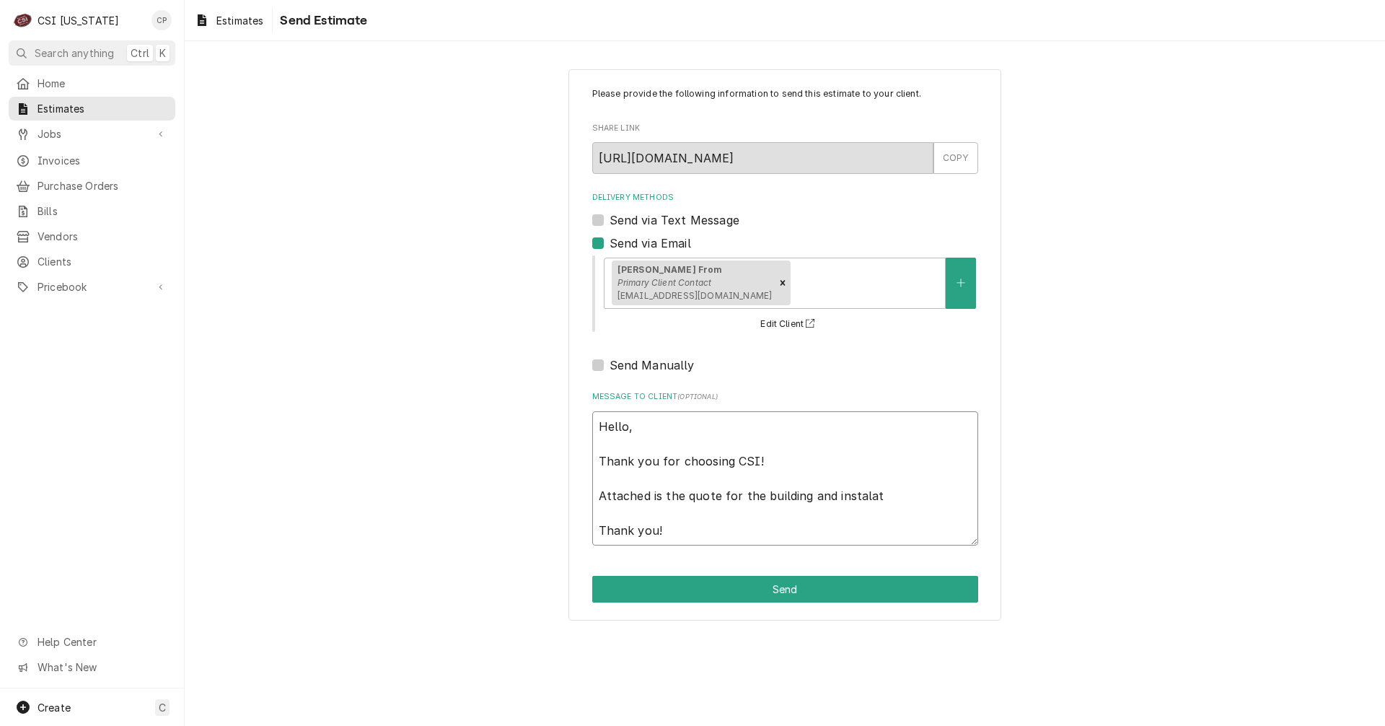
type textarea "x"
type textarea "Hello, Thank you for choosing CSI! Attached is the quote for the building and i…"
type textarea "x"
type textarea "Hello, Thank you for choosing CSI! Attached is the quote for the building and i…"
type textarea "x"
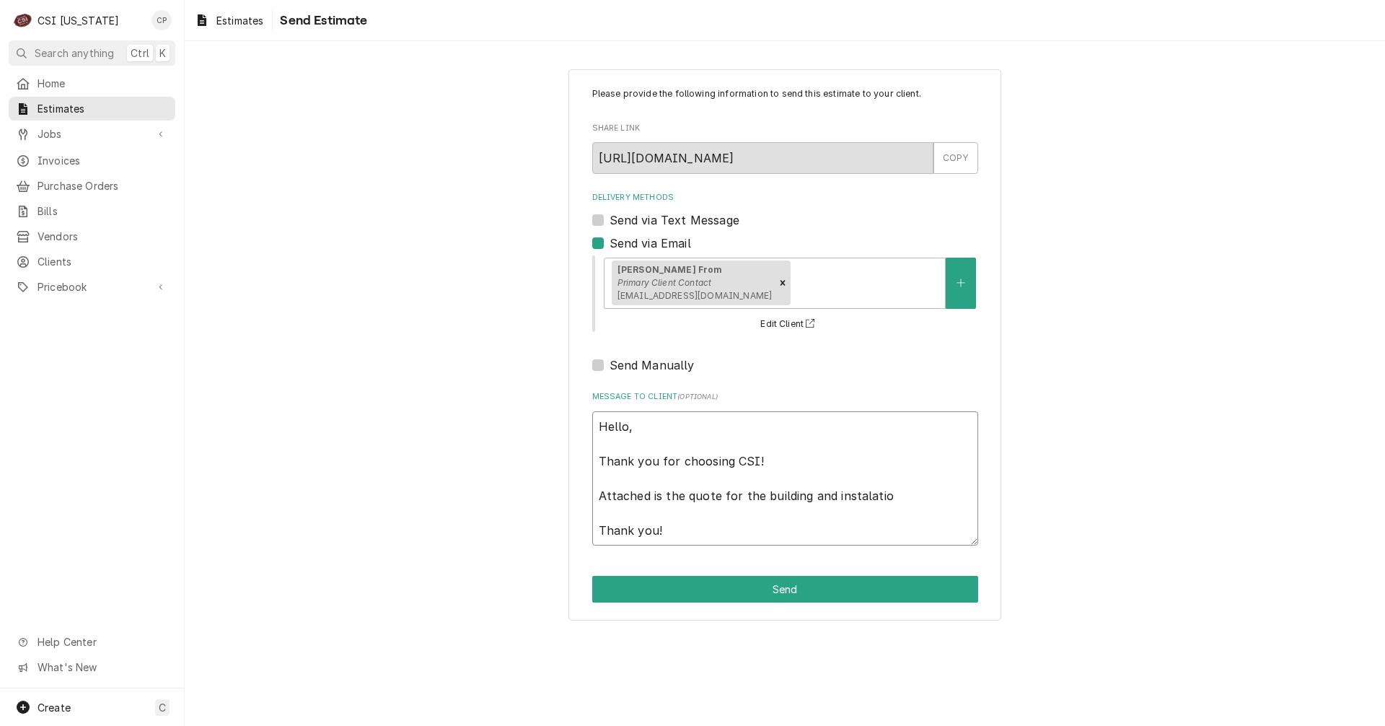
type textarea "Hello, Thank you for choosing CSI! Attached is the quote for the building and i…"
type textarea "x"
type textarea "Hello, Thank you for choosing CSI! Attached is the quote for the building and i…"
type textarea "x"
type textarea "Hello, Thank you for choosing CSI! Attached is the quote for the building and i…"
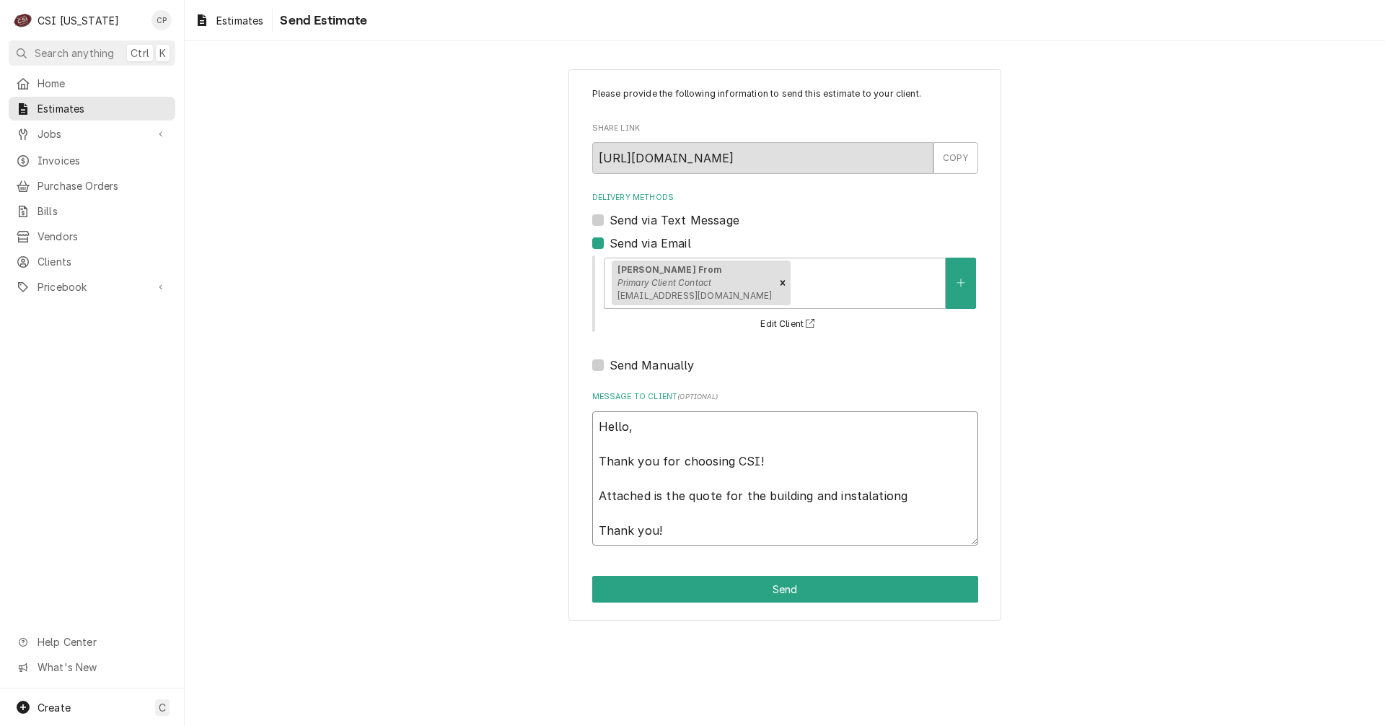
type textarea "x"
type textarea "Hello, Thank you for choosing CSI! Attached is the quote for the building and i…"
type textarea "x"
type textarea "Hello, Thank you for choosing CSI! Attached is the quote for the building and i…"
type textarea "x"
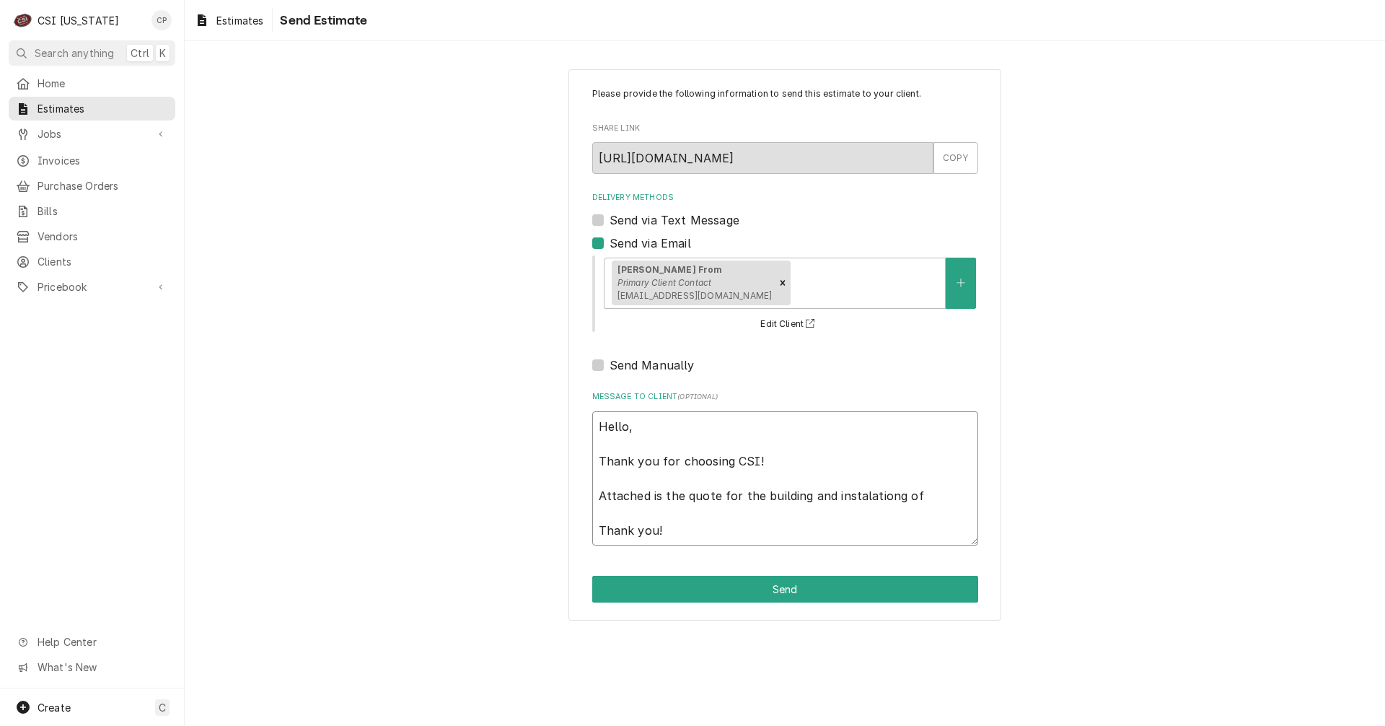
type textarea "Hello, Thank you for choosing CSI! Attached is the quote for the building and i…"
type textarea "x"
type textarea "Hello, Thank you for choosing CSI! Attached is the quote for the building and i…"
type textarea "x"
type textarea "Hello, Thank you for choosing CSI! Attached is the quote for the building and i…"
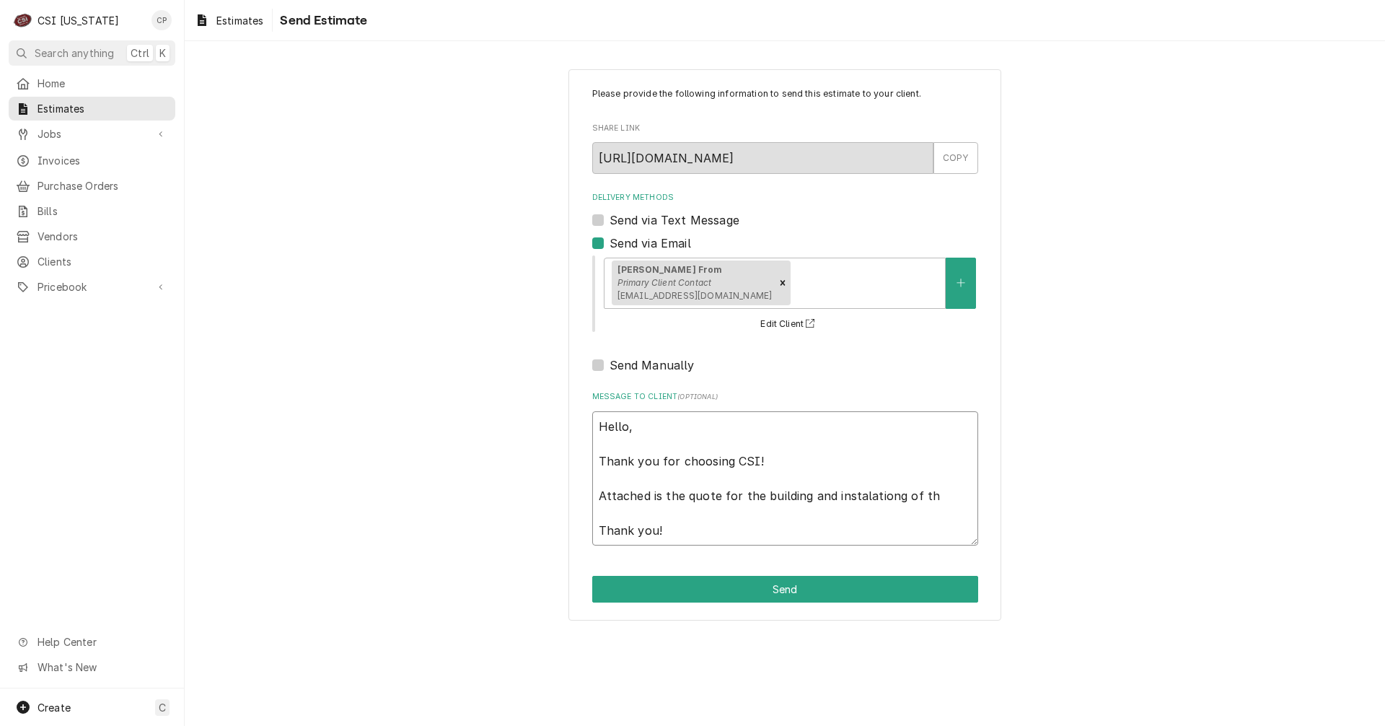
type textarea "x"
type textarea "Hello, Thank you for choosing CSI! Attached is the quote for the building and i…"
type textarea "x"
type textarea "Hello, Thank you for choosing CSI! Attached is the quote for the building and i…"
type textarea "x"
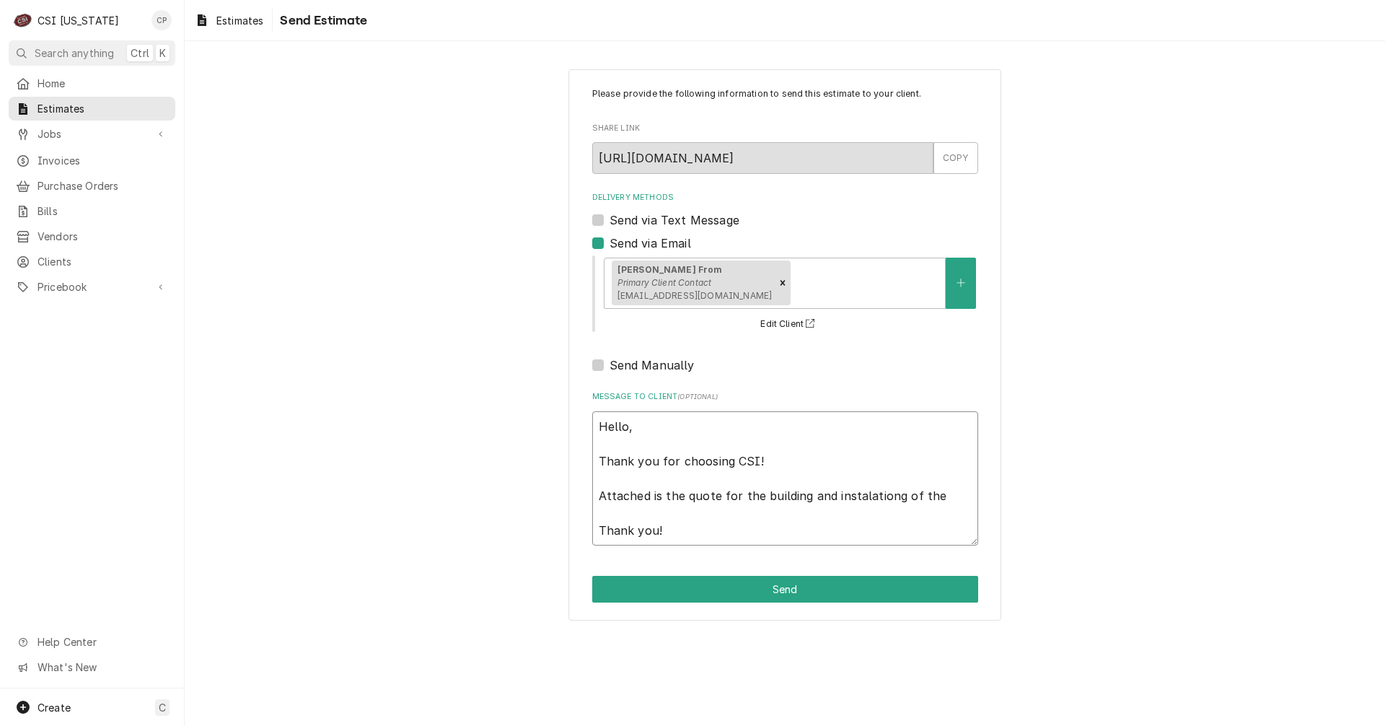
type textarea "Hello, Thank you for choosing CSI! Attached is the quote for the building and i…"
click at [909, 494] on textarea "Hello, Thank you for choosing CSI! Attached is the quote for the building and i…" at bounding box center [785, 478] width 386 height 134
type textarea "x"
type textarea "Hello, Thank you for choosing CSI! Attached is the quote for the building and i…"
type textarea "x"
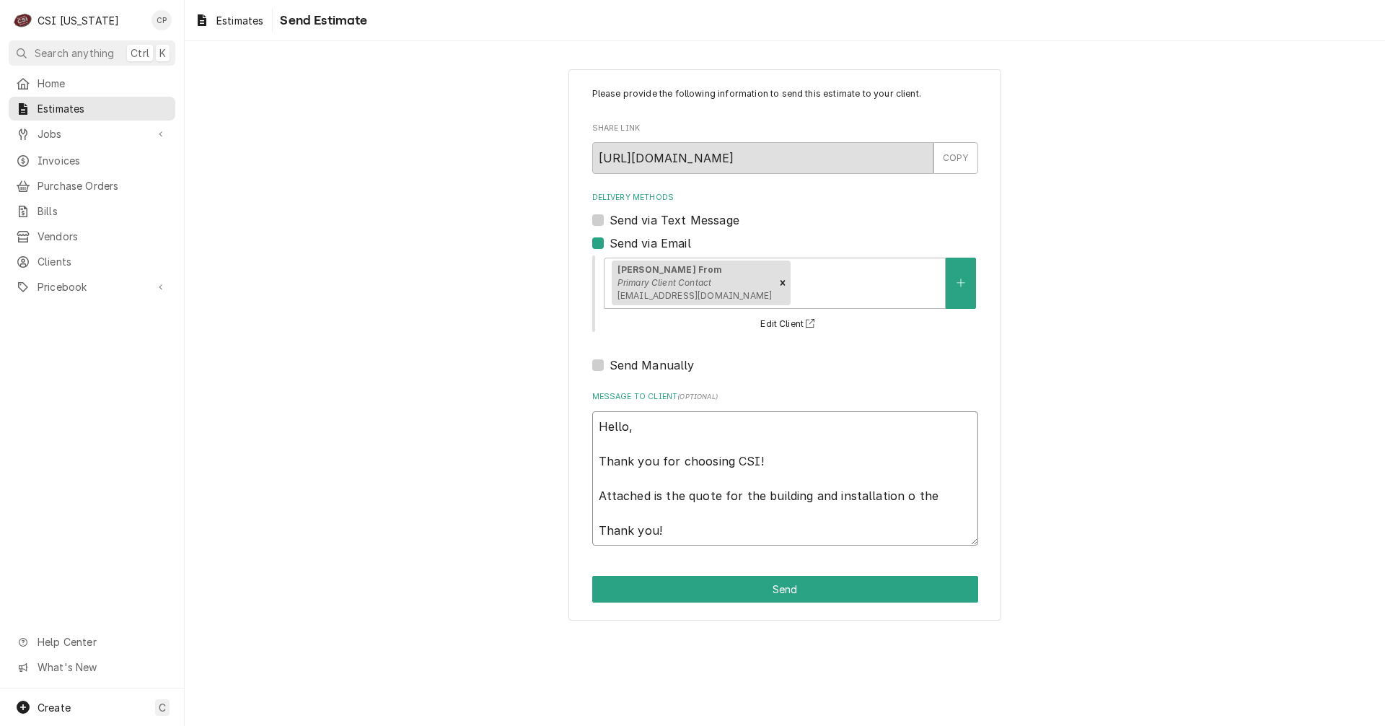
type textarea "Hello, Thank you for choosing CSI! Attached is the quote for the building and i…"
type textarea "x"
type textarea "Hello, Thank you for choosing CSI! Attached is the quote for the building and i…"
type textarea "x"
type textarea "Hello, Thank you for choosing CSI! Attached is the quote for the building and i…"
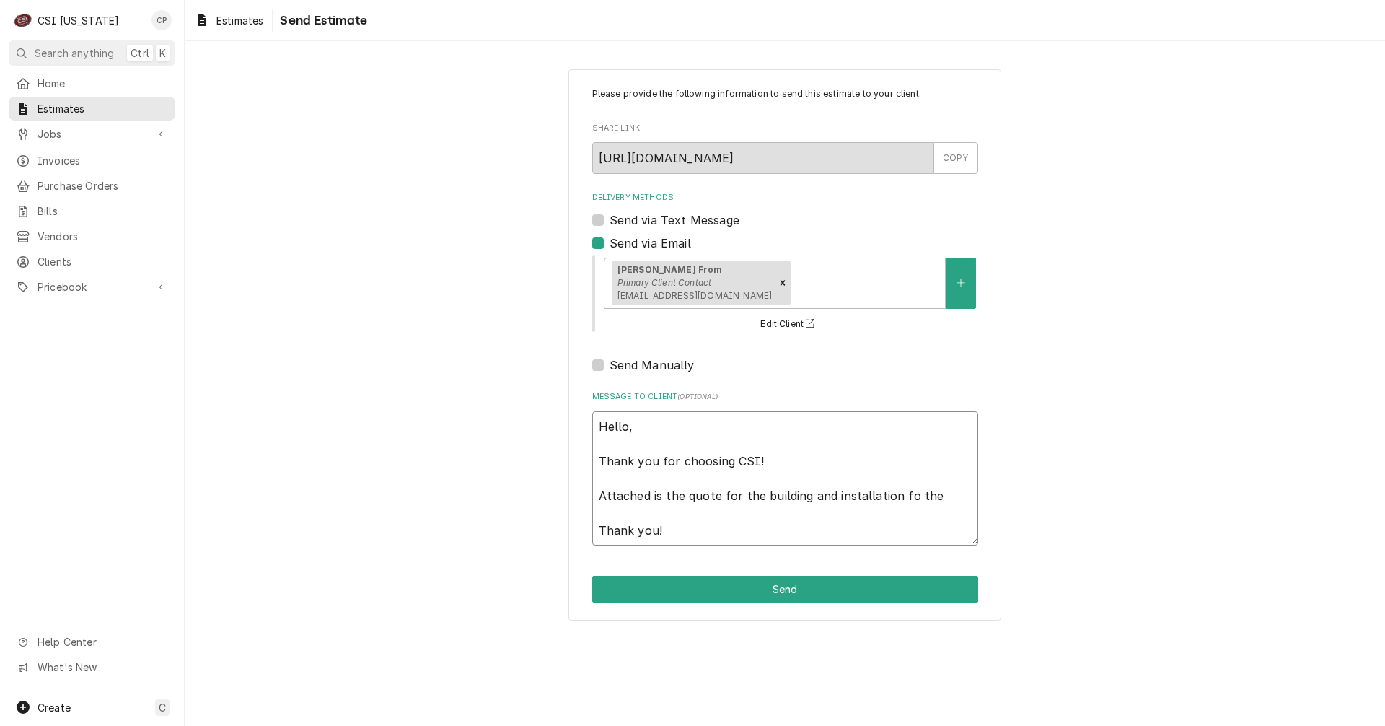
type textarea "x"
type textarea "Hello, Thank you for choosing CSI! Attached is the quote for the building and i…"
type textarea "x"
type textarea "Hello, Thank you for choosing CSI! Attached is the quote for the building and i…"
type textarea "x"
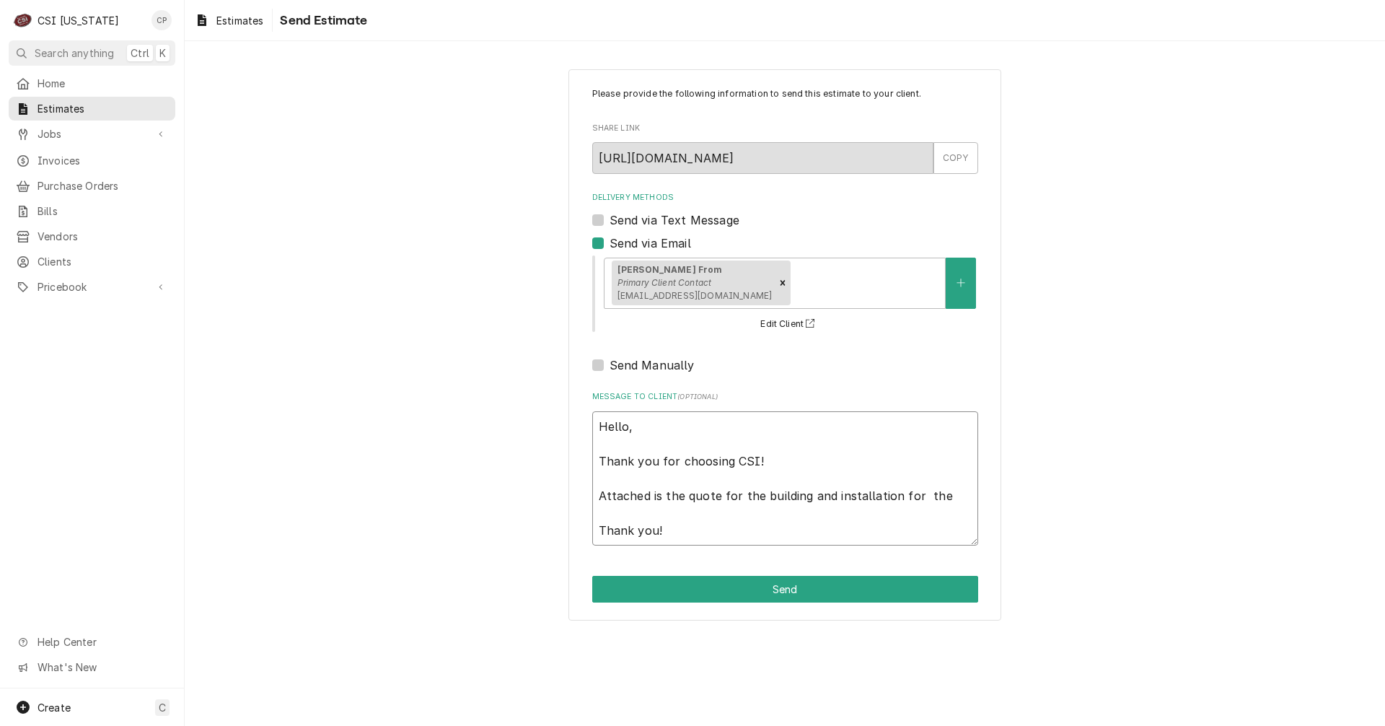
type textarea "Hello, Thank you for choosing CSI! Attached is the quote for the building and i…"
type textarea "x"
type textarea "Hello, Thank you for choosing CSI! Attached is the quote for the building and i…"
type textarea "x"
type textarea "Hello, Thank you for choosing CSI! Attached is the quote for the building and i…"
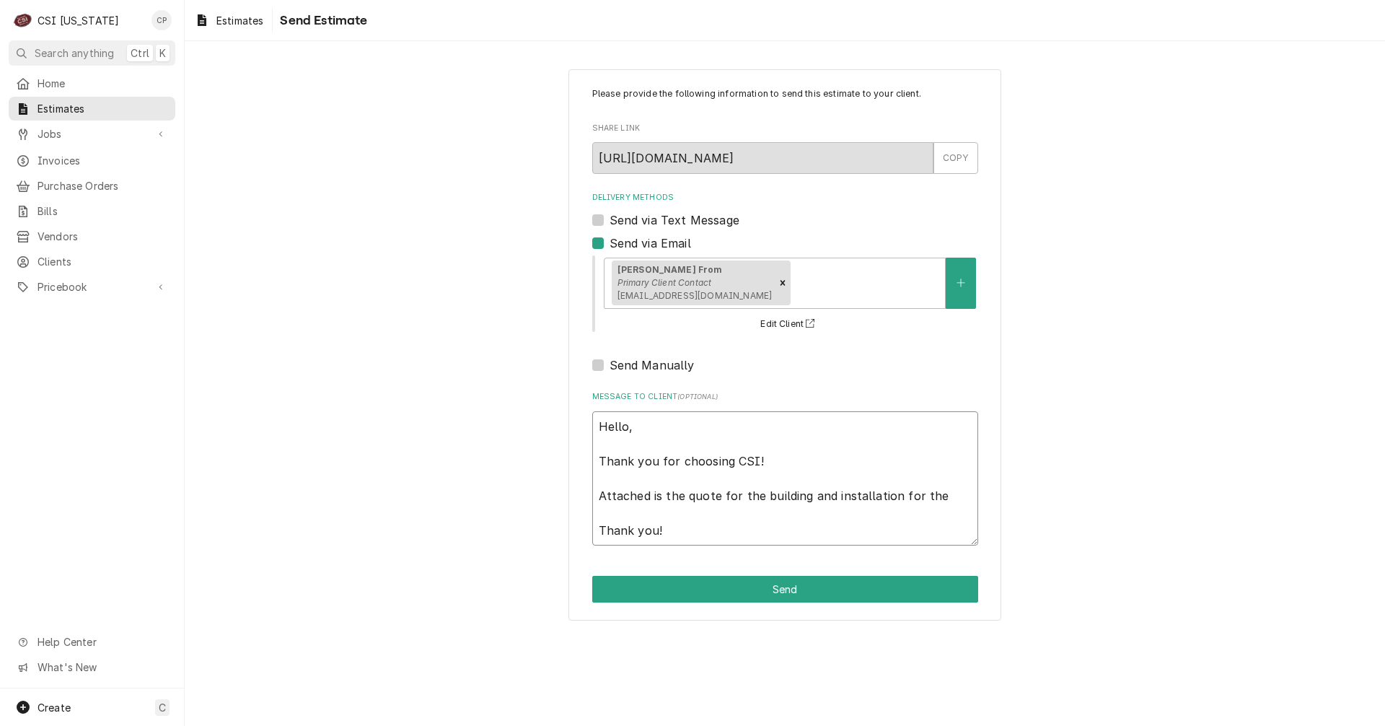
type textarea "x"
type textarea "Hello, Thank you for choosing CSI! Attached is the quote for the building and i…"
type textarea "x"
type textarea "Hello, Thank you for choosing CSI! Attached is the quote for the building and i…"
type textarea "x"
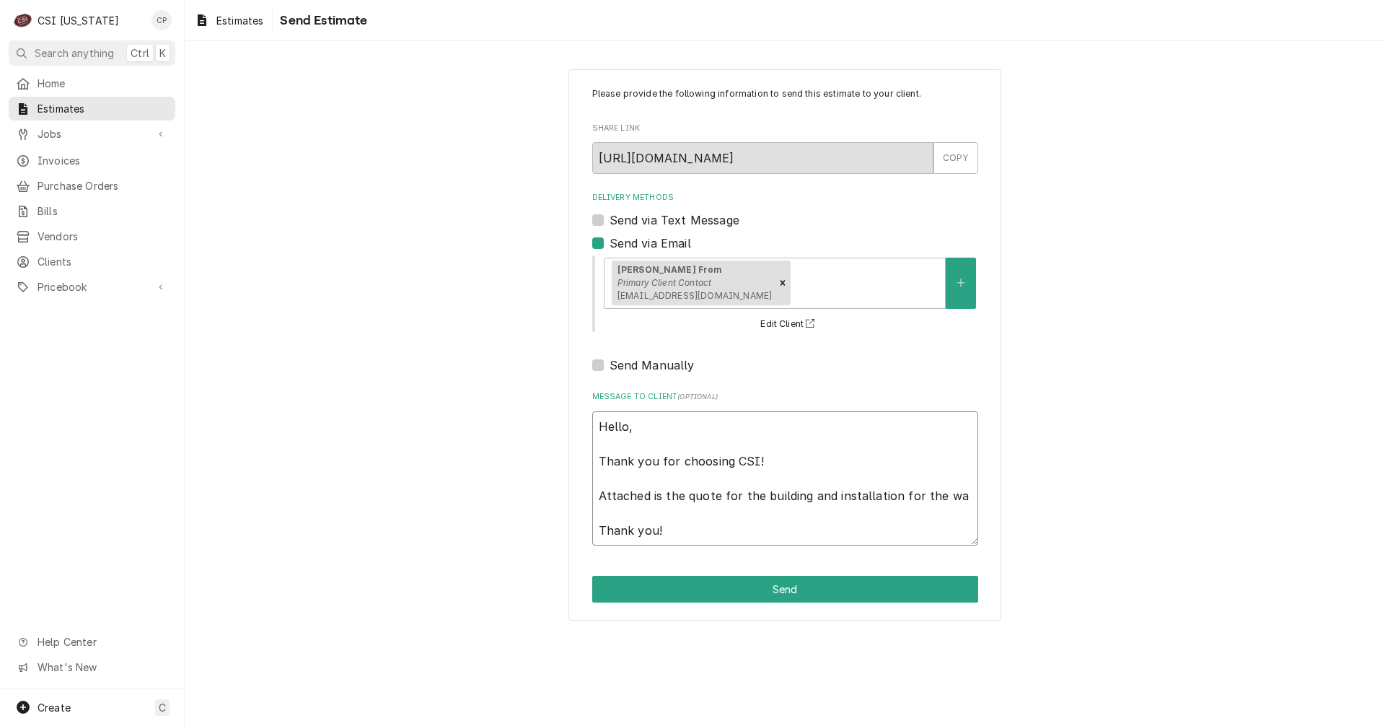
type textarea "Hello, Thank you for choosing CSI! Attached is the quote for the building and i…"
type textarea "x"
type textarea "Hello, Thank you for choosing CSI! Attached is the quote for the building and i…"
type textarea "x"
type textarea "Hello, Thank you for choosing CSI! Attached is the quote for the building and i…"
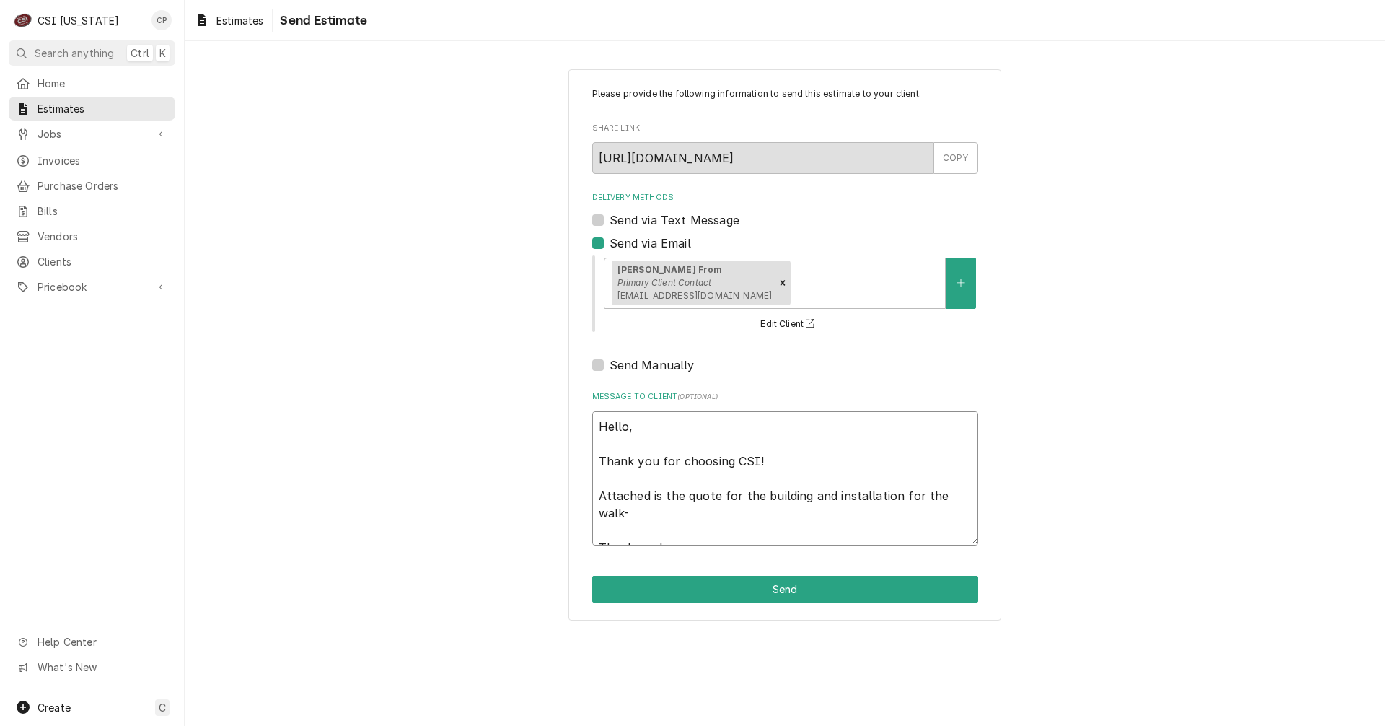
type textarea "x"
type textarea "Hello, Thank you for choosing CSI! Attached is the quote for the building and i…"
type textarea "x"
type textarea "Hello, Thank you for choosing CSI! Attached is the quote for the building and i…"
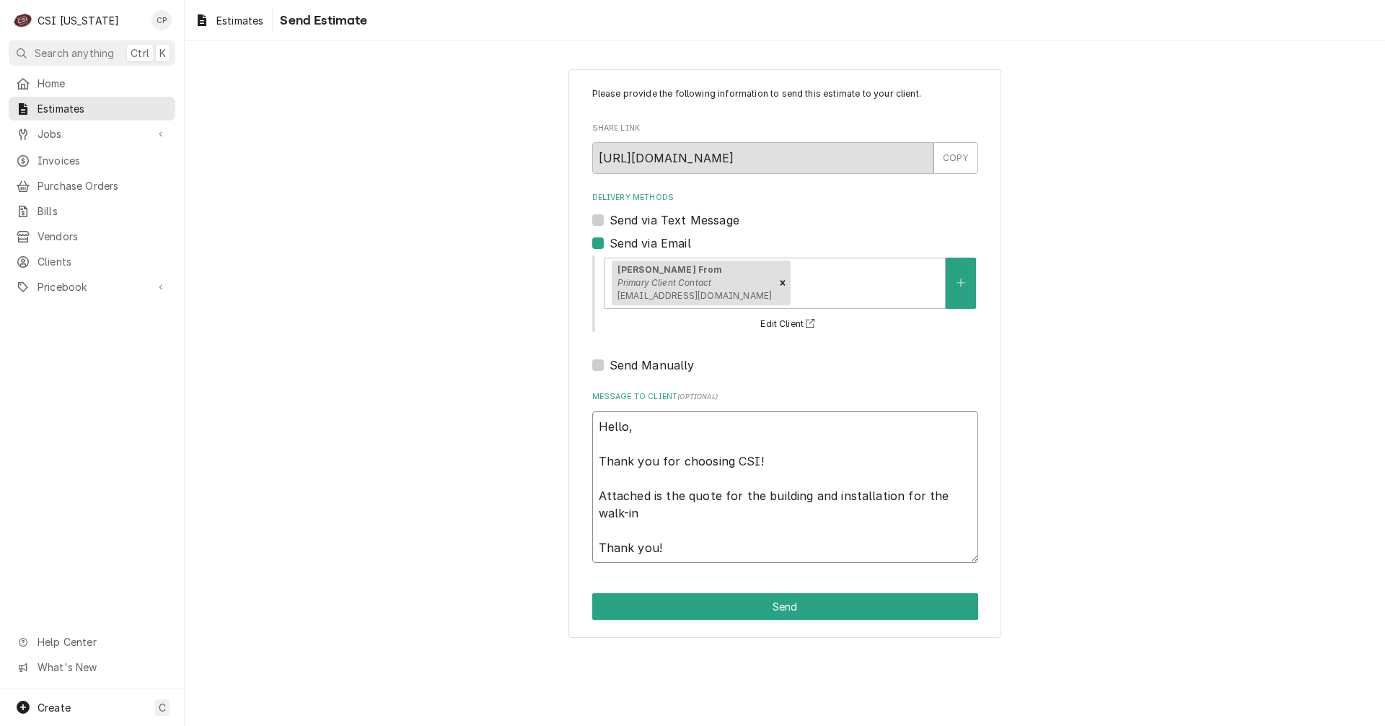
type textarea "x"
type textarea "Hello, Thank you for choosing CSI! Attached is the quote for the building and i…"
type textarea "x"
type textarea "Hello, Thank you for choosing CSI! Attached is the quote for the building and i…"
type textarea "x"
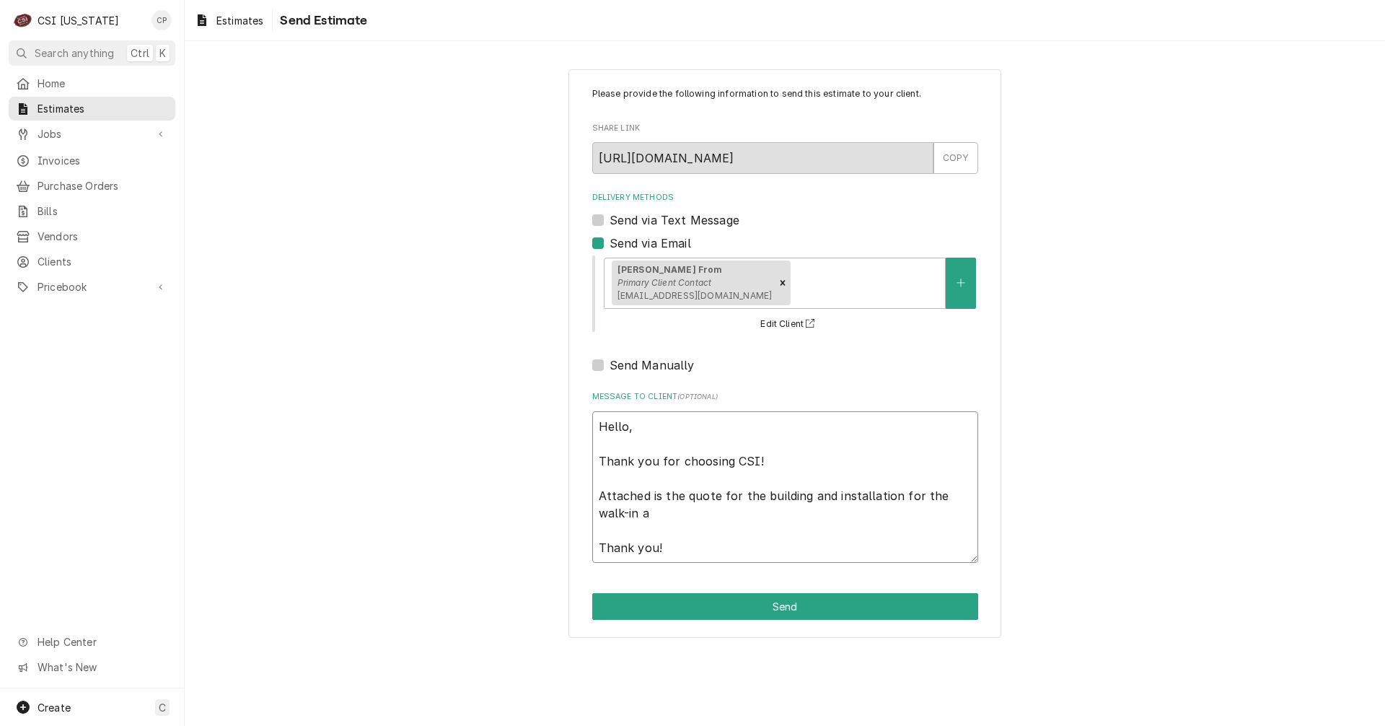
type textarea "Hello, Thank you for choosing CSI! Attached is the quote for the building and i…"
type textarea "x"
type textarea "Hello, Thank you for choosing CSI! Attached is the quote for the building and i…"
type textarea "x"
type textarea "Hello, Thank you for choosing CSI! Attached is the quote for the building and i…"
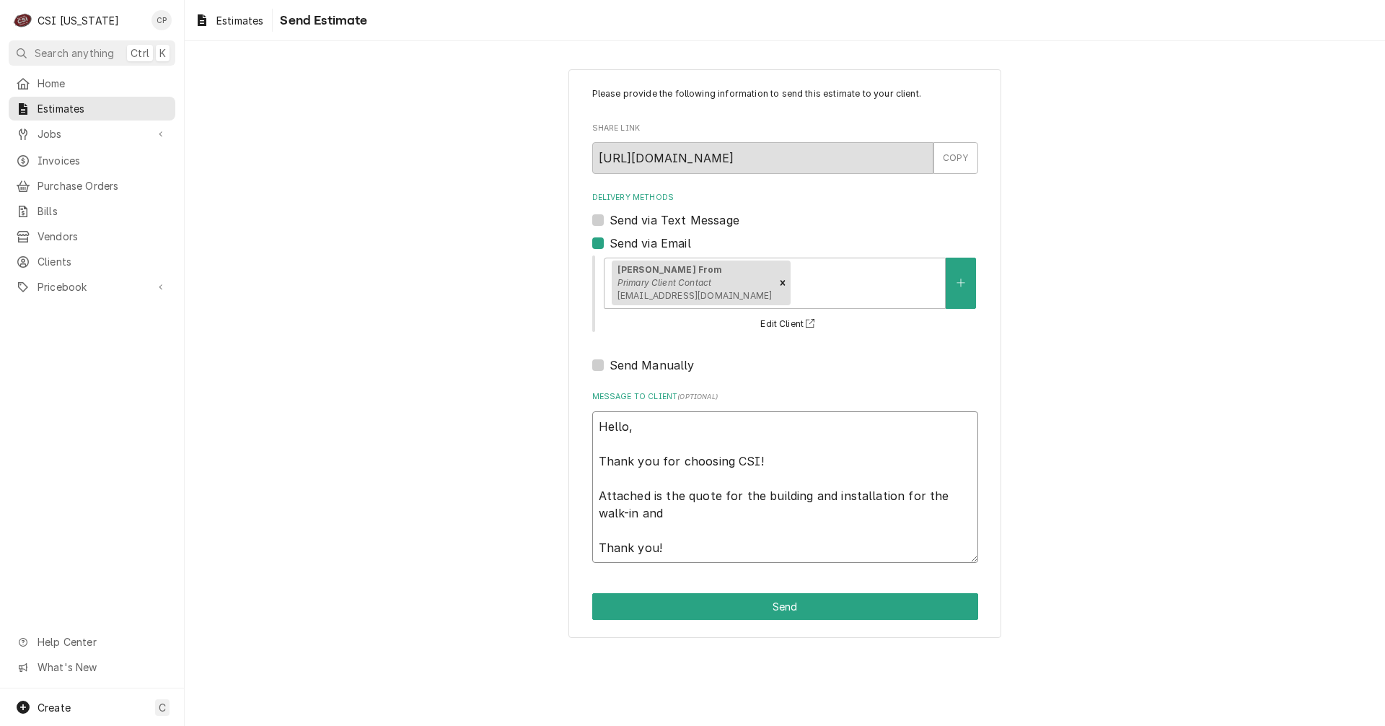
type textarea "x"
type textarea "Hello, Thank you for choosing CSI! Attached is the quote for the building and i…"
type textarea "x"
type textarea "Hello, Thank you for choosing CSI! Attached is the quote for the building and i…"
type textarea "x"
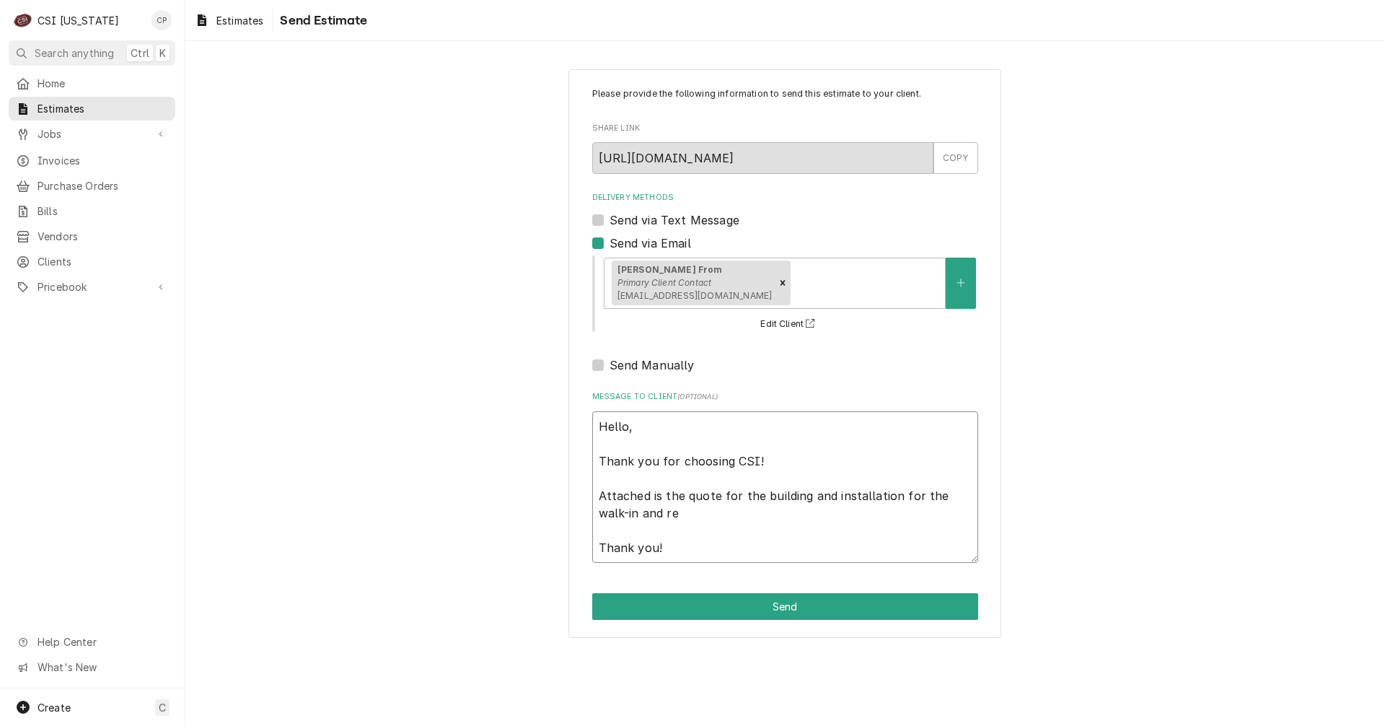
type textarea "Hello, Thank you for choosing CSI! Attached is the quote for the building and i…"
type textarea "x"
type textarea "Hello, Thank you for choosing CSI! Attached is the quote for the building and i…"
type textarea "x"
type textarea "Hello, Thank you for choosing CSI! Attached is the quote for the building and i…"
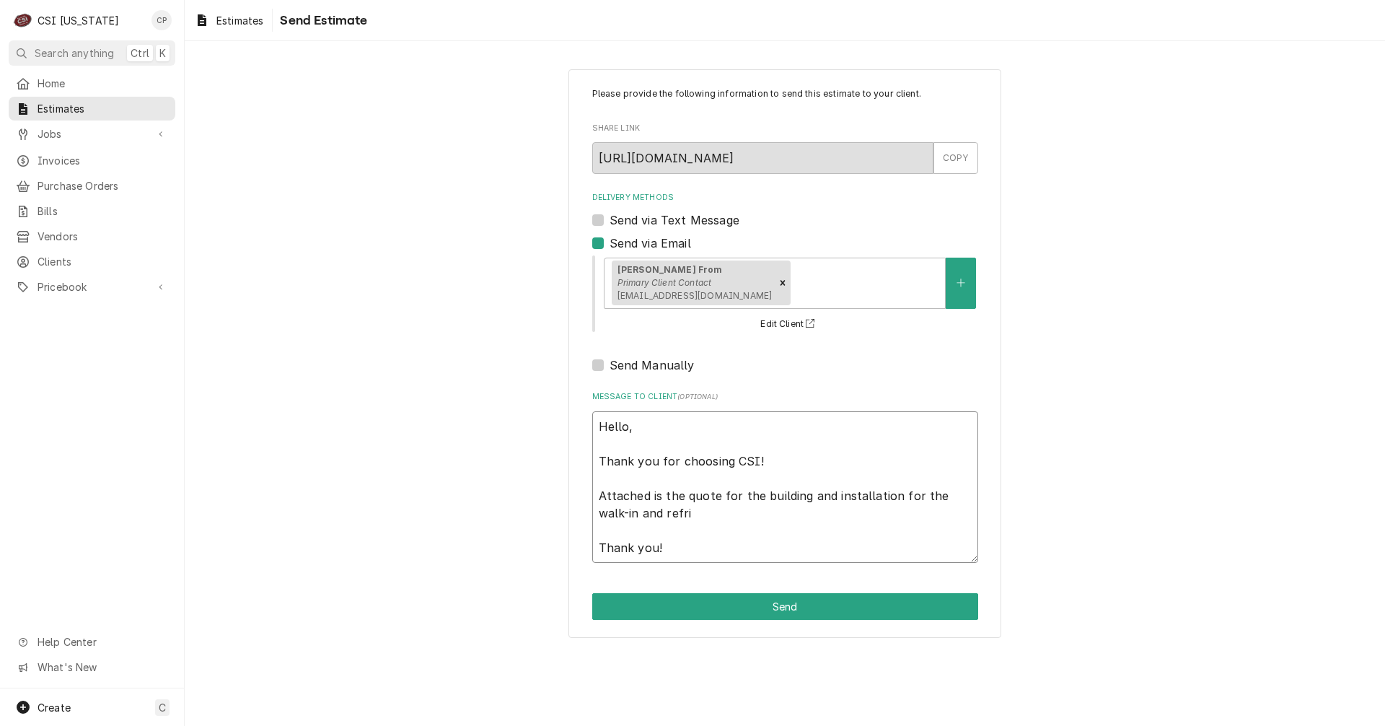
type textarea "x"
type textarea "Hello, Thank you for choosing CSI! Attached is the quote for the building and i…"
type textarea "x"
type textarea "Hello, Thank you for choosing CSI! Attached is the quote for the building and i…"
type textarea "x"
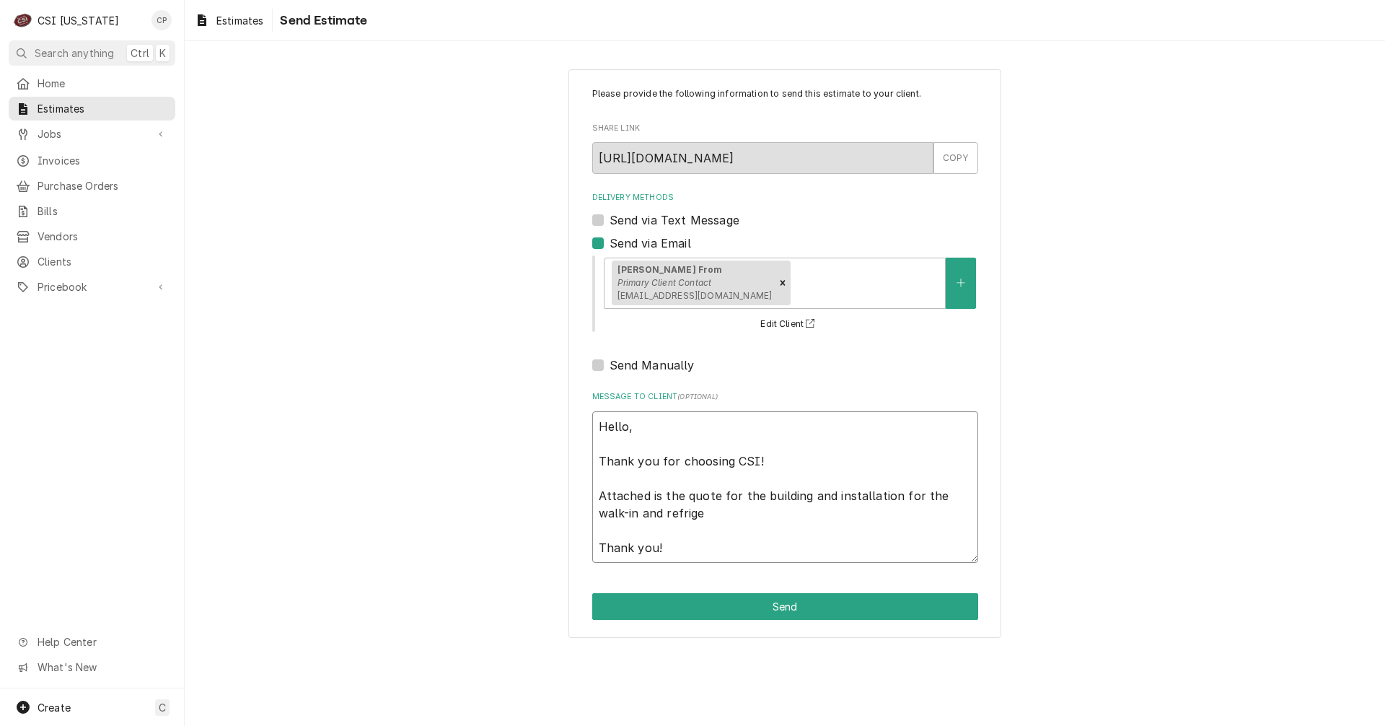
type textarea "Hello, Thank you for choosing CSI! Attached is the quote for the building and i…"
type textarea "x"
type textarea "Hello, Thank you for choosing CSI! Attached is the quote for the building and i…"
type textarea "x"
type textarea "Hello, Thank you for choosing CSI! Attached is the quote for the building and i…"
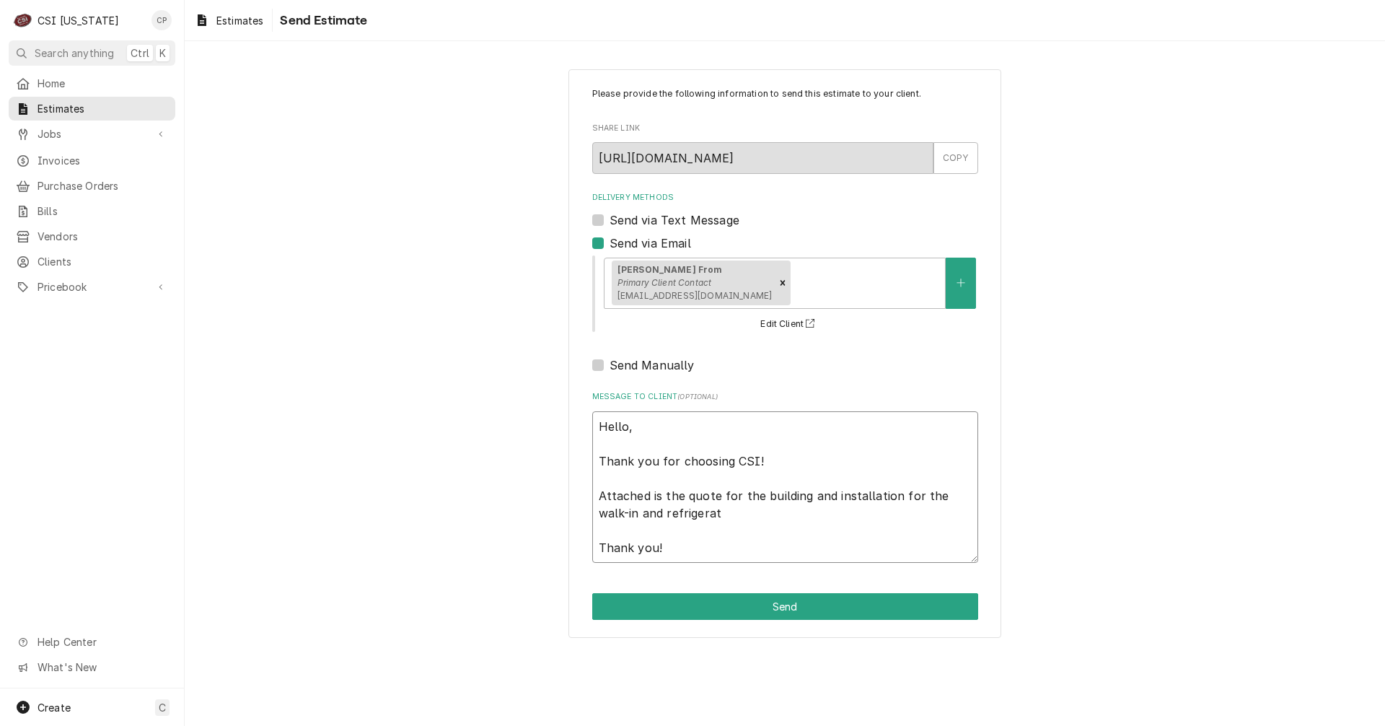
type textarea "x"
type textarea "Hello, Thank you for choosing CSI! Attached is the quote for the building and i…"
type textarea "x"
type textarea "Hello, Thank you for choosing CSI! Attached is the quote for the building and i…"
type textarea "x"
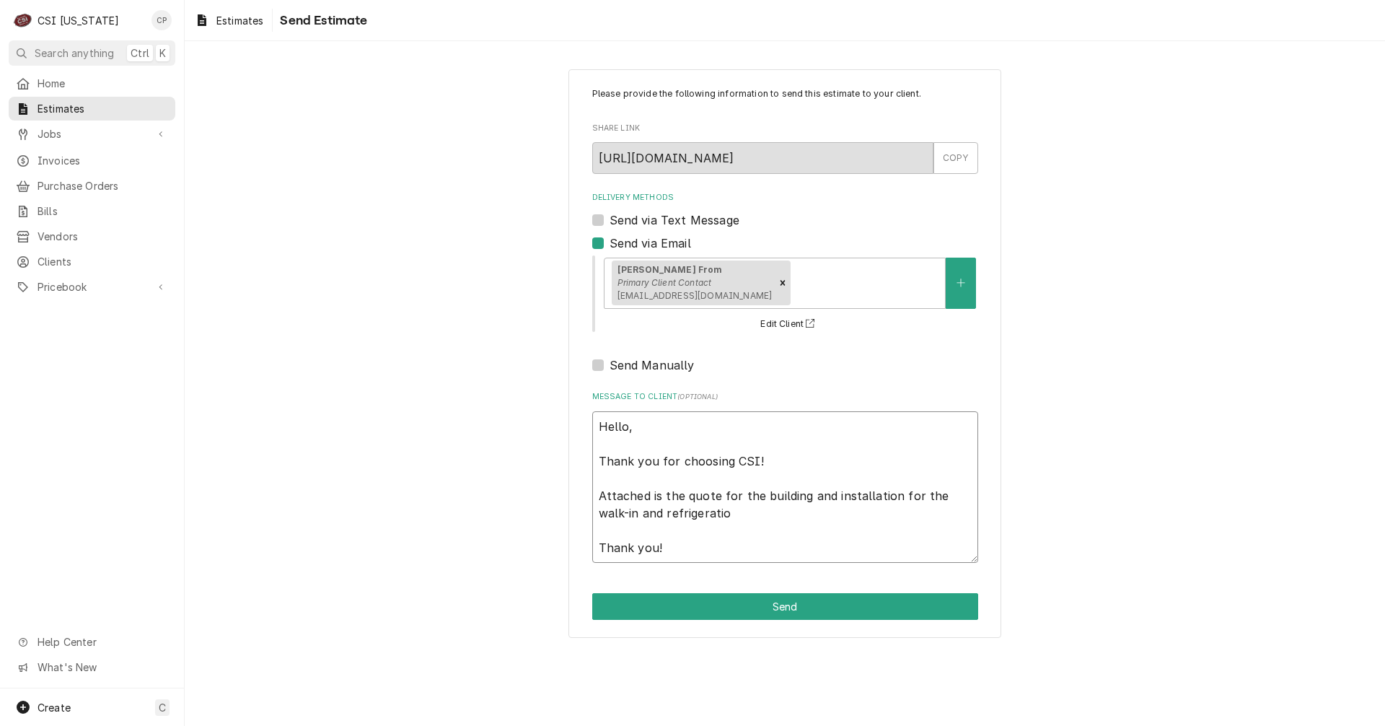
type textarea "Hello, Thank you for choosing CSI! Attached is the quote for the building and i…"
type textarea "x"
type textarea "Hello, Thank you for choosing CSI! Attached is the quote for the building and i…"
type textarea "x"
type textarea "Hello, Thank you for choosing CSI! Attached is the quote for the building and i…"
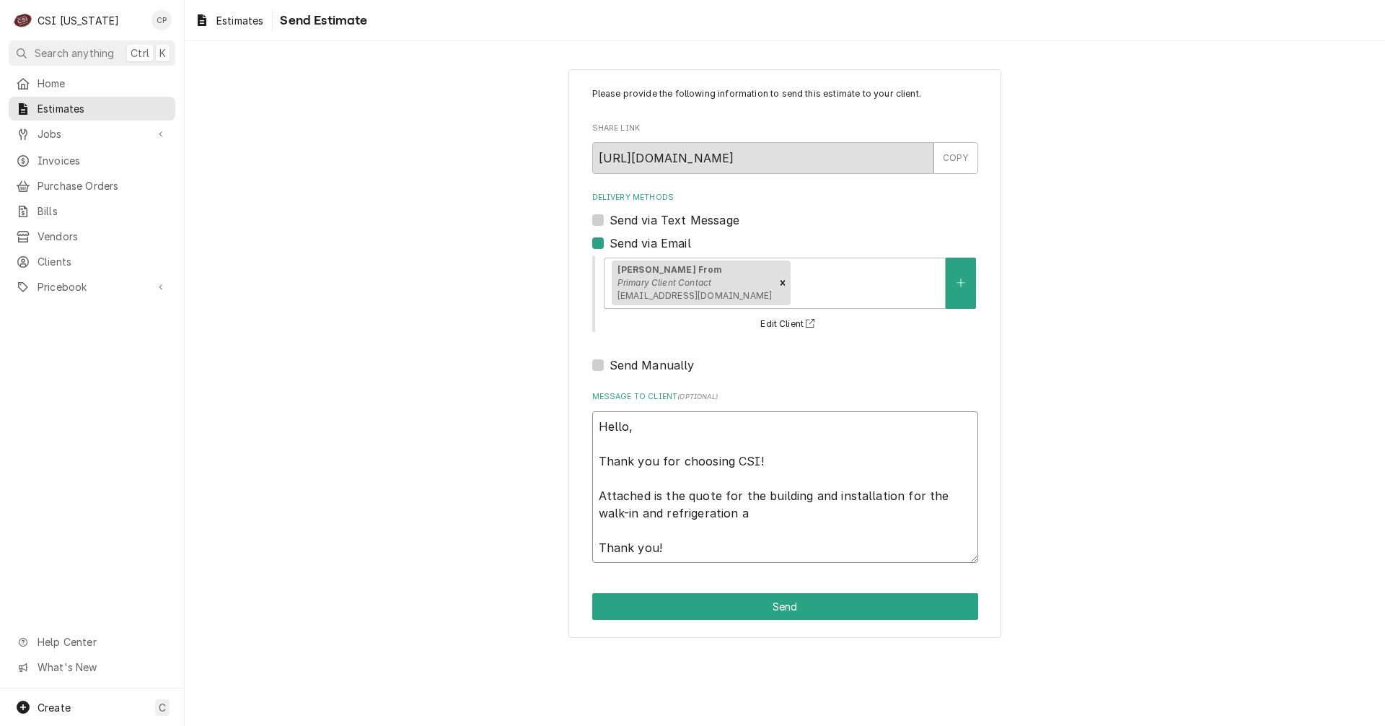
type textarea "x"
type textarea "Hello, Thank you for choosing CSI! Attached is the quote for the building and i…"
type textarea "x"
type textarea "Hello, Thank you for choosing CSI! Attached is the quote for the building and i…"
type textarea "x"
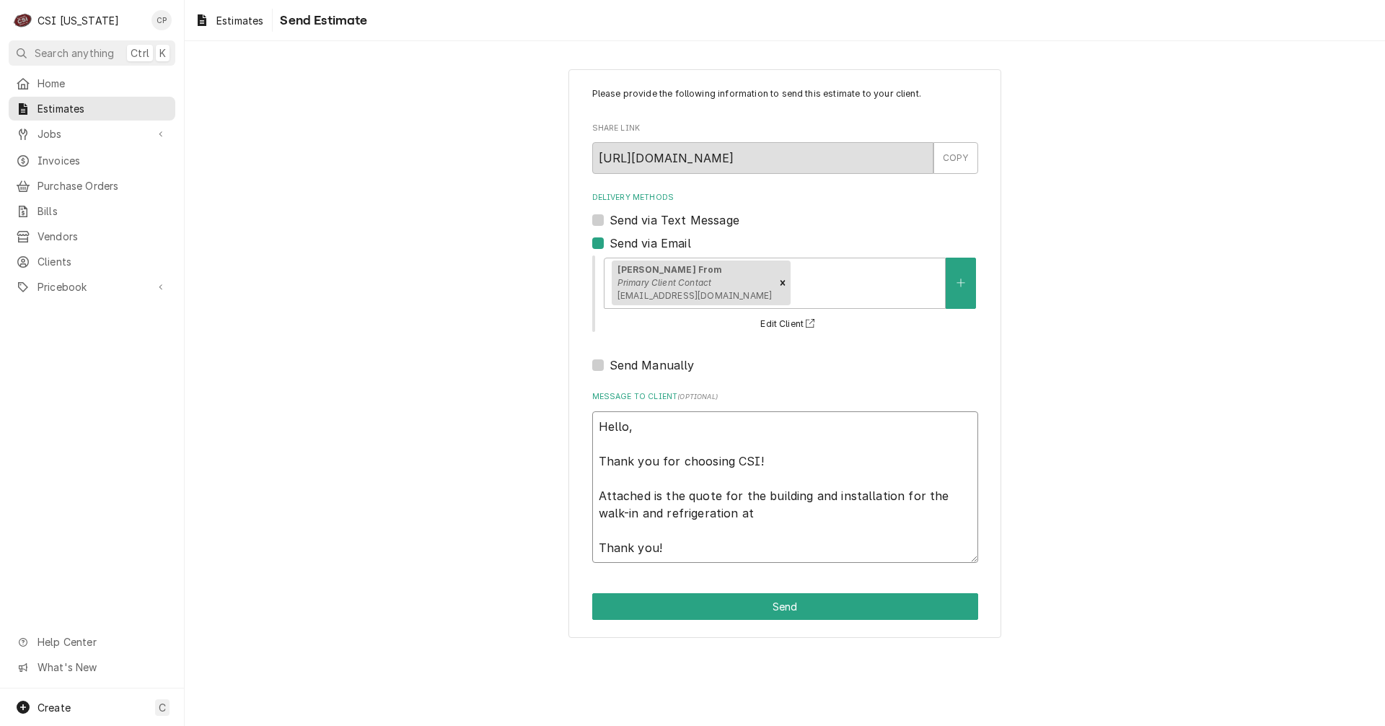
type textarea "Hello, Thank you for choosing CSI! Attached is the quote for the building and i…"
type textarea "x"
type textarea "Hello, Thank you for choosing CSI! Attached is the quote for the building and i…"
type textarea "x"
type textarea "Hello, Thank you for choosing CSI! Attached is the quote for the building and i…"
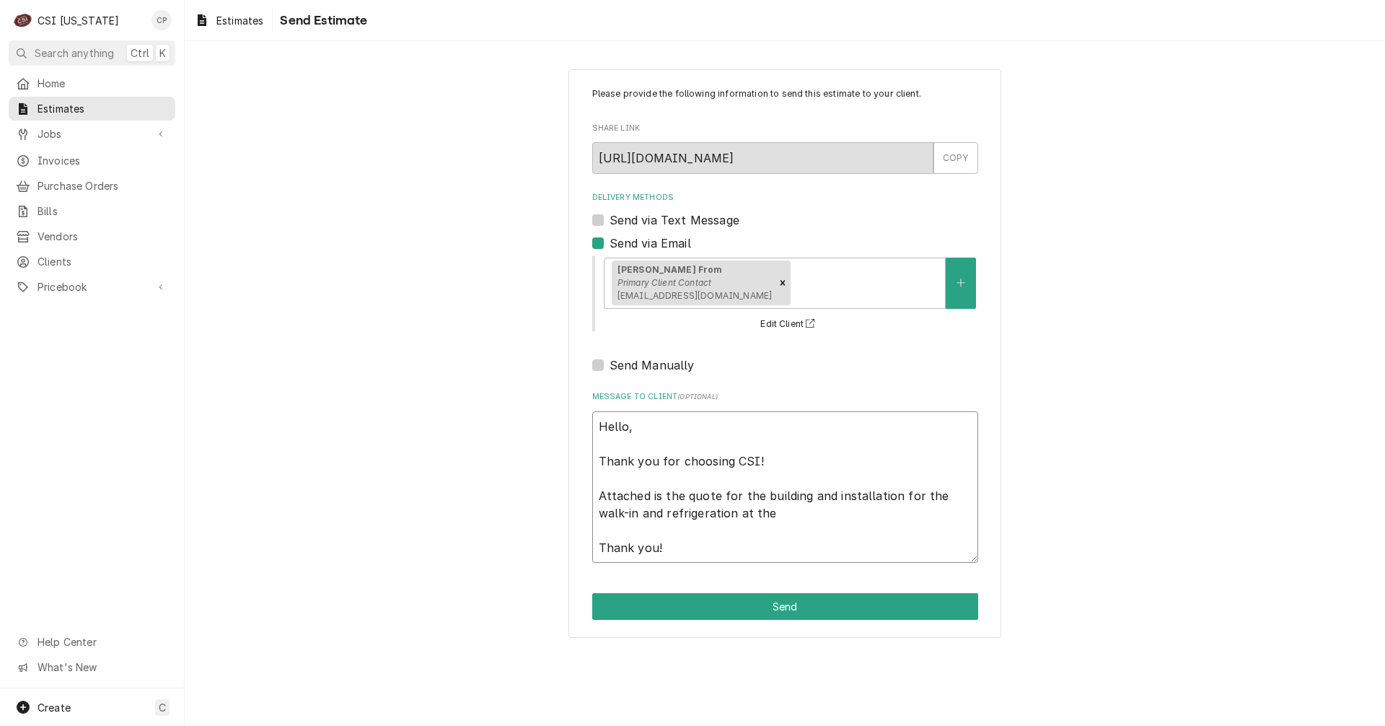
type textarea "x"
type textarea "Hello, Thank you for choosing CSI! Attached is the quote for the building and i…"
type textarea "x"
type textarea "Hello, Thank you for choosing CSI! Attached is the quote for the building and i…"
type textarea "x"
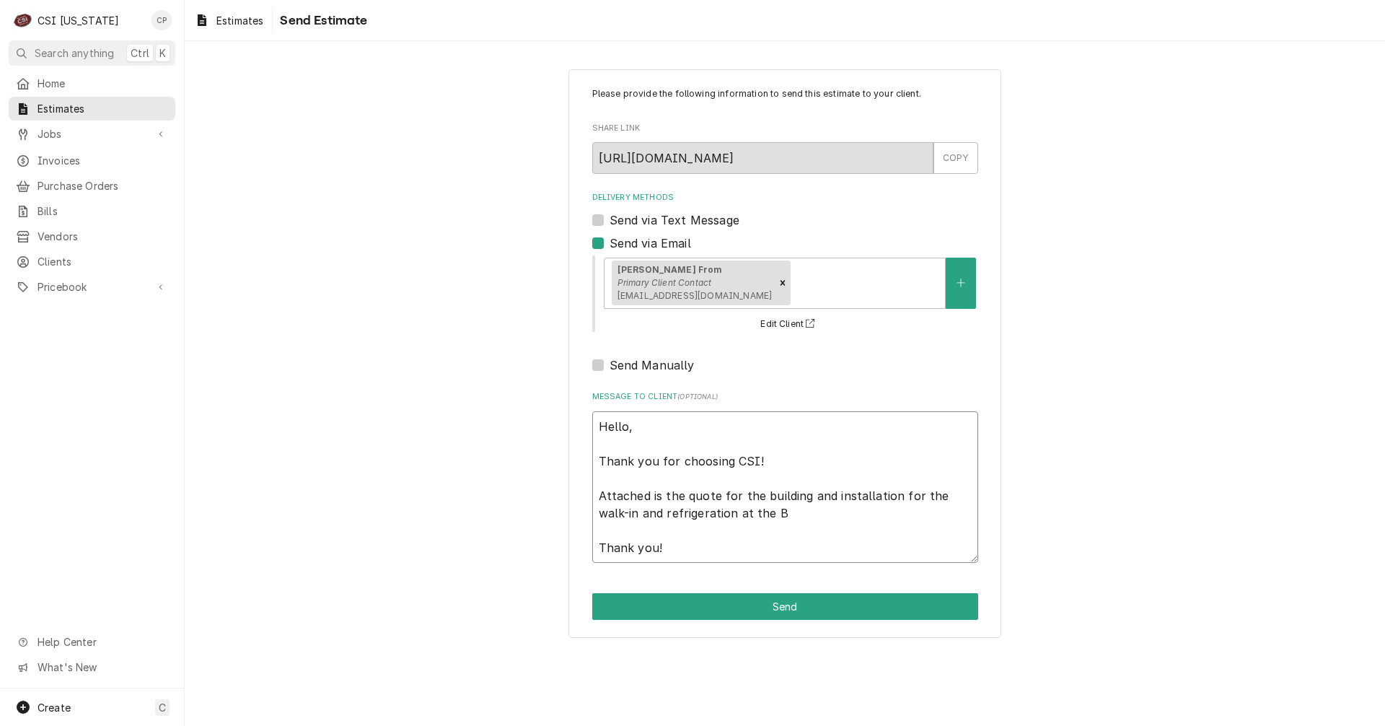
type textarea "Hello, Thank you for choosing CSI! Attached is the quote for the building and i…"
type textarea "x"
type textarea "Hello, Thank you for choosing CSI! Attached is the quote for the building and i…"
type textarea "x"
type textarea "Hello, Thank you for choosing CSI! Attached is the quote for the building and i…"
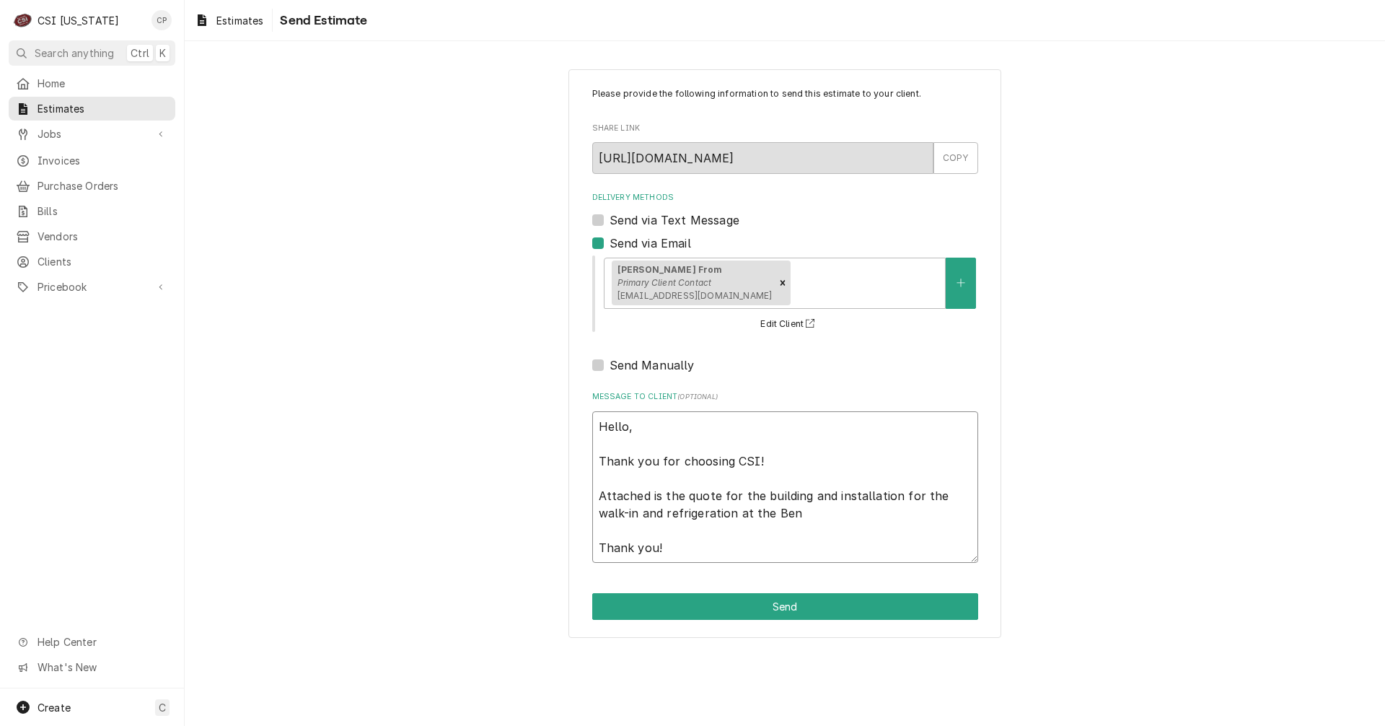
type textarea "x"
type textarea "Hello, Thank you for choosing CSI! Attached is the quote for the building and i…"
type textarea "x"
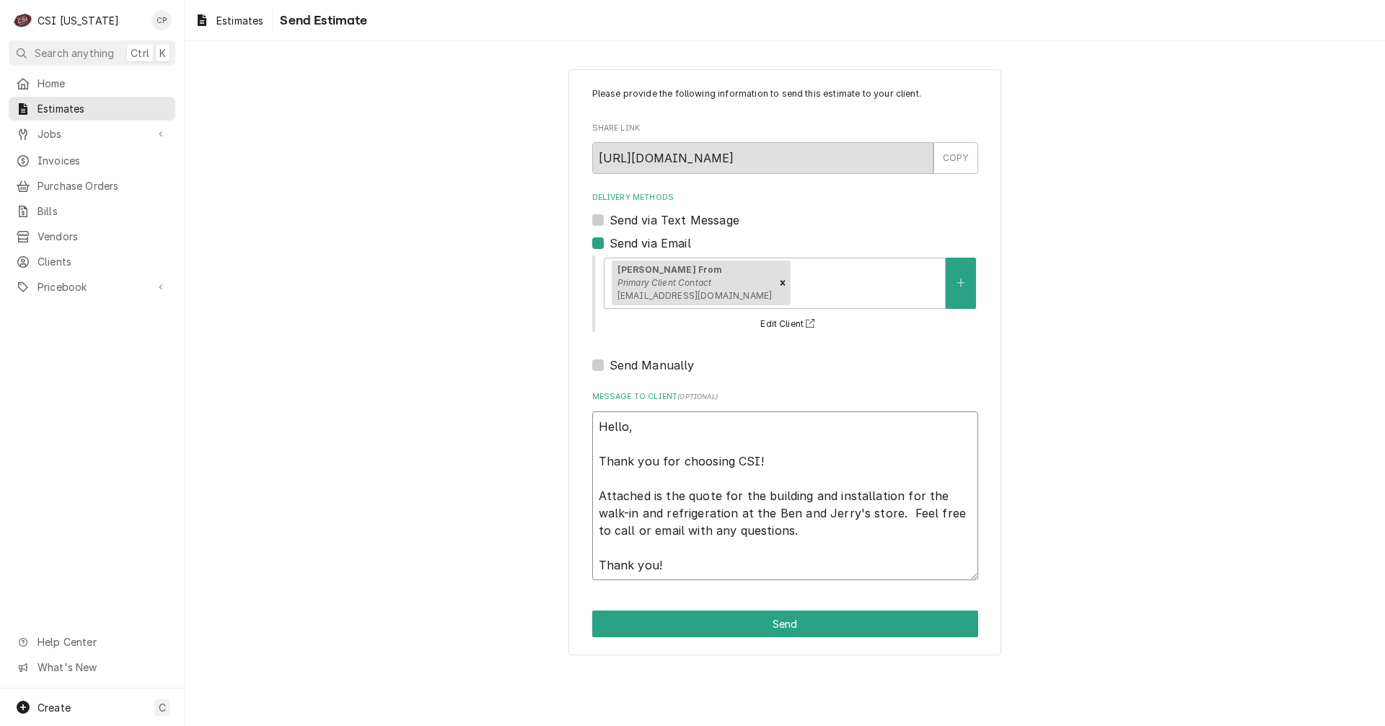
click at [684, 570] on textarea "Hello, Thank you for choosing CSI! Attached is the quote for the building and i…" at bounding box center [785, 495] width 386 height 169
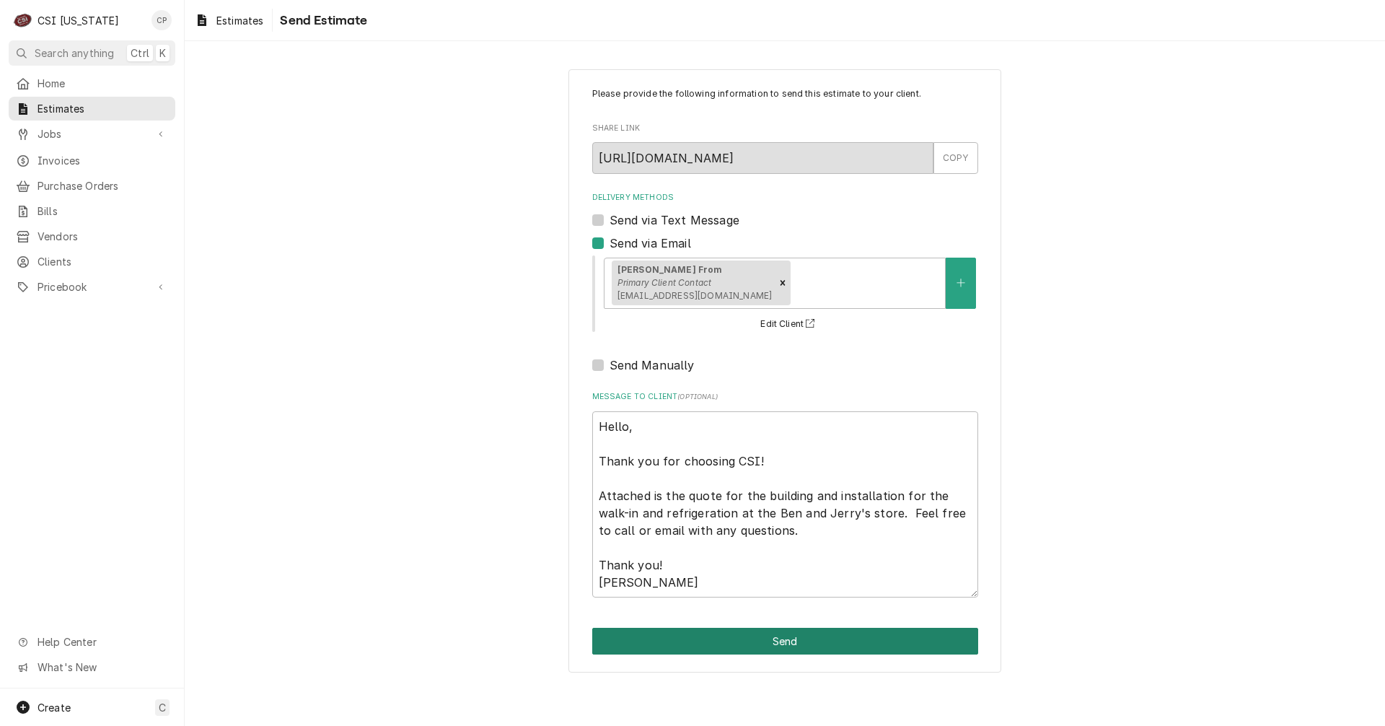
click at [773, 642] on button "Send" at bounding box center [785, 641] width 386 height 27
